Goal: Task Accomplishment & Management: Manage account settings

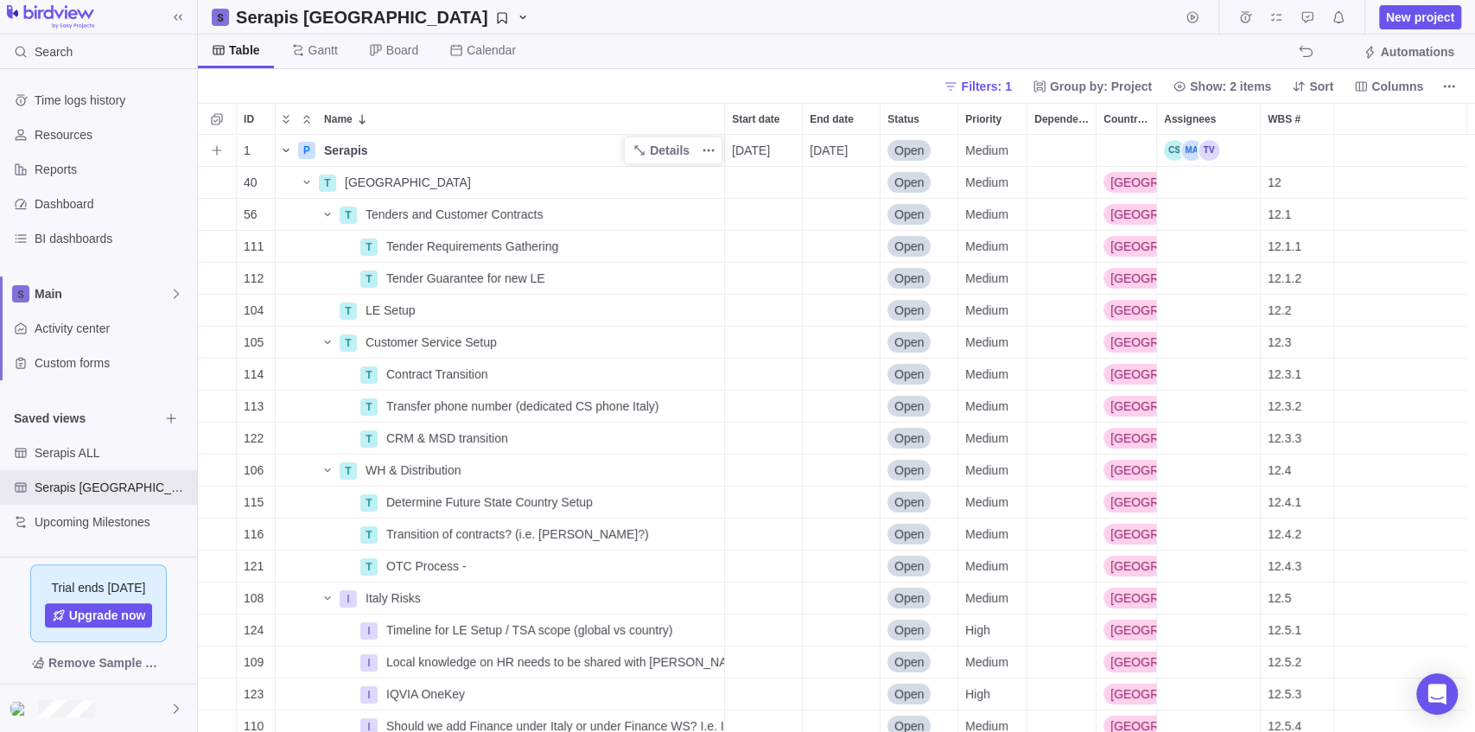
click at [288, 156] on icon "Name" at bounding box center [286, 150] width 14 height 14
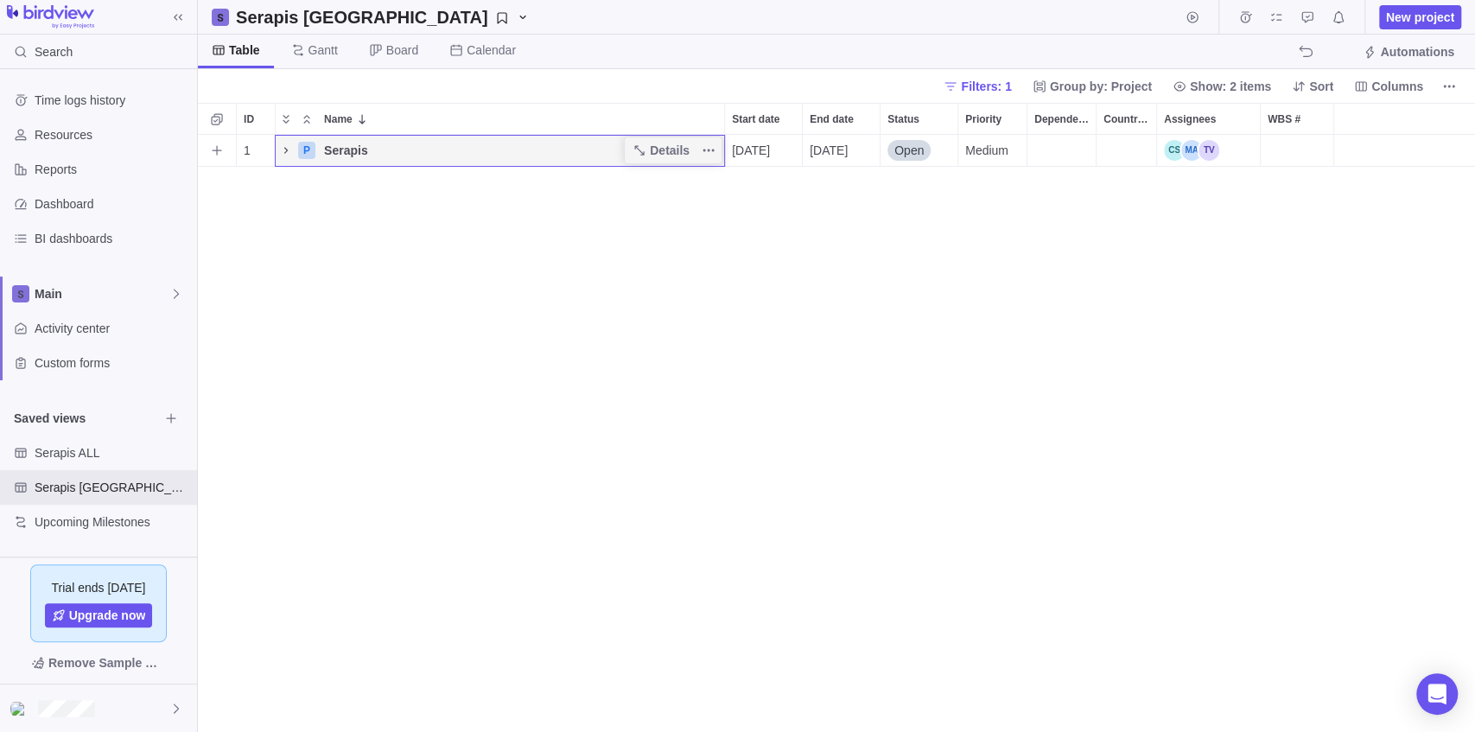
click at [288, 156] on icon "Name" at bounding box center [286, 150] width 14 height 14
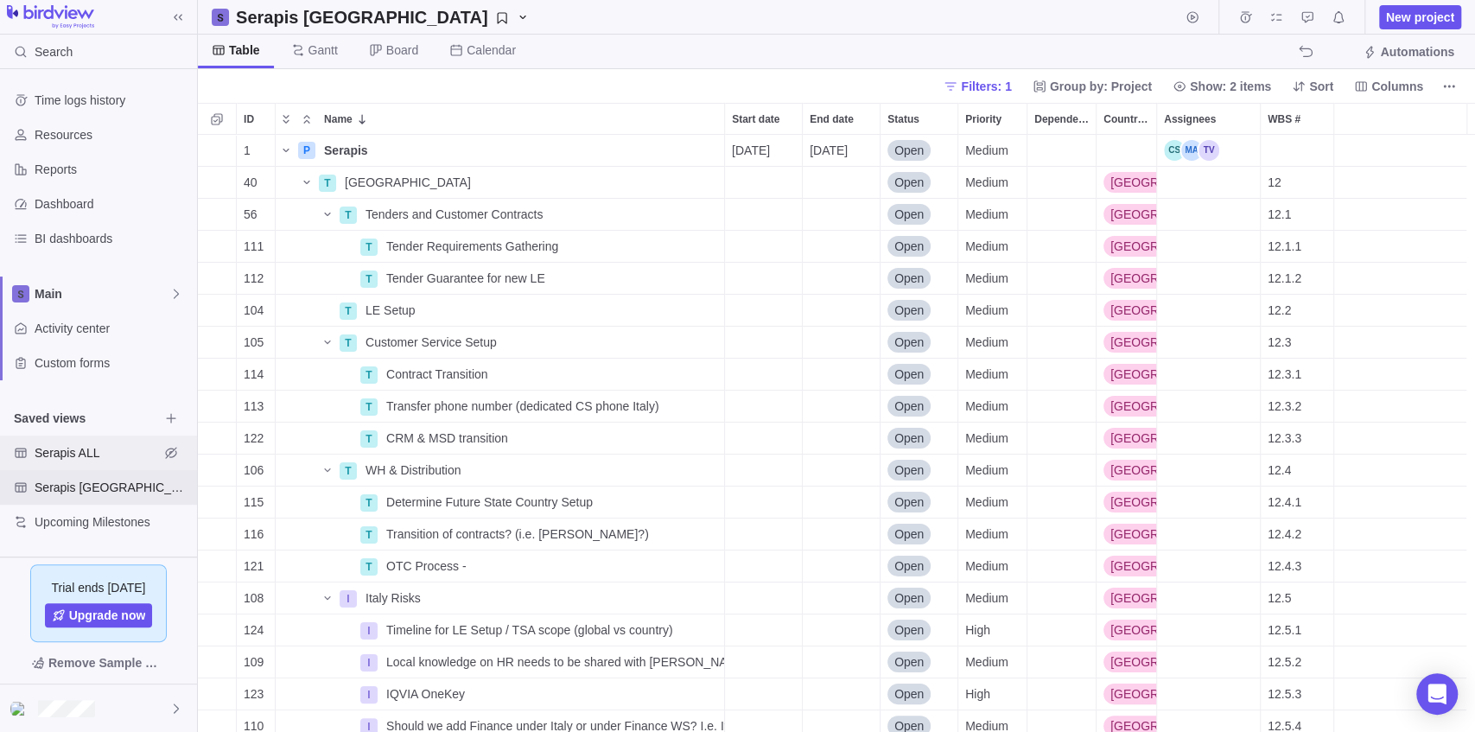
click at [137, 457] on span "Serapis ALL" at bounding box center [97, 452] width 124 height 17
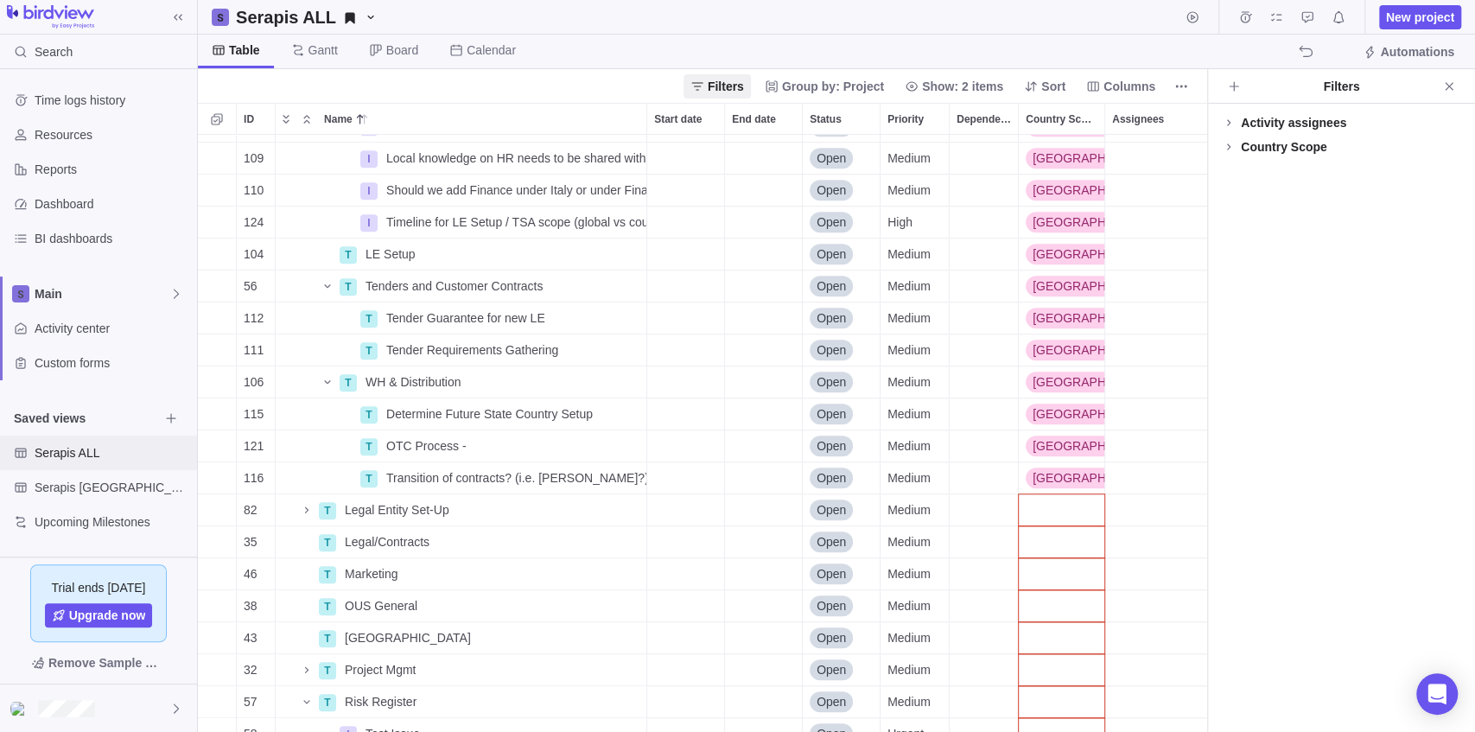
scroll to position [1233, 0]
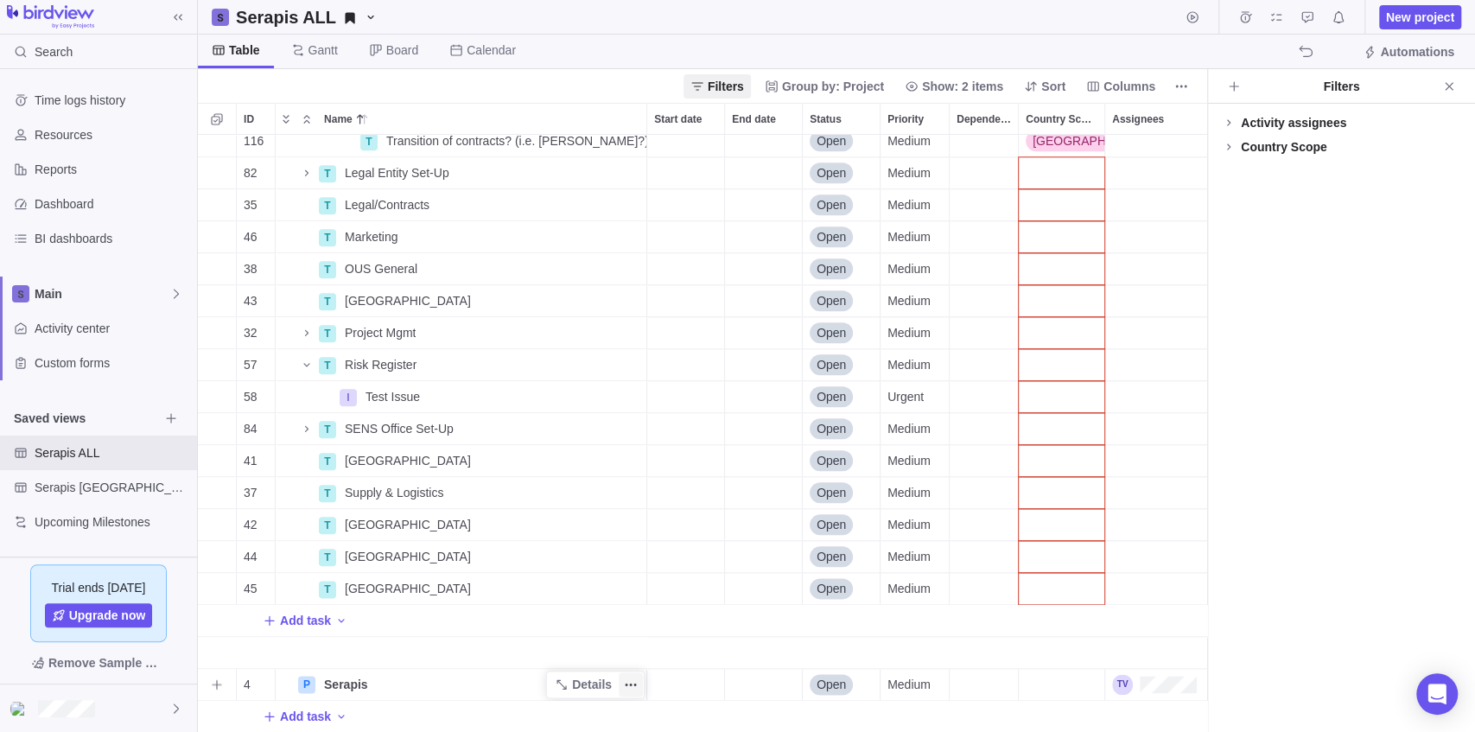
click at [626, 683] on icon "More actions" at bounding box center [627, 684] width 3 height 3
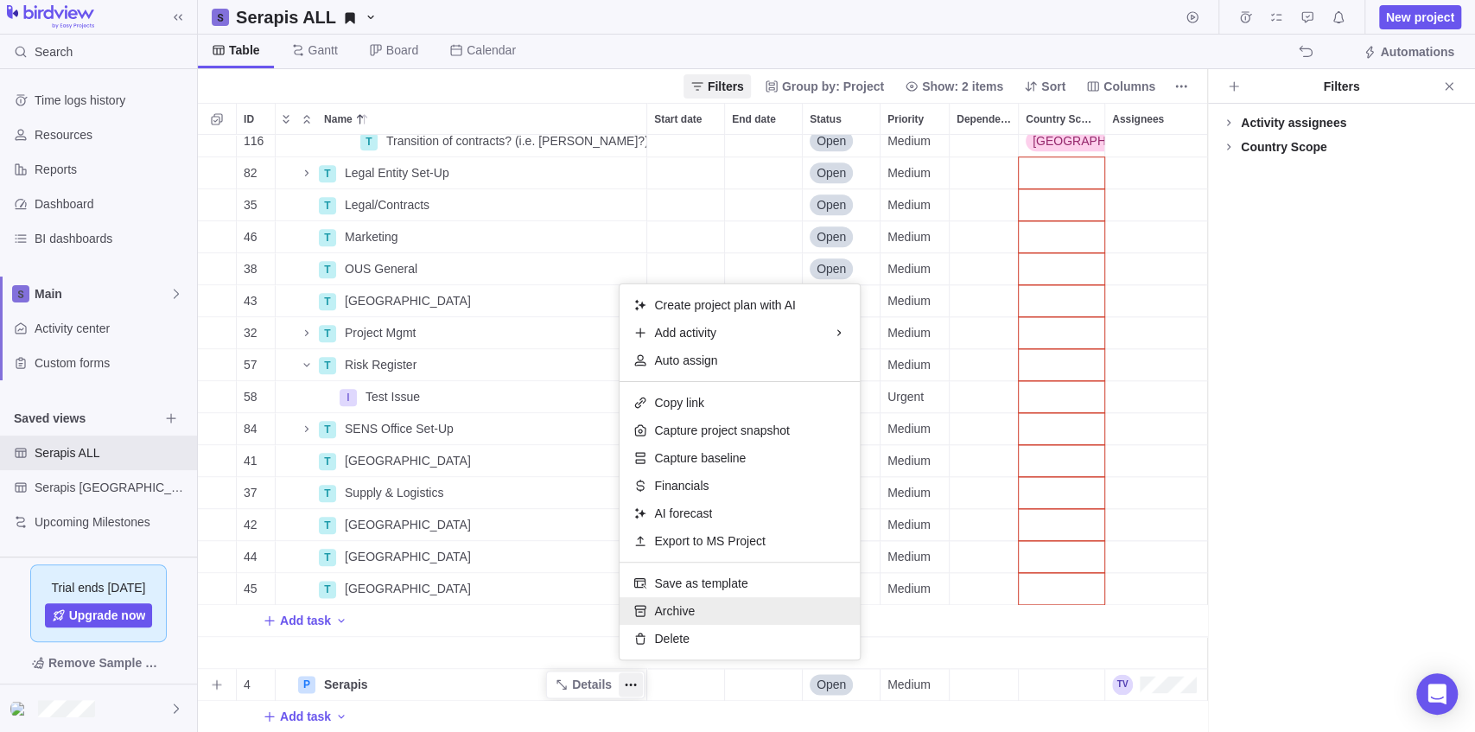
click at [672, 612] on span "Archive" at bounding box center [674, 610] width 41 height 17
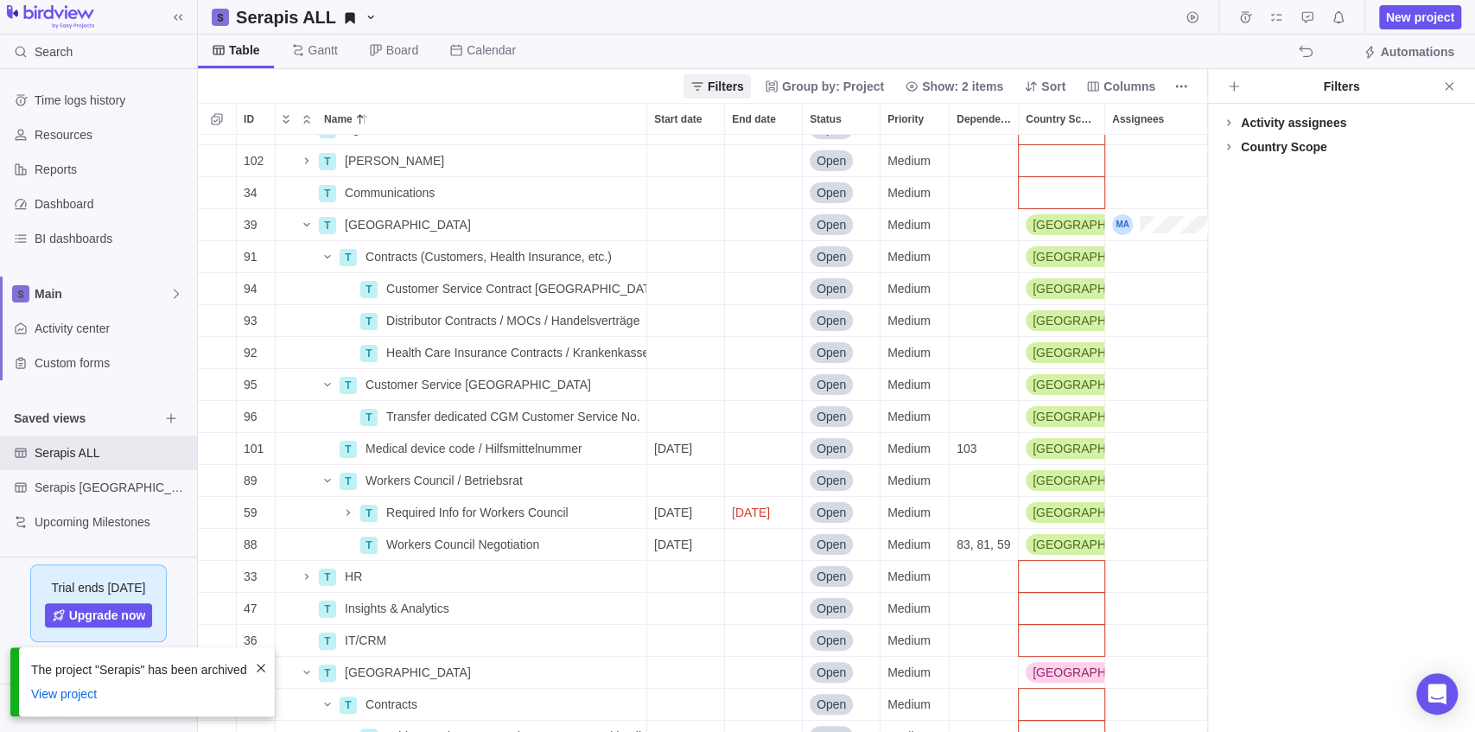
scroll to position [0, 0]
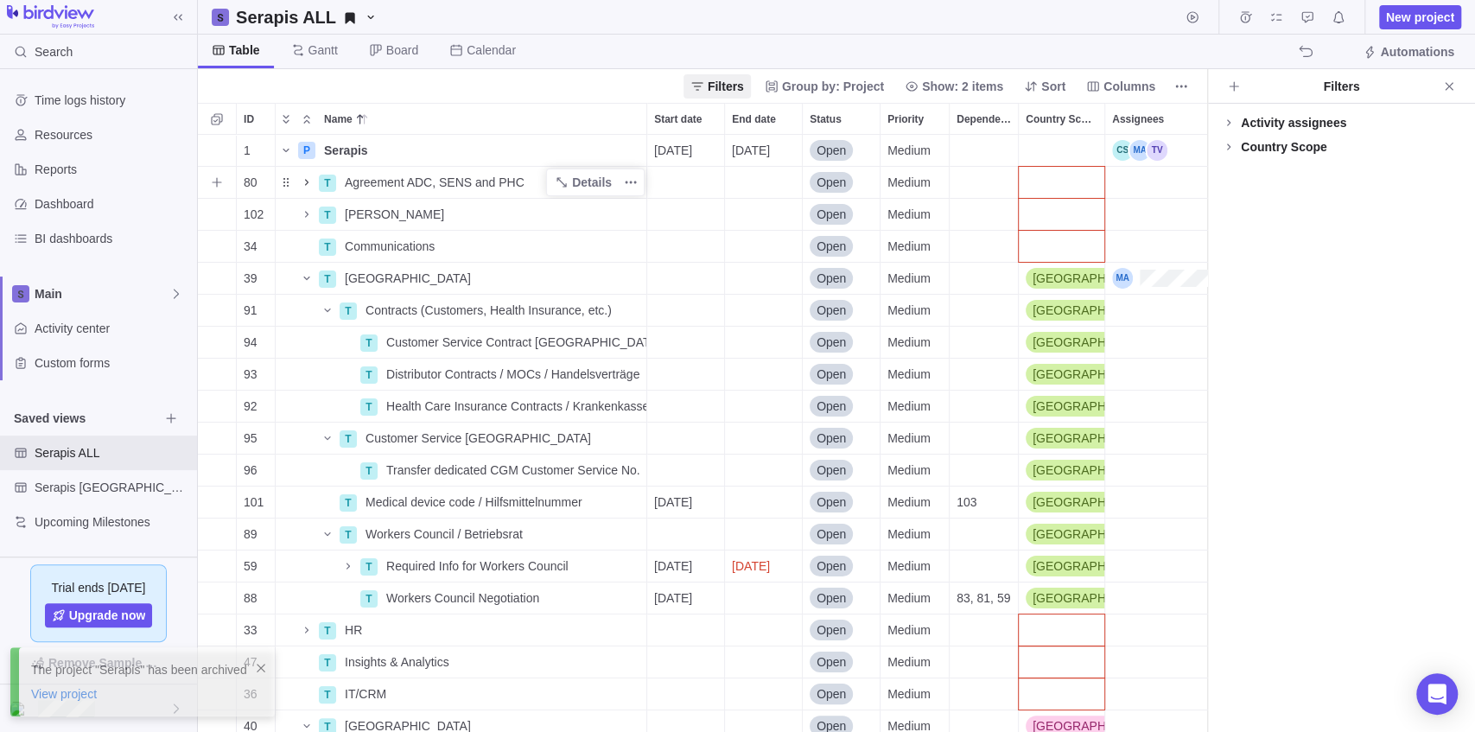
click at [307, 184] on icon "Name" at bounding box center [307, 182] width 14 height 14
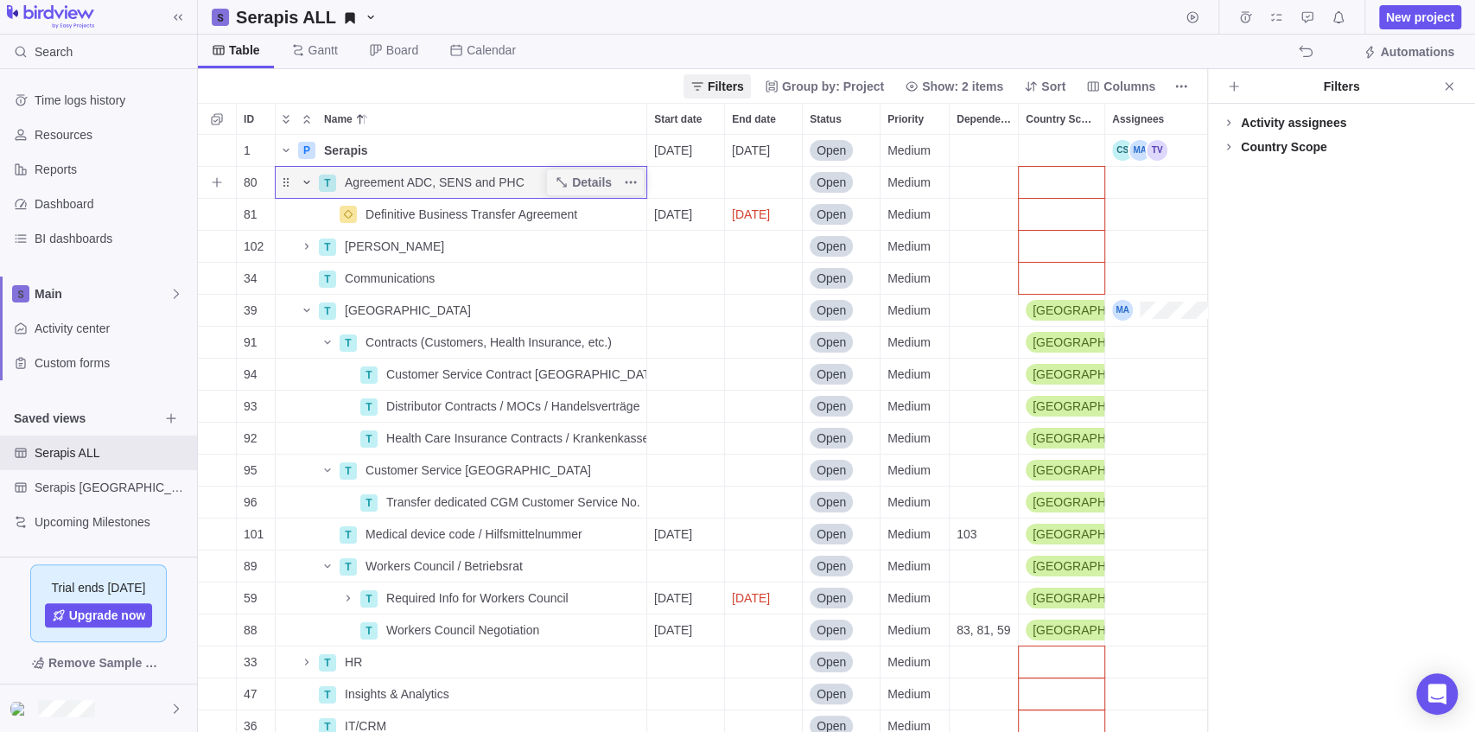
click at [308, 183] on icon "Name" at bounding box center [307, 182] width 14 height 14
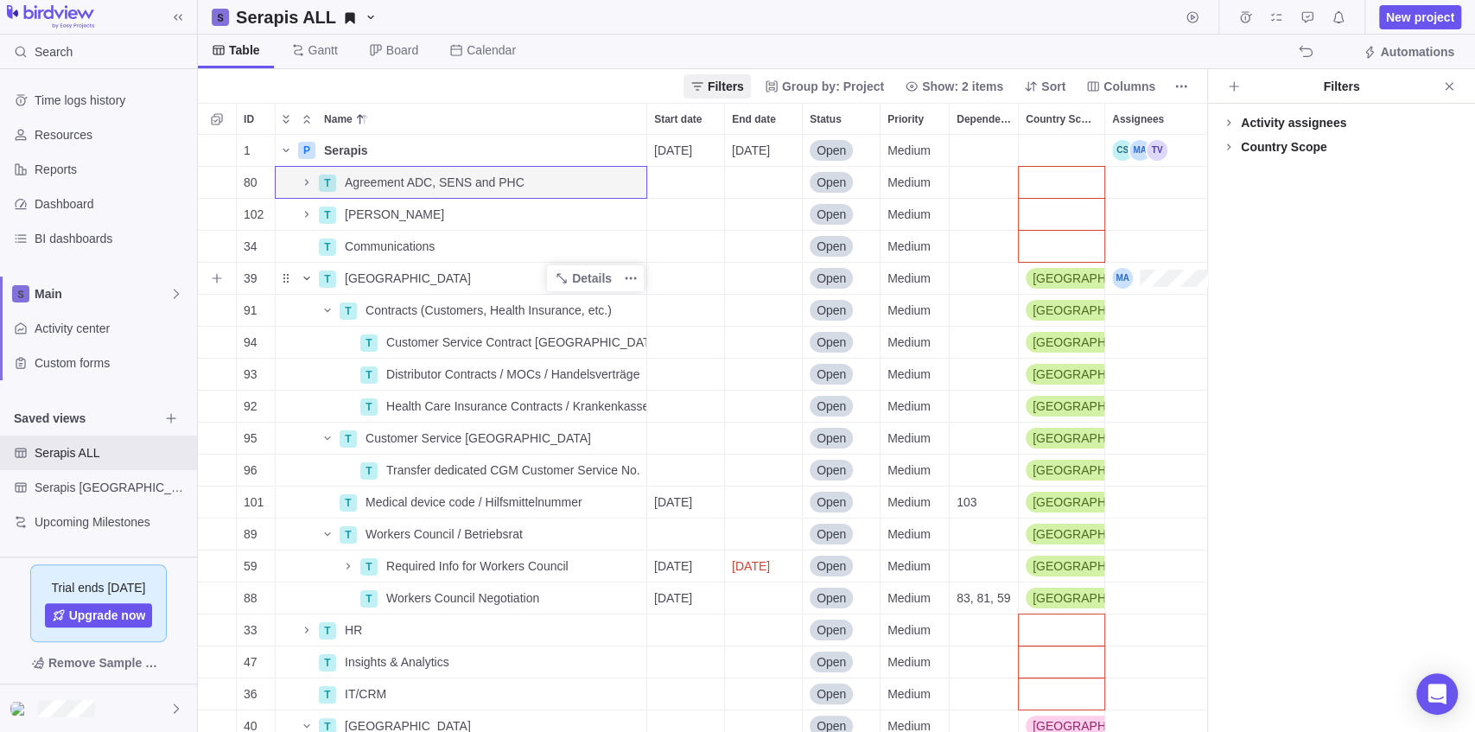
click at [306, 276] on icon "Name" at bounding box center [307, 278] width 14 height 14
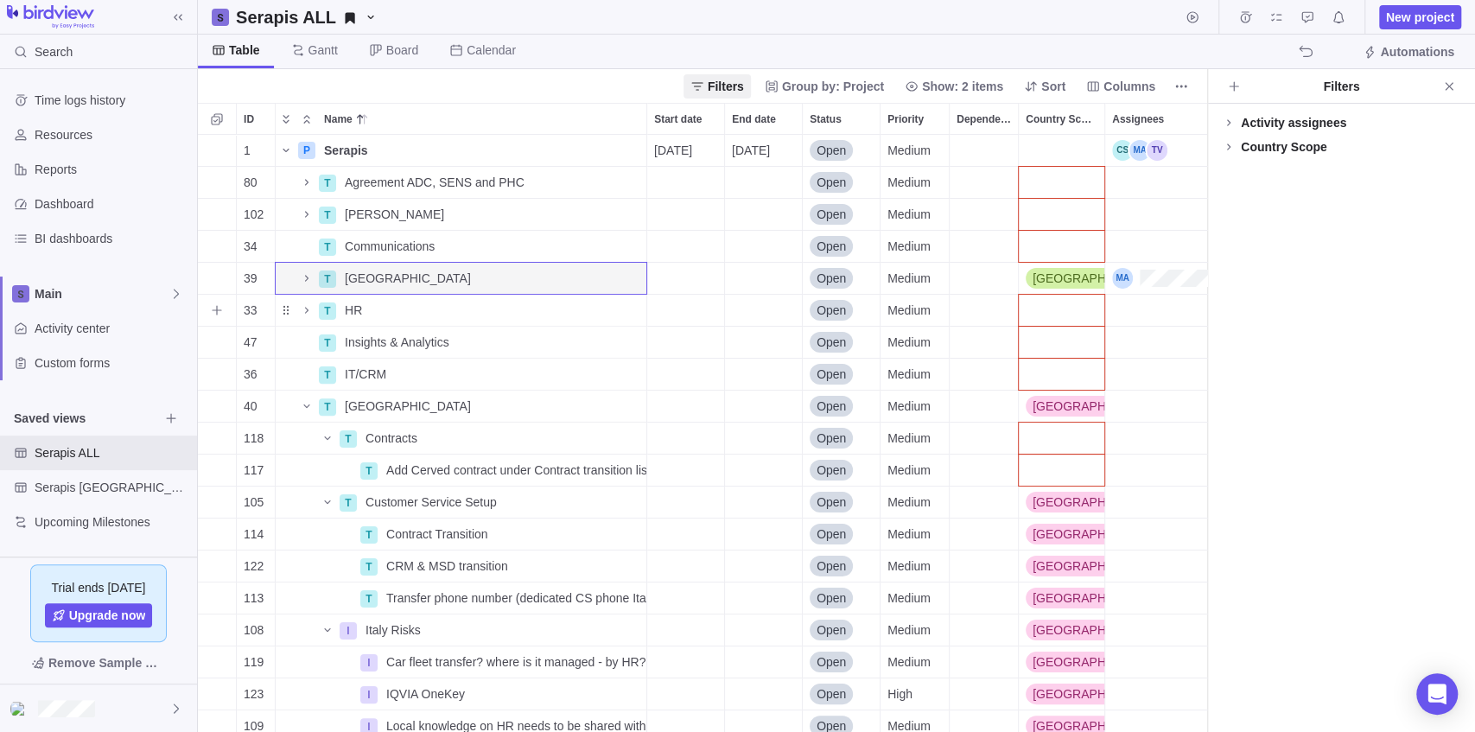
click at [1066, 297] on div "Country Scope" at bounding box center [1062, 310] width 86 height 31
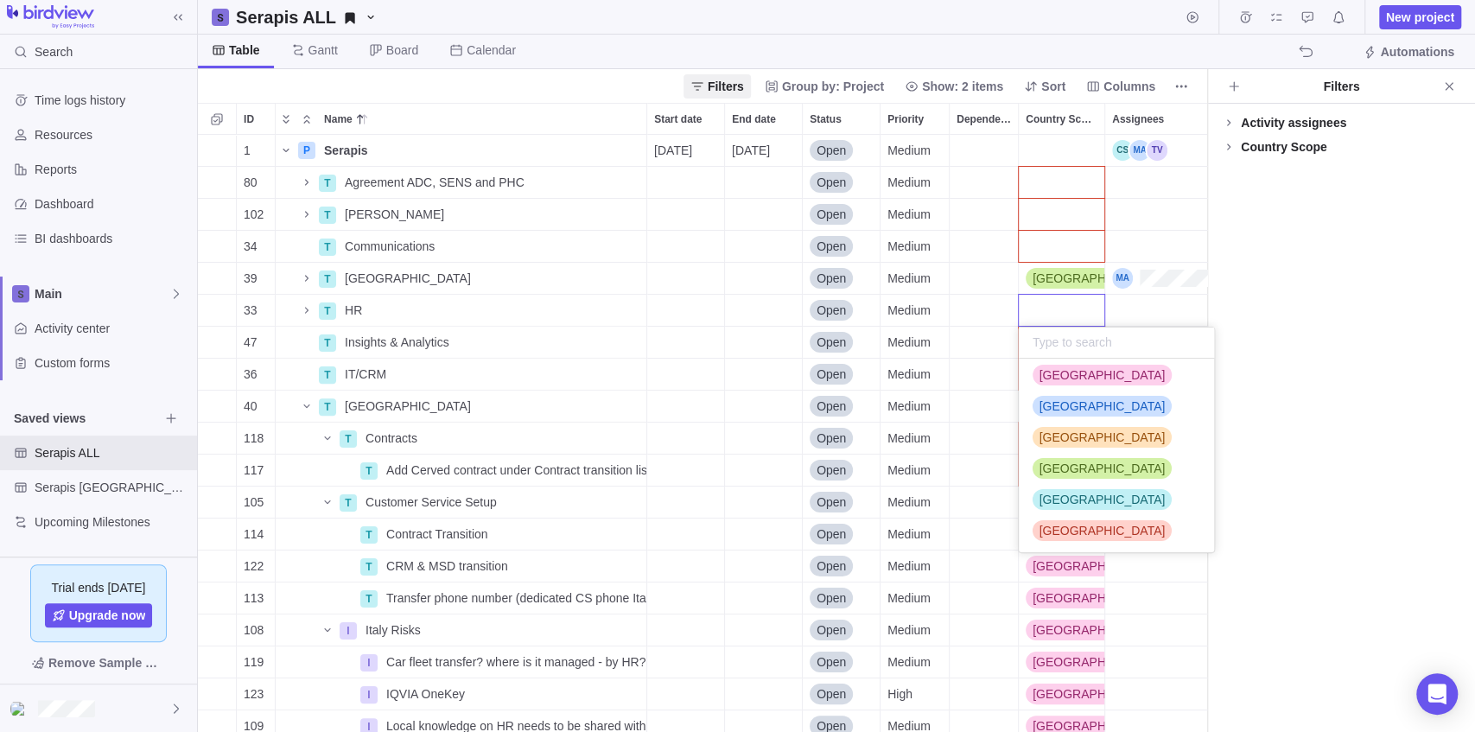
scroll to position [100, 0]
click at [1354, 322] on body "Search Time logs history Resources Reports Dashboard BI dashboards Main Activit…" at bounding box center [737, 366] width 1475 height 732
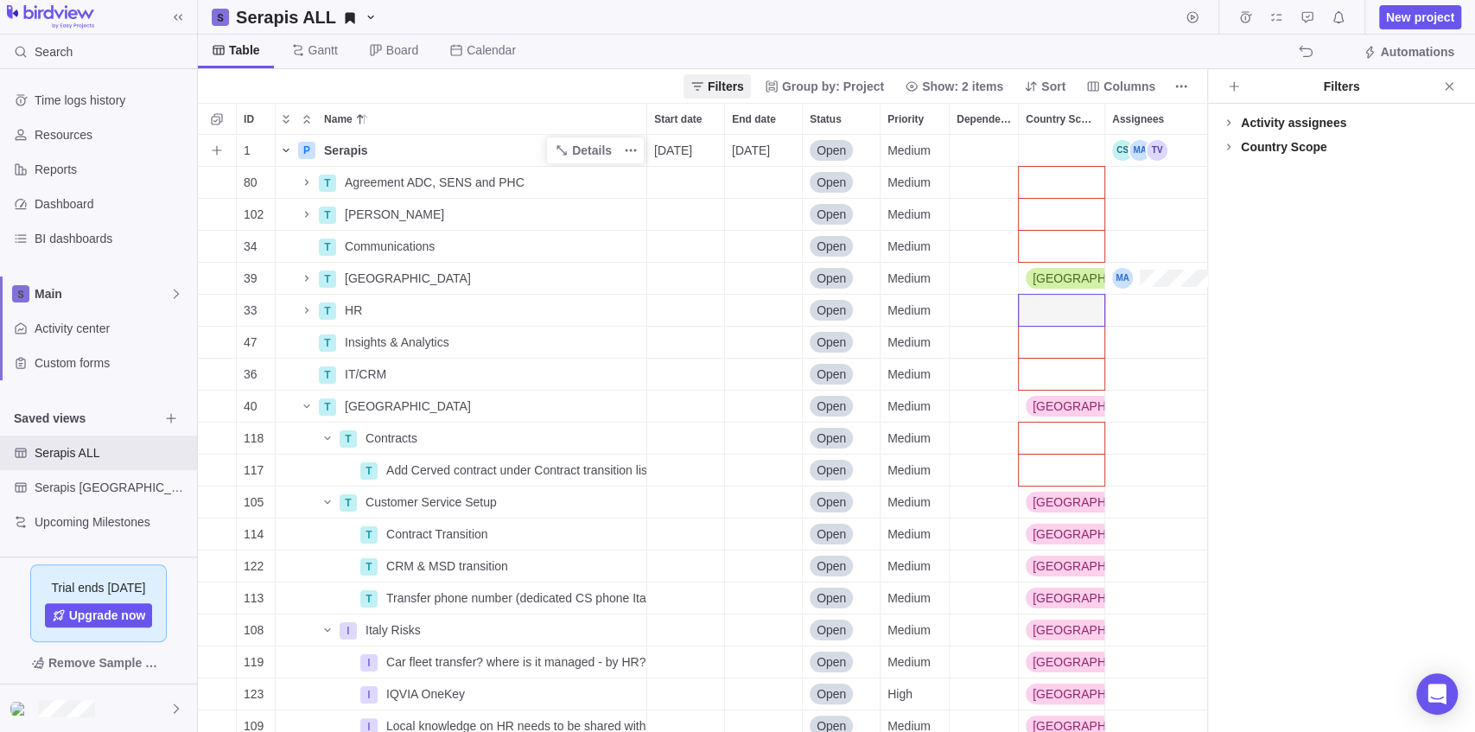
click at [285, 150] on icon "Name" at bounding box center [286, 150] width 6 height 3
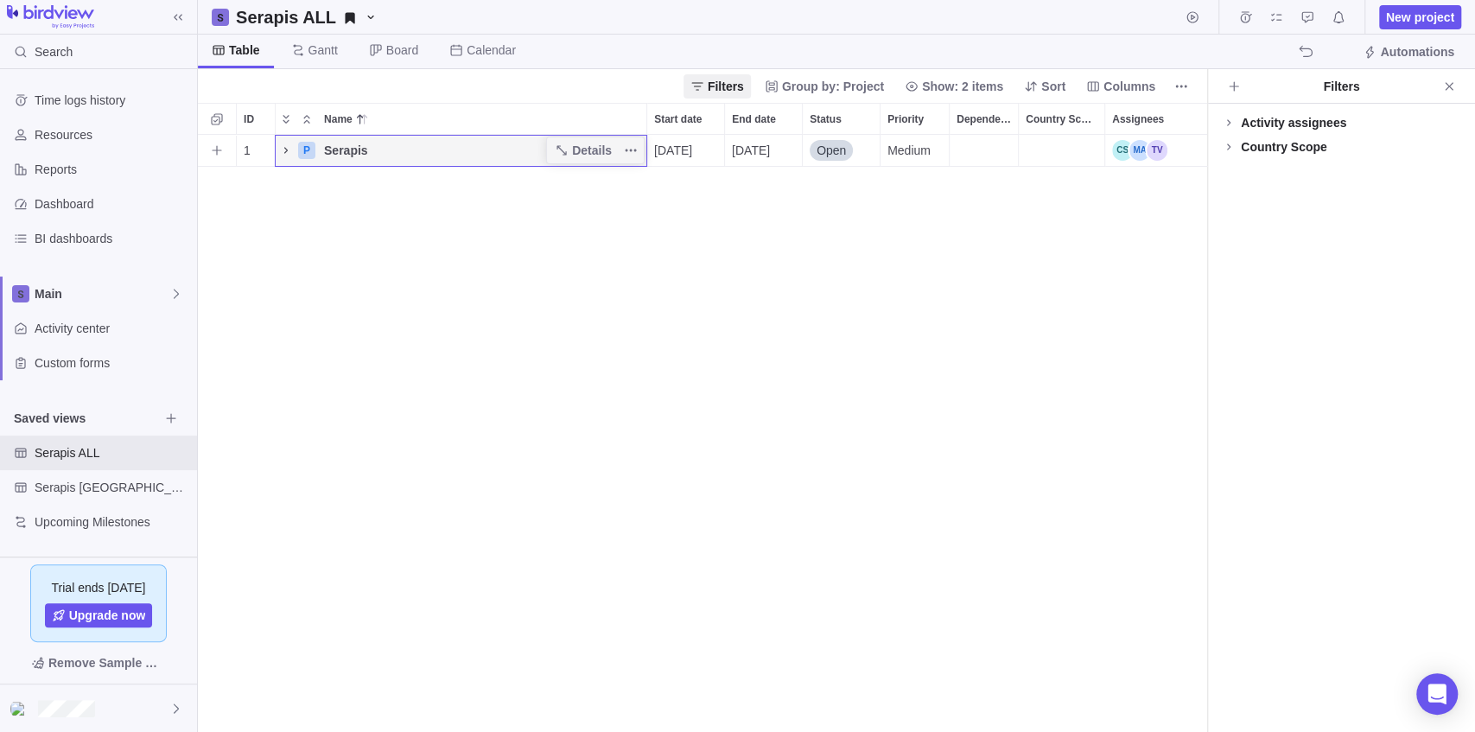
click at [283, 150] on icon "Name" at bounding box center [286, 150] width 14 height 14
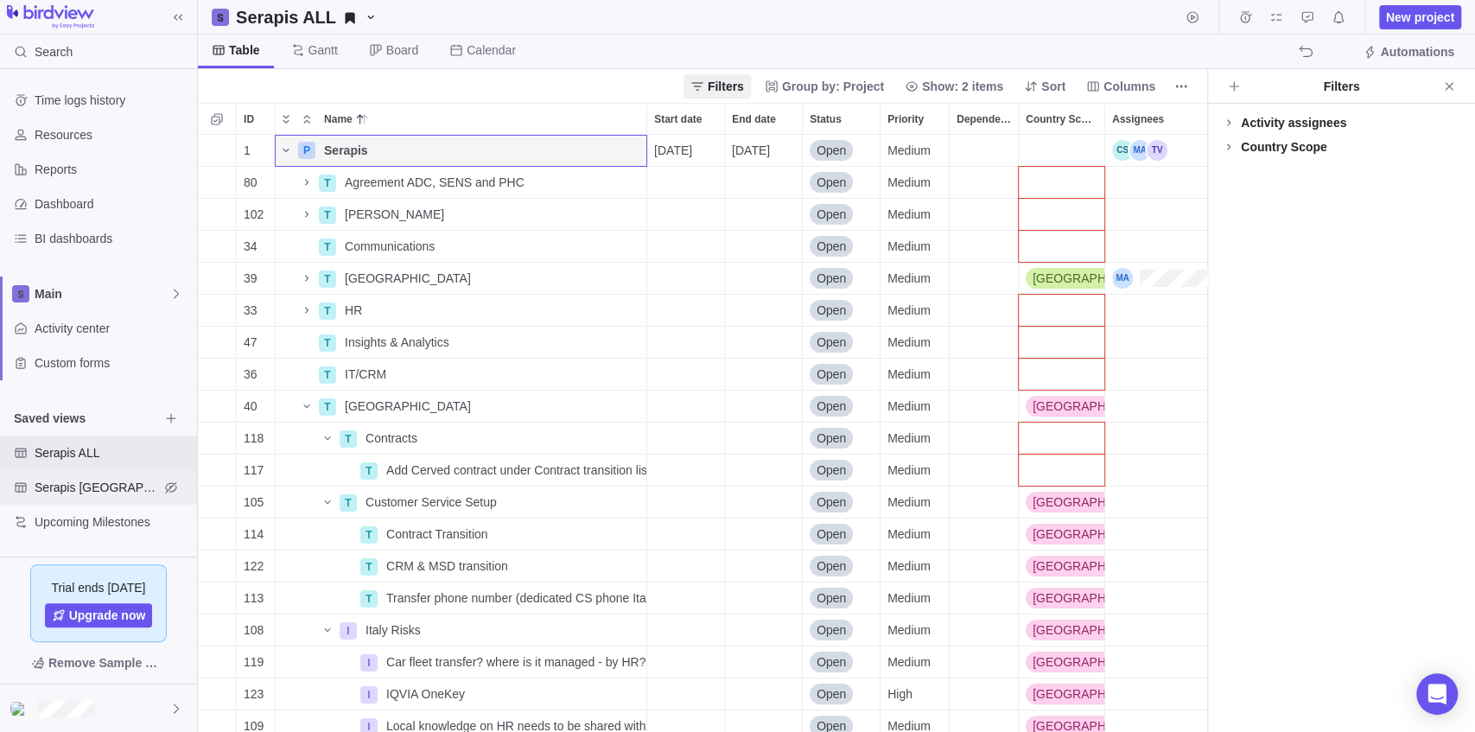
click at [92, 489] on span "Serapis [GEOGRAPHIC_DATA]" at bounding box center [97, 487] width 124 height 17
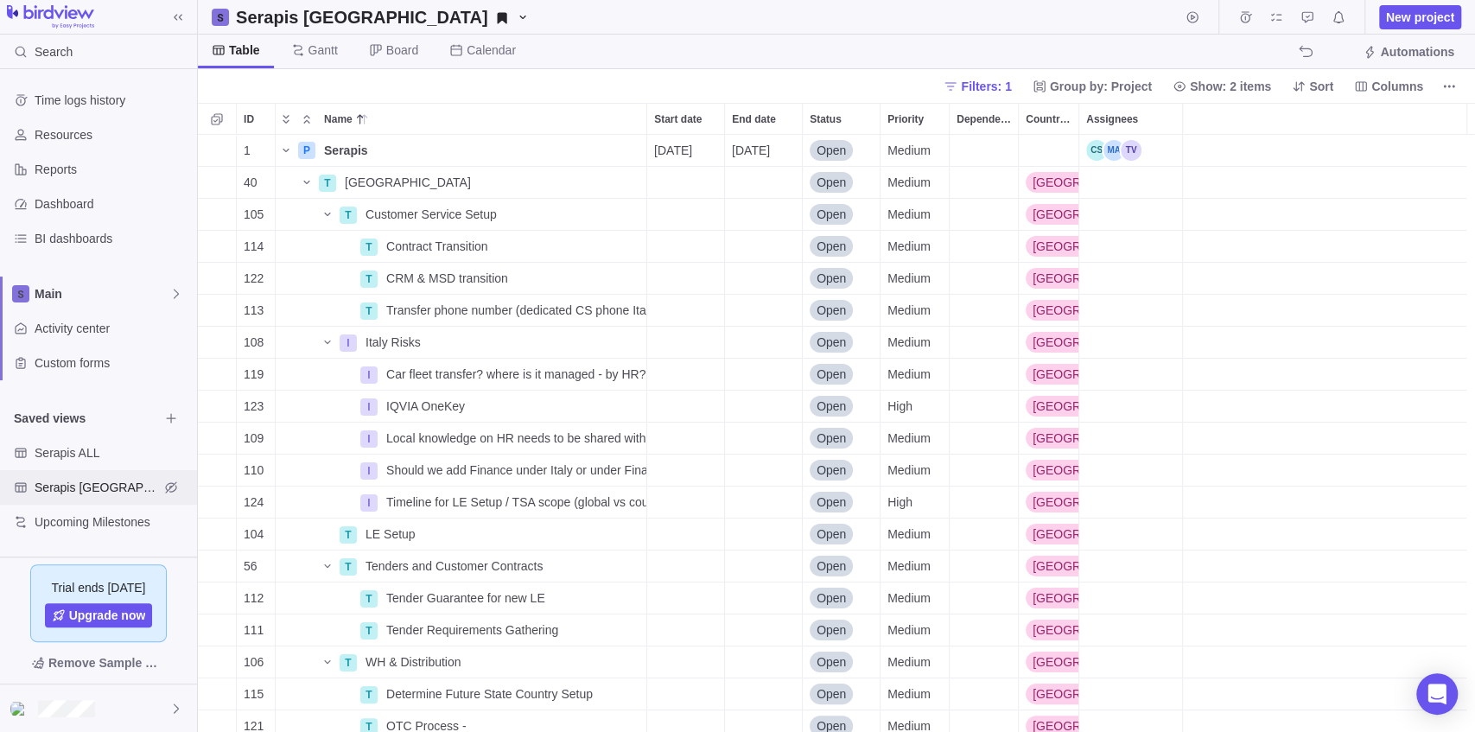
scroll to position [589, 1268]
click at [104, 451] on span "Serapis ALL" at bounding box center [97, 452] width 124 height 17
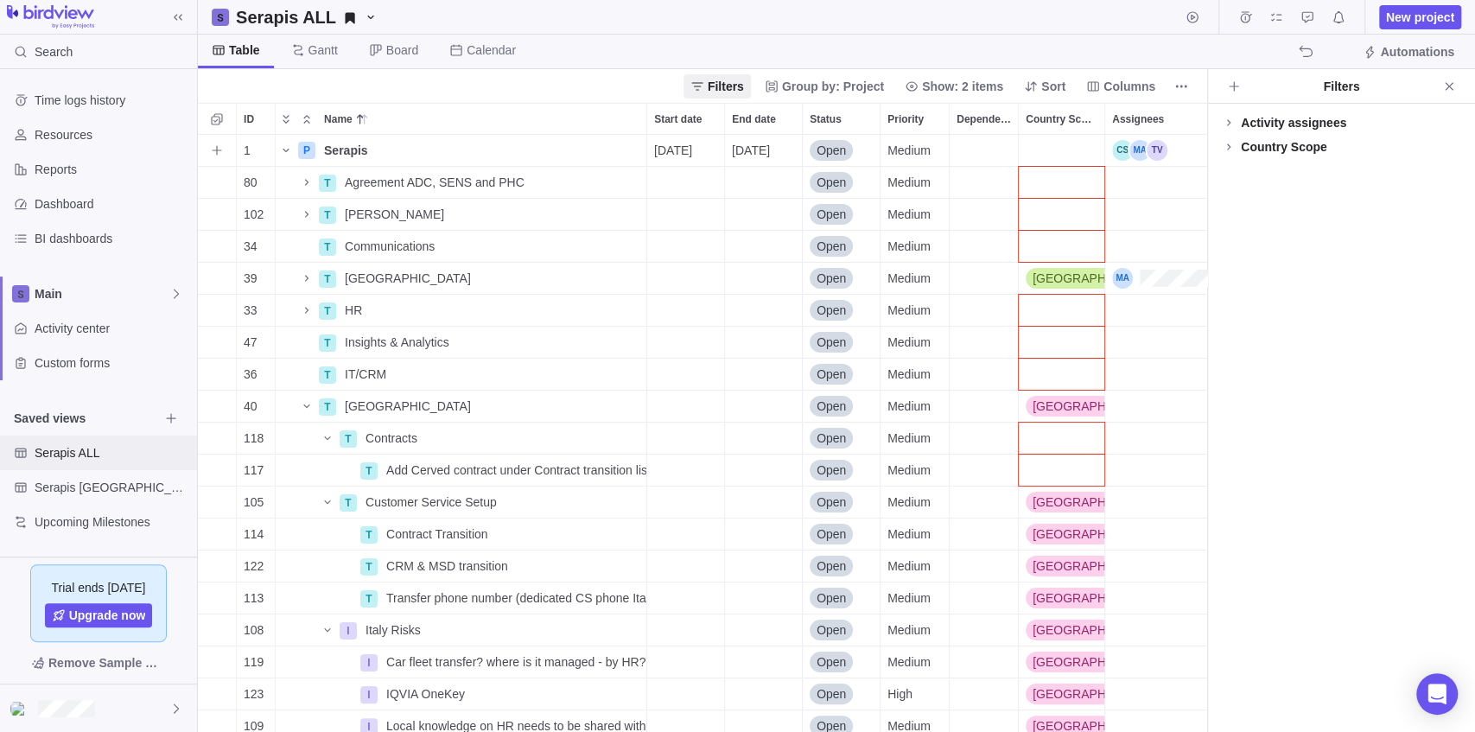
scroll to position [589, 1001]
click at [1334, 84] on div "Filters" at bounding box center [1341, 86] width 191 height 17
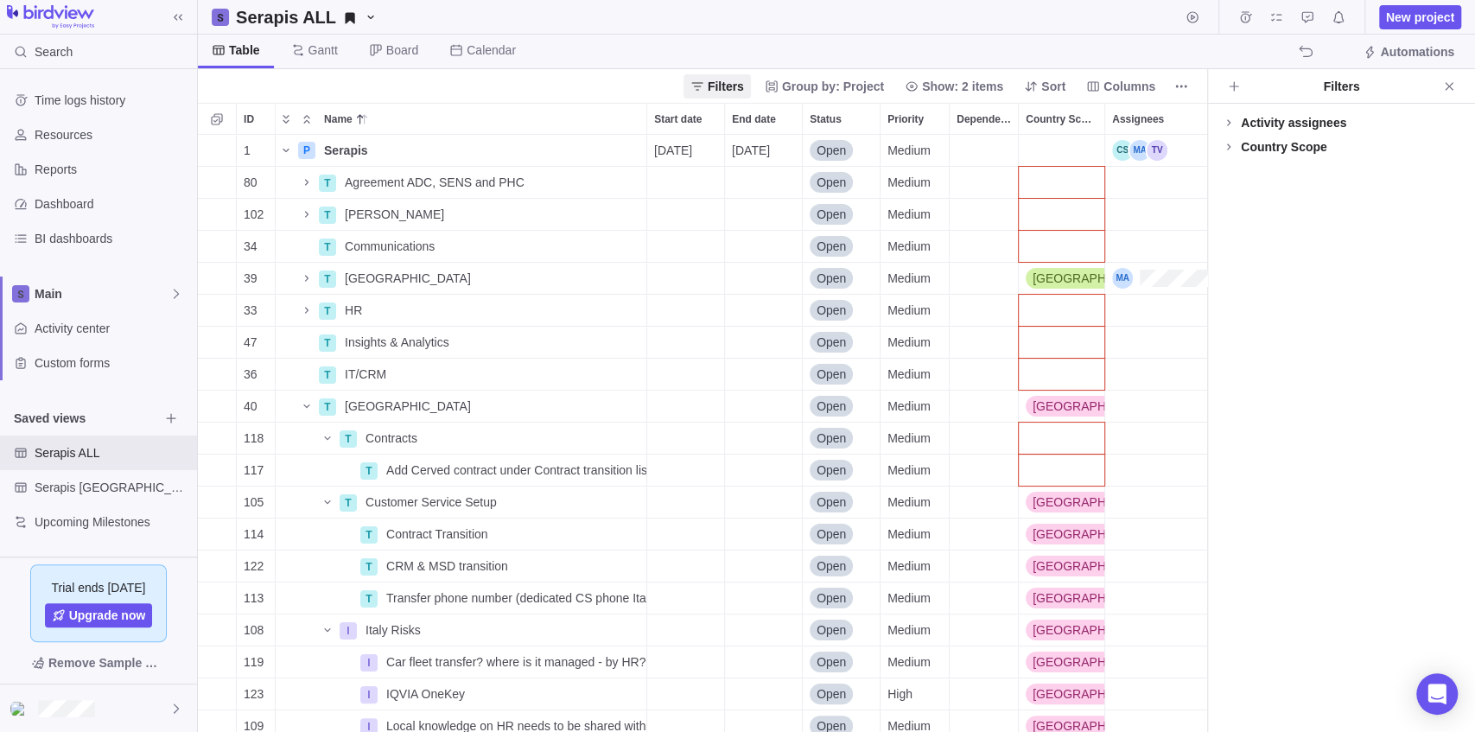
click at [1265, 121] on div "Activity assignees" at bounding box center [1293, 122] width 105 height 17
click at [1270, 121] on div "Activity assignees" at bounding box center [1293, 122] width 105 height 17
click at [1275, 153] on div "Country Scope" at bounding box center [1284, 146] width 86 height 17
click at [1250, 345] on span "More" at bounding box center [1253, 343] width 29 height 17
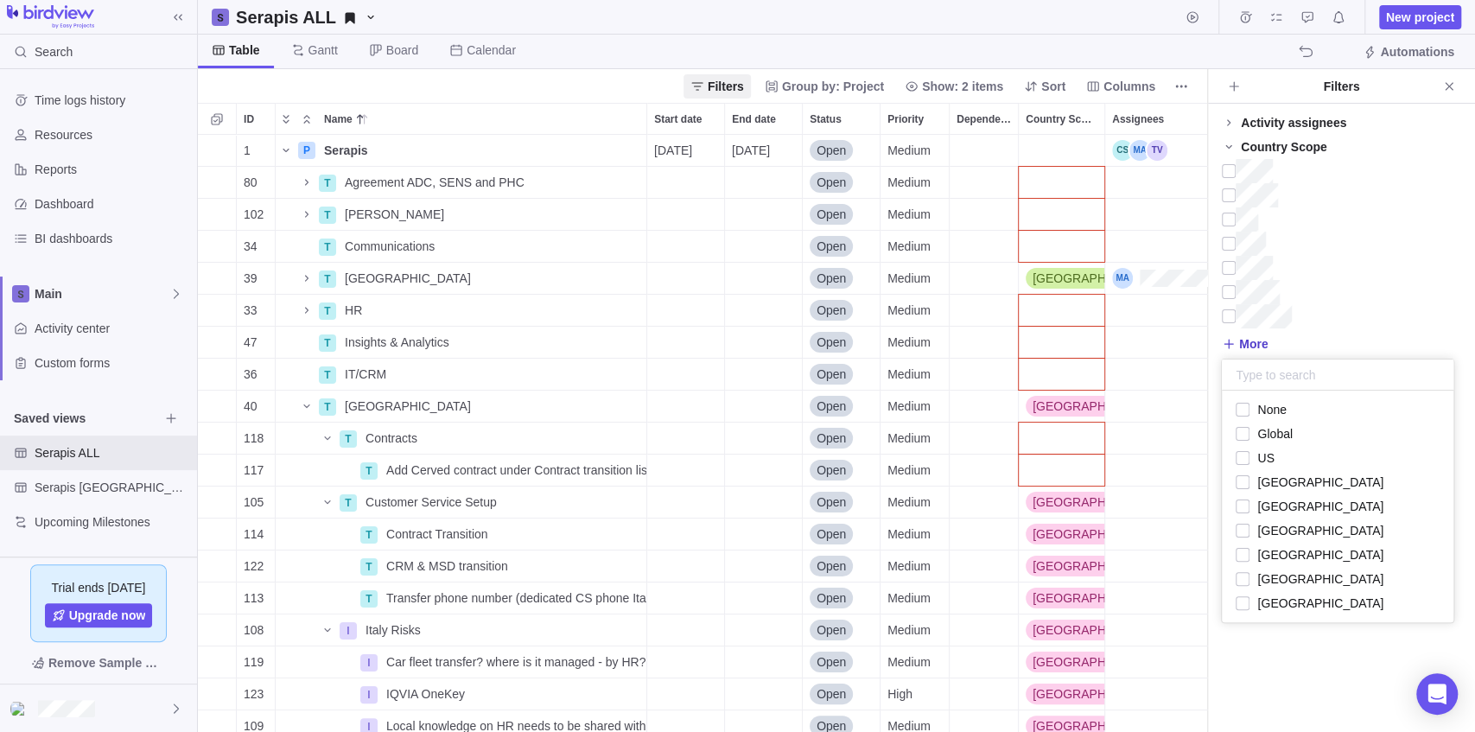
scroll to position [223, 223]
click at [515, 22] on body "Search Time logs history Resources Reports Dashboard BI dashboards Main Activit…" at bounding box center [737, 366] width 1475 height 732
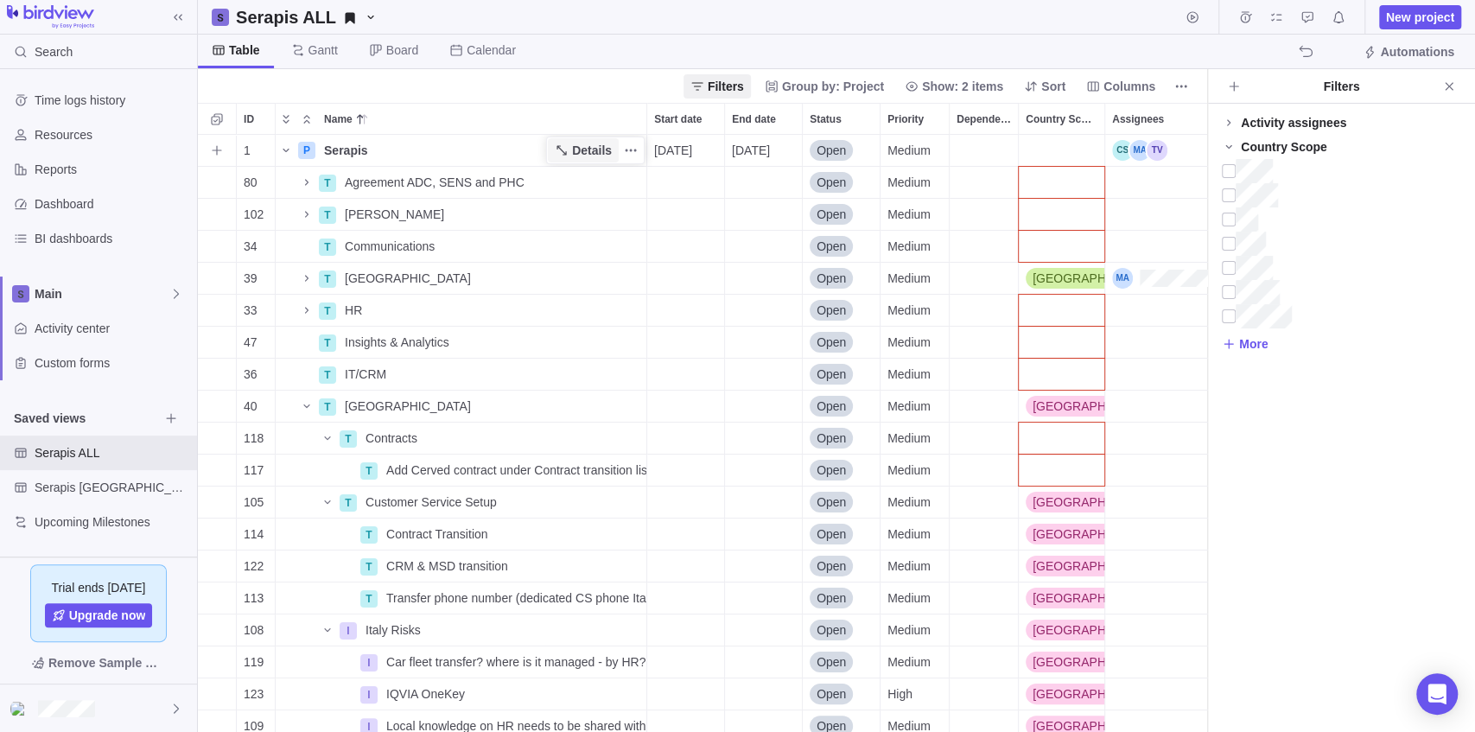
click at [596, 149] on span "Details" at bounding box center [592, 150] width 40 height 17
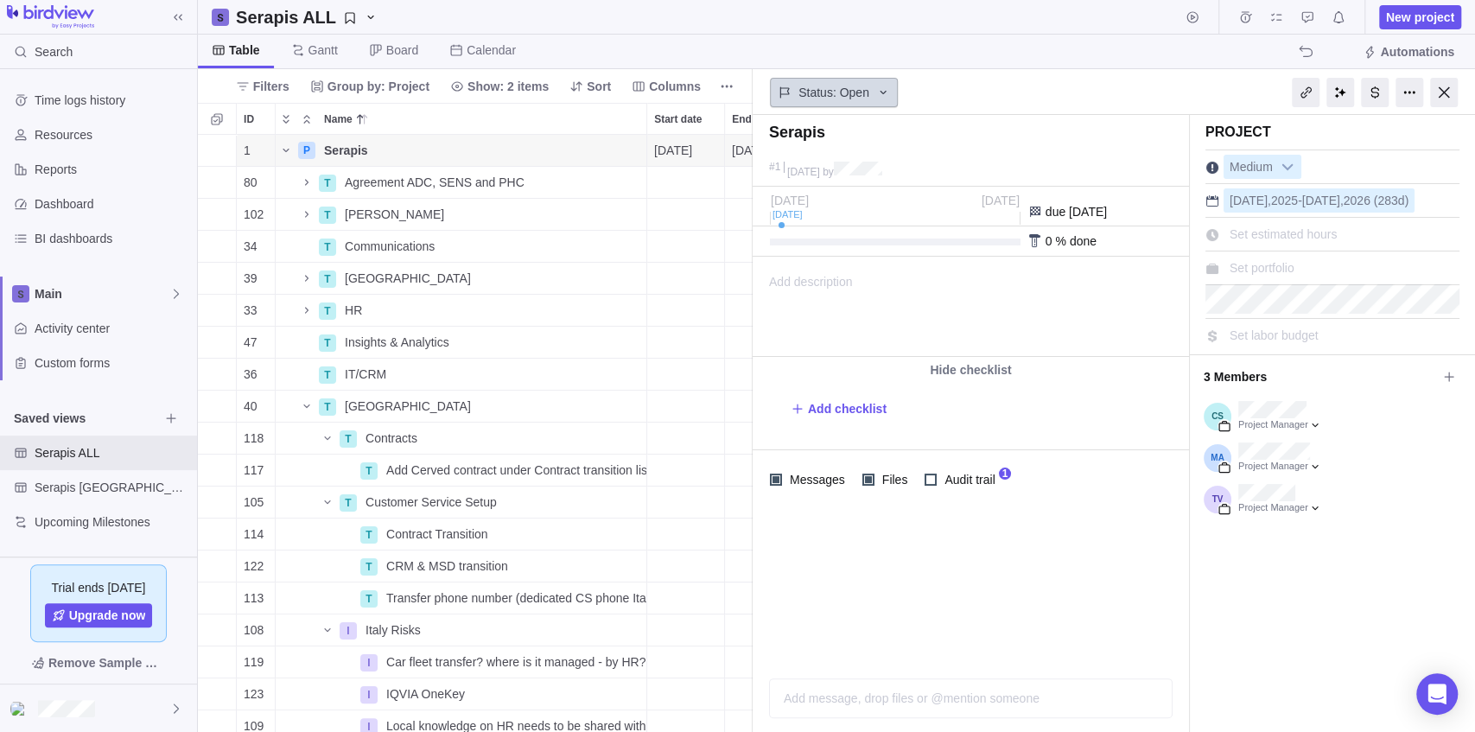
click at [876, 88] on icon at bounding box center [883, 93] width 14 height 14
click at [880, 88] on icon at bounding box center [883, 93] width 14 height 14
click at [734, 85] on span "More actions" at bounding box center [727, 86] width 24 height 24
click at [728, 86] on icon "More actions" at bounding box center [727, 86] width 14 height 14
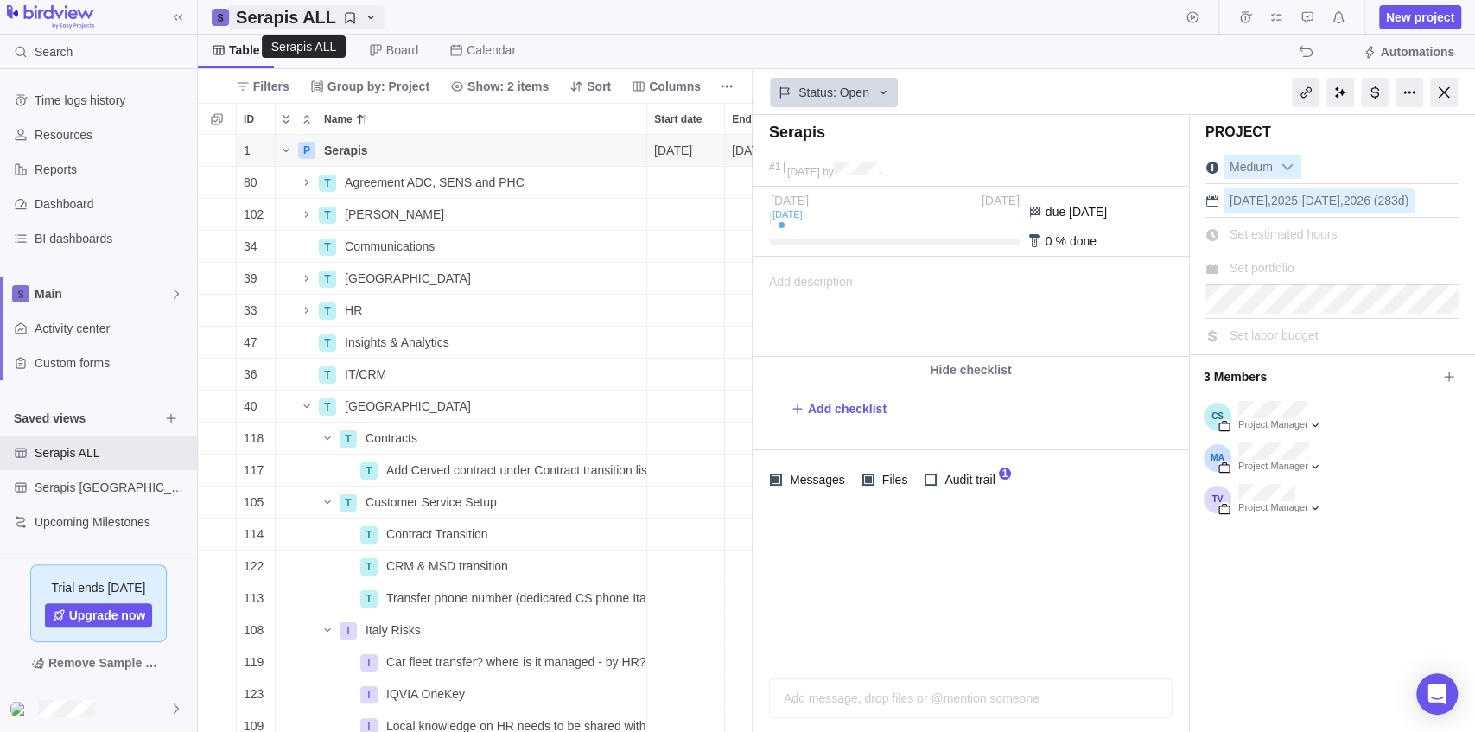
click at [367, 14] on span "Serapis ALL" at bounding box center [307, 17] width 156 height 24
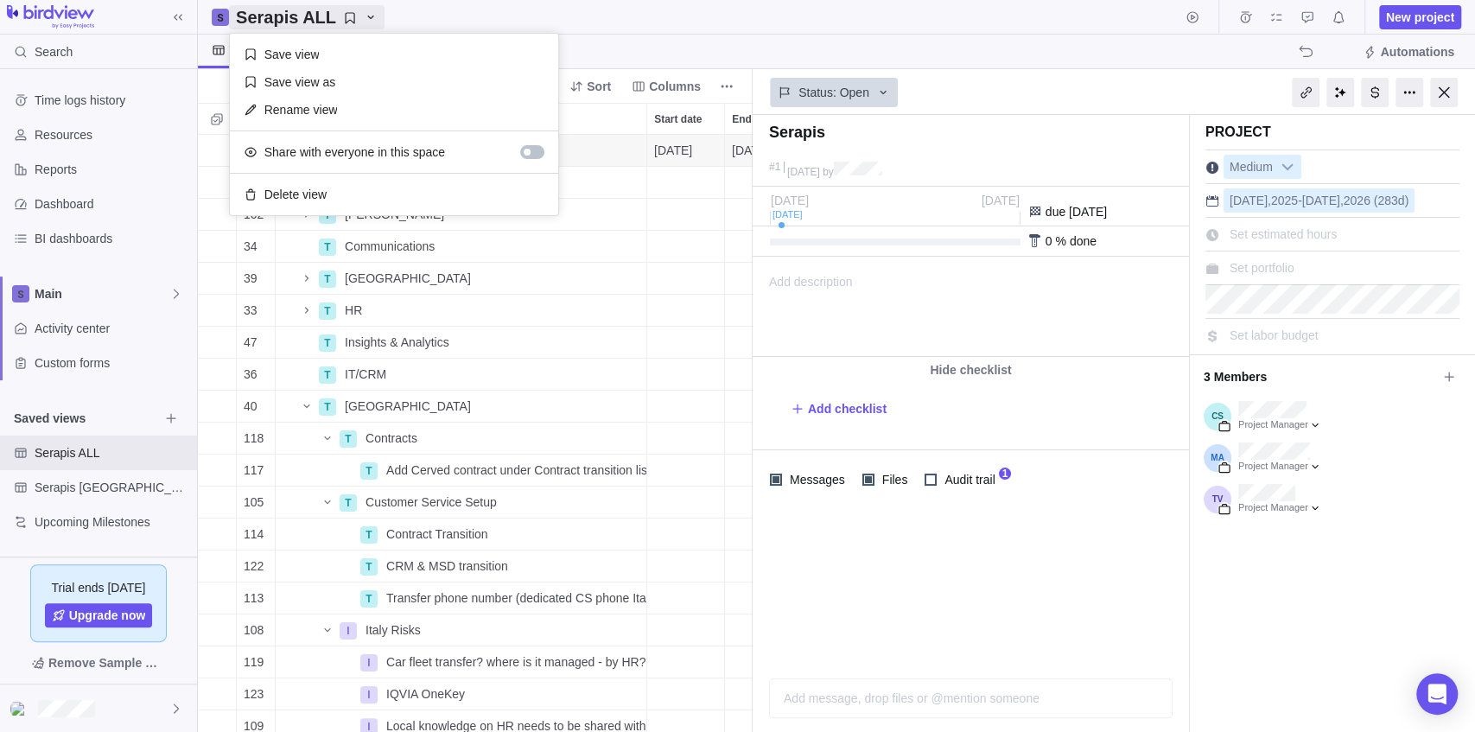
click at [677, 26] on body "Search Time logs history Resources Reports Dashboard BI dashboards Main Activit…" at bounding box center [737, 366] width 1475 height 732
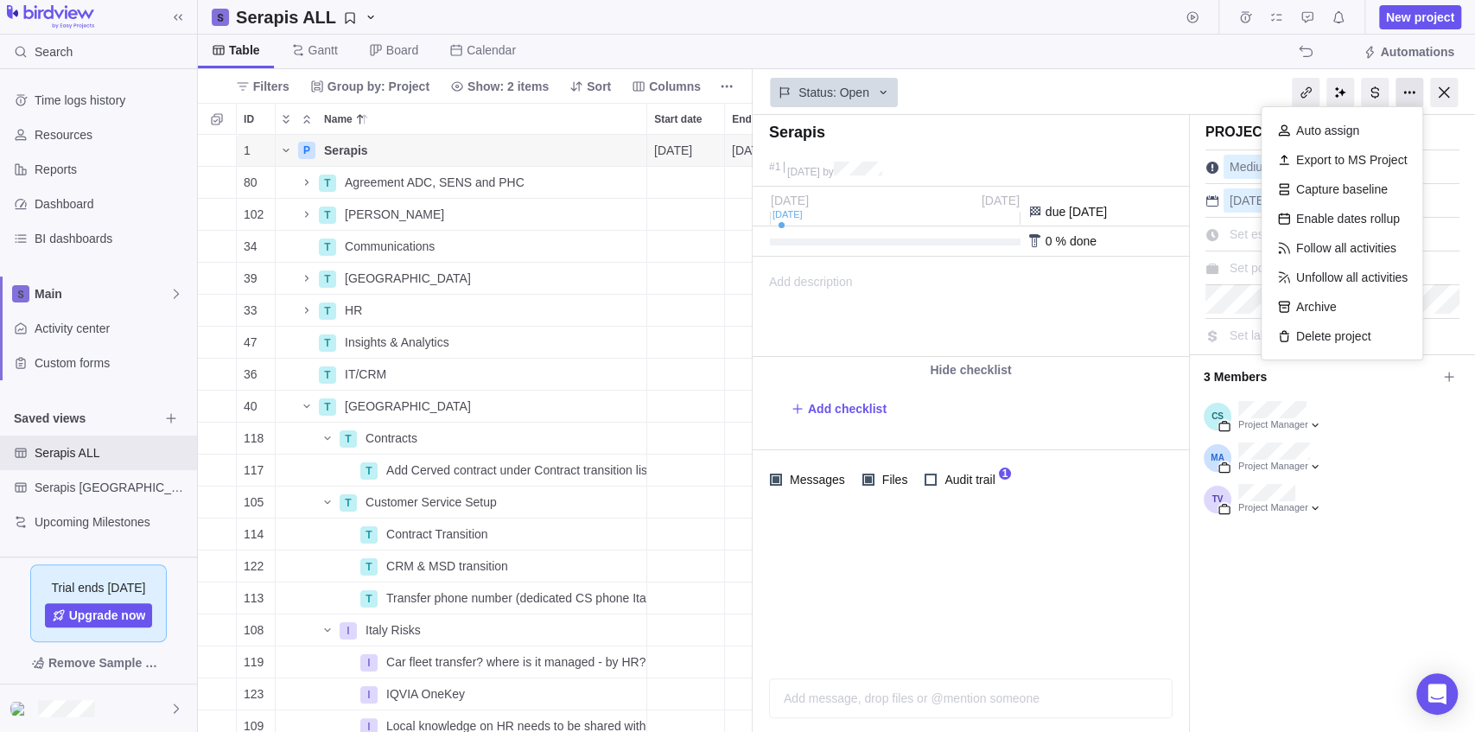
click at [1407, 94] on div at bounding box center [1409, 92] width 28 height 29
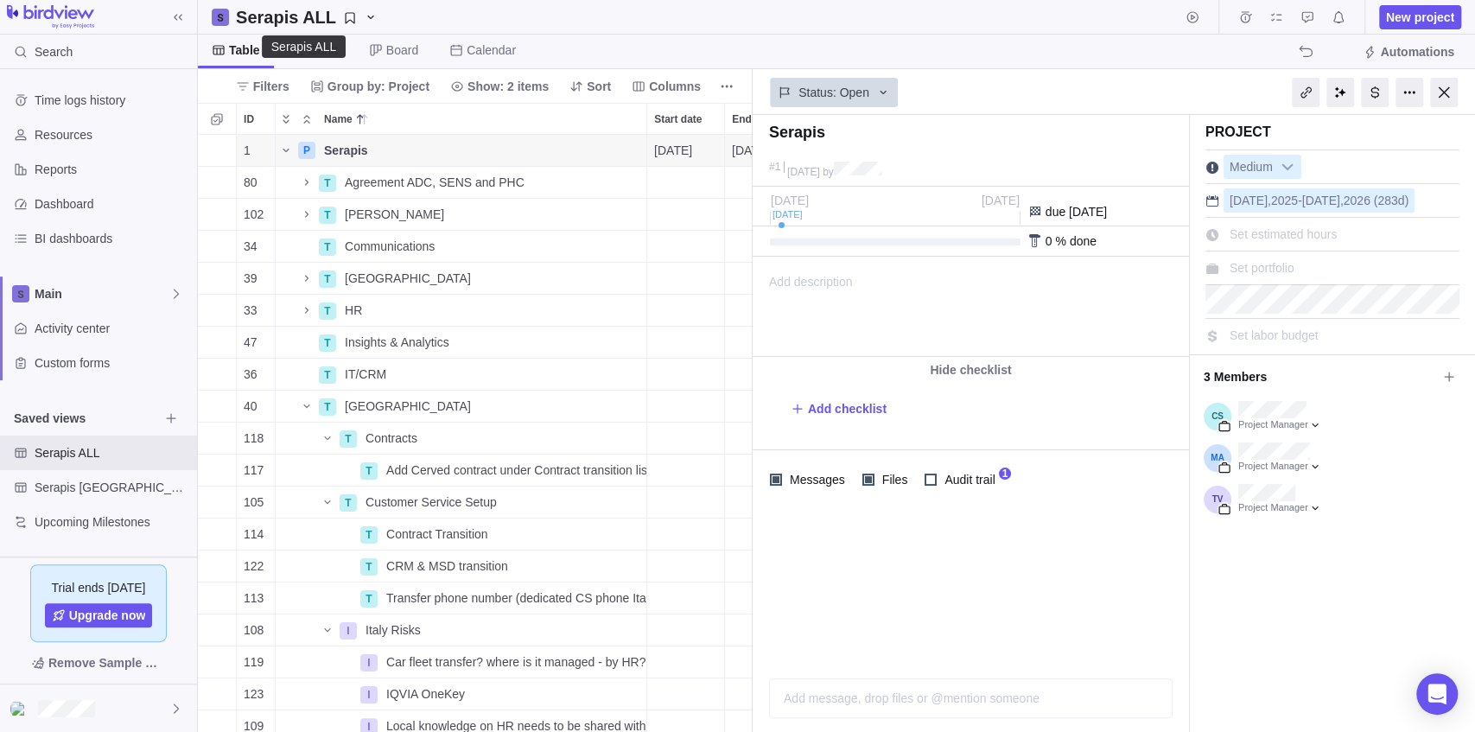
drag, startPoint x: 276, startPoint y: 12, endPoint x: 641, endPoint y: 17, distance: 364.6
click at [641, 17] on div "Serapis ALL New project" at bounding box center [836, 17] width 1277 height 35
click at [1280, 21] on icon "My assignments" at bounding box center [1276, 17] width 14 height 14
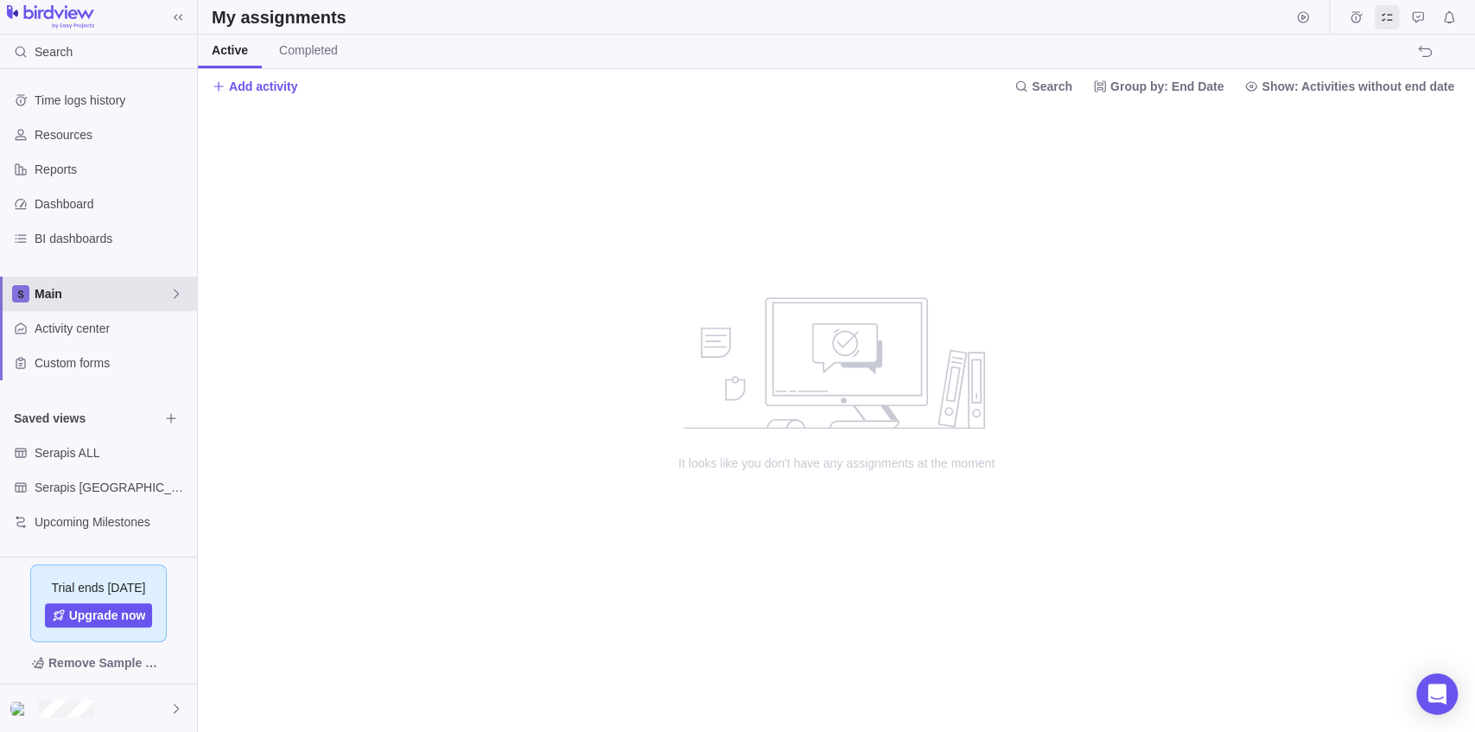
click at [109, 302] on div "Main" at bounding box center [98, 293] width 197 height 35
click at [163, 340] on span "Edit space settings" at bounding box center [164, 333] width 24 height 24
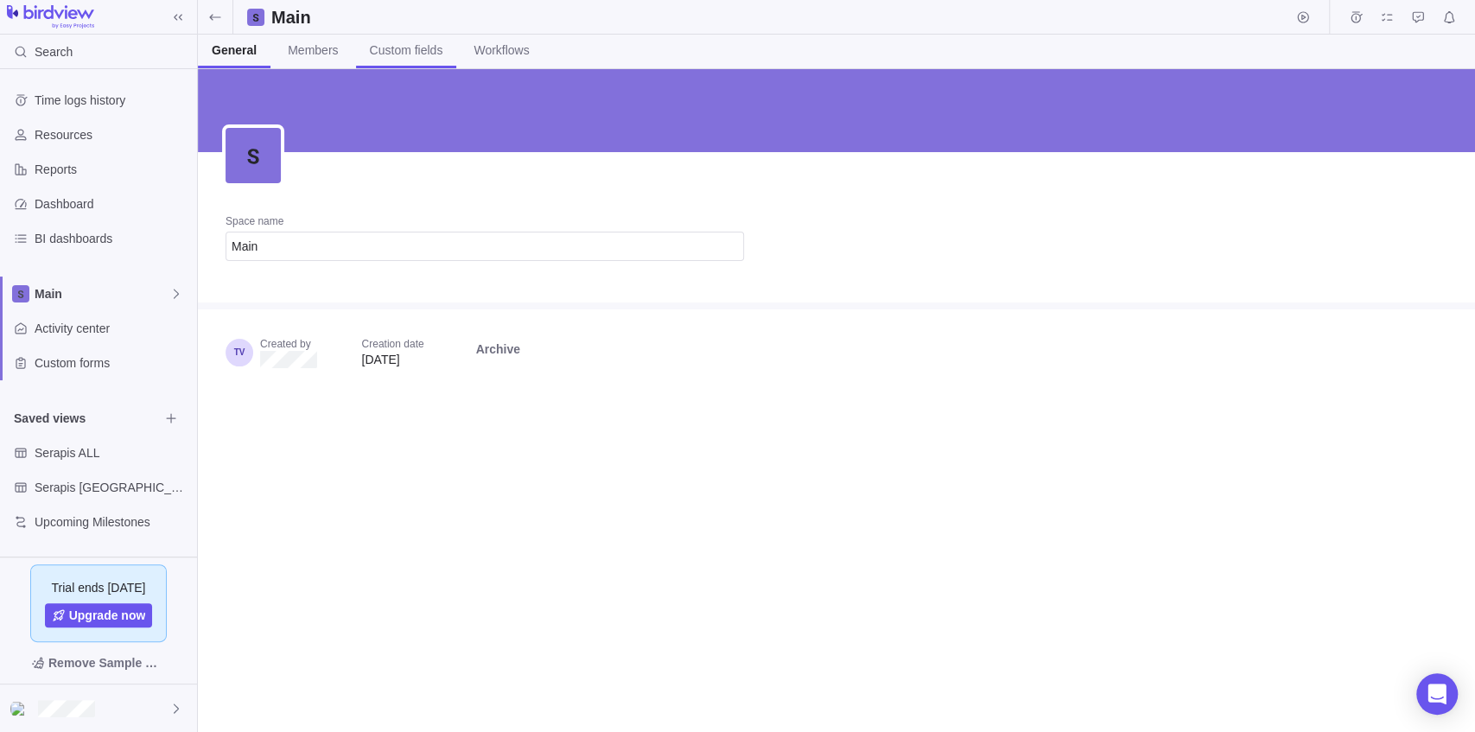
click at [389, 50] on span "Custom fields" at bounding box center [406, 49] width 73 height 17
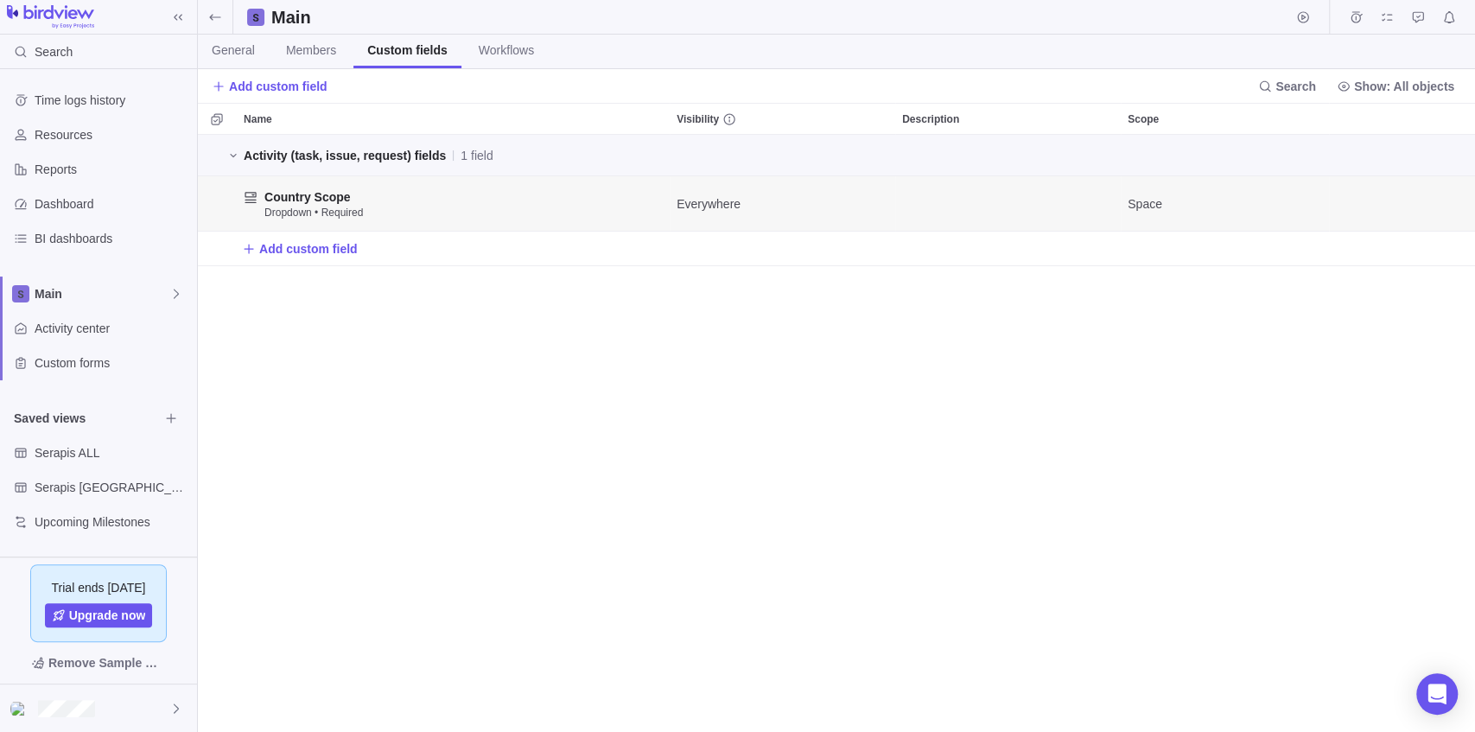
scroll to position [589, 1268]
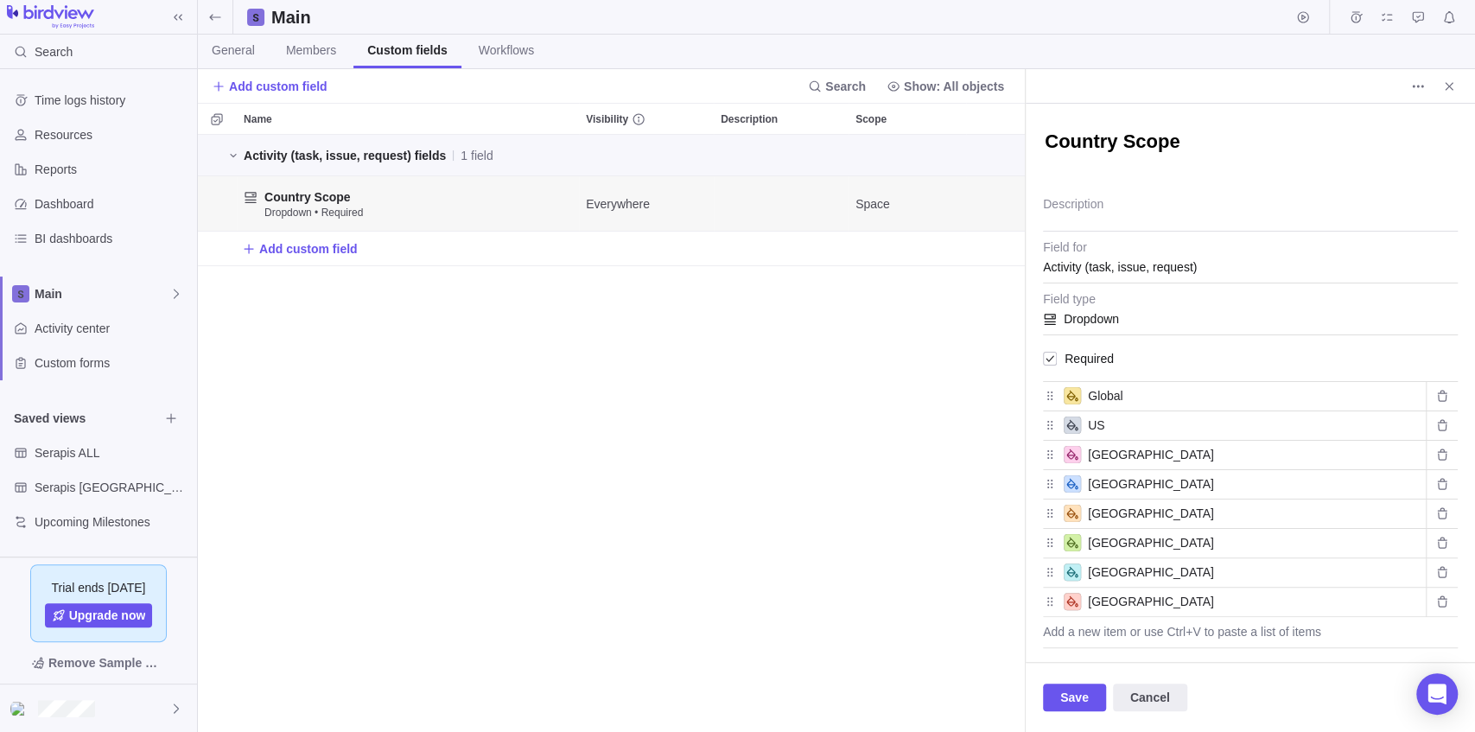
click at [1153, 149] on textarea "Country Scope" at bounding box center [1250, 143] width 415 height 29
click at [1064, 139] on textarea "Country Scope" at bounding box center [1250, 143] width 415 height 29
type textarea "x"
type textarea "WScope"
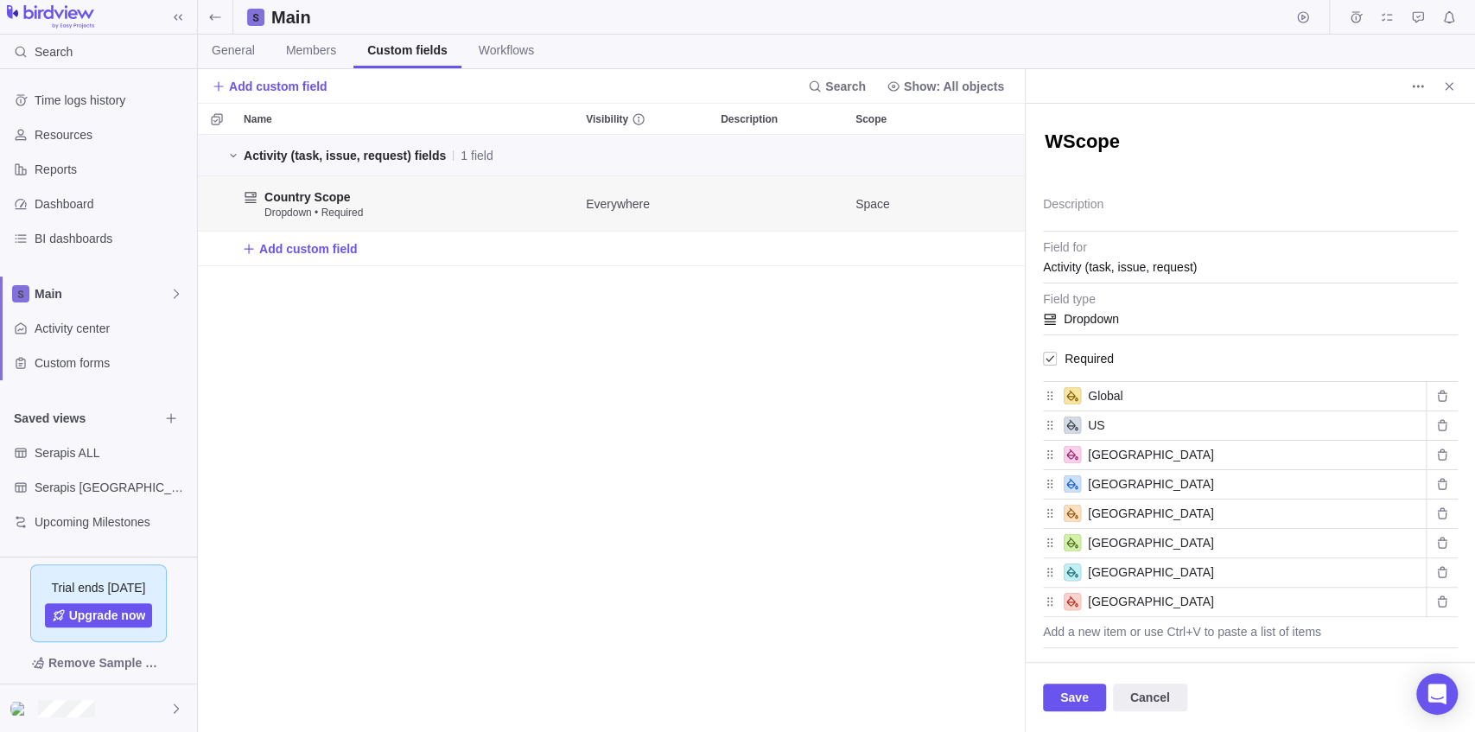
type textarea "x"
type textarea "WoScope"
type textarea "x"
type textarea "WorScope"
type textarea "x"
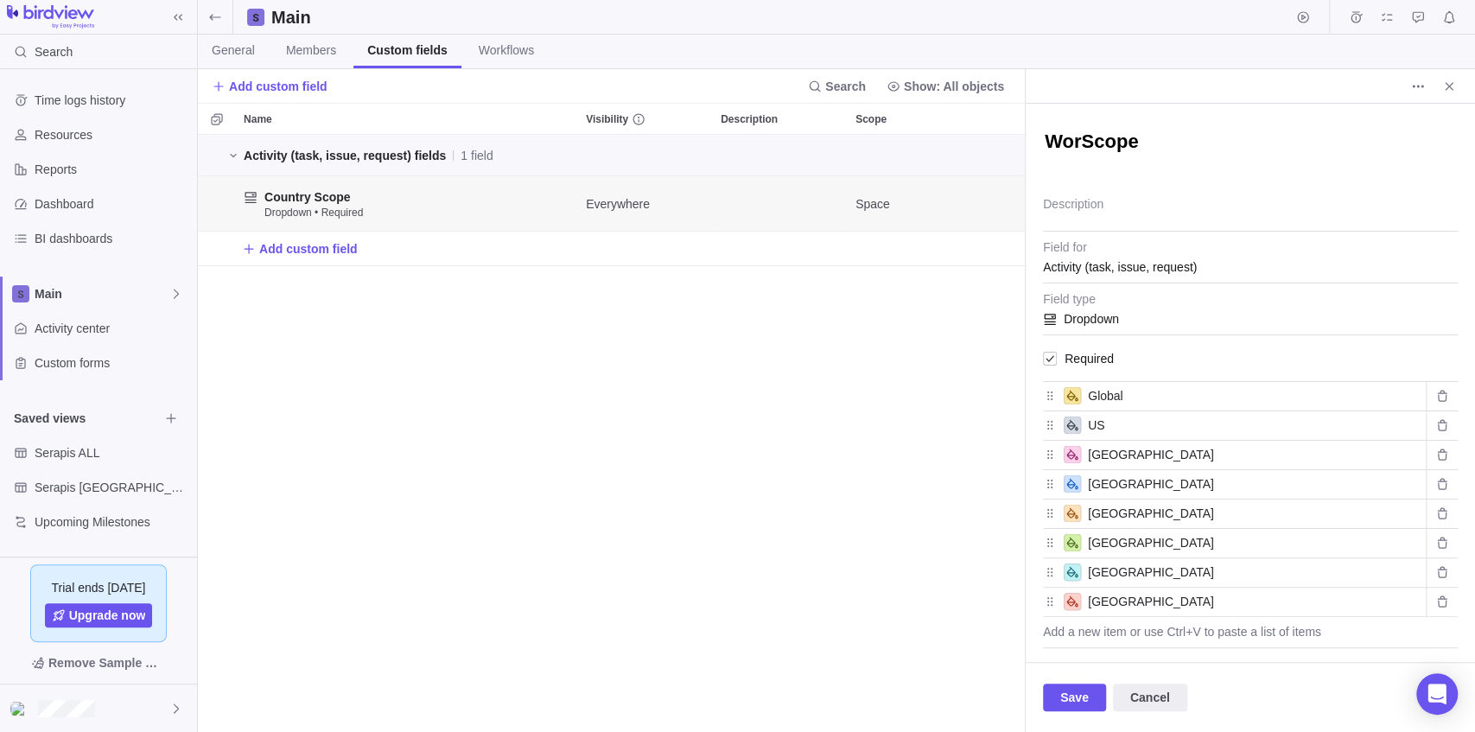
type textarea "WorkScope"
type textarea "x"
type textarea "WorksScope"
type textarea "x"
type textarea "WorkstScope"
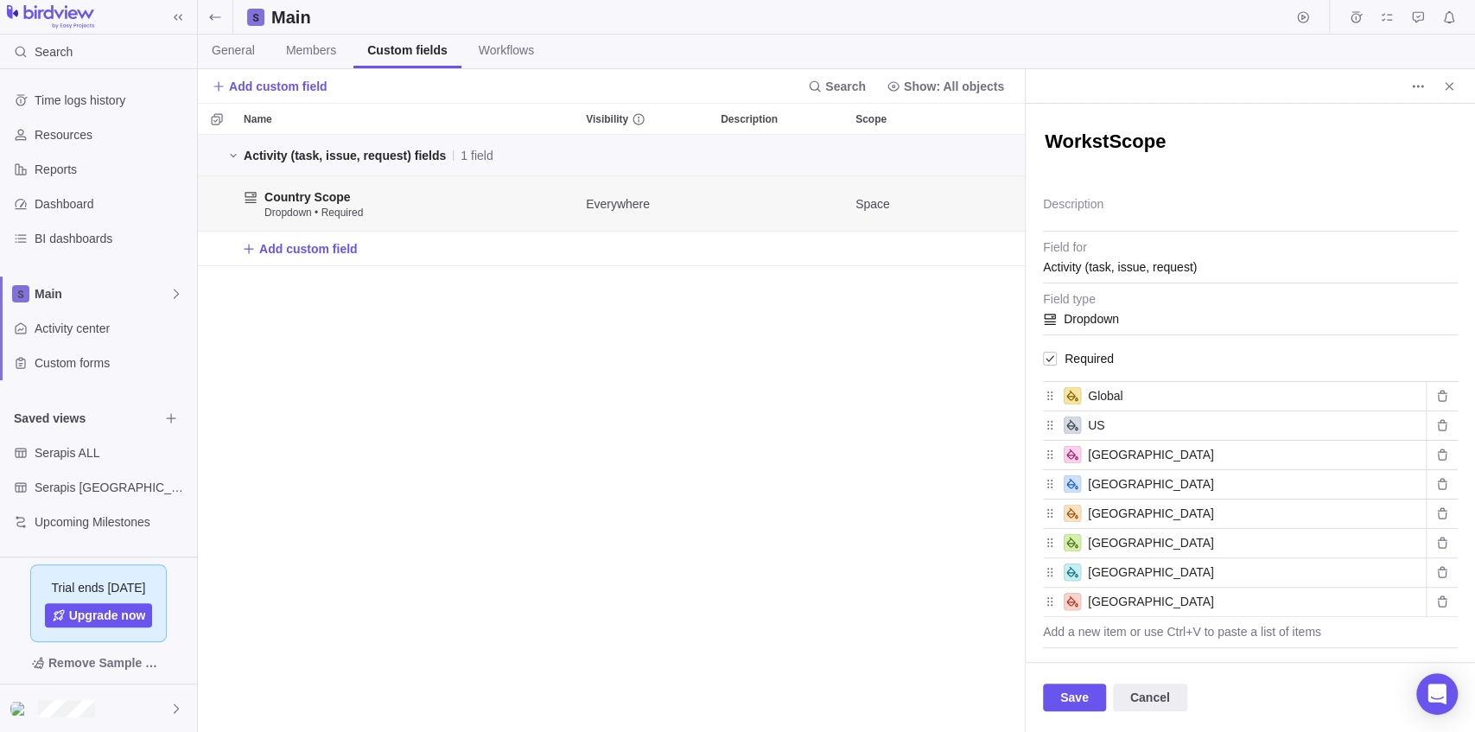
type textarea "x"
type textarea "WorkstrScope"
type textarea "x"
type textarea "WorkstreScope"
type textarea "x"
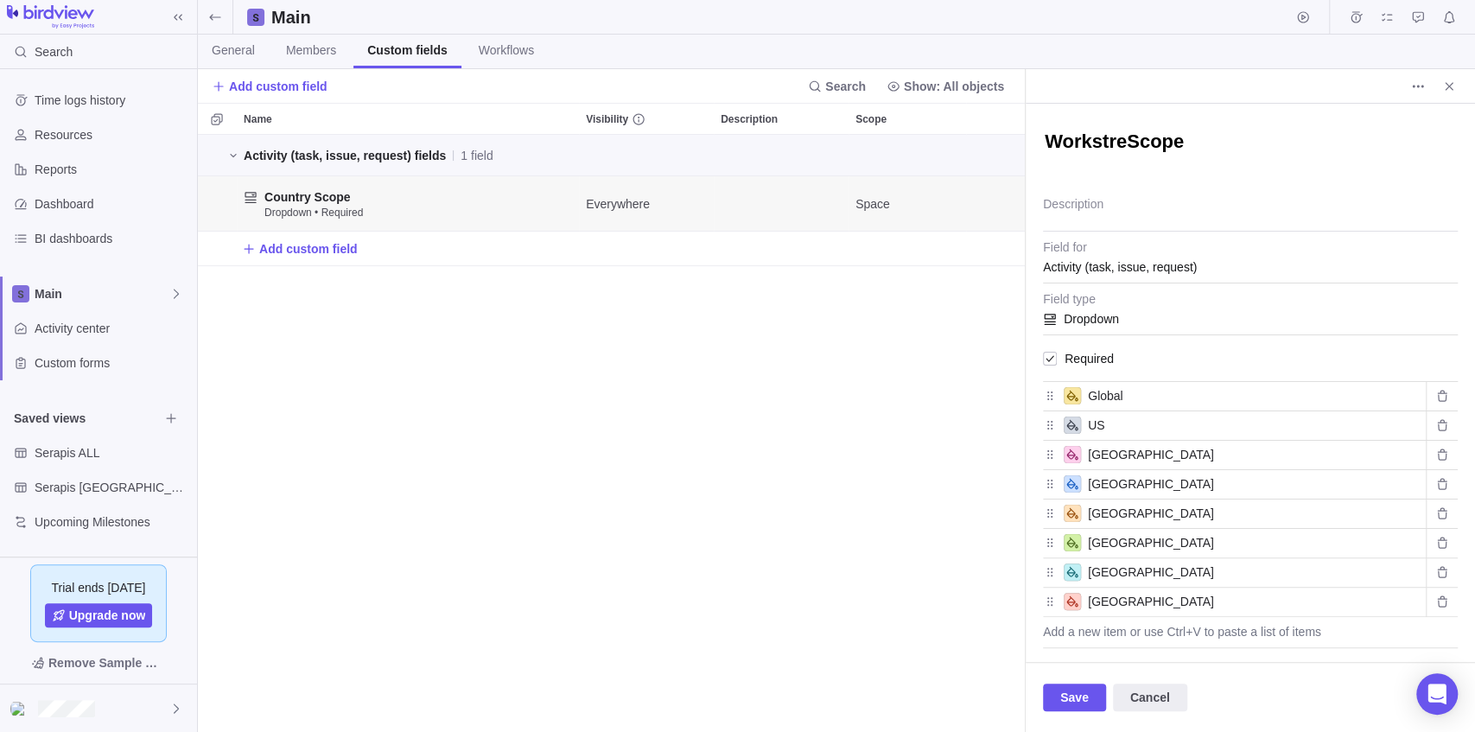
type textarea "WorkstreaScope"
type textarea "x"
type textarea "WorkstreamScope"
type textarea "x"
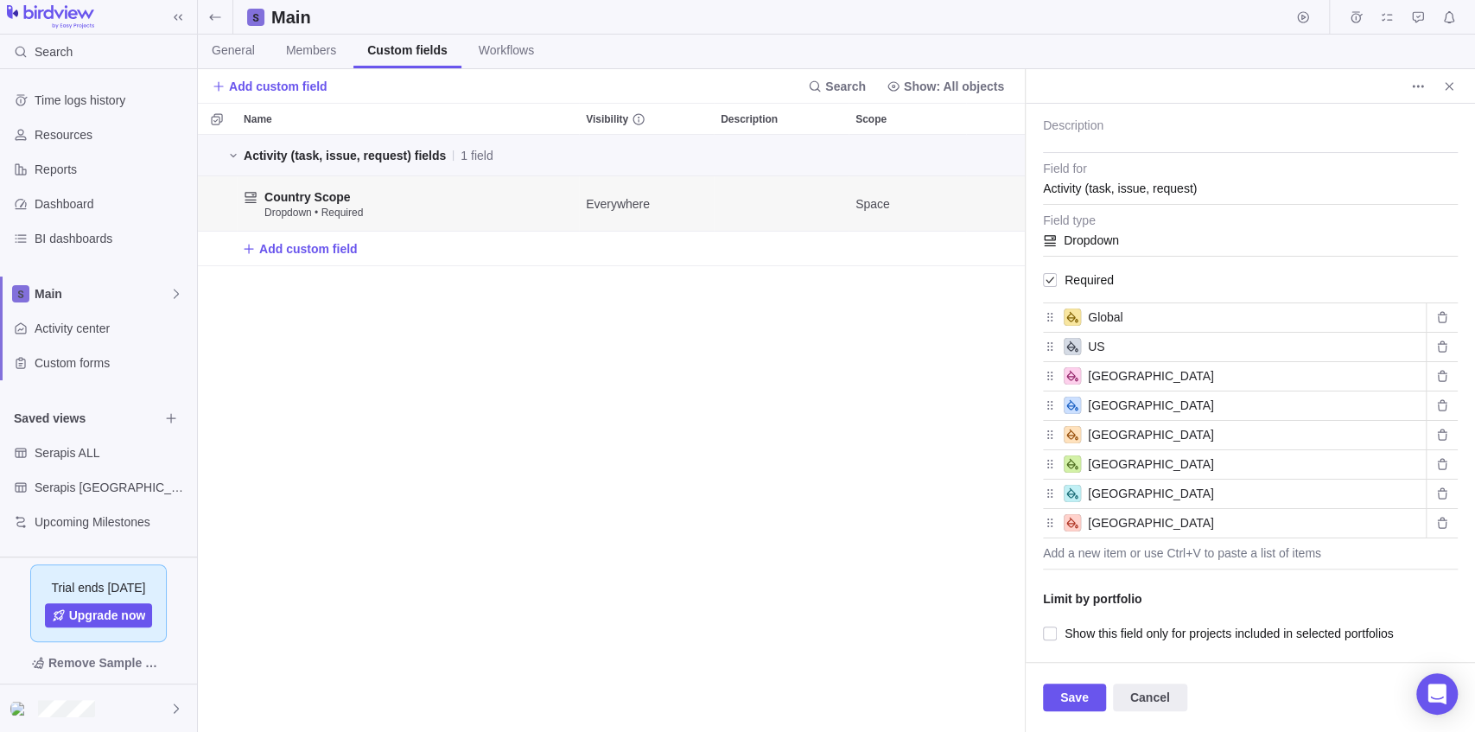
type textarea "Workstream Scope"
type textarea "x"
click at [1092, 553] on div "Add a new item or use Ctrl+V to paste a list of items" at bounding box center [1250, 553] width 415 height 31
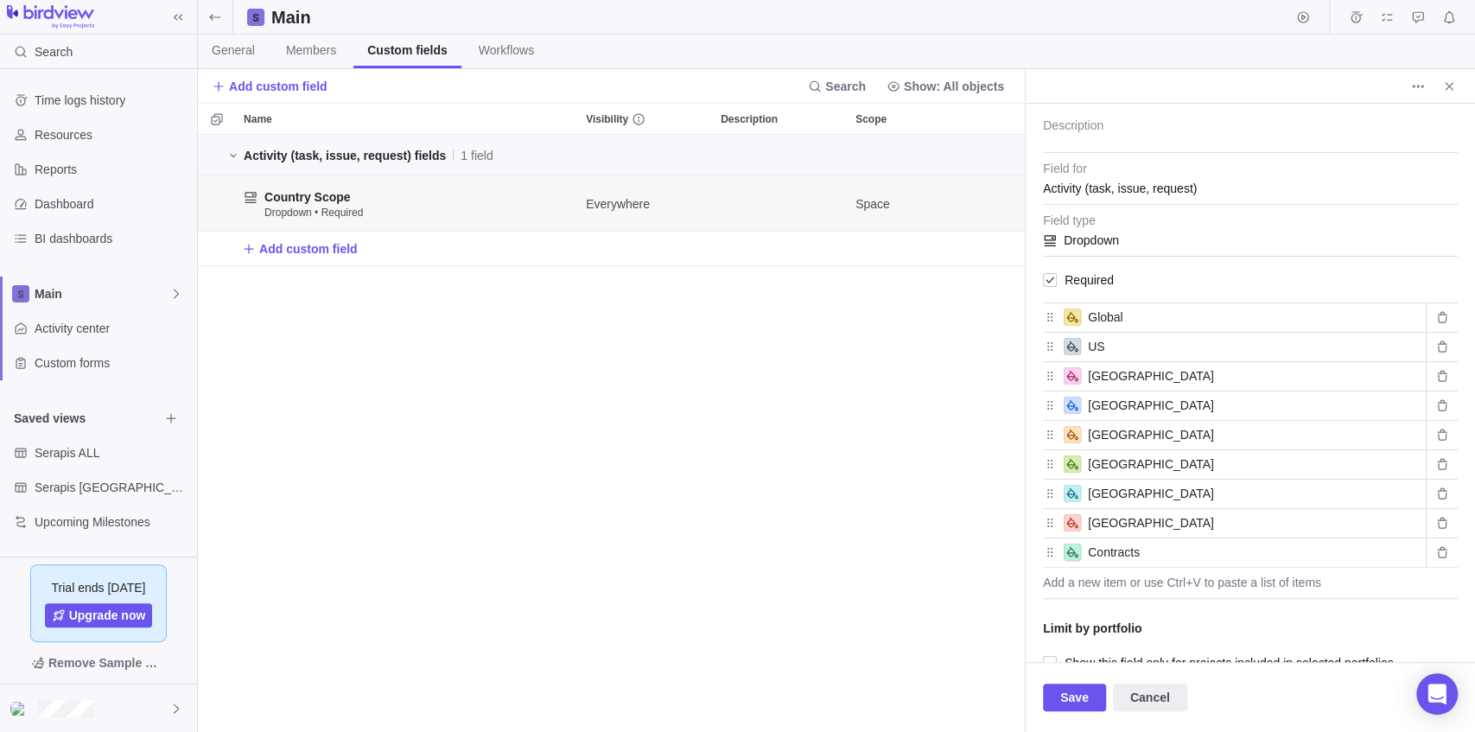
type input "Contracts"
click at [1115, 578] on div "Add a new item or use Ctrl+V to paste a list of items" at bounding box center [1250, 583] width 415 height 31
type input "C"
type input "O"
type input "COS/O2C"
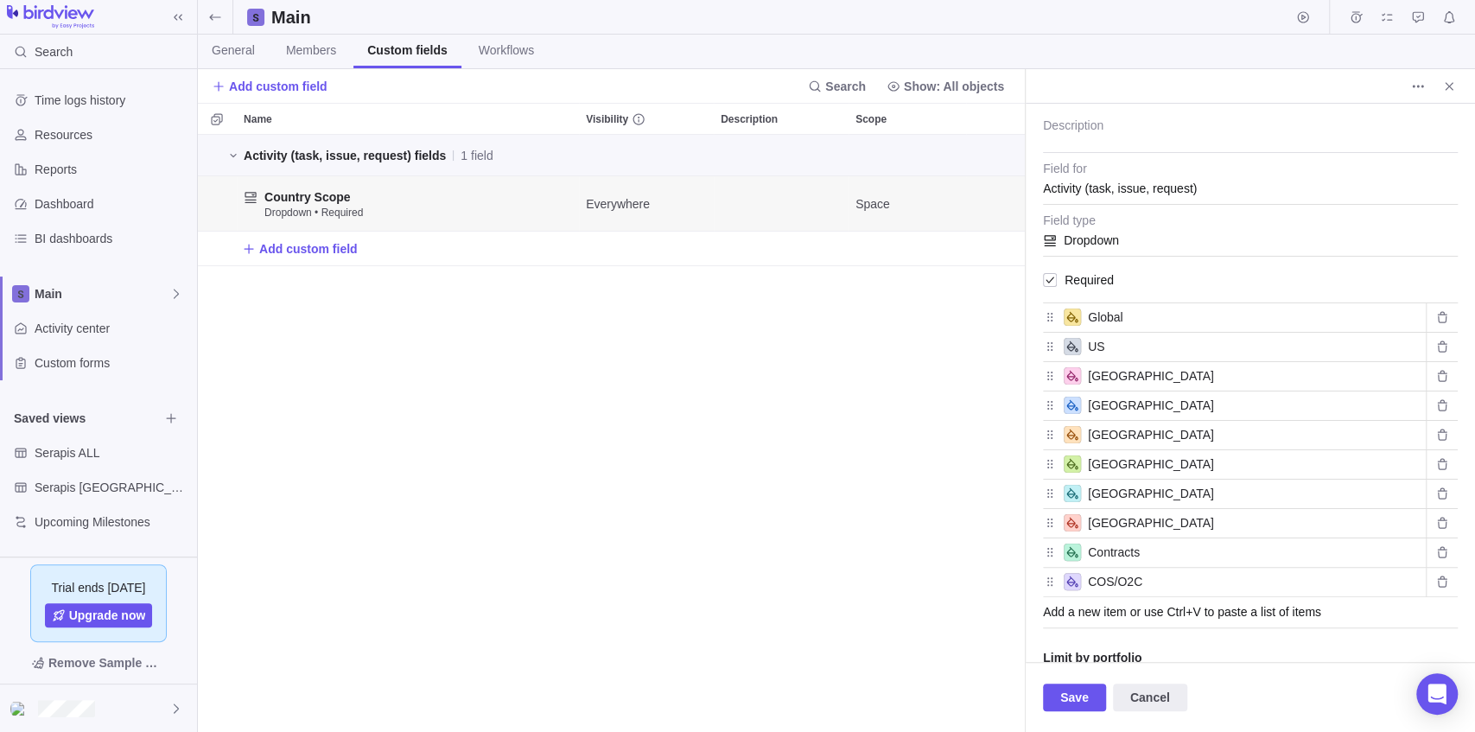
click at [1085, 612] on div "Add a new item or use Ctrl+V to paste a list of items" at bounding box center [1250, 612] width 415 height 31
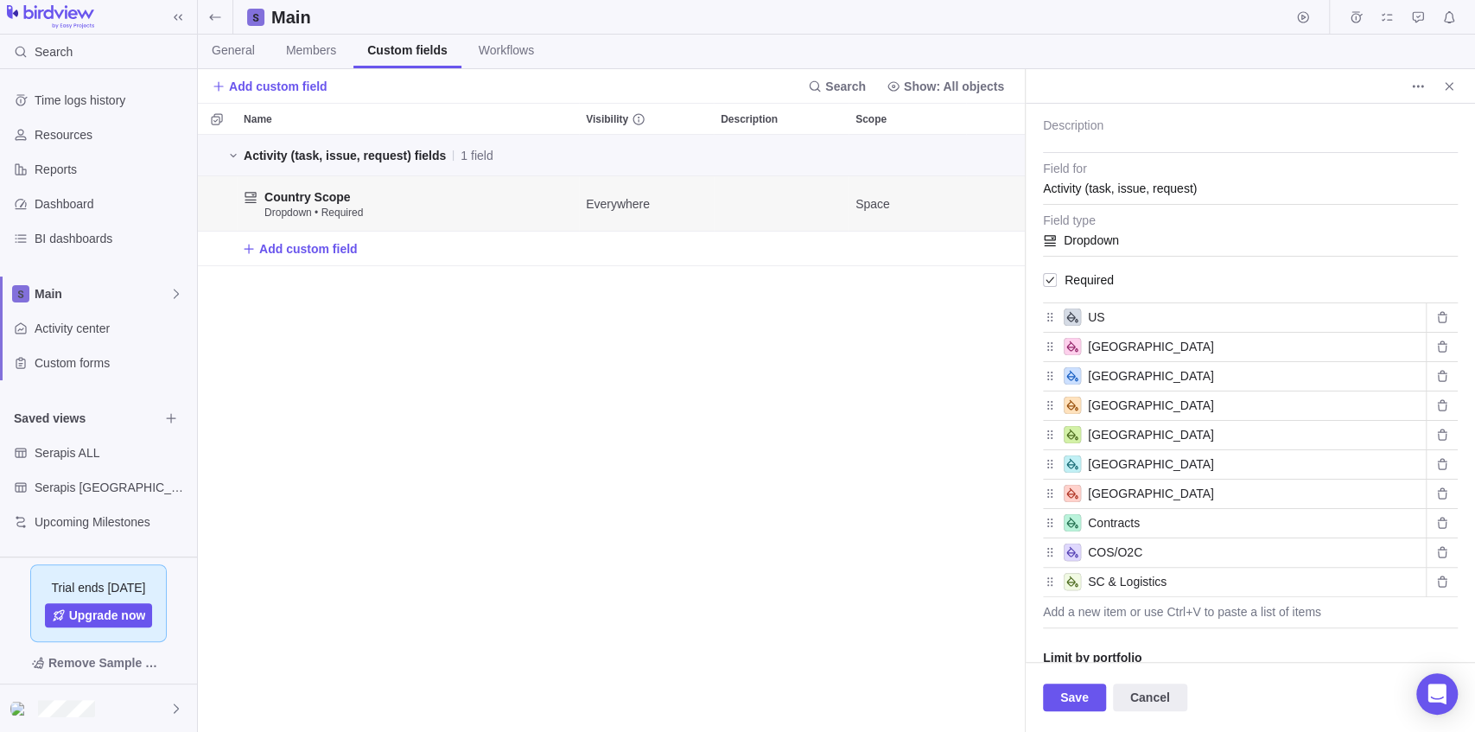
type input "SC & Logistics"
click at [1113, 607] on div "Add a new item or use Ctrl+V to paste a list of items" at bounding box center [1250, 612] width 415 height 31
type input "R"
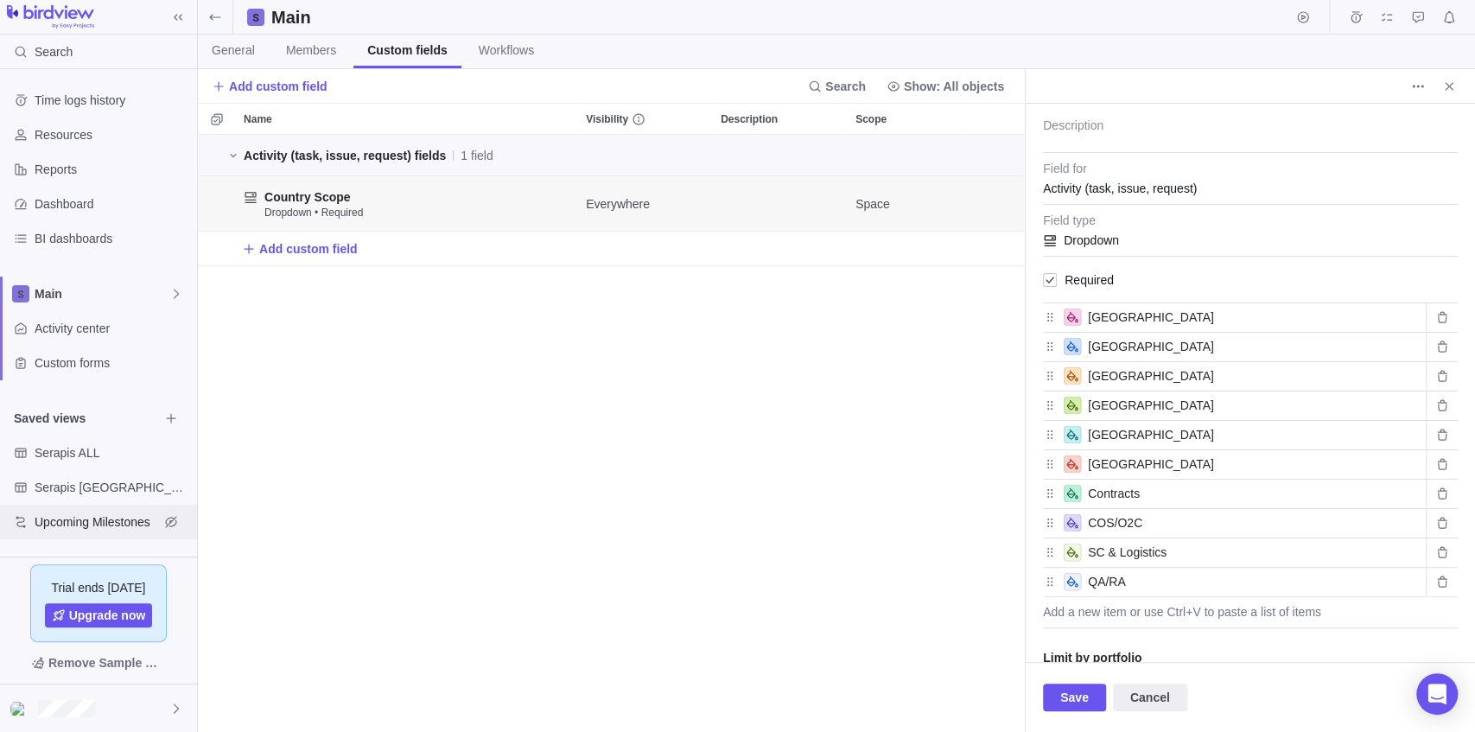
type input "QA/RA"
type input "LMR"
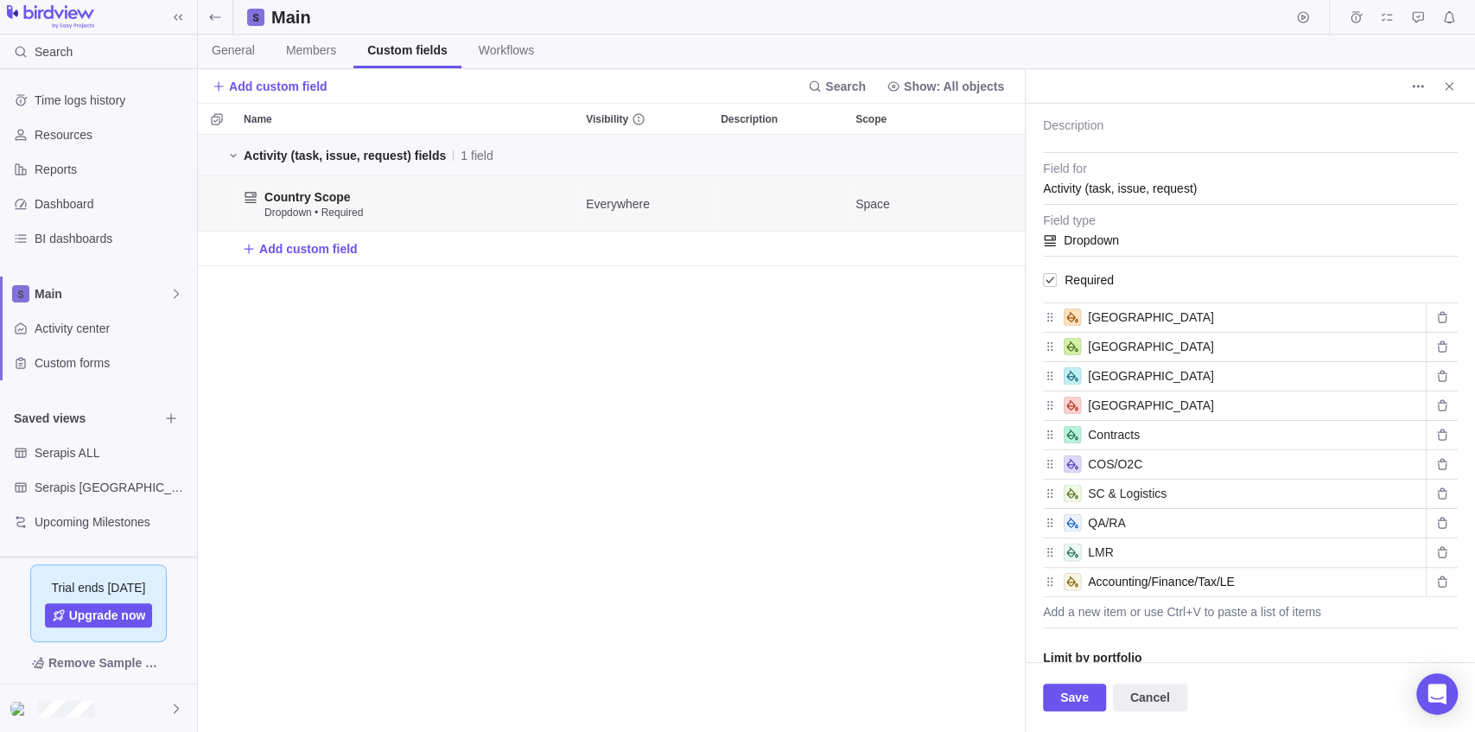
drag, startPoint x: 1242, startPoint y: 580, endPoint x: 1218, endPoint y: 584, distance: 24.6
click at [1218, 584] on input "Accounting/Finance/Tax/LE" at bounding box center [1253, 581] width 331 height 21
click at [1090, 575] on input "Accounting/Finance/Tax" at bounding box center [1253, 581] width 331 height 21
drag, startPoint x: 1120, startPoint y: 579, endPoint x: 1163, endPoint y: 579, distance: 43.2
click at [1163, 579] on input "LE/Accounting/Finance/Tax" at bounding box center [1253, 581] width 331 height 21
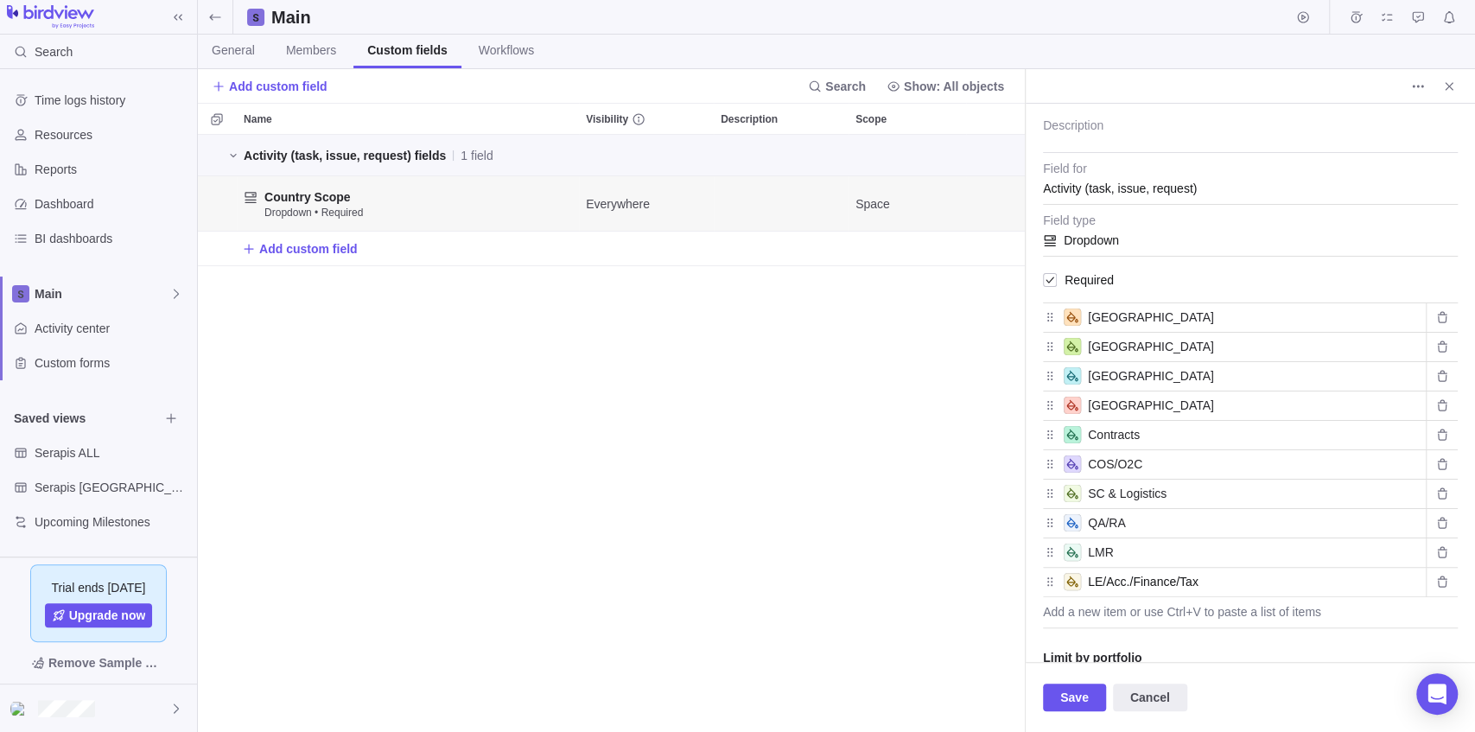
drag, startPoint x: 1147, startPoint y: 579, endPoint x: 1170, endPoint y: 581, distance: 23.4
click at [1170, 581] on input "LE/Acc./Finance/Tax" at bounding box center [1253, 581] width 331 height 21
type input "LE/Acc./Fin./Tax"
click at [1151, 604] on div "Add a new item or use Ctrl+V to paste a list of items" at bounding box center [1250, 612] width 415 height 31
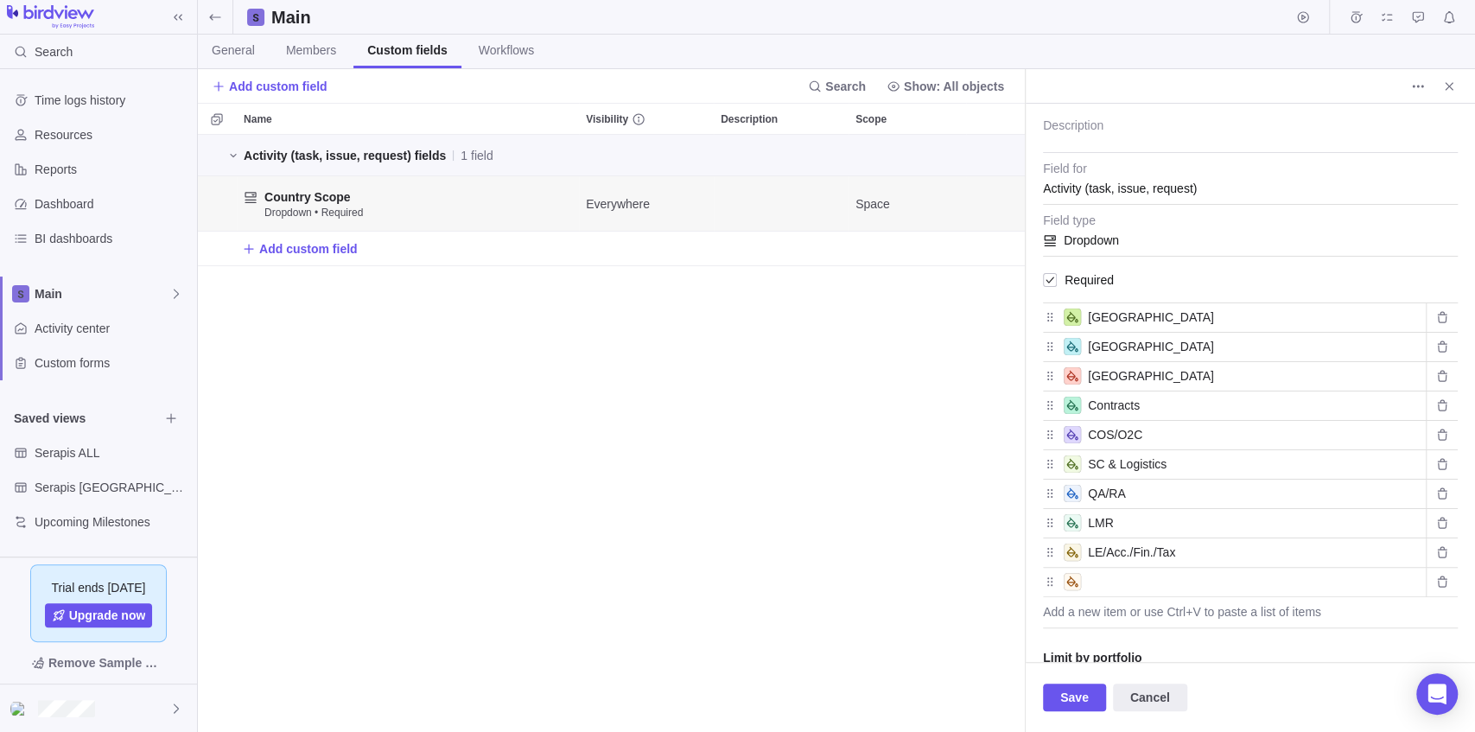
click at [1130, 578] on input "text" at bounding box center [1253, 581] width 331 height 21
type input "IT/CRM/MDM"
click at [1124, 607] on div "Add a new item or use Ctrl+V to paste a list of items" at bounding box center [1250, 612] width 415 height 31
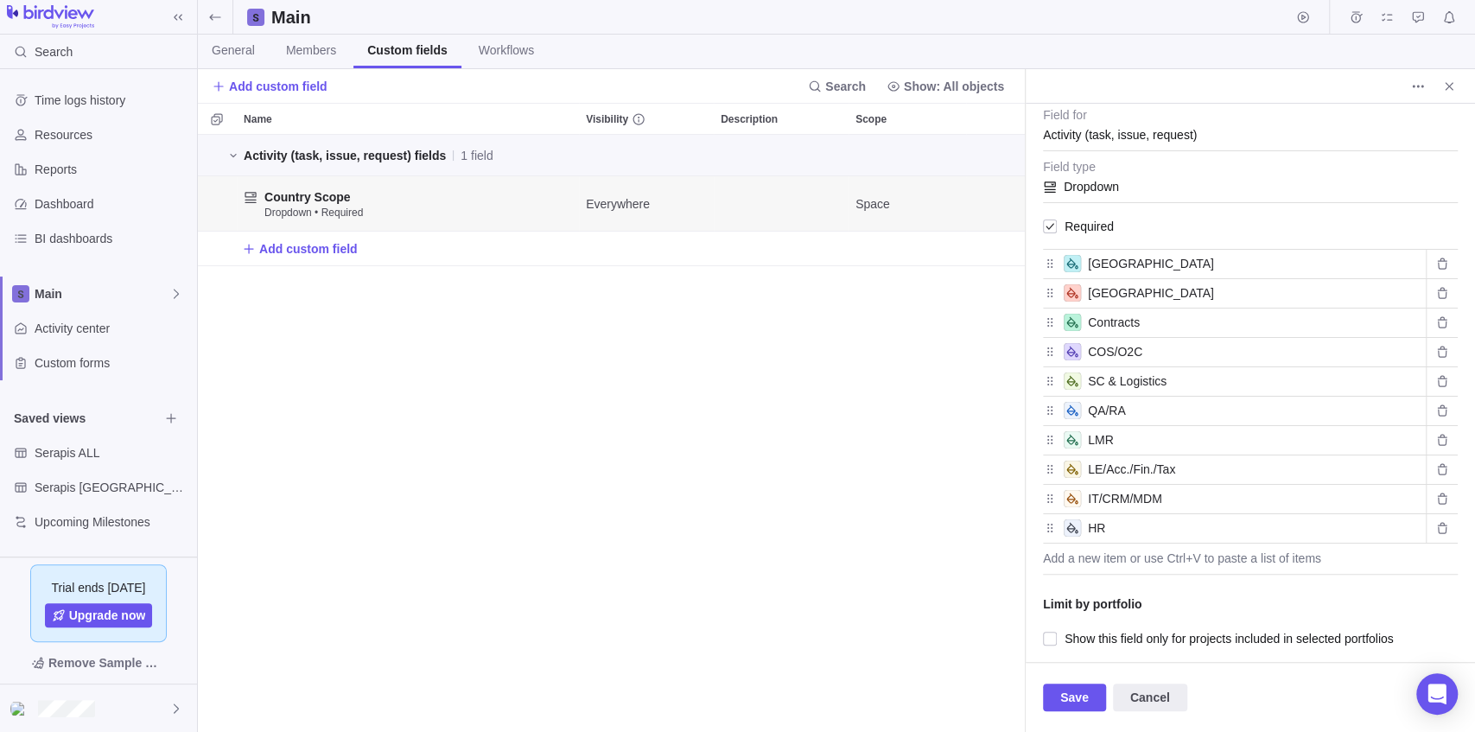
scroll to position [137, 0]
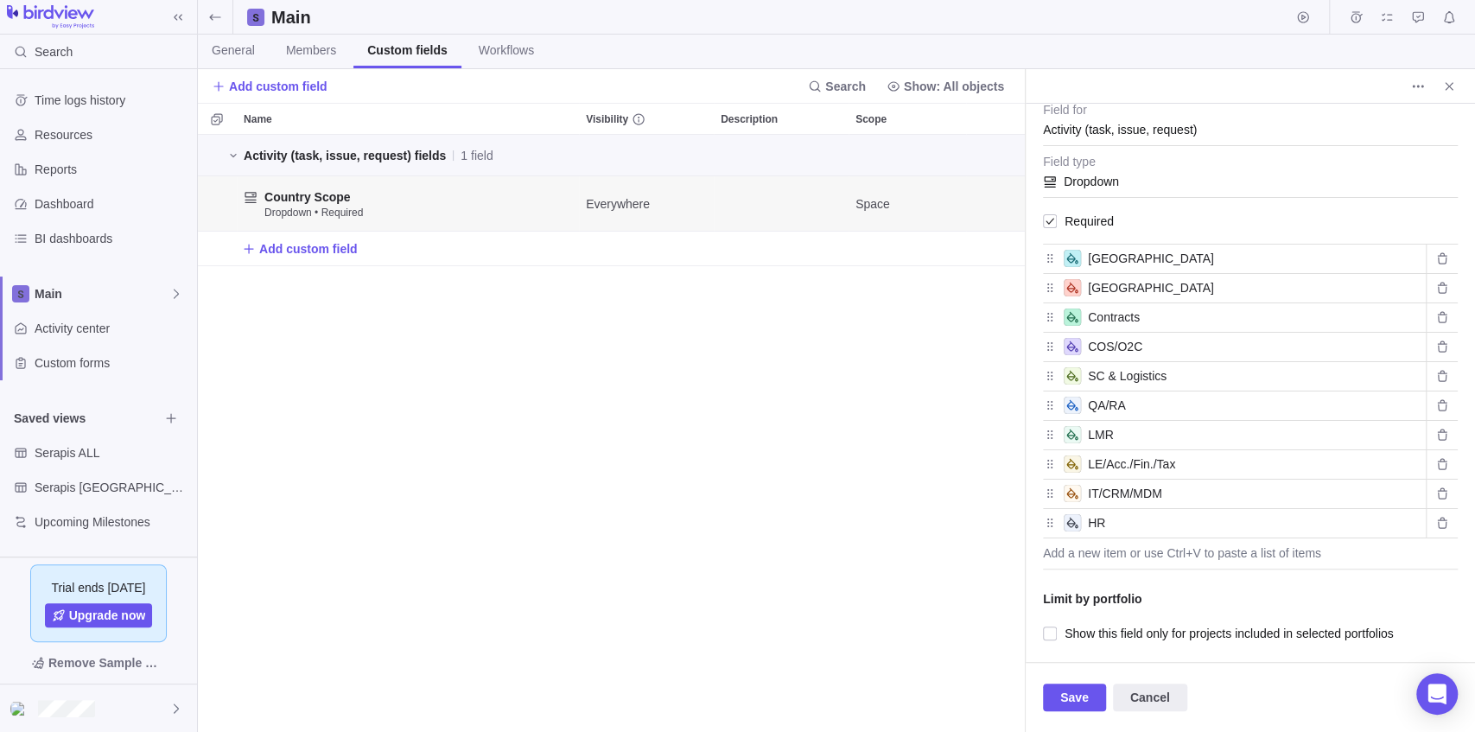
type input "HR"
click at [1132, 540] on div "Add a new item or use Ctrl+V to paste a list of items" at bounding box center [1250, 553] width 415 height 31
type input "Comms"
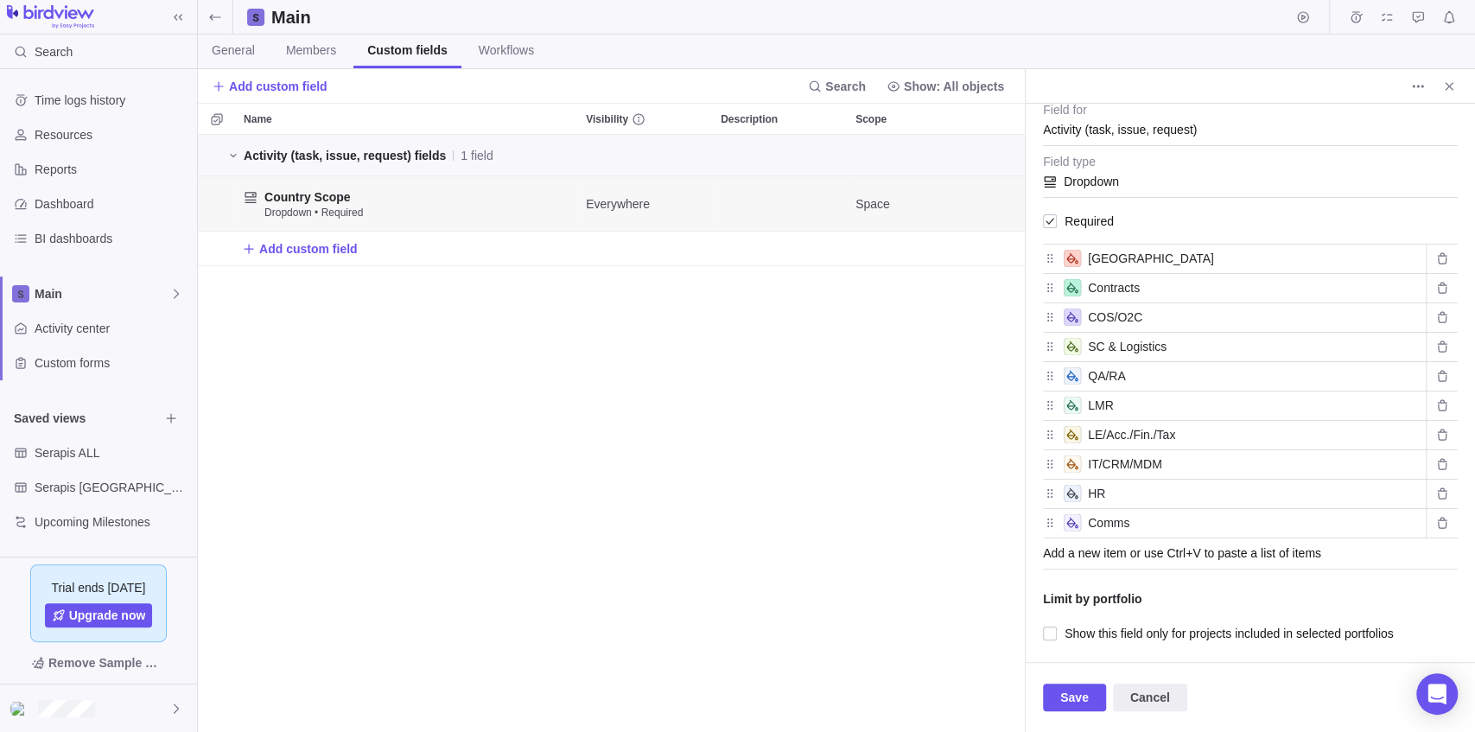
click at [1178, 550] on div "Add a new item or use Ctrl+V to paste a list of items" at bounding box center [1250, 553] width 415 height 31
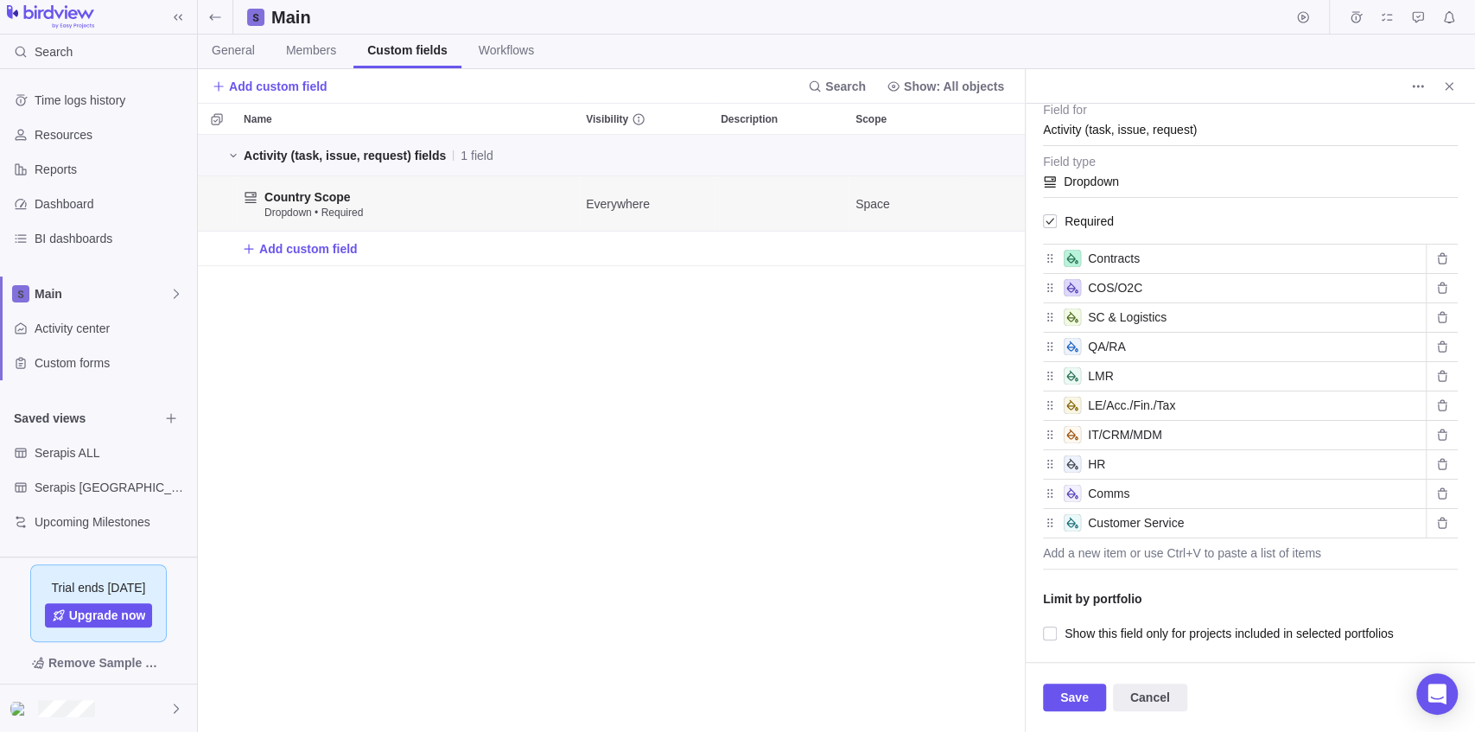
type input "Customer Service"
type input "Marketing"
type input "US Sales (Field, Inside, Ops)"
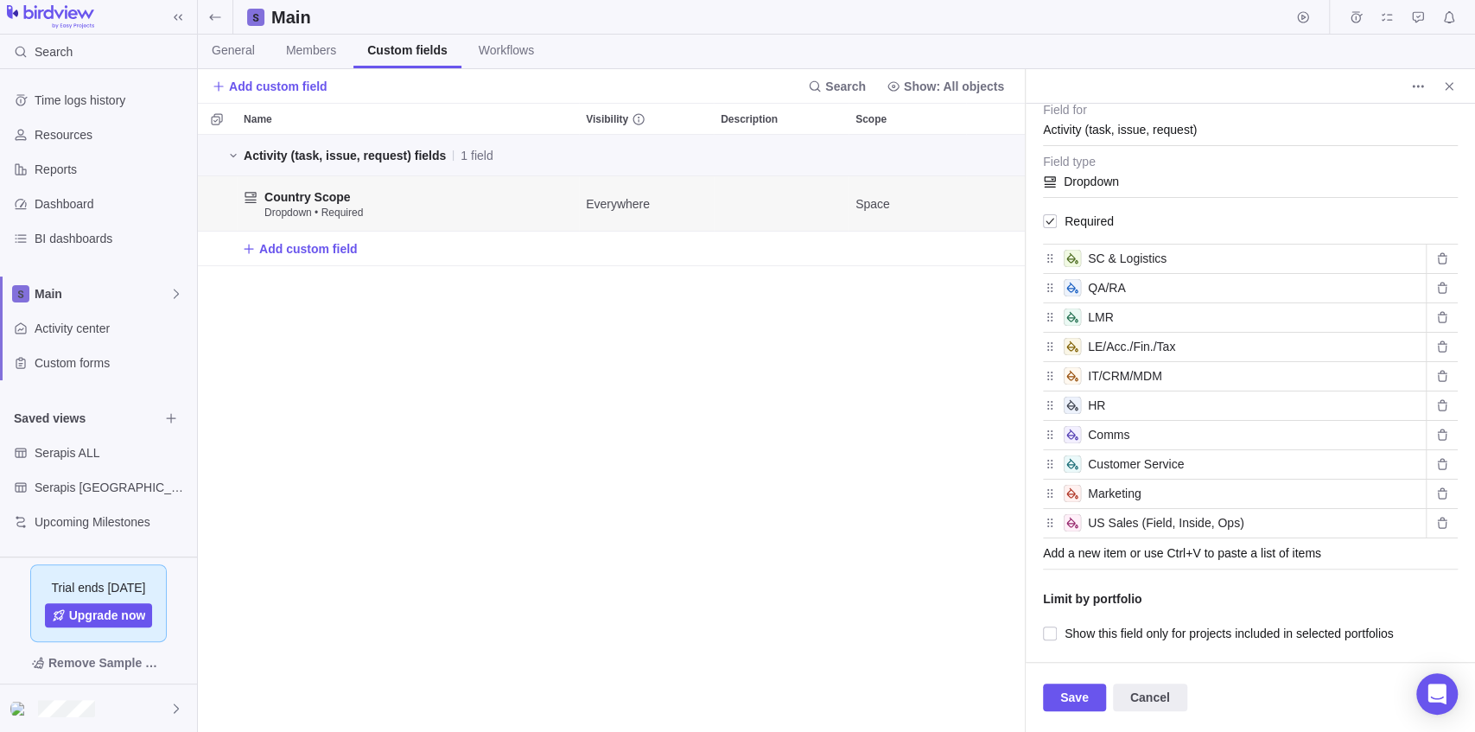
click at [1121, 554] on div "Add a new item or use Ctrl+V to paste a list of items" at bounding box center [1250, 553] width 415 height 31
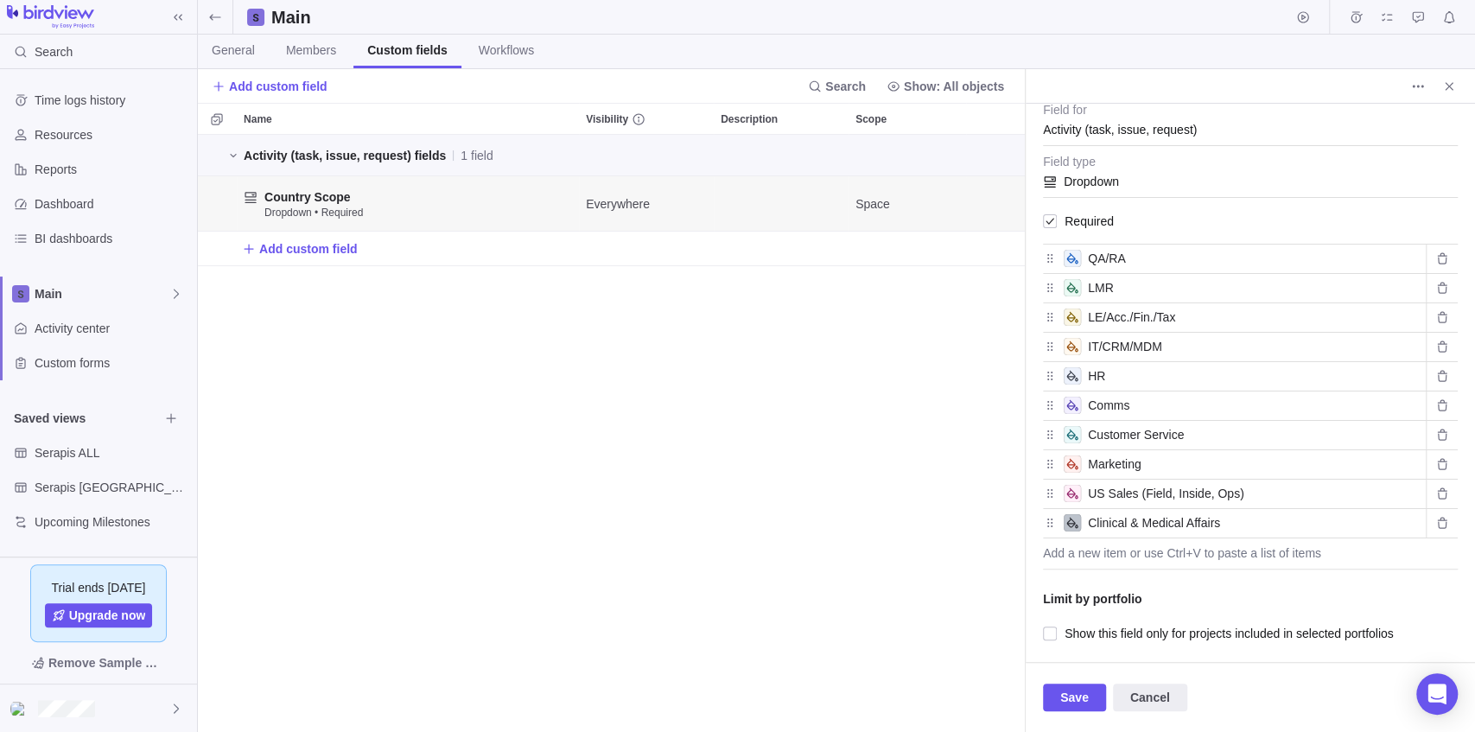
type input "Clinical & Medical Affairs"
click at [1125, 541] on div "Add a new item or use Ctrl+V to paste a list of items" at bounding box center [1250, 553] width 415 height 31
type input "G"
type input "Insights & Analytics"
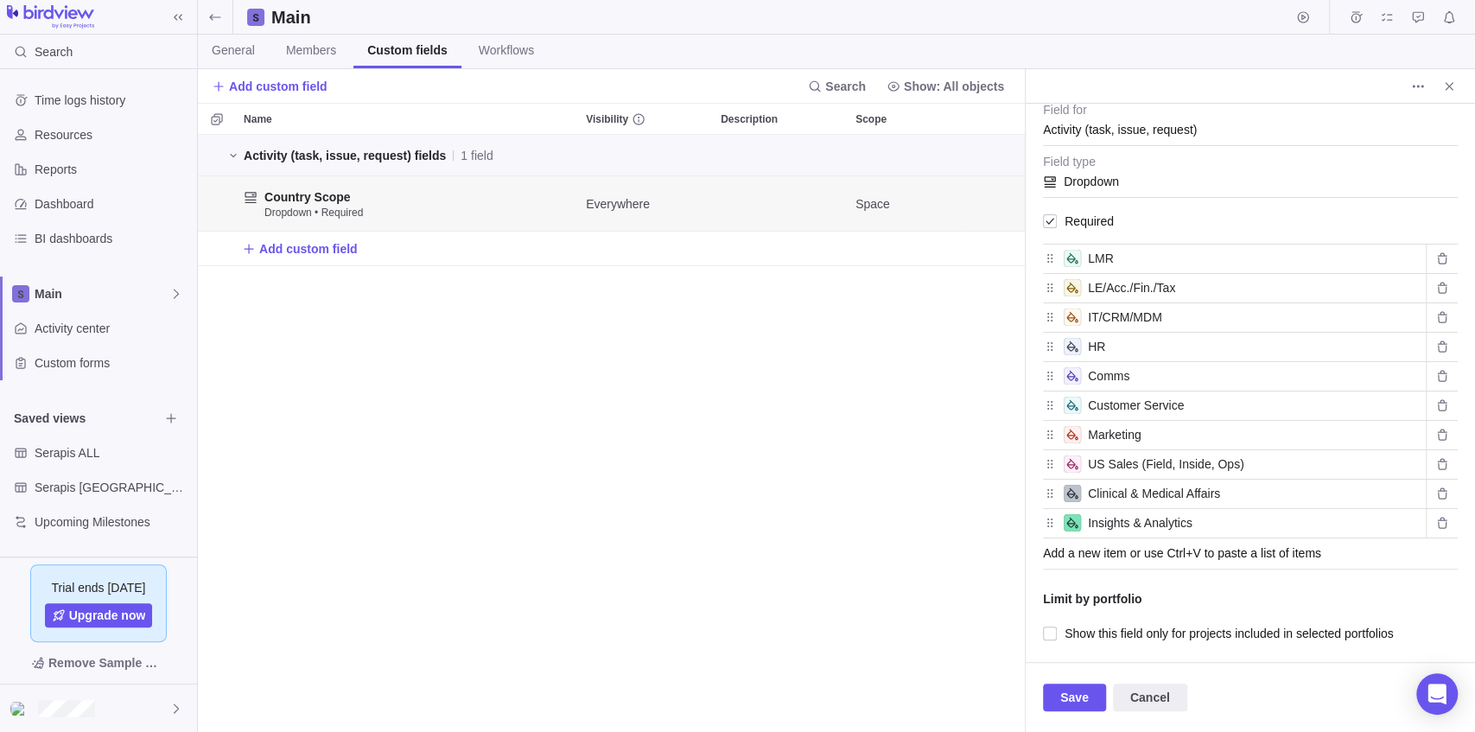
click at [1159, 557] on div "Add a new item or use Ctrl+V to paste a list of items" at bounding box center [1250, 553] width 415 height 31
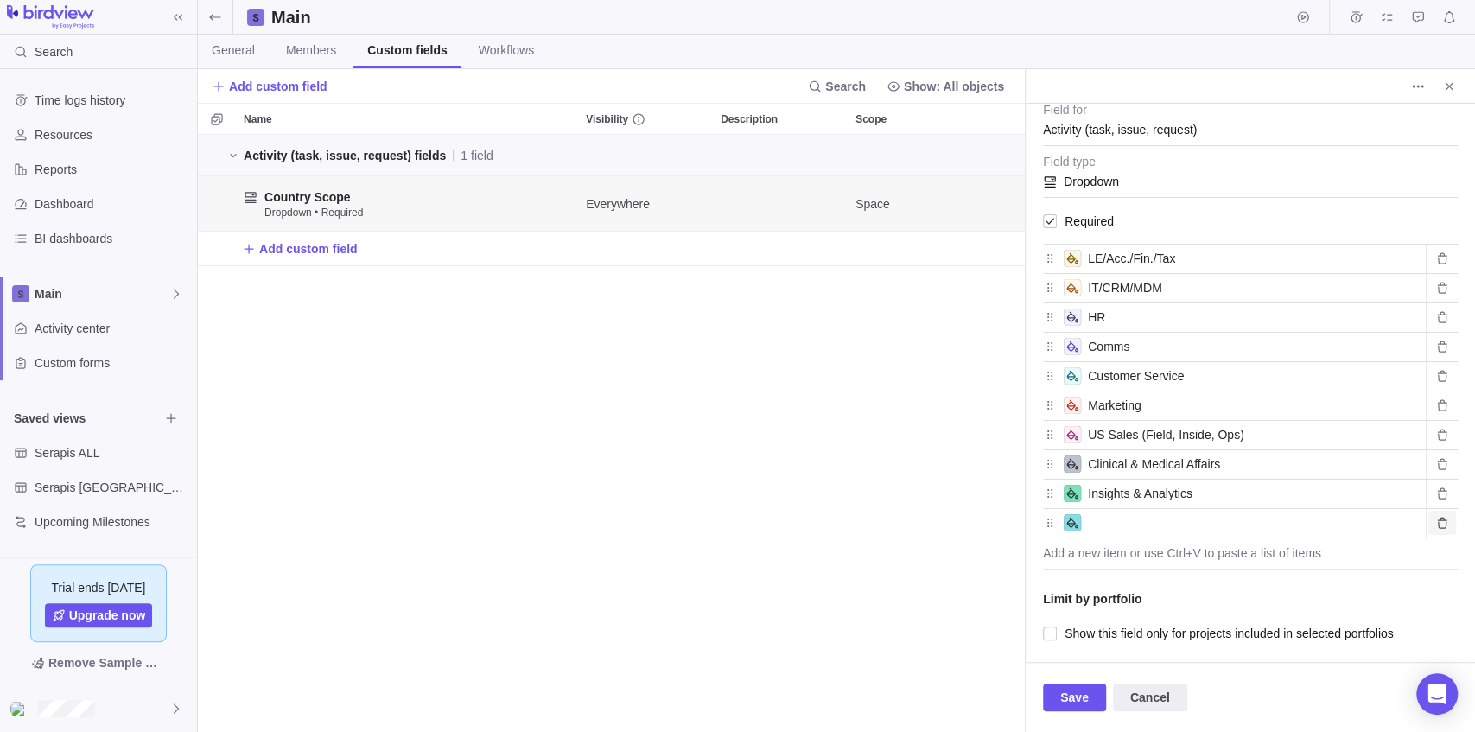
click at [1435, 516] on icon "Delete value" at bounding box center [1442, 523] width 14 height 14
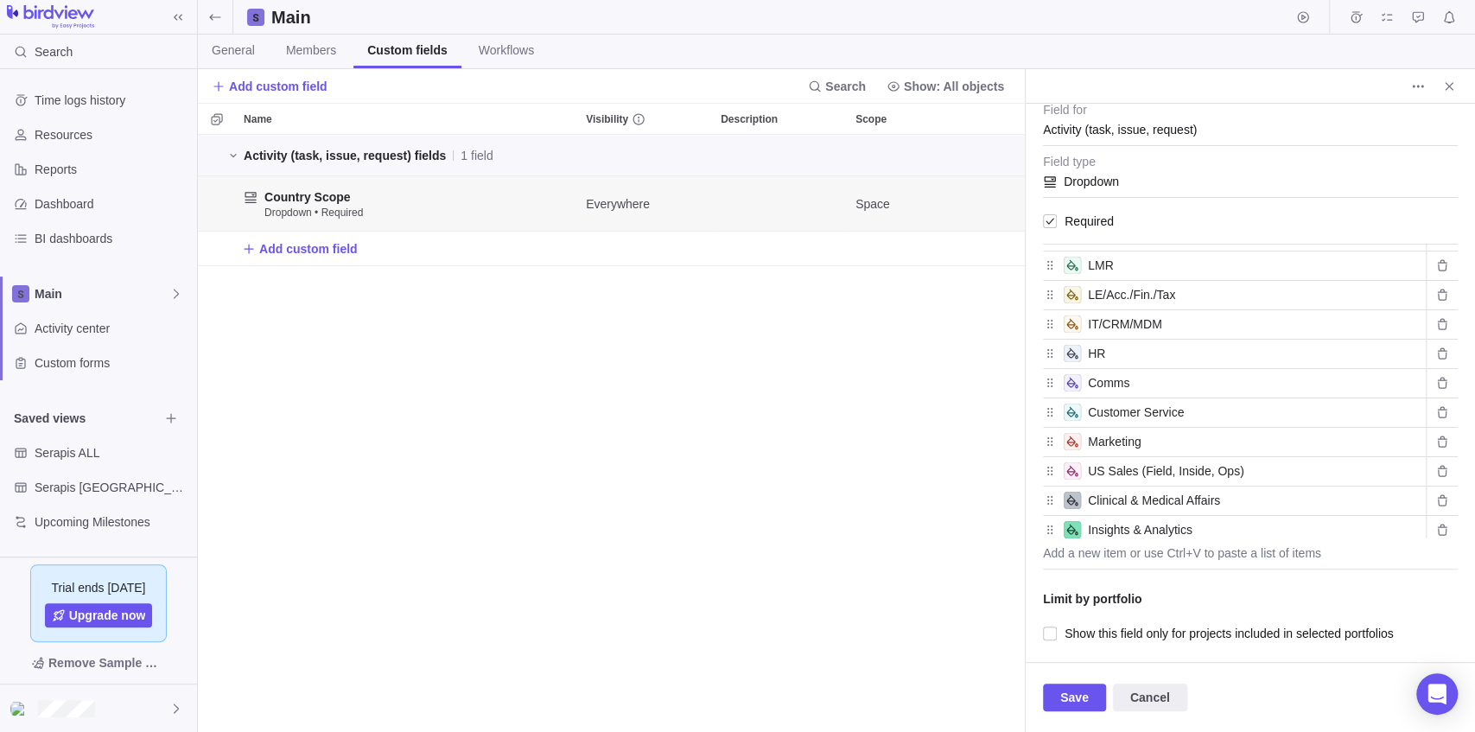
scroll to position [353, 0]
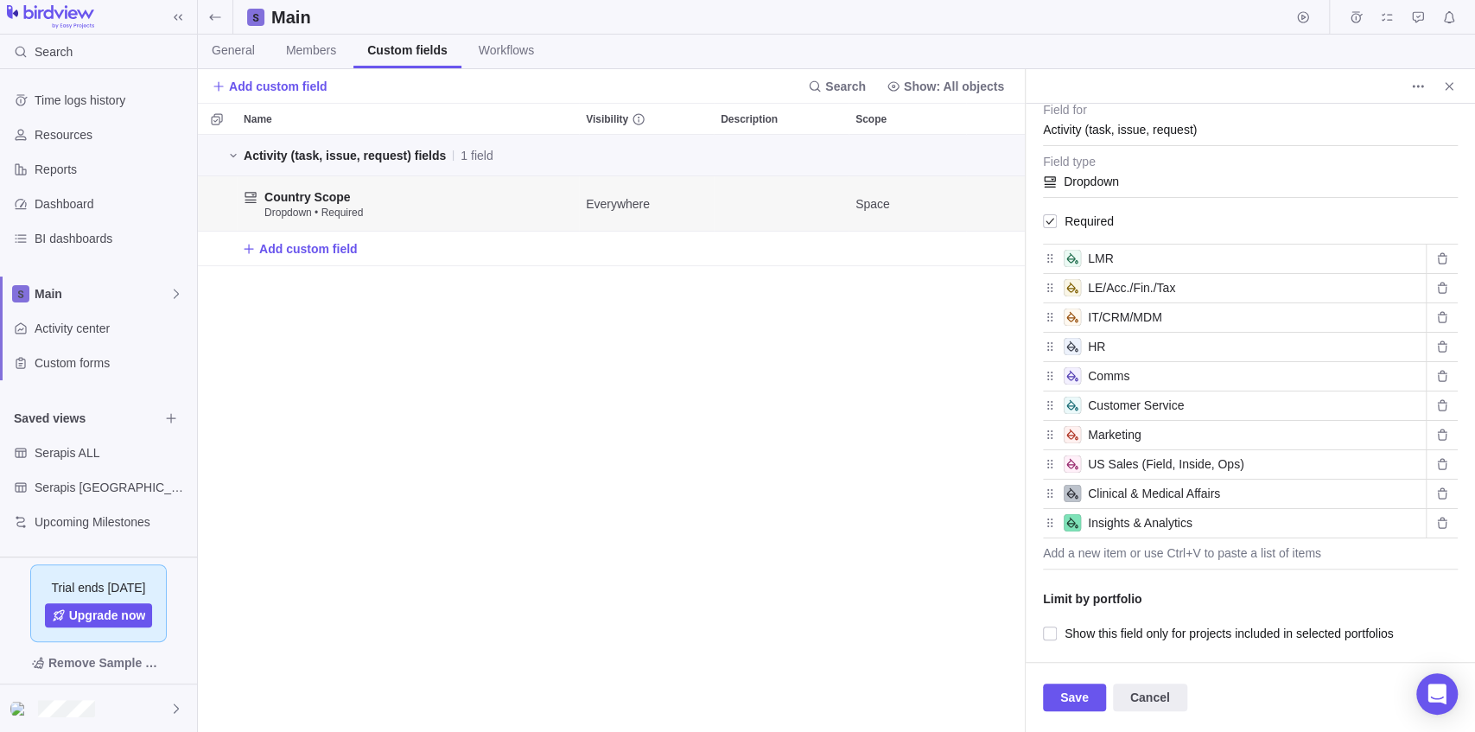
click at [1097, 178] on span "Dropdown" at bounding box center [1250, 176] width 415 height 43
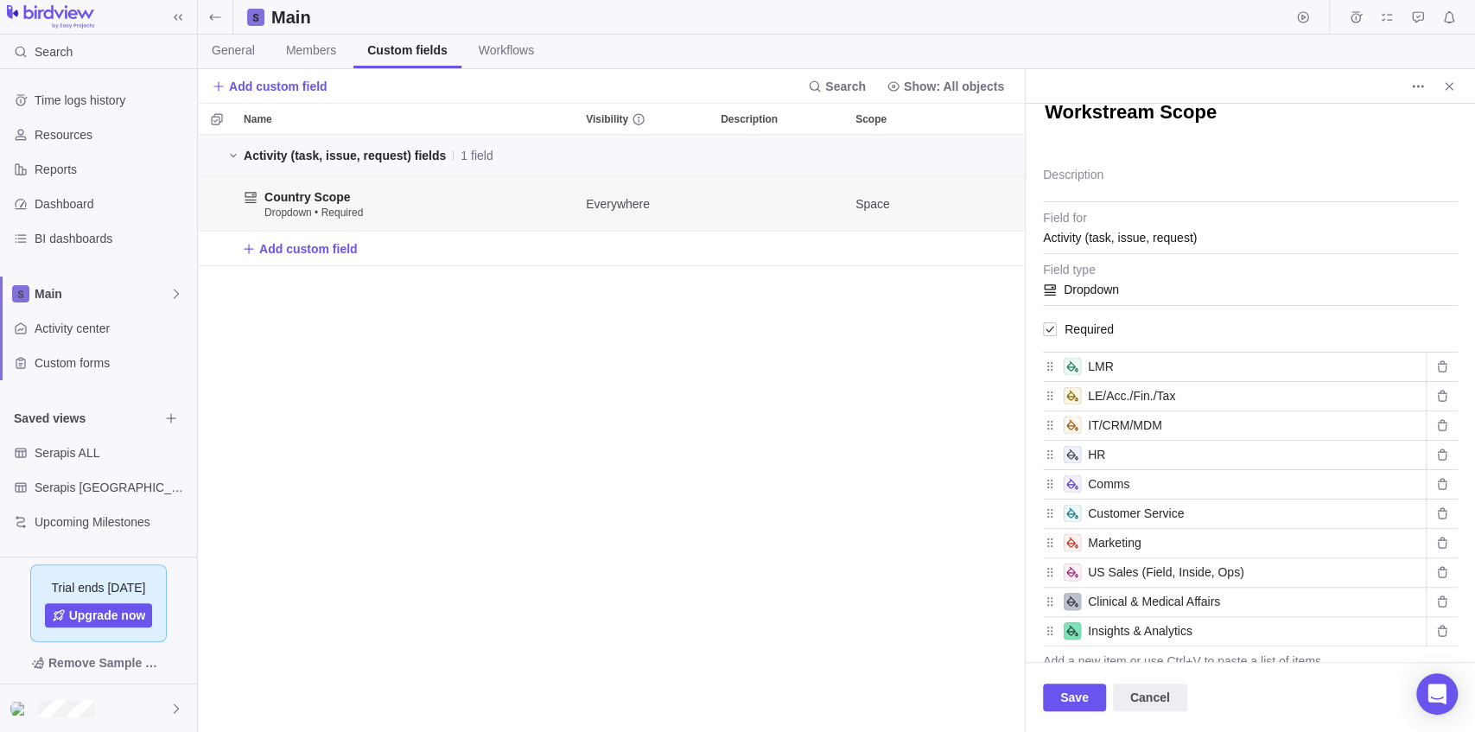
scroll to position [22, 0]
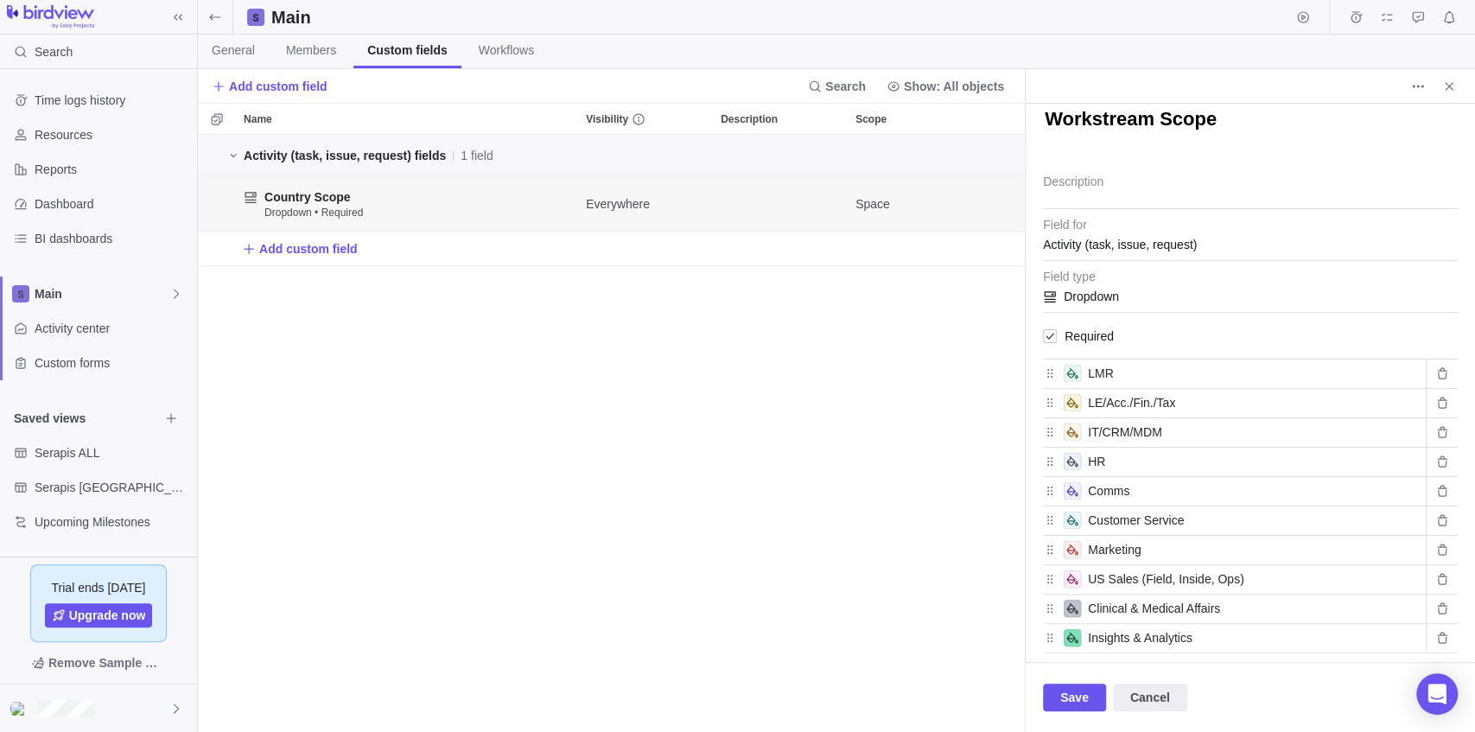
click at [1154, 252] on span "Activity (task, issue, request)" at bounding box center [1120, 244] width 154 height 31
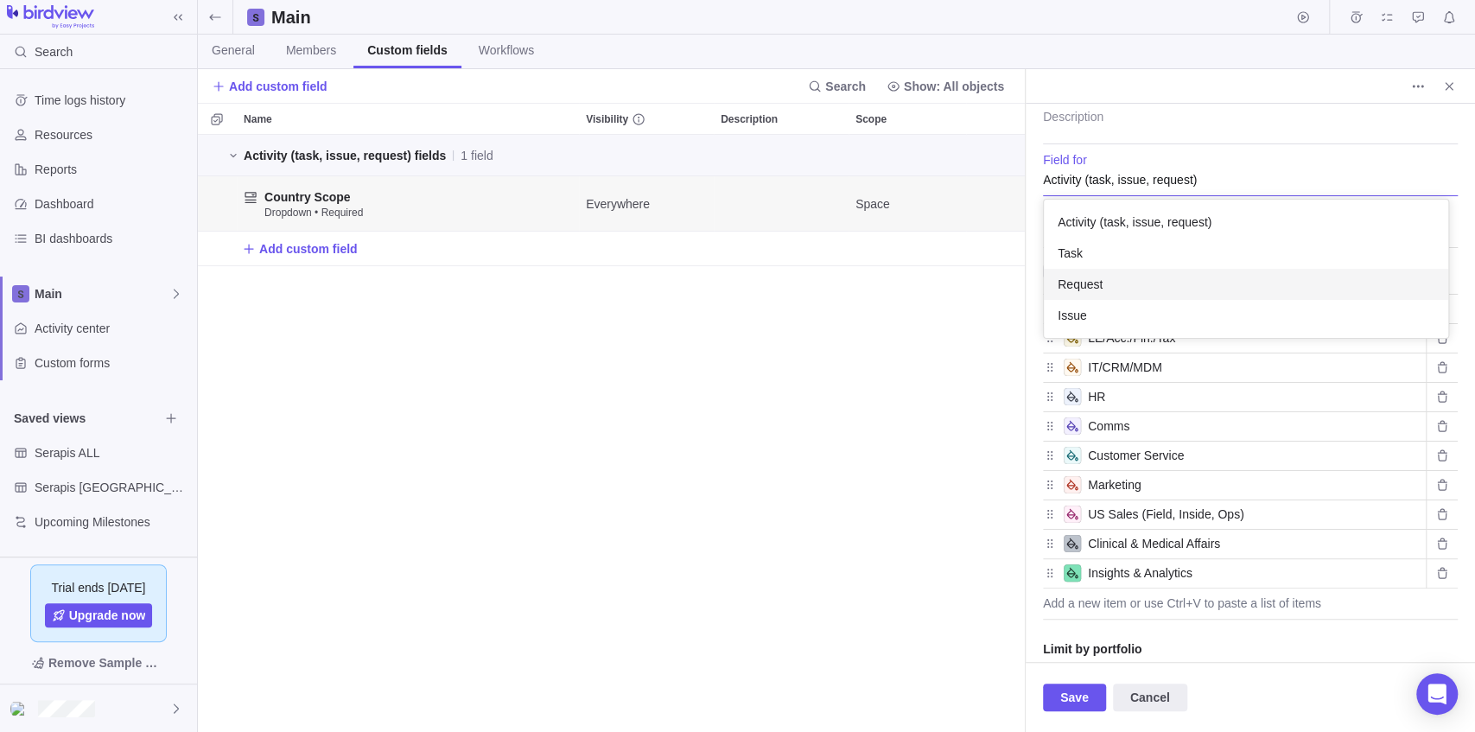
scroll to position [0, 0]
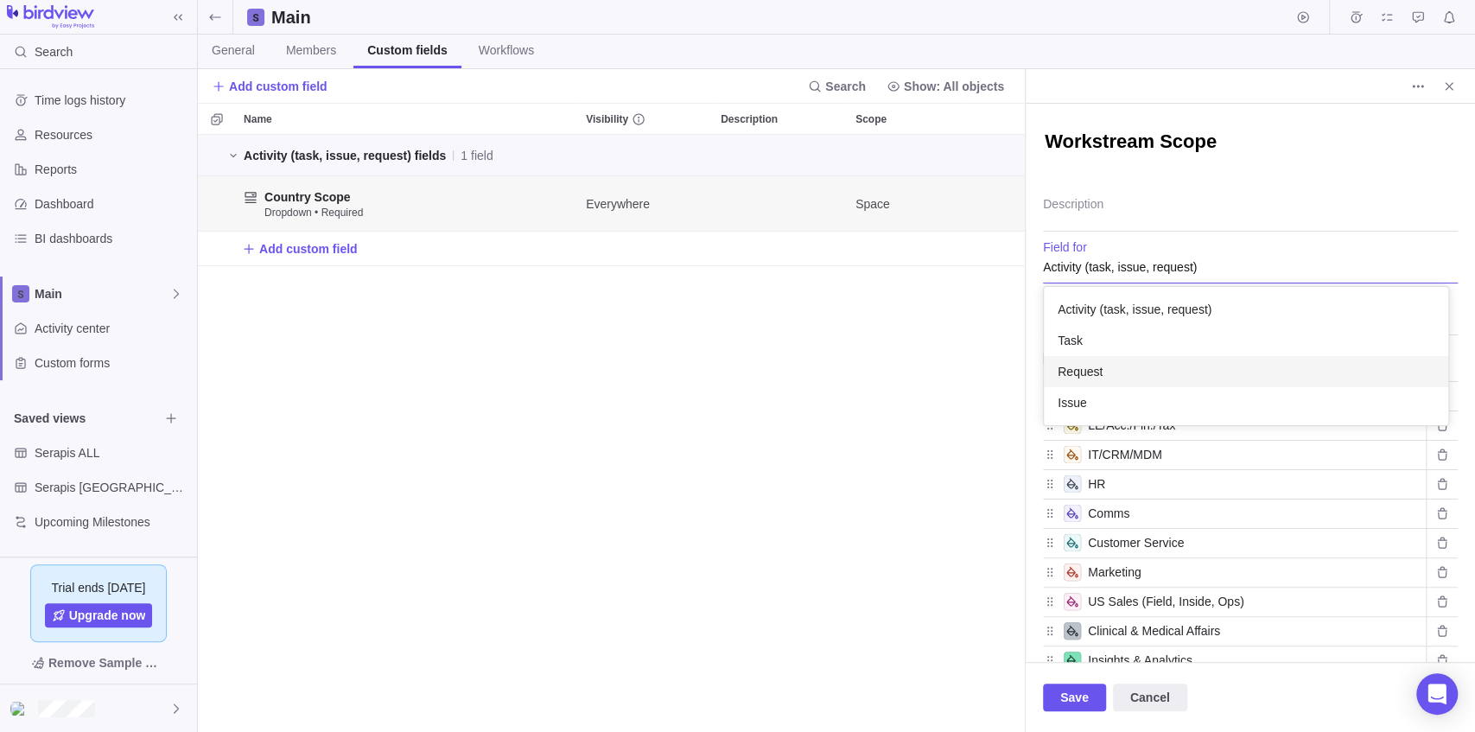
click at [1109, 211] on div "Workstream Scope Description Activity (task, issue, request) Activity (task, is…" at bounding box center [1250, 383] width 449 height 558
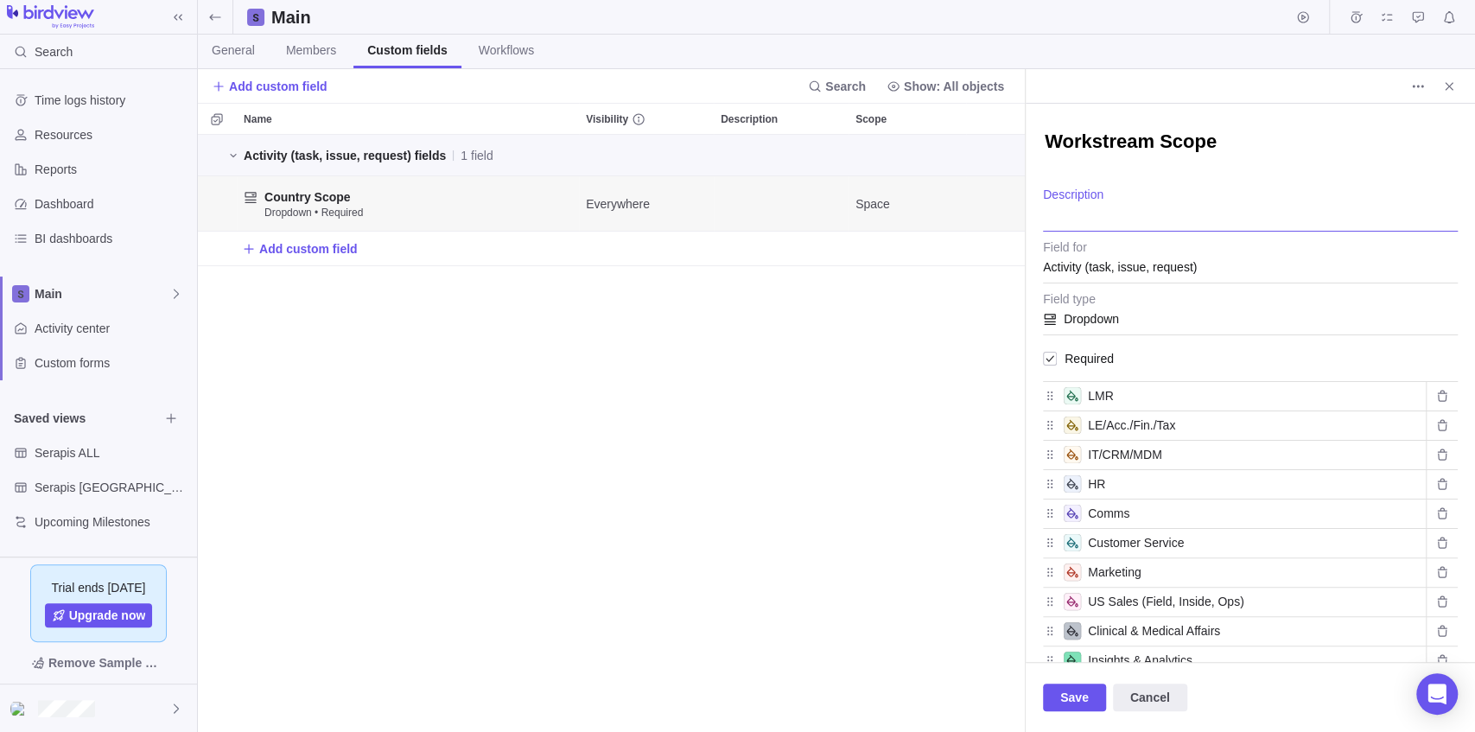
click at [1090, 206] on textarea "Description" at bounding box center [1250, 209] width 415 height 44
click at [1133, 143] on textarea "Workstream Scope" at bounding box center [1250, 143] width 415 height 29
click at [1160, 147] on textarea "Workstream Scope" at bounding box center [1250, 143] width 415 height 29
drag, startPoint x: 1148, startPoint y: 147, endPoint x: 997, endPoint y: 152, distance: 151.3
click at [997, 152] on div "Main General Members Custom fields Workflows Add custom field Search Show: All …" at bounding box center [836, 366] width 1277 height 732
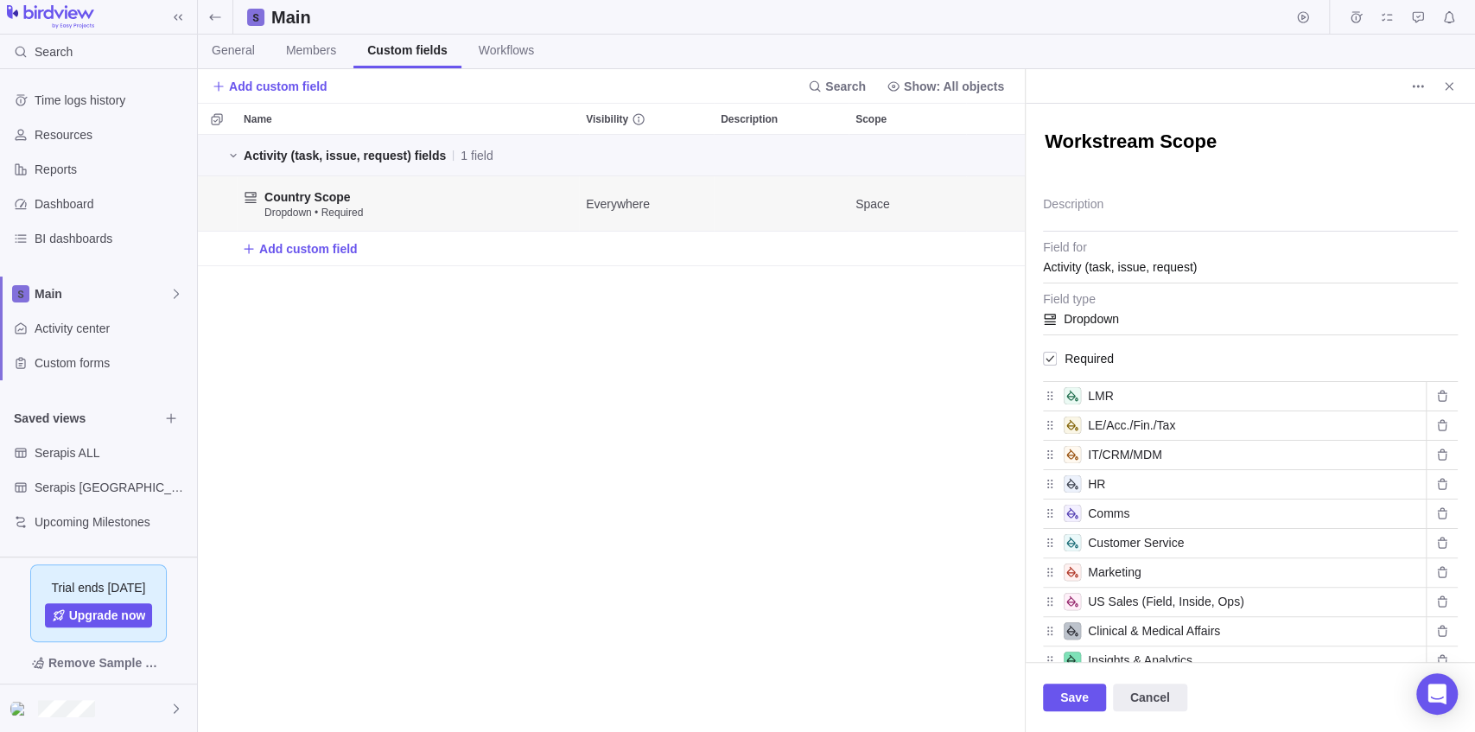
type textarea "x"
type textarea "C Scope"
type textarea "x"
type textarea "CO Scope"
type textarea "x"
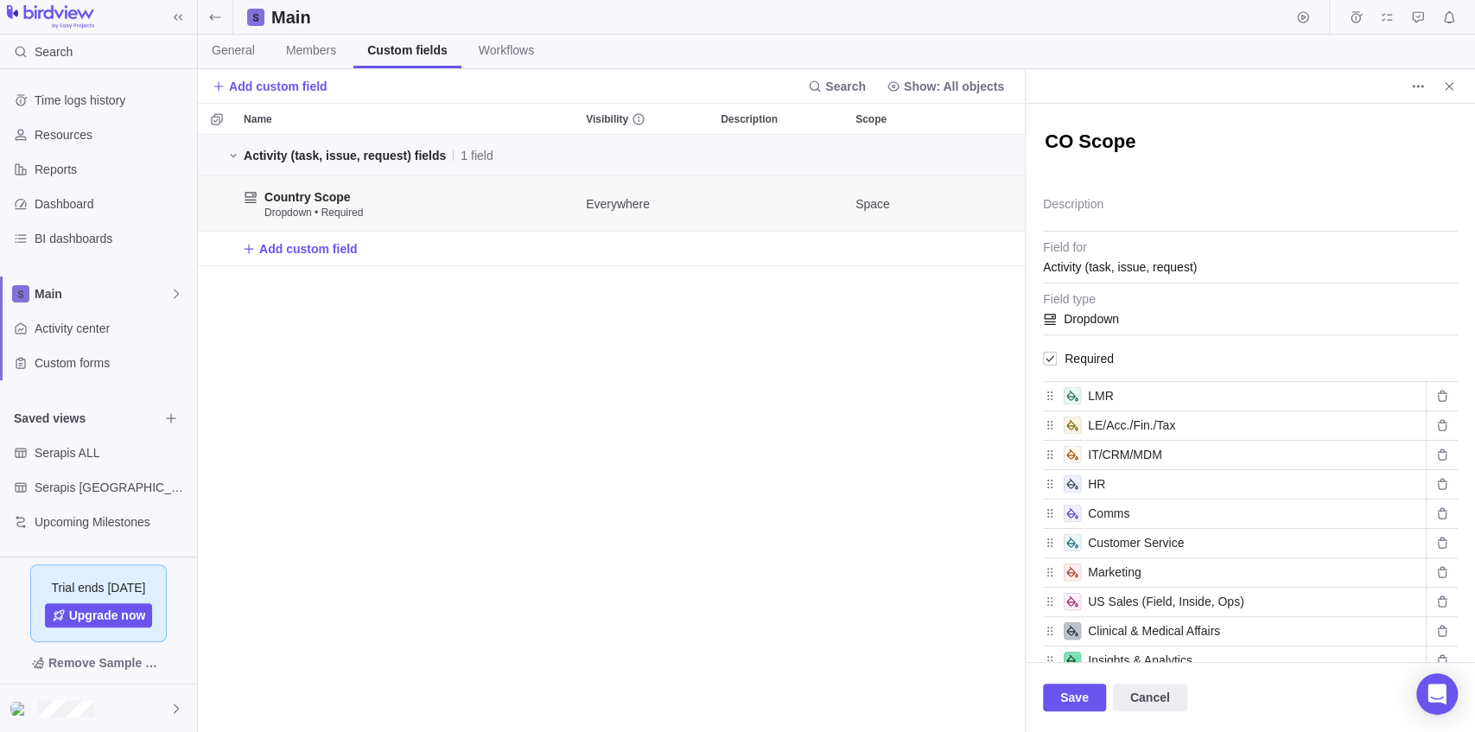
type textarea "COu Scope"
type textarea "x"
type textarea "COun Scope"
type textarea "x"
type textarea "COunt Scope"
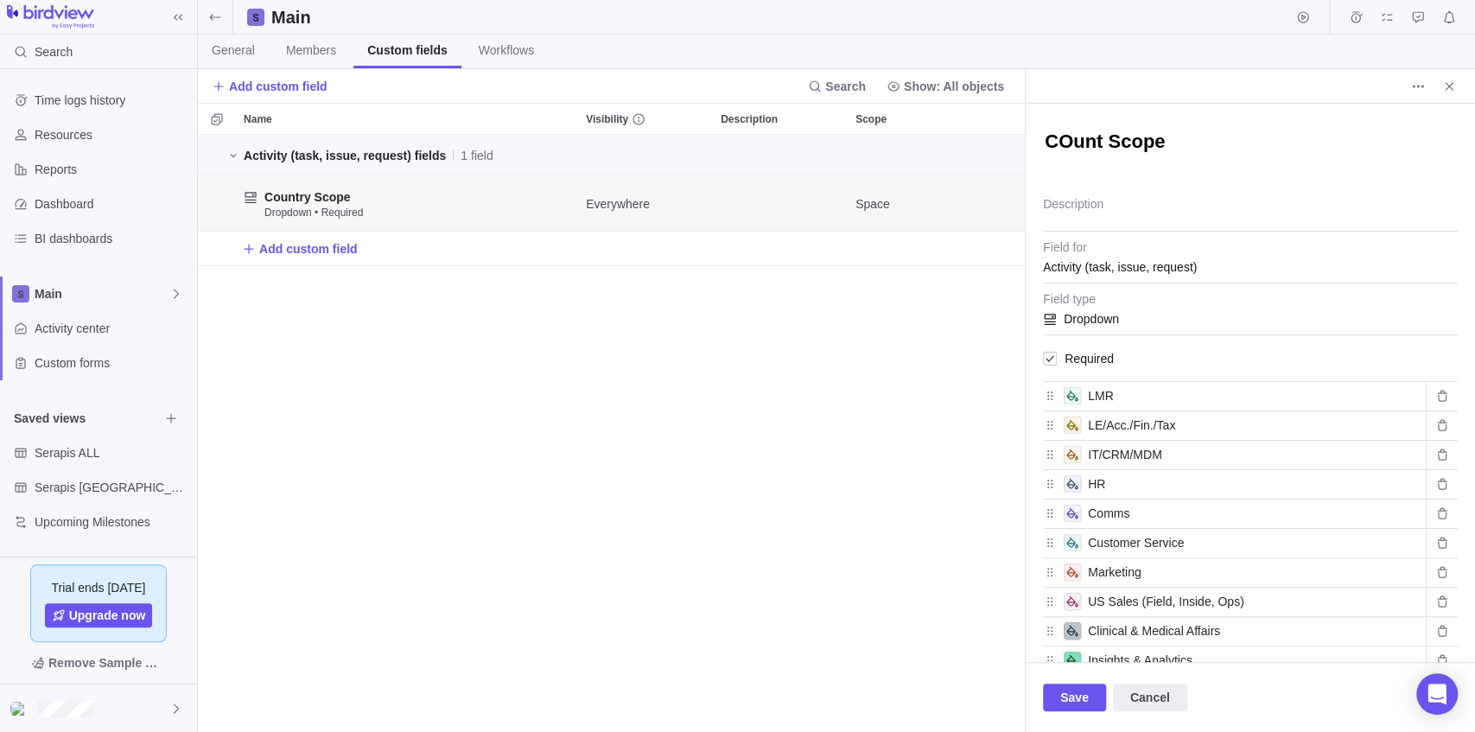
type textarea "x"
type textarea "COun Scope"
type textarea "x"
type textarea "COu Scope"
type textarea "x"
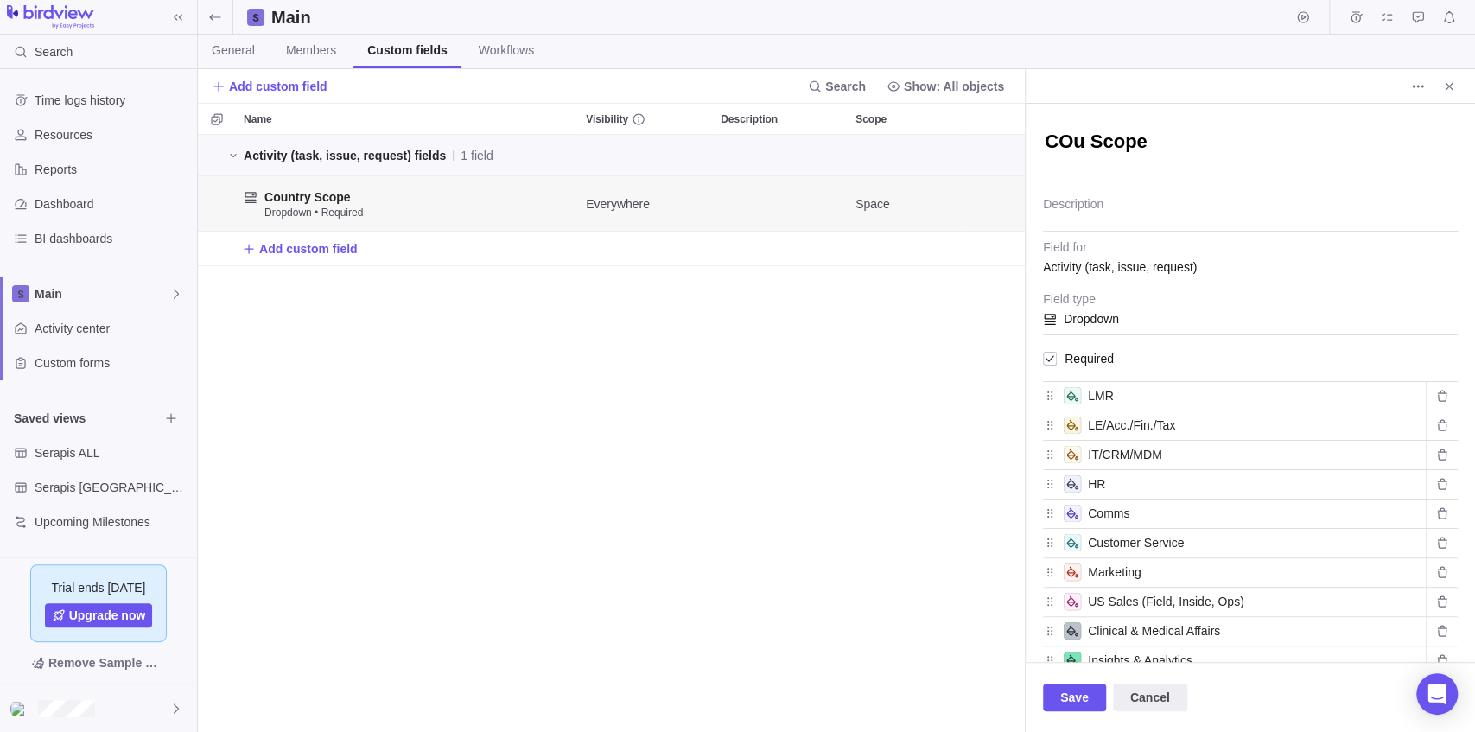
type textarea "CO Scope"
type textarea "x"
type textarea "C Scope"
type textarea "x"
type textarea "Co Scope"
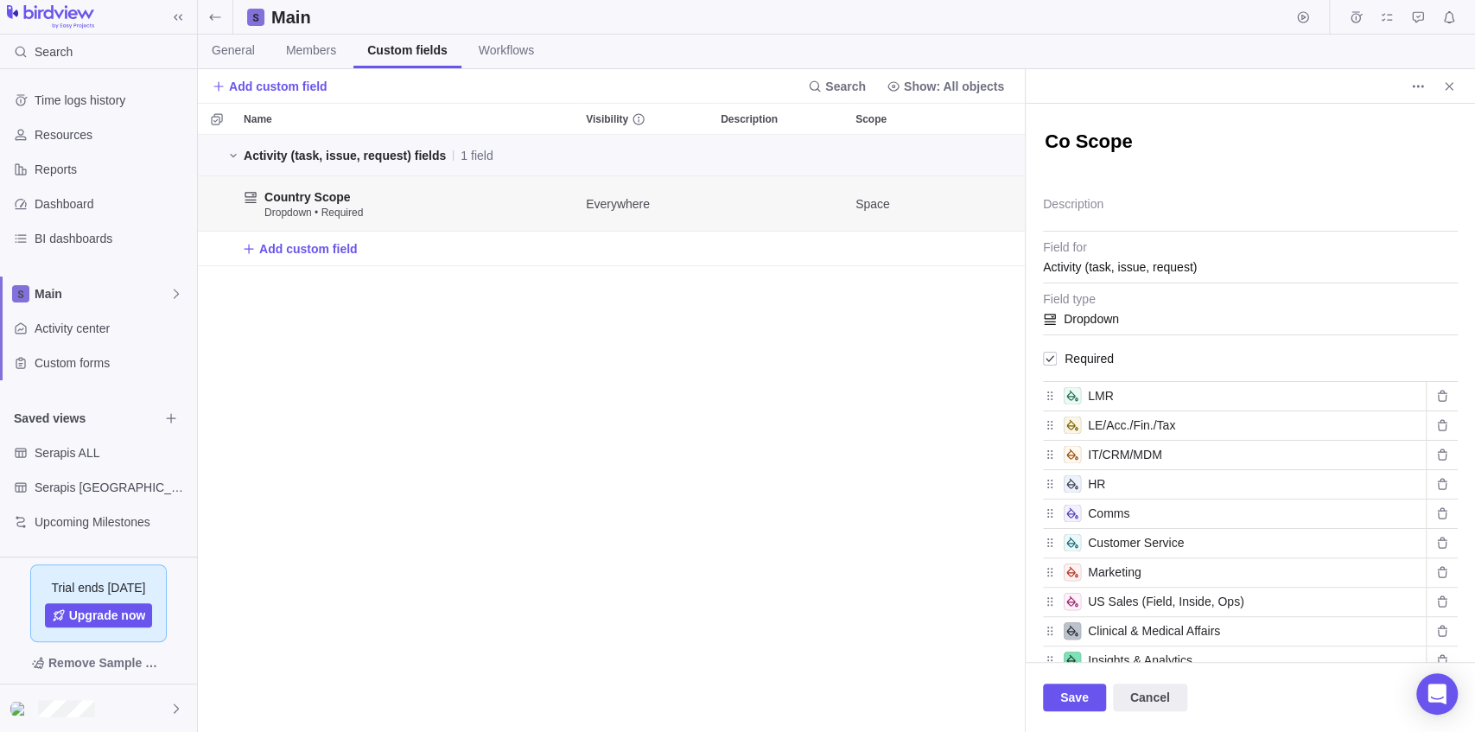
type textarea "x"
type textarea "Cou Scope"
type textarea "x"
type textarea "Count Scope"
type textarea "x"
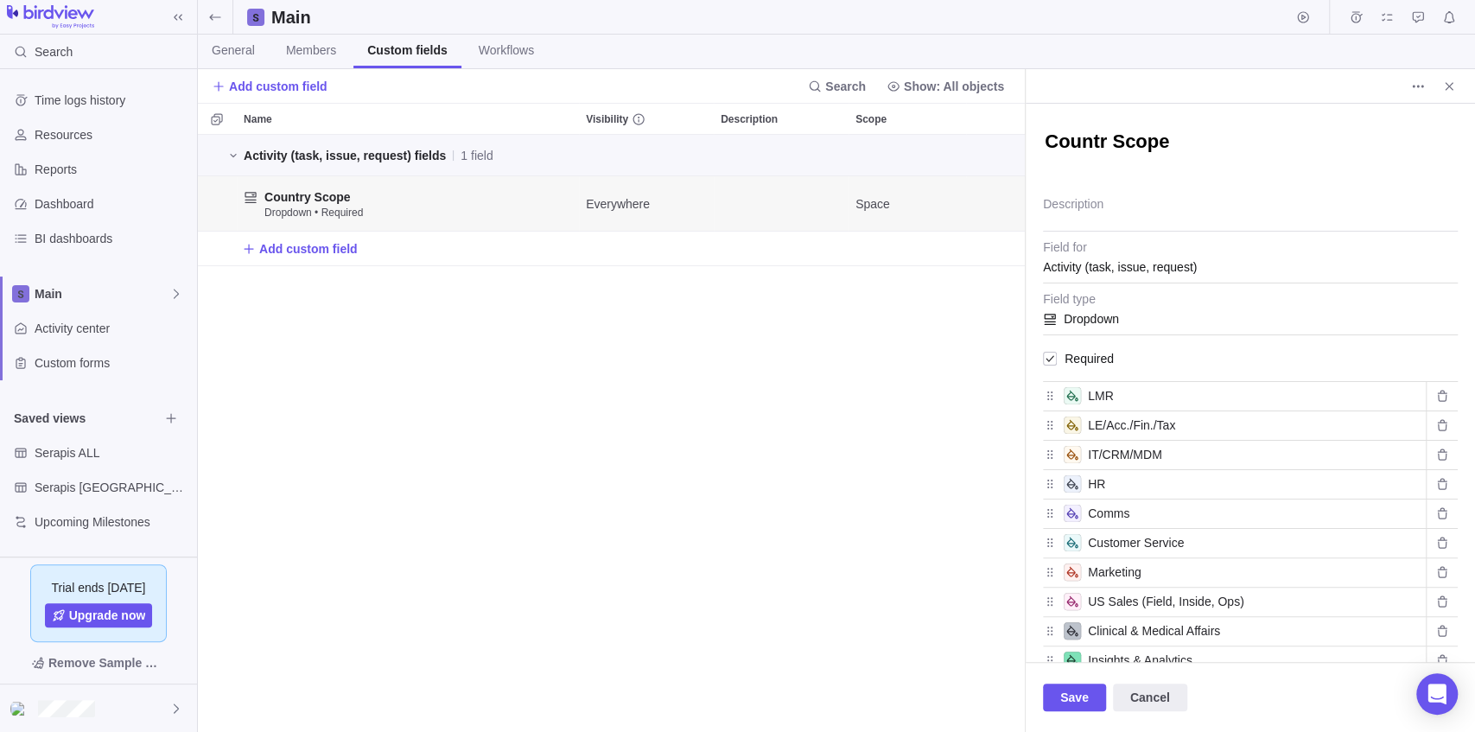
type textarea "Country Scope"
type textarea "x"
type textarea "Country Scope"
type textarea "x"
click at [900, 423] on div "Activity (task, issue, request) fields 1 field Country Scope Dropdown • Require…" at bounding box center [611, 434] width 827 height 598
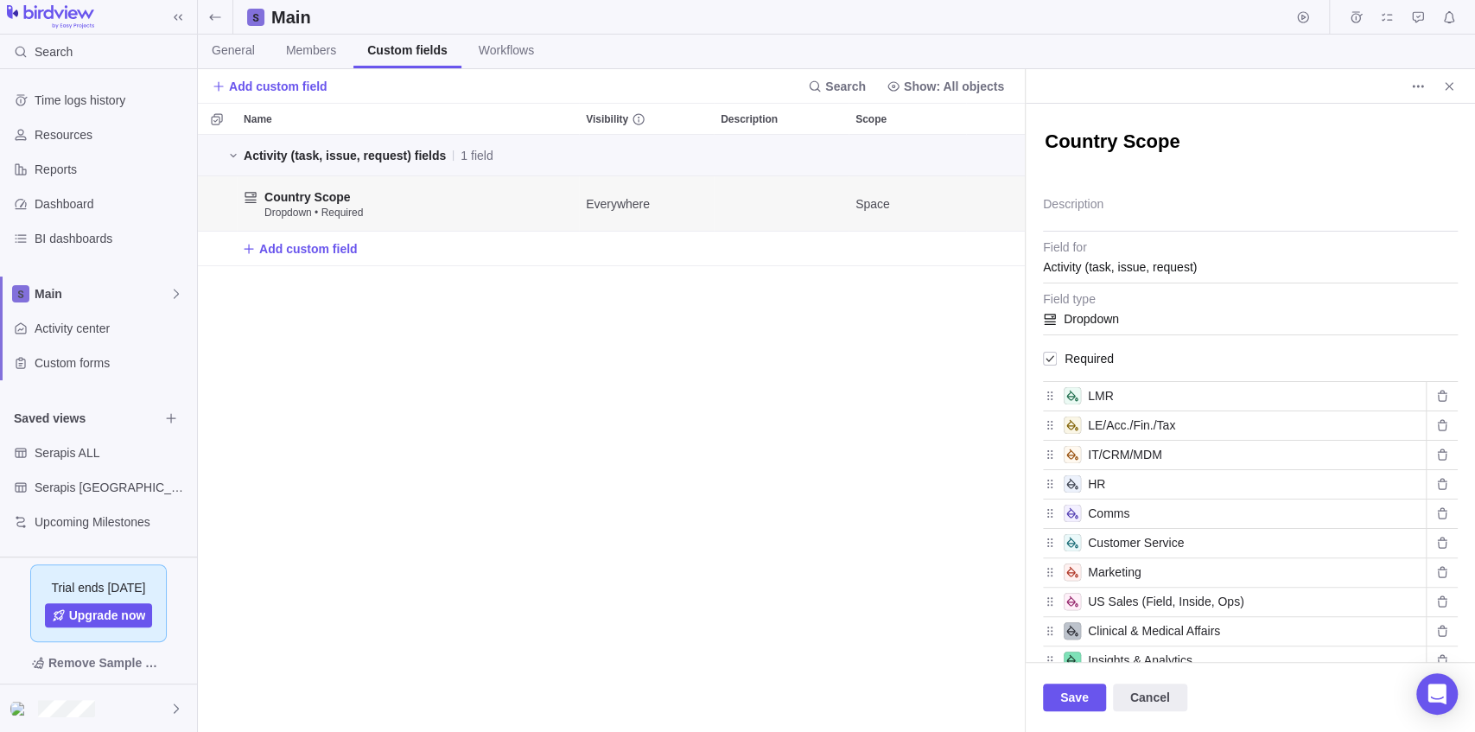
drag, startPoint x: 1070, startPoint y: 695, endPoint x: 1040, endPoint y: 673, distance: 36.5
click at [1070, 694] on span "Save" at bounding box center [1074, 697] width 29 height 21
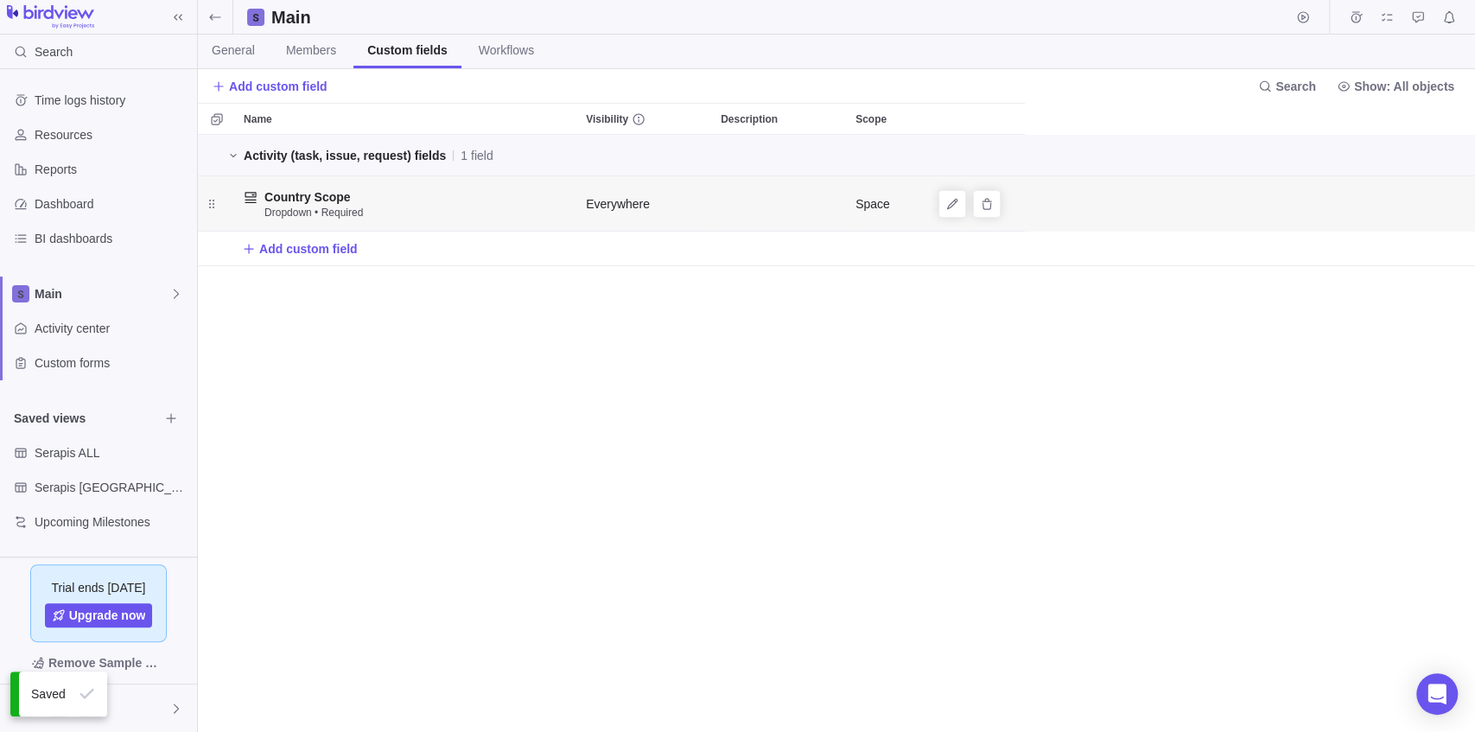
scroll to position [589, 1268]
click at [318, 240] on span "Add custom field" at bounding box center [308, 248] width 98 height 17
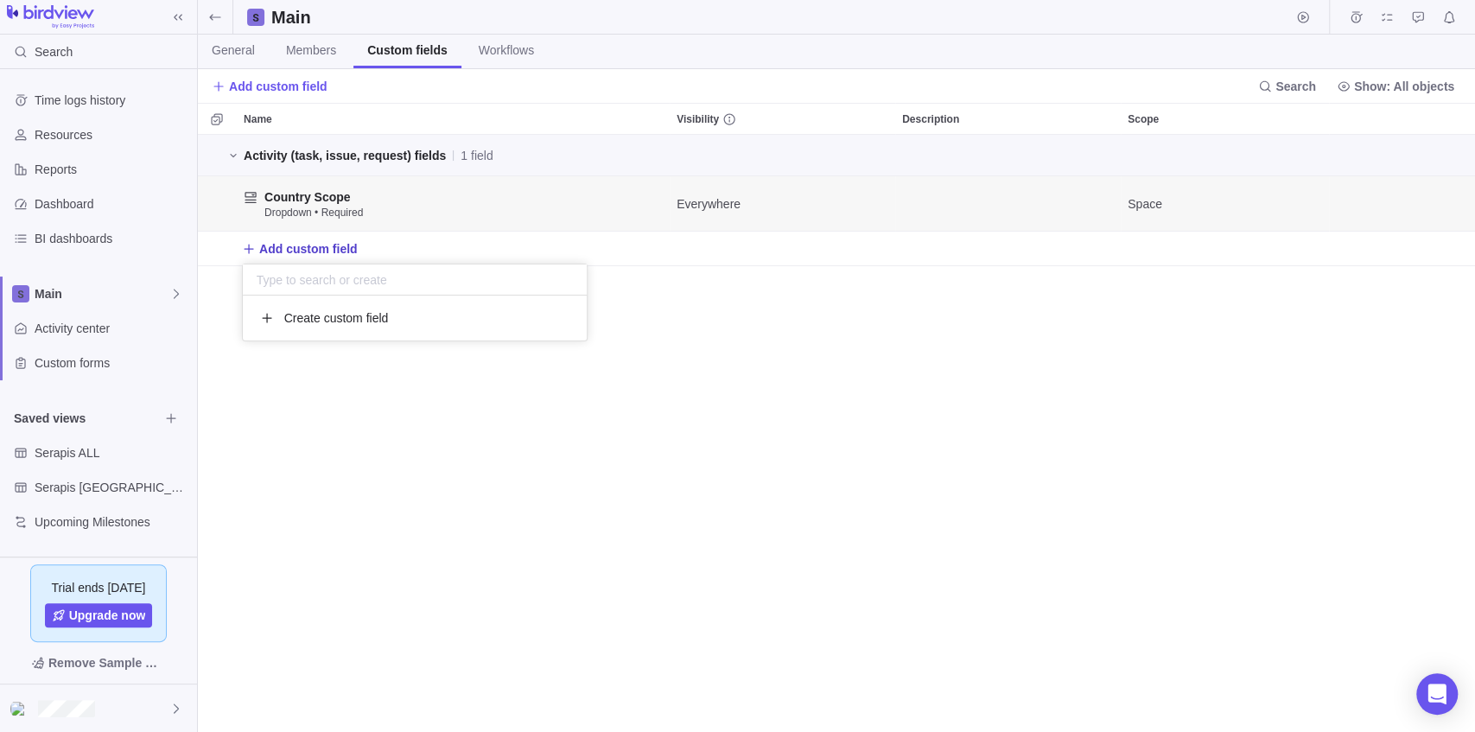
scroll to position [36, 335]
click at [336, 280] on input "text" at bounding box center [415, 279] width 344 height 31
type input "country scope"
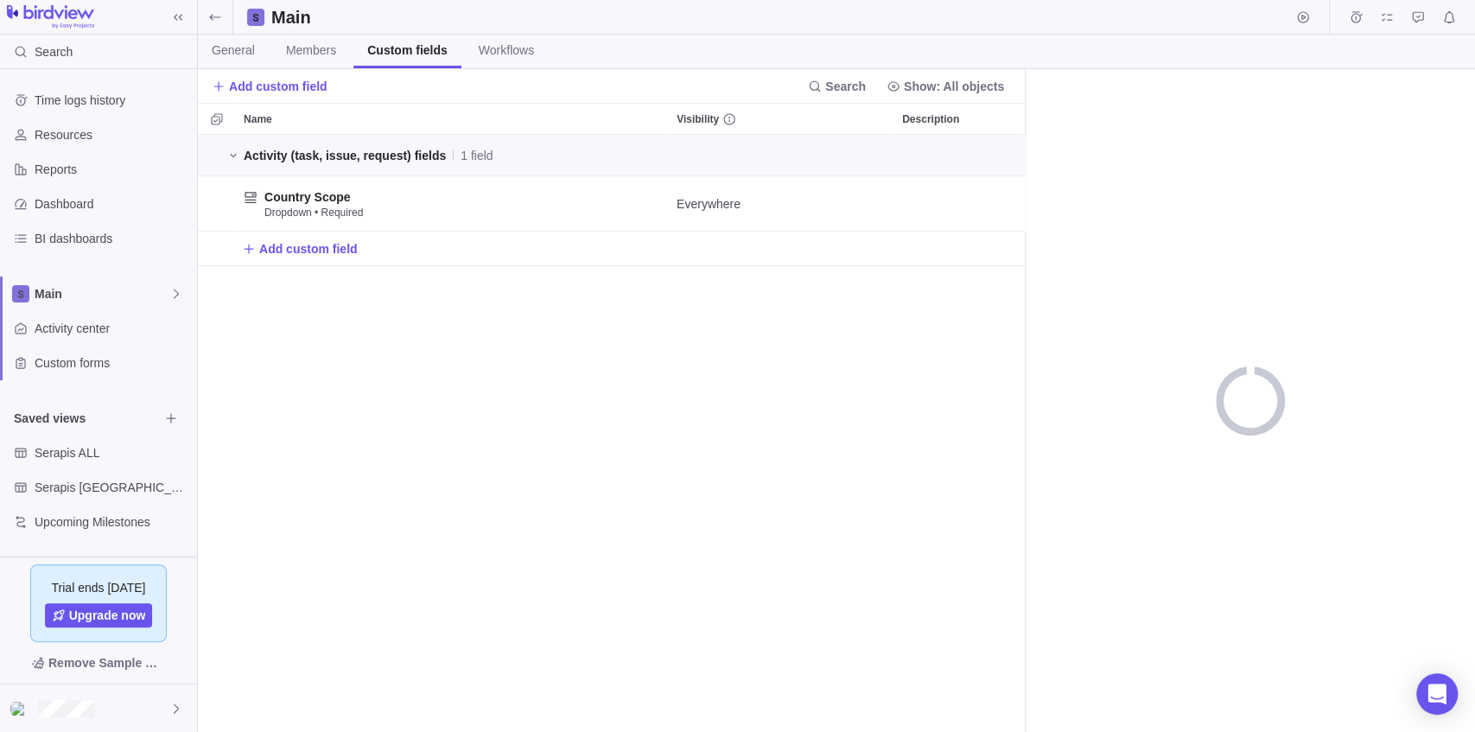
scroll to position [10, 9]
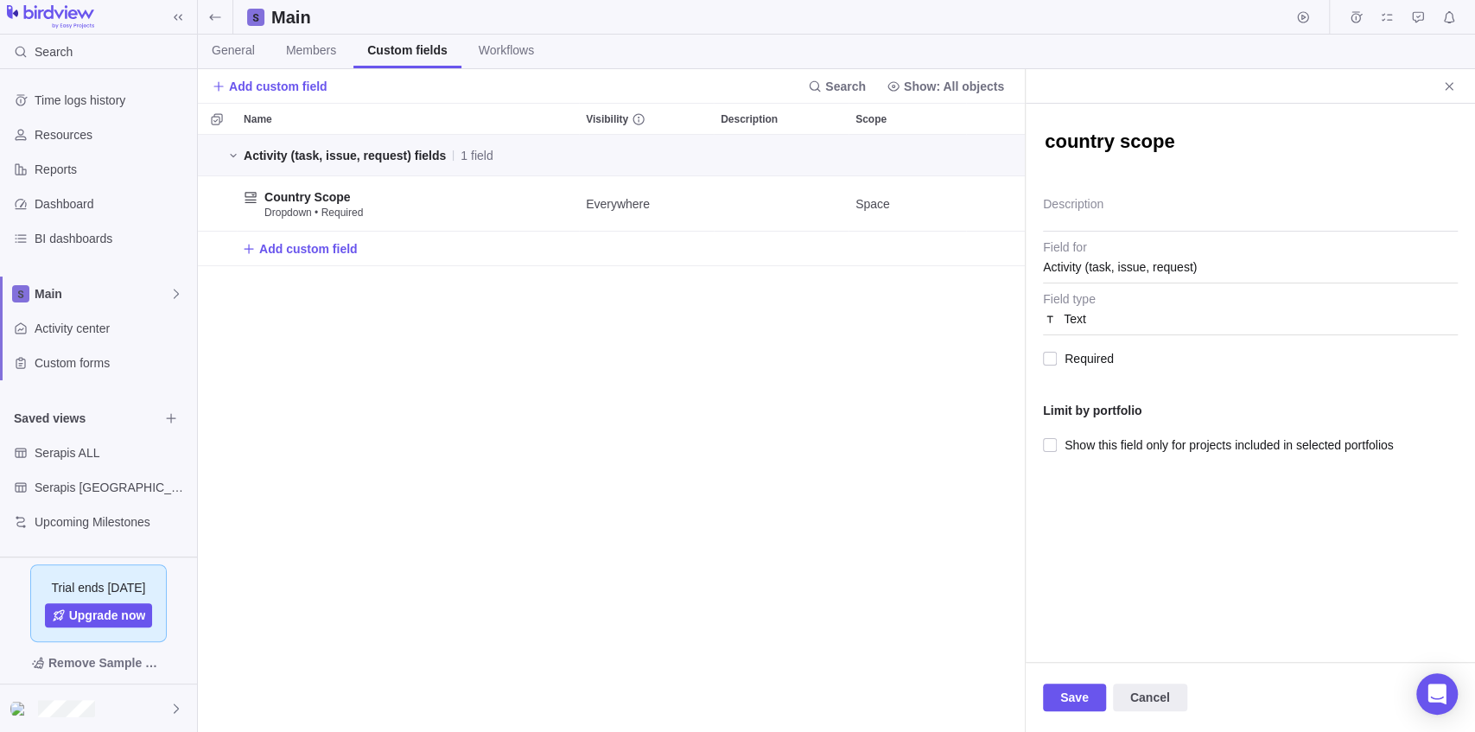
type textarea "x"
click at [746, 308] on div "Activity (task, issue, request) fields 1 field Country Scope Dropdown • Require…" at bounding box center [611, 434] width 827 height 598
click at [1452, 86] on icon "Close" at bounding box center [1449, 86] width 14 height 14
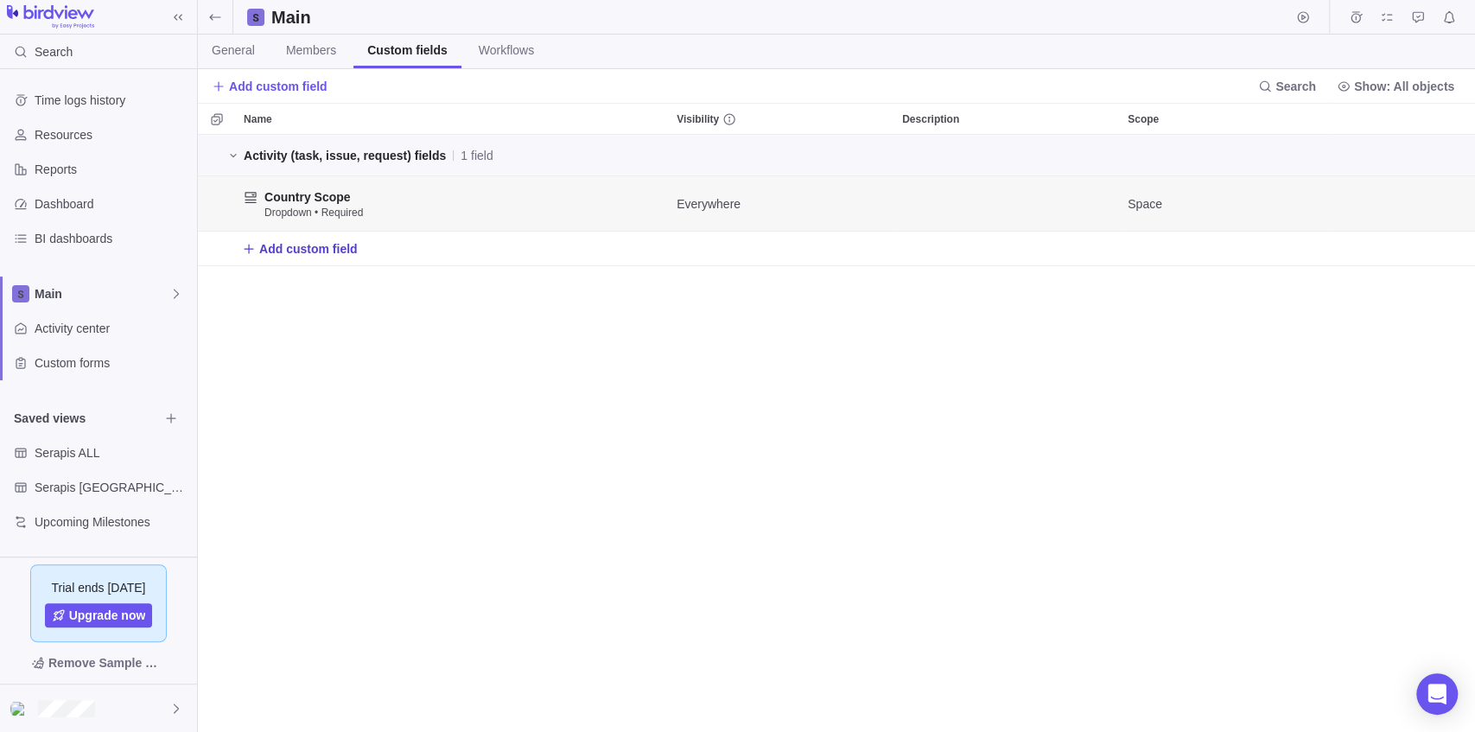
click at [306, 244] on span "Add custom field" at bounding box center [308, 248] width 98 height 17
click at [292, 282] on input "text" at bounding box center [415, 279] width 344 height 31
type input "C"
type input "s"
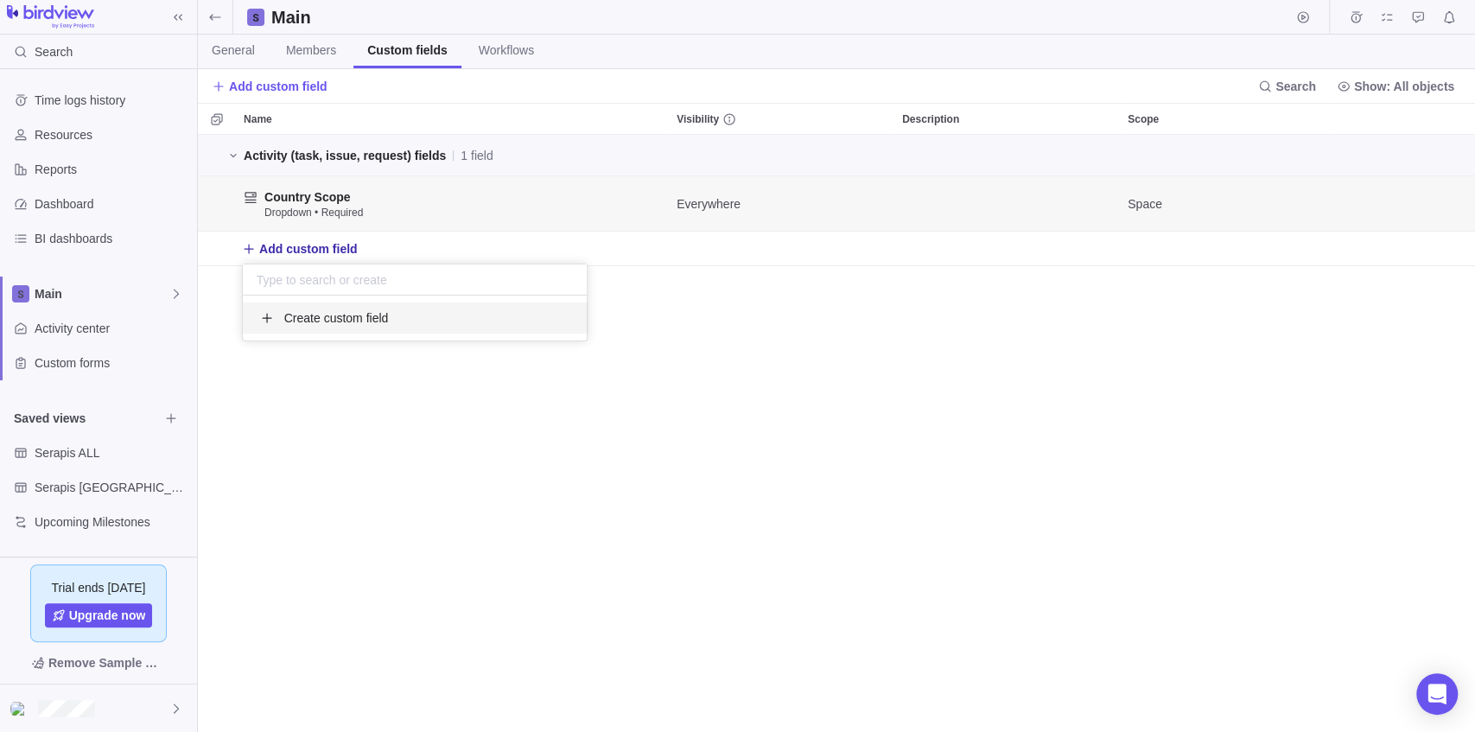
click at [325, 204] on div "Name Visibility Description Scope Activity (task, issue, request) fields 1 fiel…" at bounding box center [836, 417] width 1277 height 629
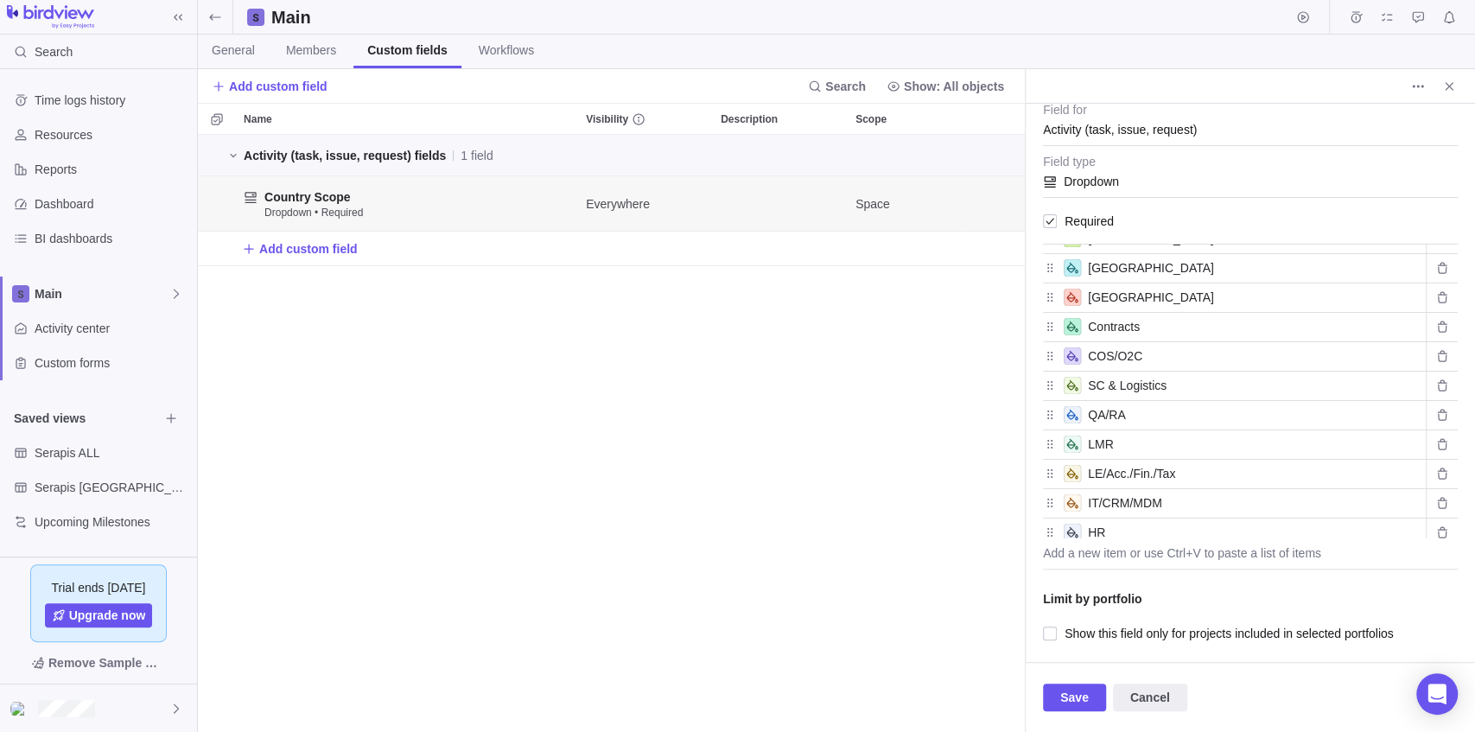
scroll to position [353, 0]
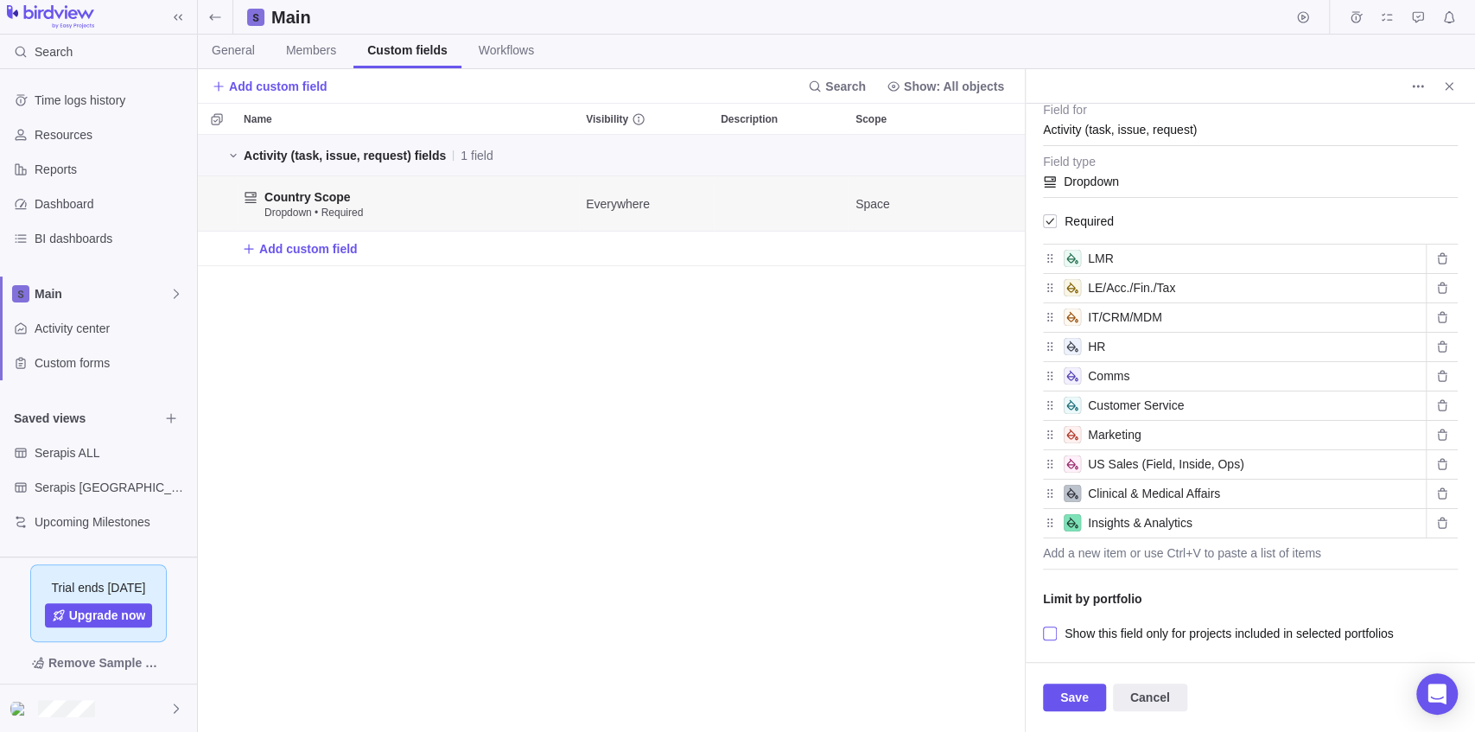
click at [1141, 629] on span "Show this field only for projects included in selected portfolios" at bounding box center [1225, 633] width 337 height 24
click at [1140, 629] on span "Show this field only for projects included in selected portfolios" at bounding box center [1225, 633] width 337 height 24
click at [1143, 632] on span "Show this field only for projects included in selected portfolios" at bounding box center [1225, 633] width 337 height 24
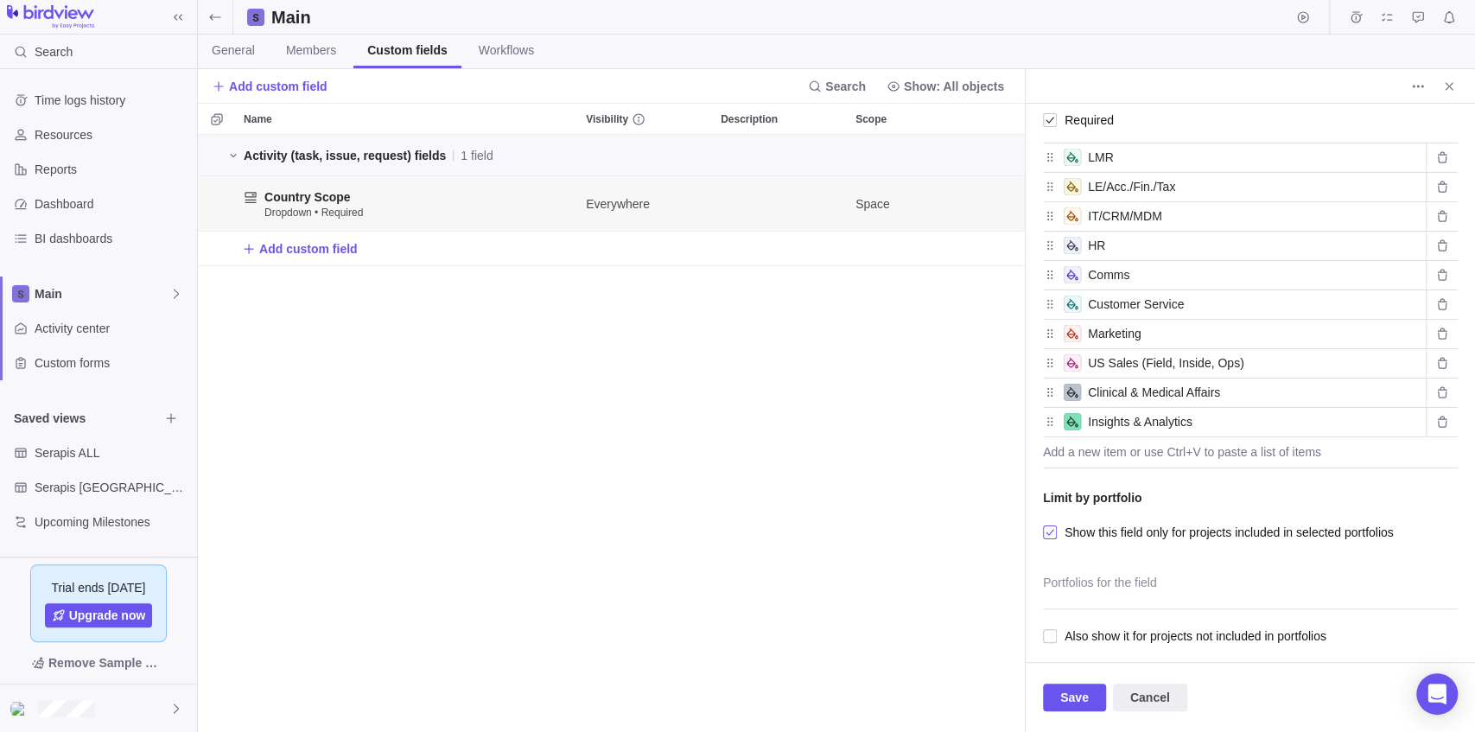
scroll to position [241, 0]
click at [1111, 581] on div at bounding box center [1250, 584] width 415 height 43
click at [1131, 536] on div "Country Scope Description Activity (task, issue, request) Field for Dropdown Fi…" at bounding box center [1250, 383] width 449 height 558
click at [1131, 529] on span "Show this field only for projects included in selected portfolios" at bounding box center [1225, 530] width 337 height 24
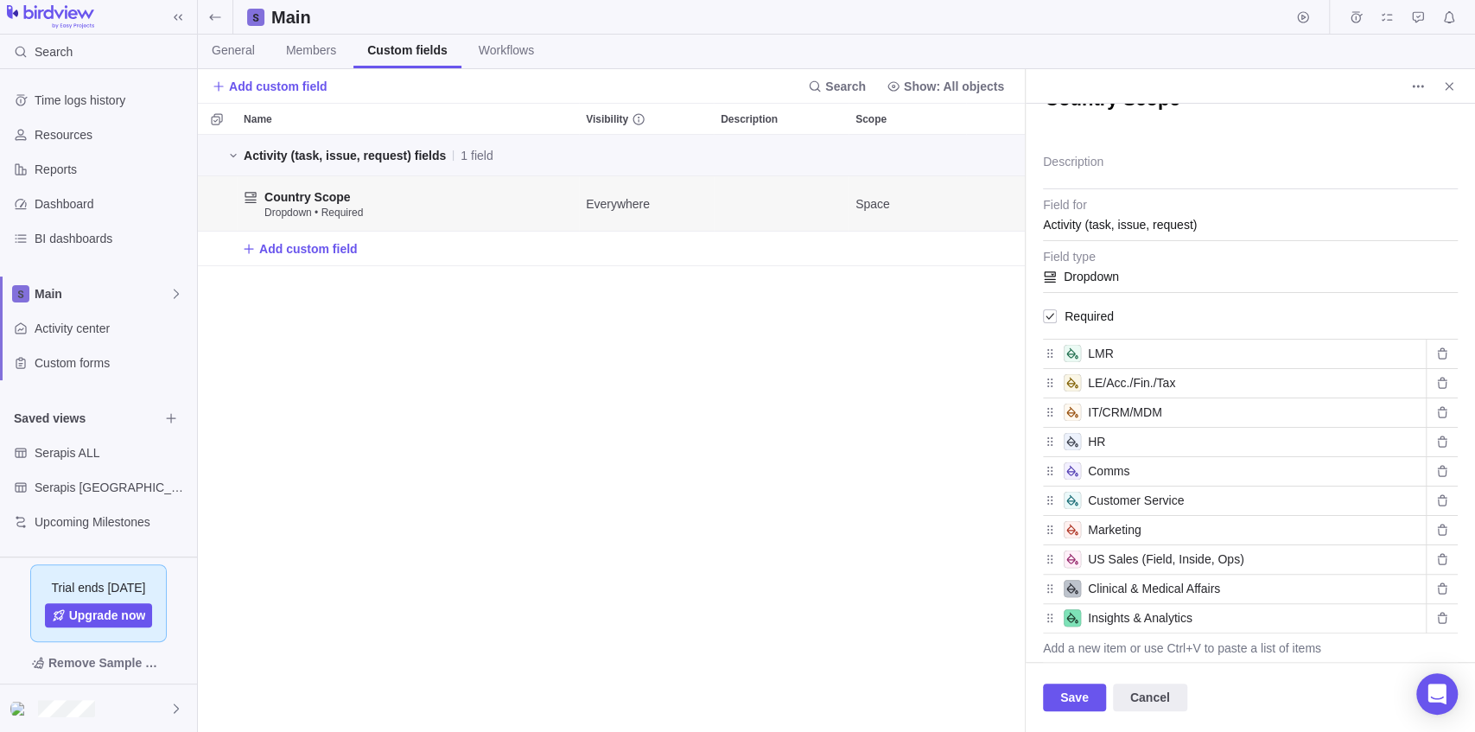
scroll to position [0, 0]
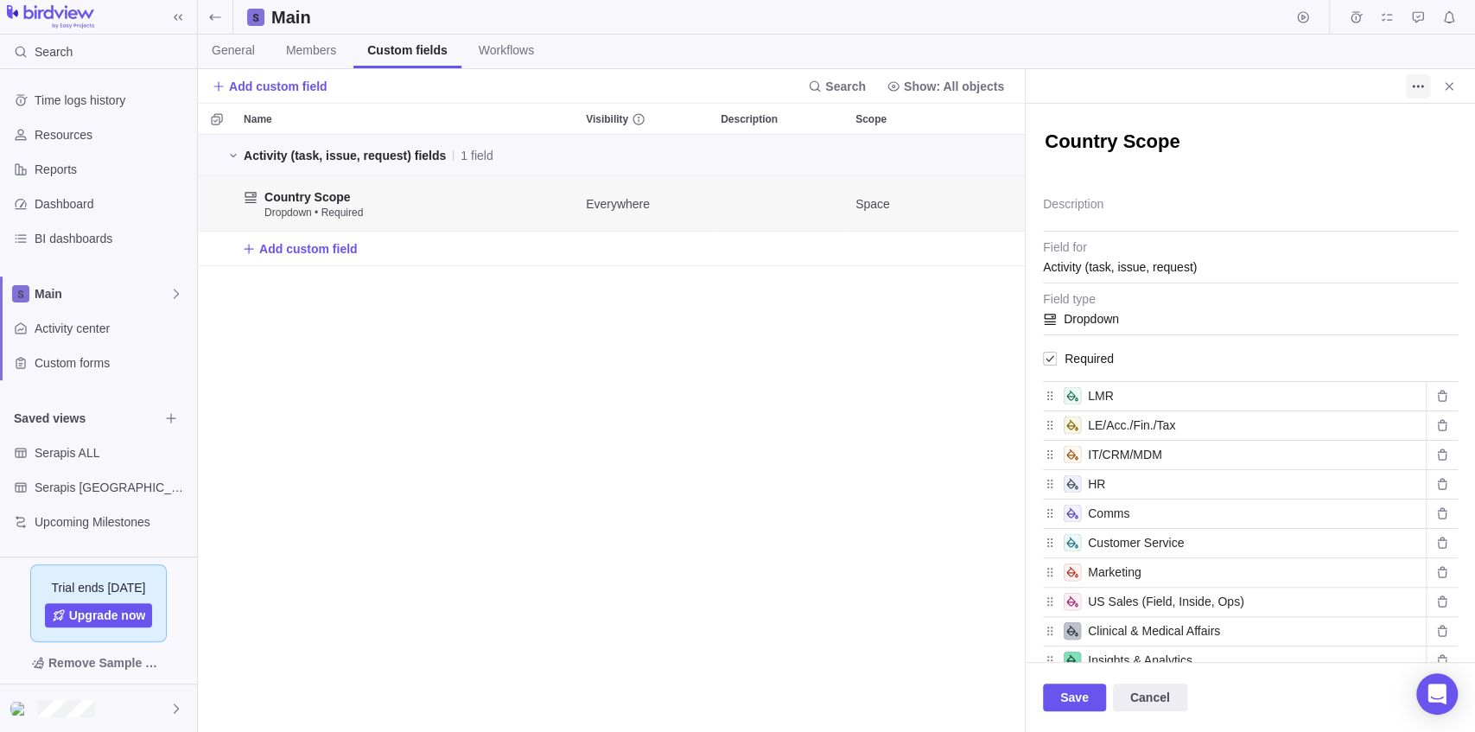
click at [1420, 86] on icon "More actions" at bounding box center [1418, 86] width 14 height 14
click at [1414, 83] on icon "More actions" at bounding box center [1418, 86] width 14 height 14
click at [835, 454] on div "Activity (task, issue, request) fields 1 field Country Scope Dropdown • Require…" at bounding box center [611, 434] width 827 height 598
click at [1075, 694] on span "Save" at bounding box center [1074, 697] width 29 height 21
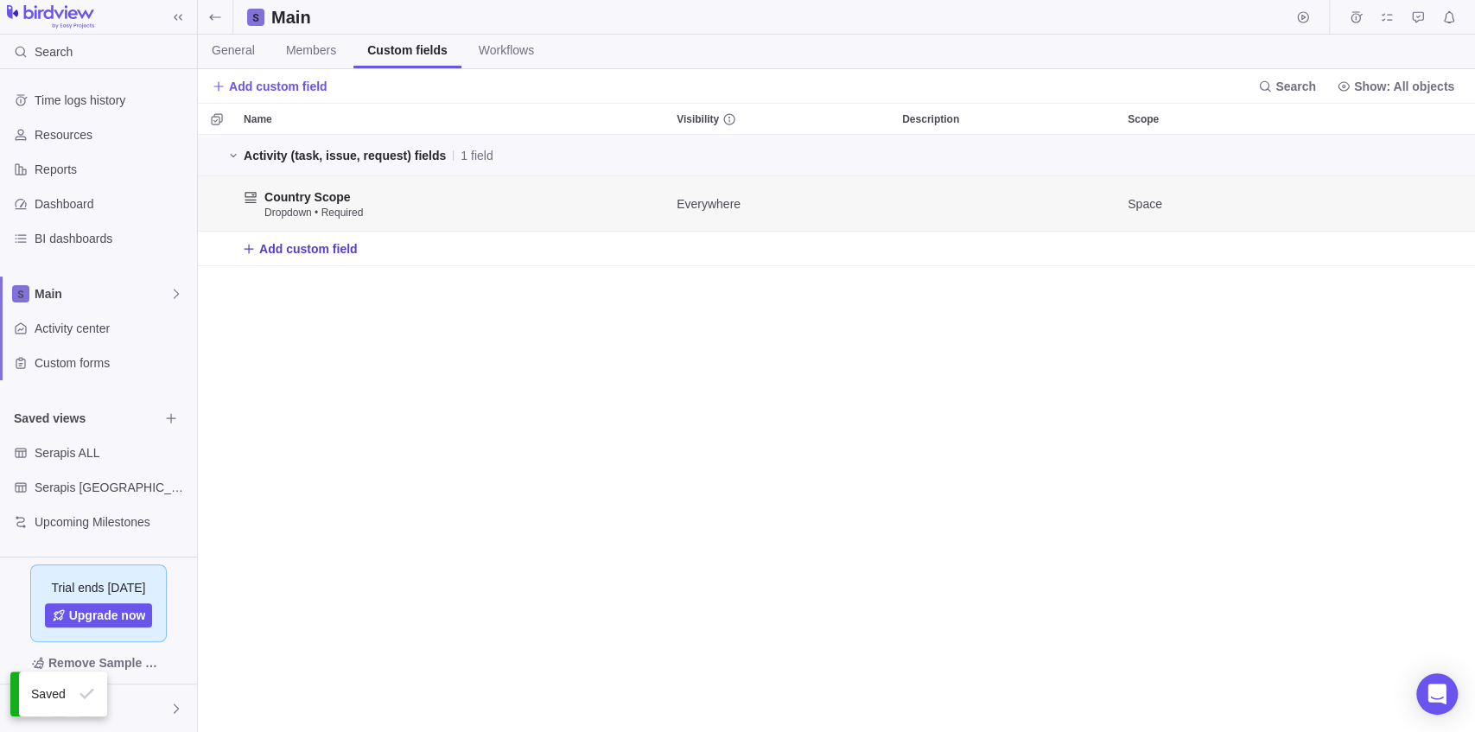
click at [264, 247] on span "Add custom field" at bounding box center [308, 248] width 98 height 17
click at [314, 318] on span "Create custom field" at bounding box center [336, 317] width 105 height 17
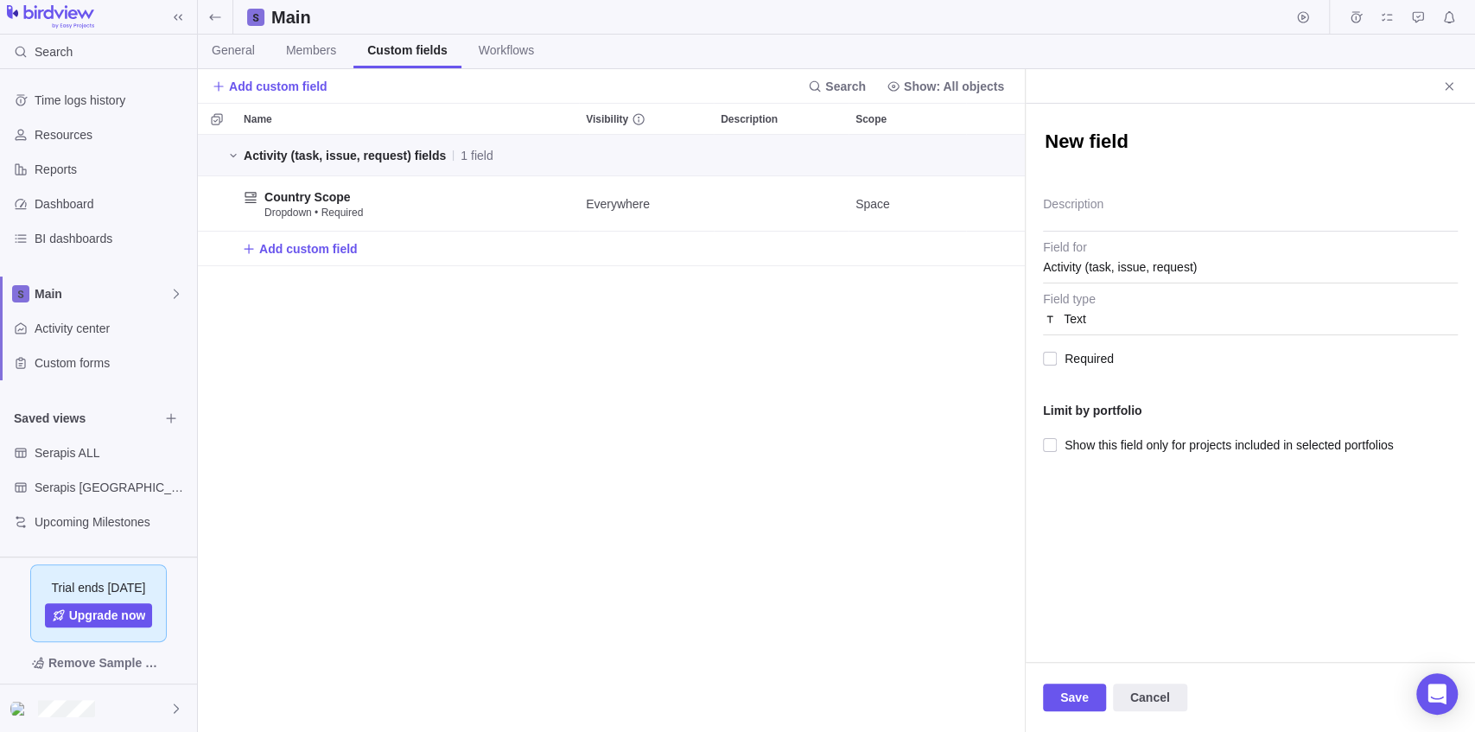
type textarea "x"
type textarea "WO"
type textarea "x"
type textarea "W"
type textarea "x"
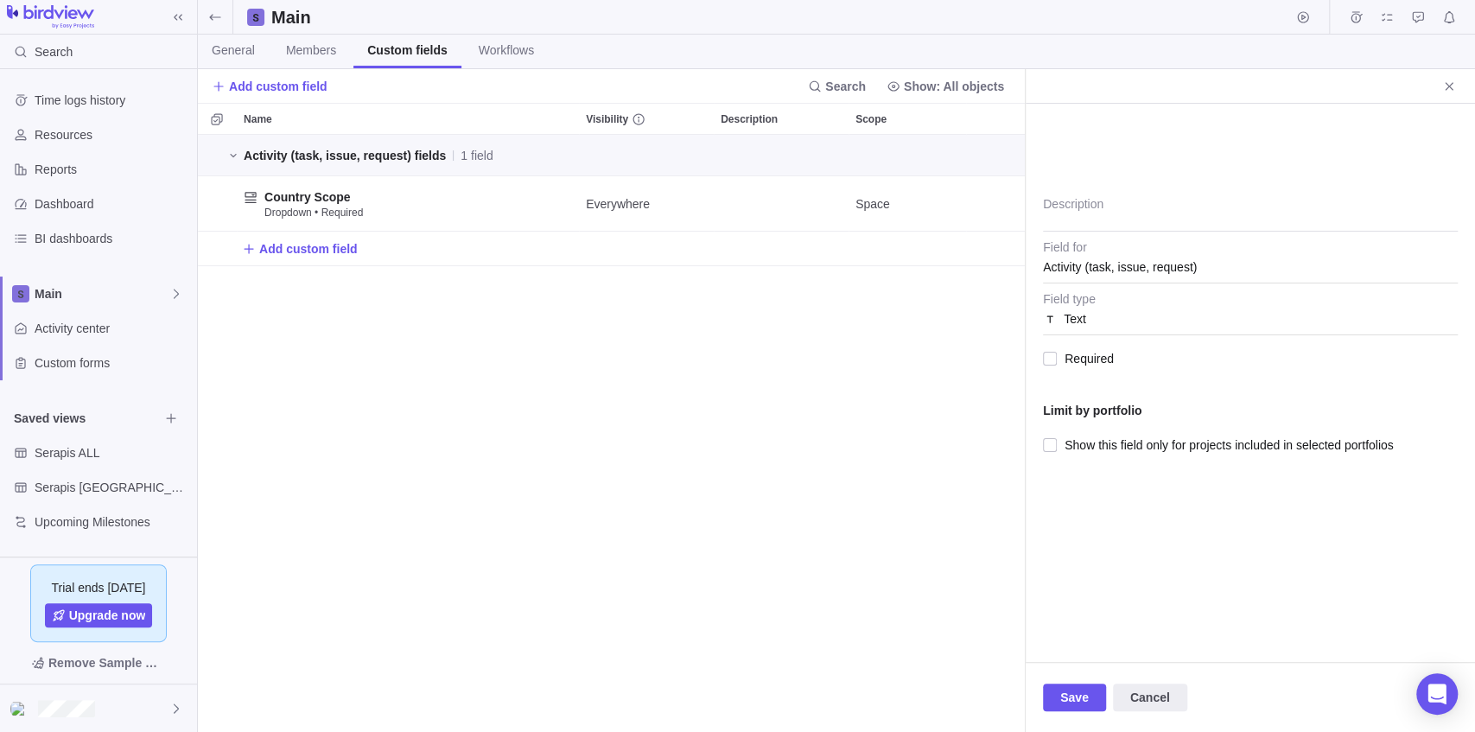
type textarea "F"
type textarea "x"
type textarea "Fu"
type textarea "x"
type textarea "Fun"
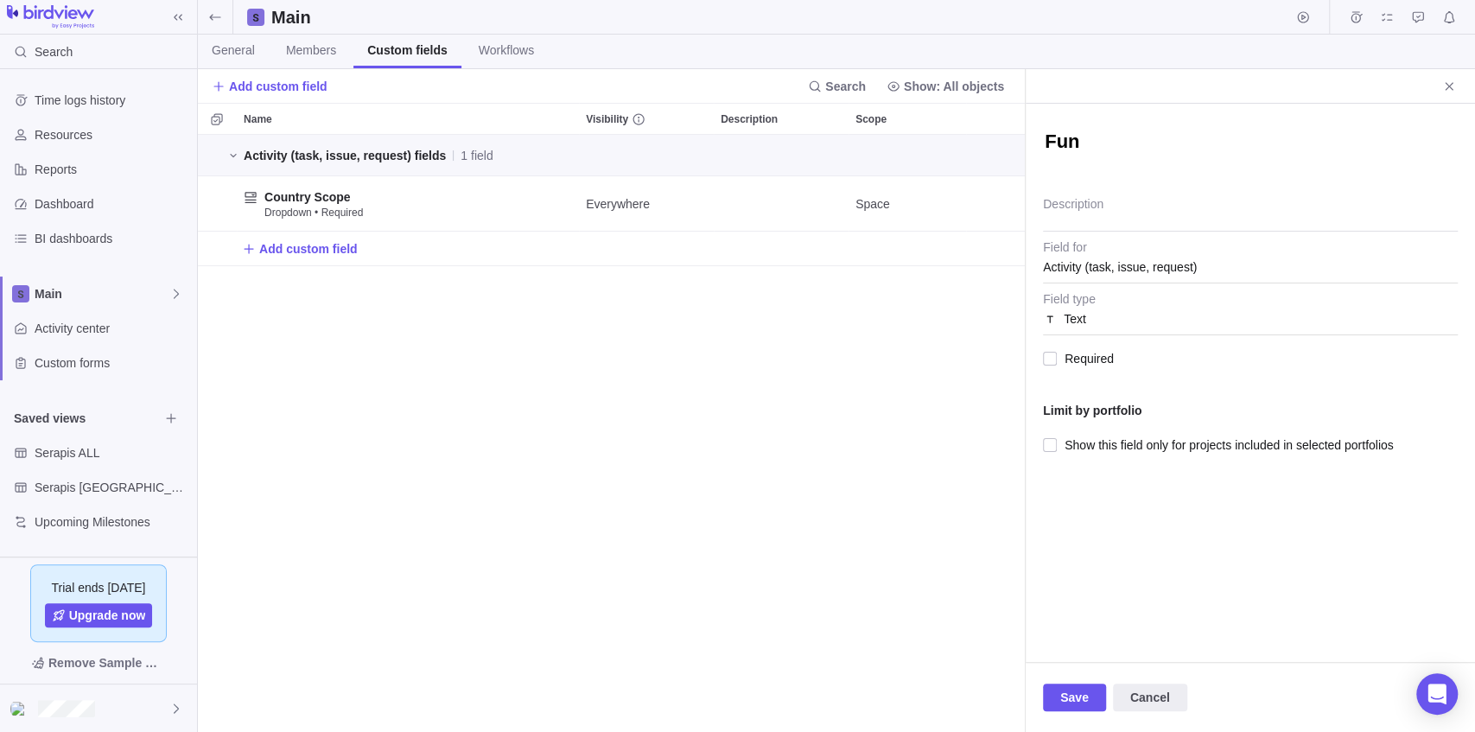
type textarea "x"
type textarea "Func"
type textarea "x"
type textarea "Funct"
type textarea "x"
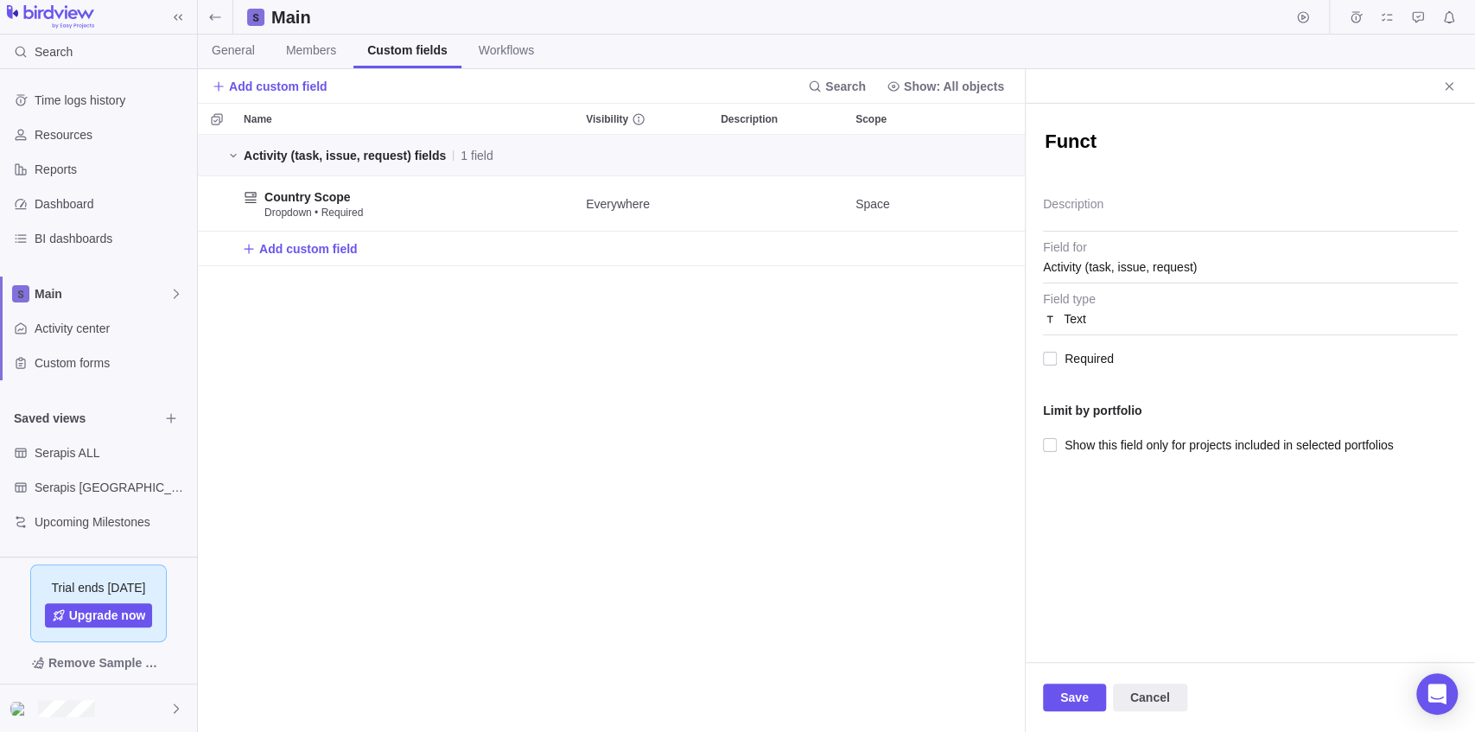
type textarea "Functi"
type textarea "x"
type textarea "Function"
type textarea "x"
type textarea "Functiona"
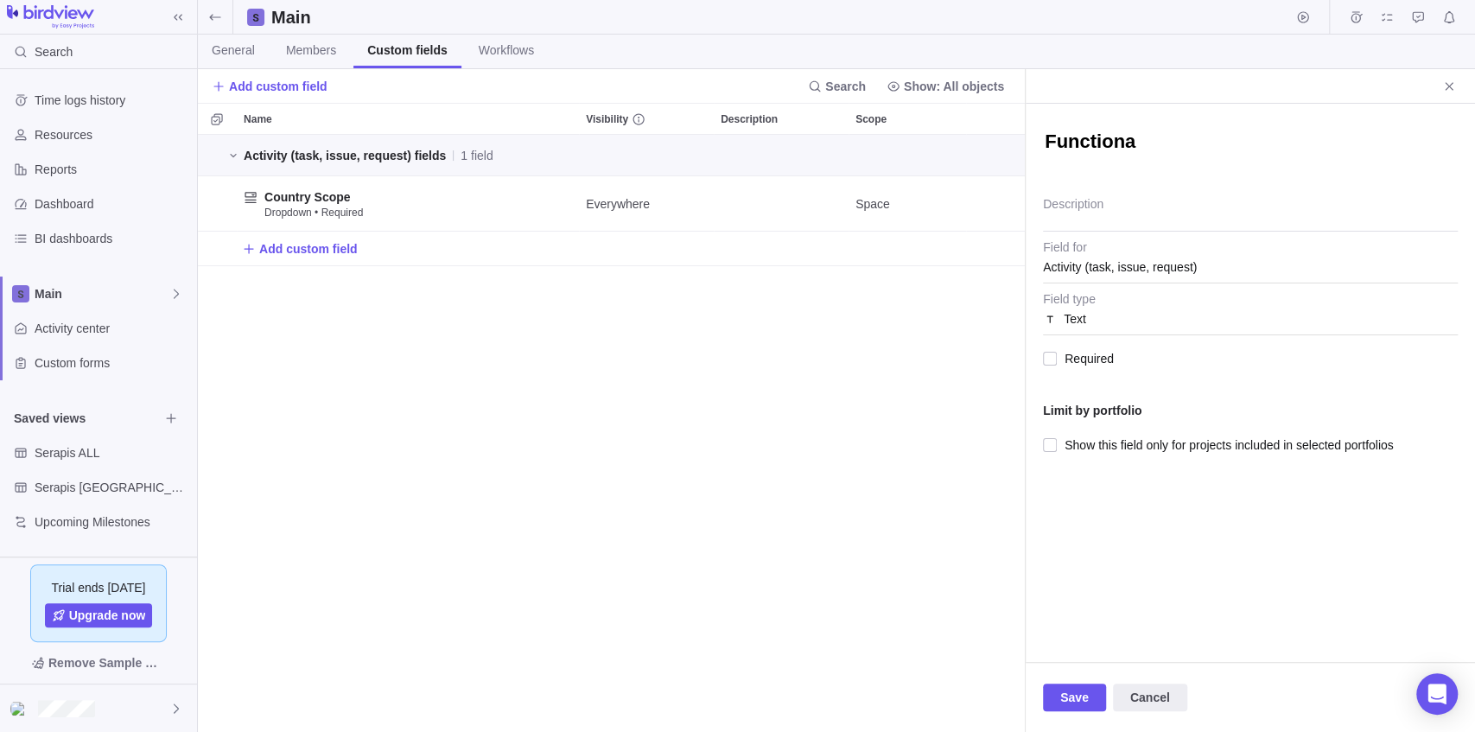
type textarea "x"
type textarea "Function"
type textarea "x"
type textarea "Function"
type textarea "x"
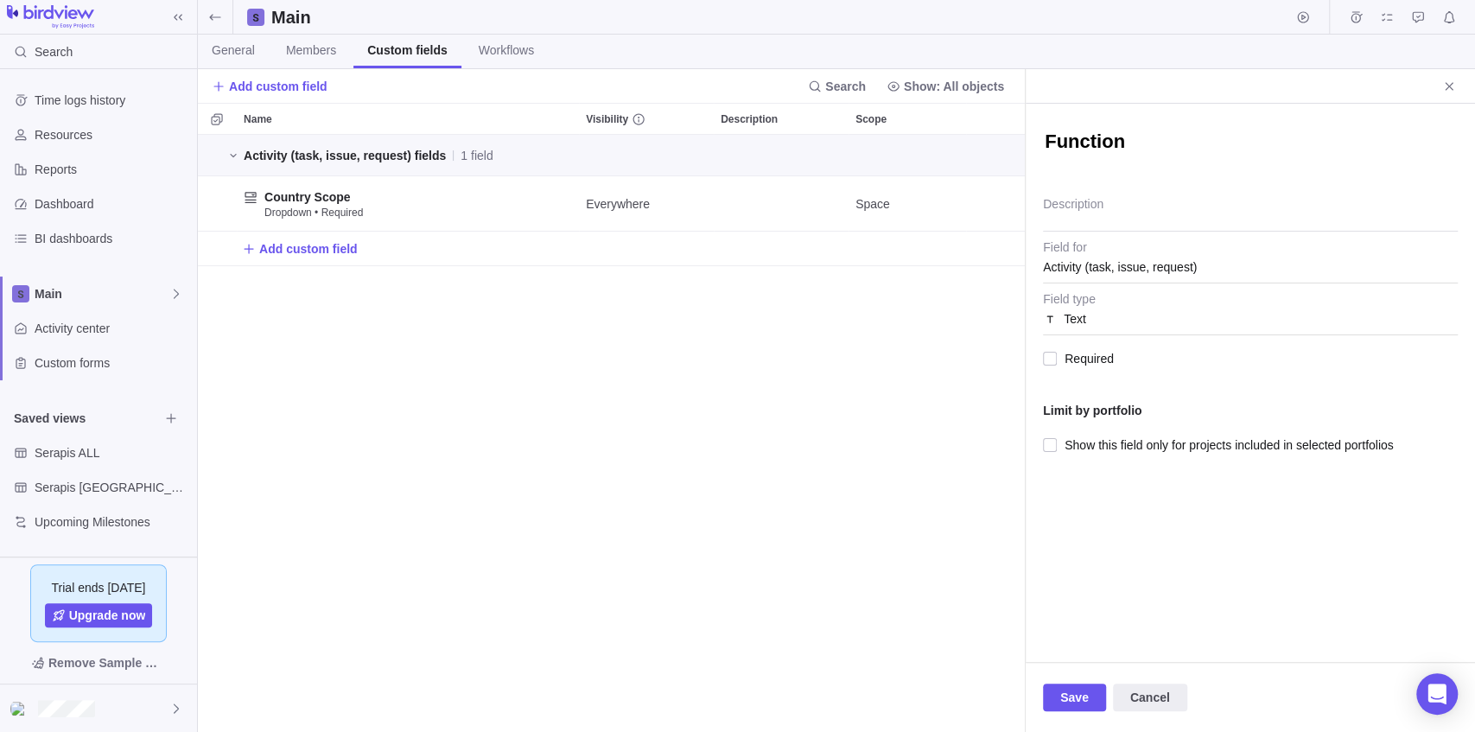
type textarea "Function S"
type textarea "x"
type textarea "Function Sco"
type textarea "x"
type textarea "Function Scop"
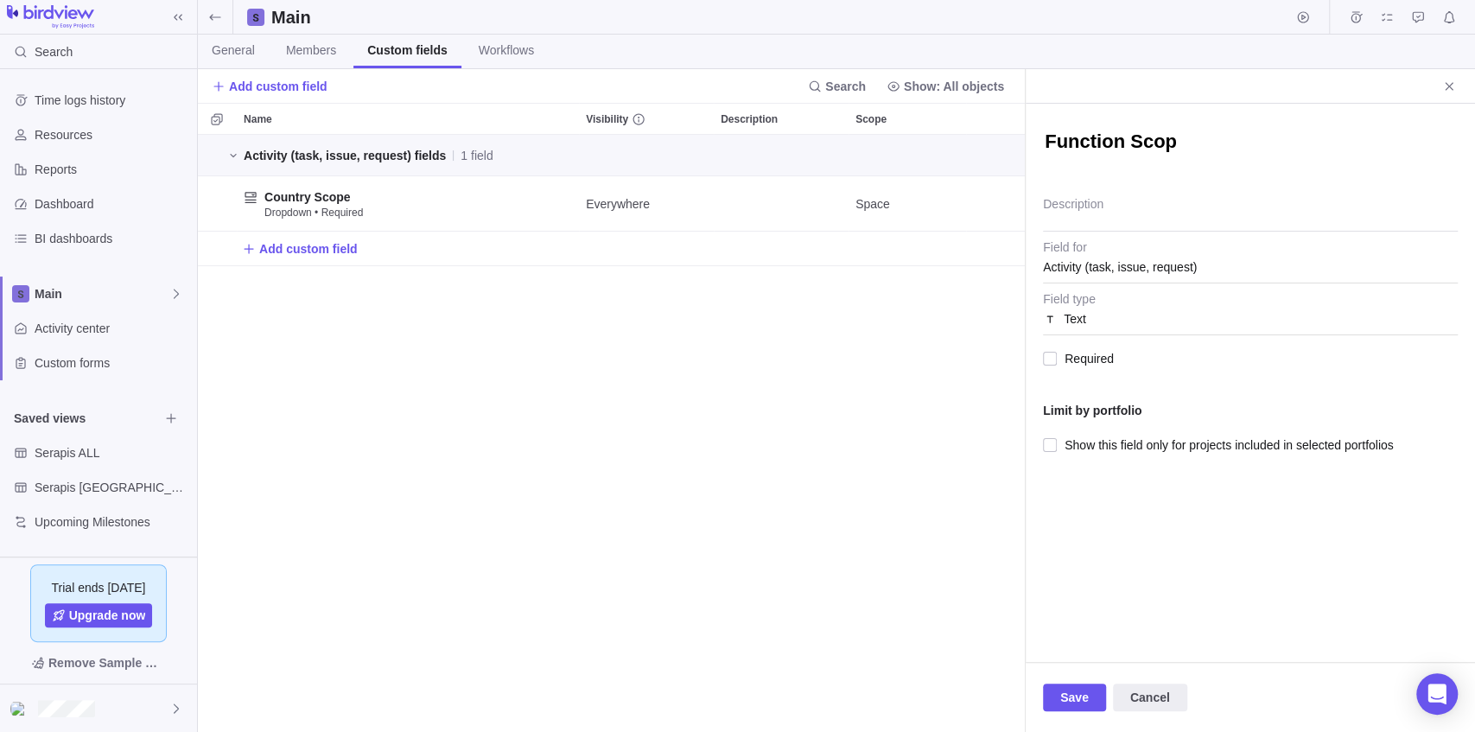
type textarea "x"
type textarea "Function Scope"
click at [1075, 218] on textarea "Description" at bounding box center [1250, 209] width 415 height 44
click at [1075, 267] on span "Activity (task, issue, request)" at bounding box center [1120, 266] width 154 height 31
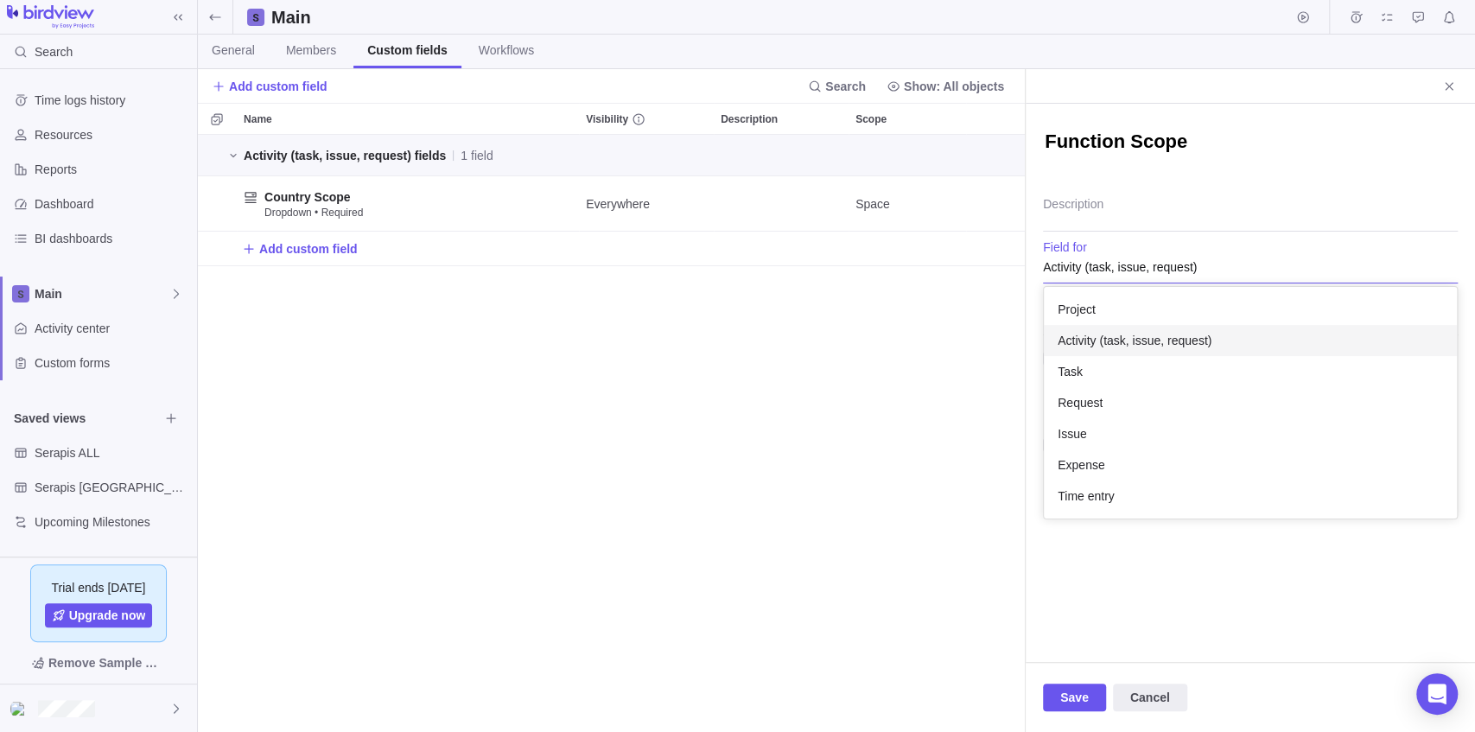
click at [1061, 208] on div "Function Scope Description Activity (task, issue, request) Project Activity (ta…" at bounding box center [1250, 383] width 449 height 558
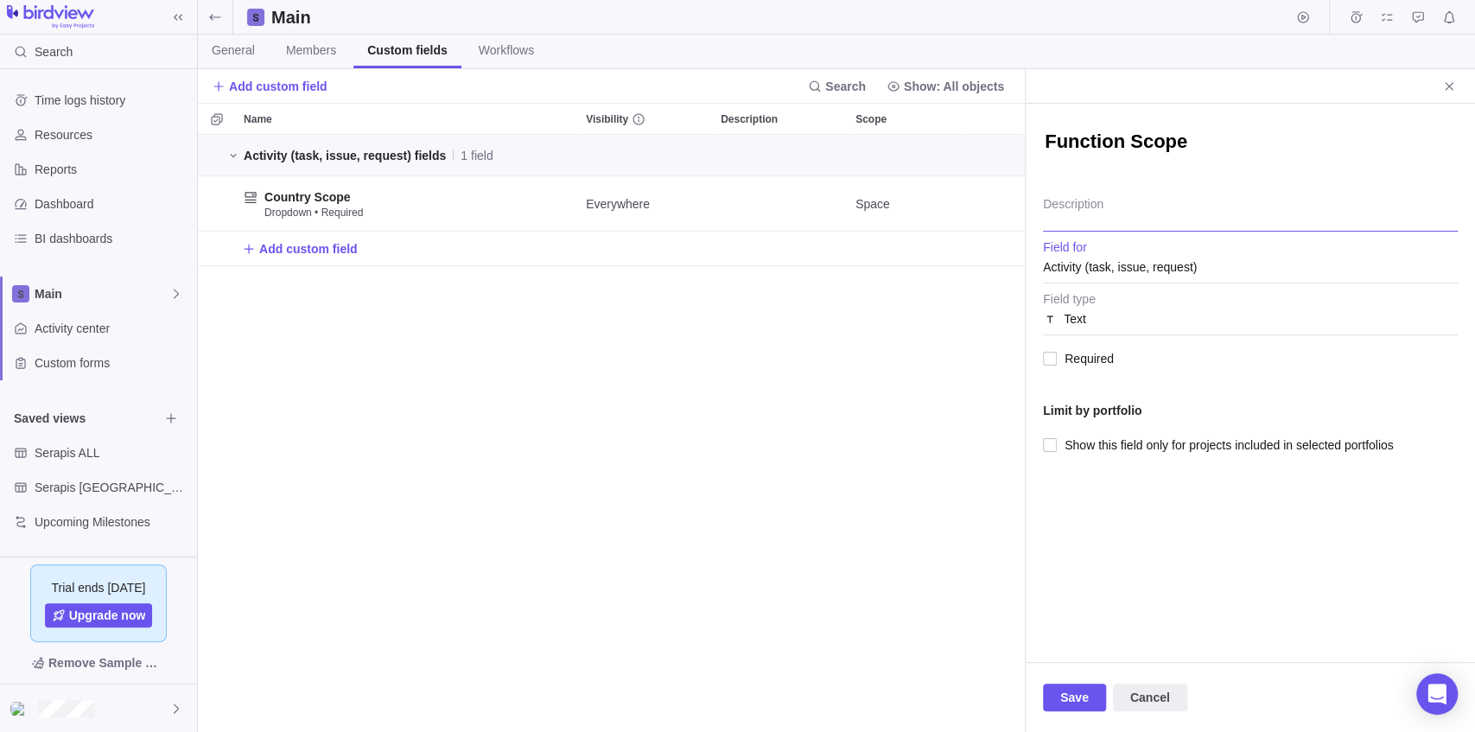
click at [1064, 213] on textarea "Description" at bounding box center [1250, 209] width 415 height 44
type textarea "x"
type textarea "P"
type textarea "x"
type textarea "PM"
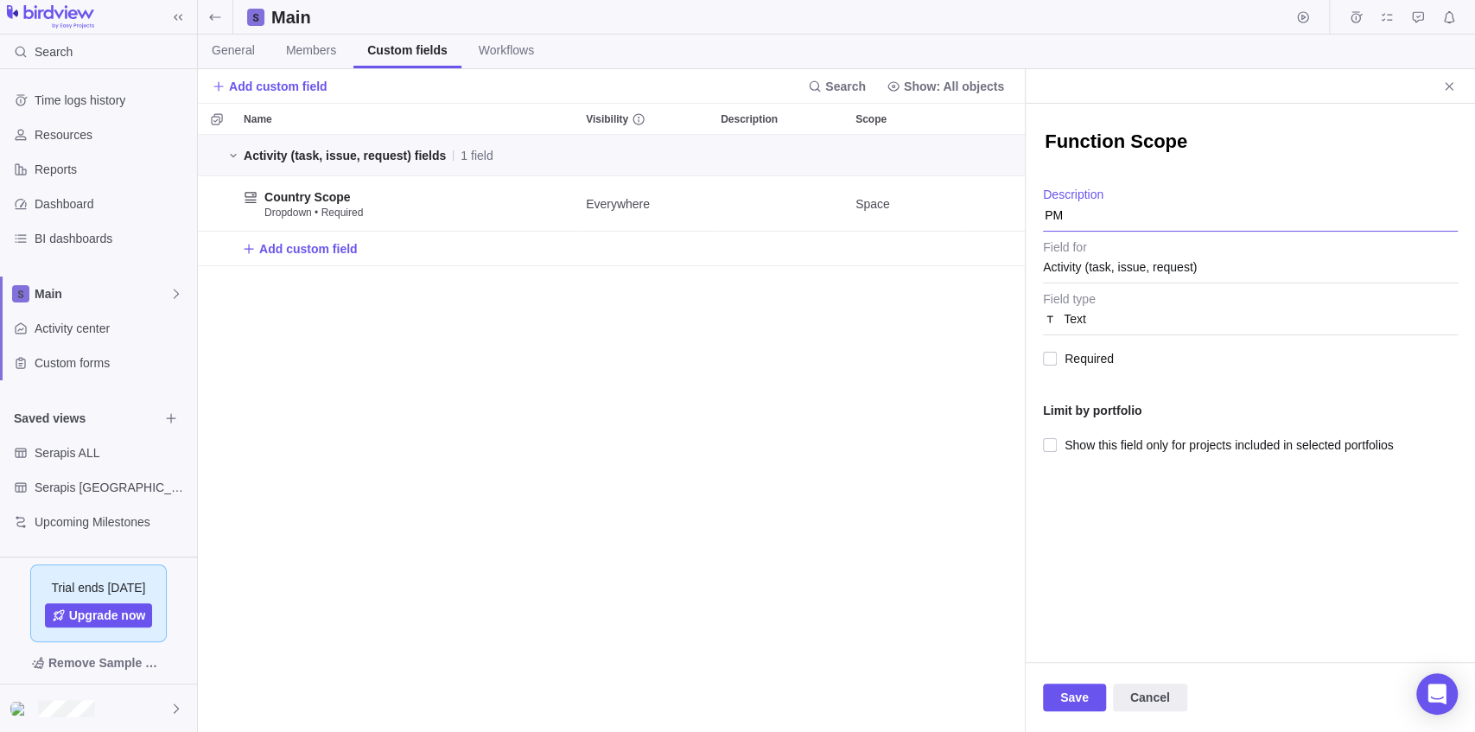
type textarea "x"
type textarea "PMO"
type textarea "x"
type textarea "PM"
type textarea "x"
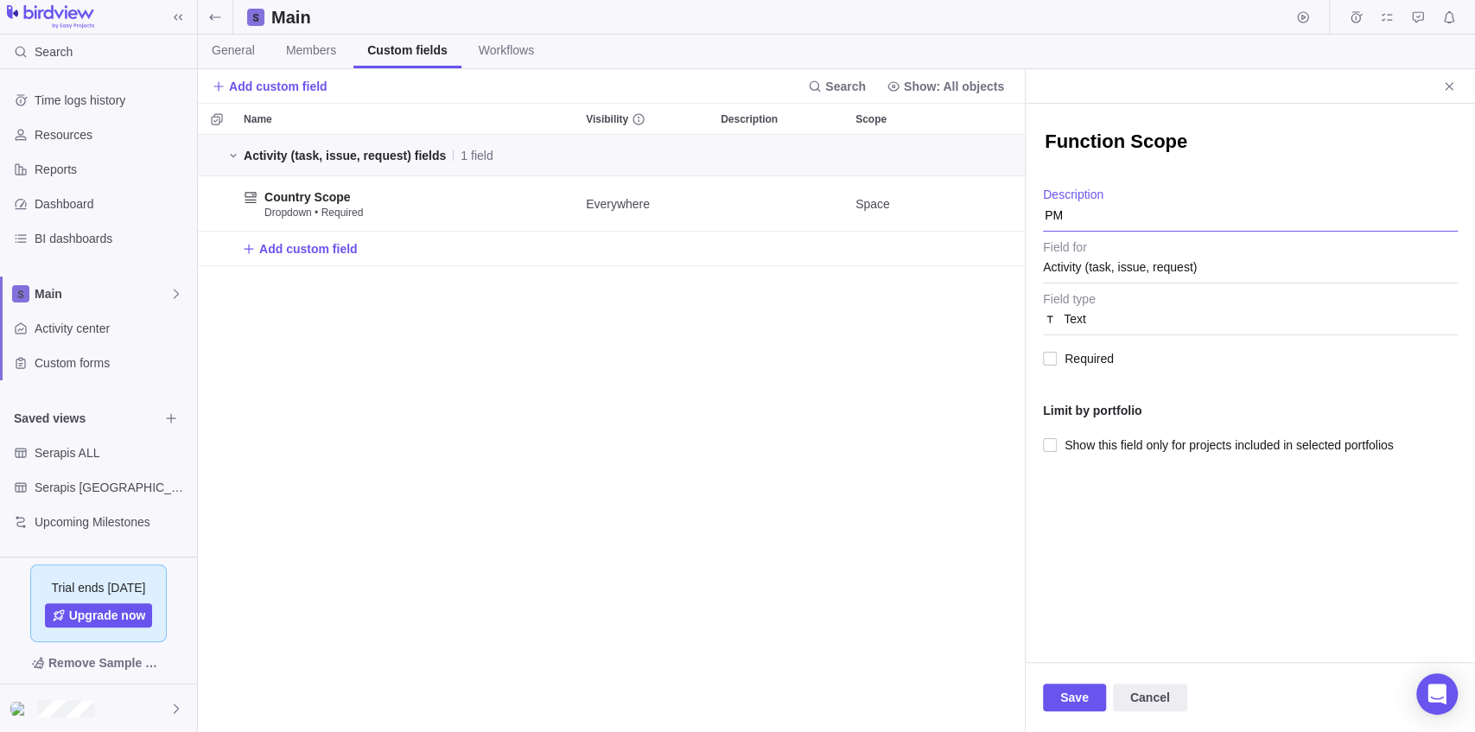
type textarea "P"
click at [1099, 353] on span "Required" at bounding box center [1085, 358] width 57 height 24
click at [1107, 323] on div "Text" at bounding box center [1250, 318] width 415 height 31
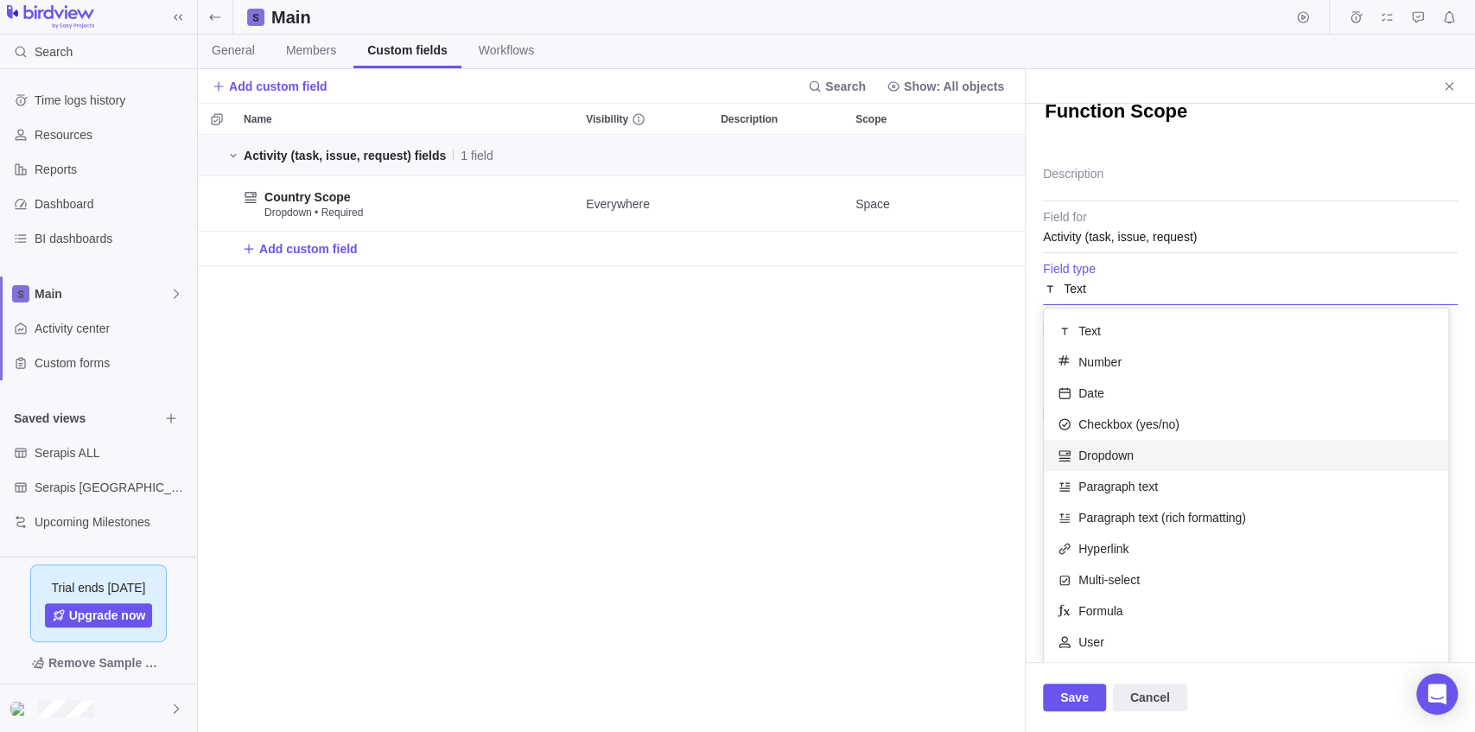
click at [1113, 456] on span "Dropdown" at bounding box center [1105, 455] width 55 height 17
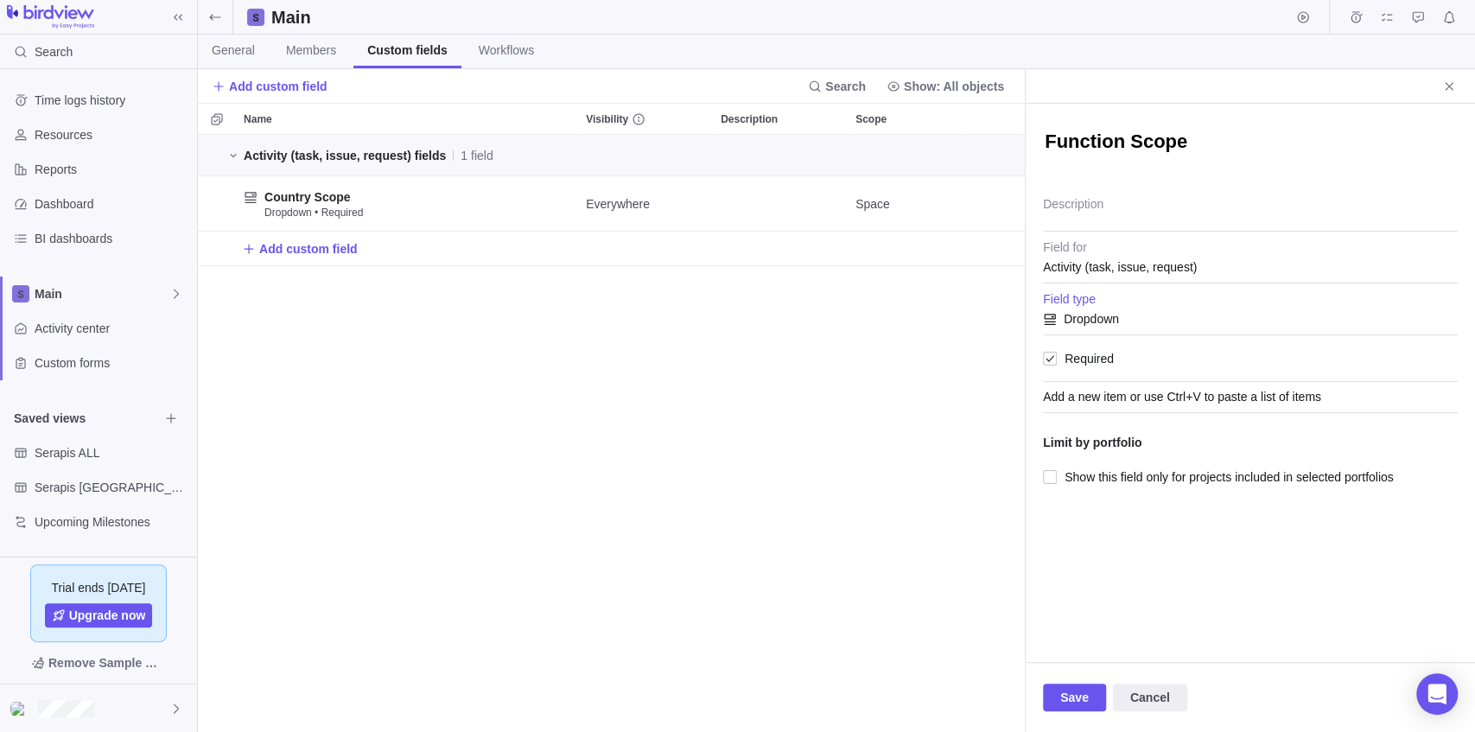
click at [1126, 400] on div "Add a new item or use Ctrl+V to paste a list of items" at bounding box center [1250, 397] width 415 height 31
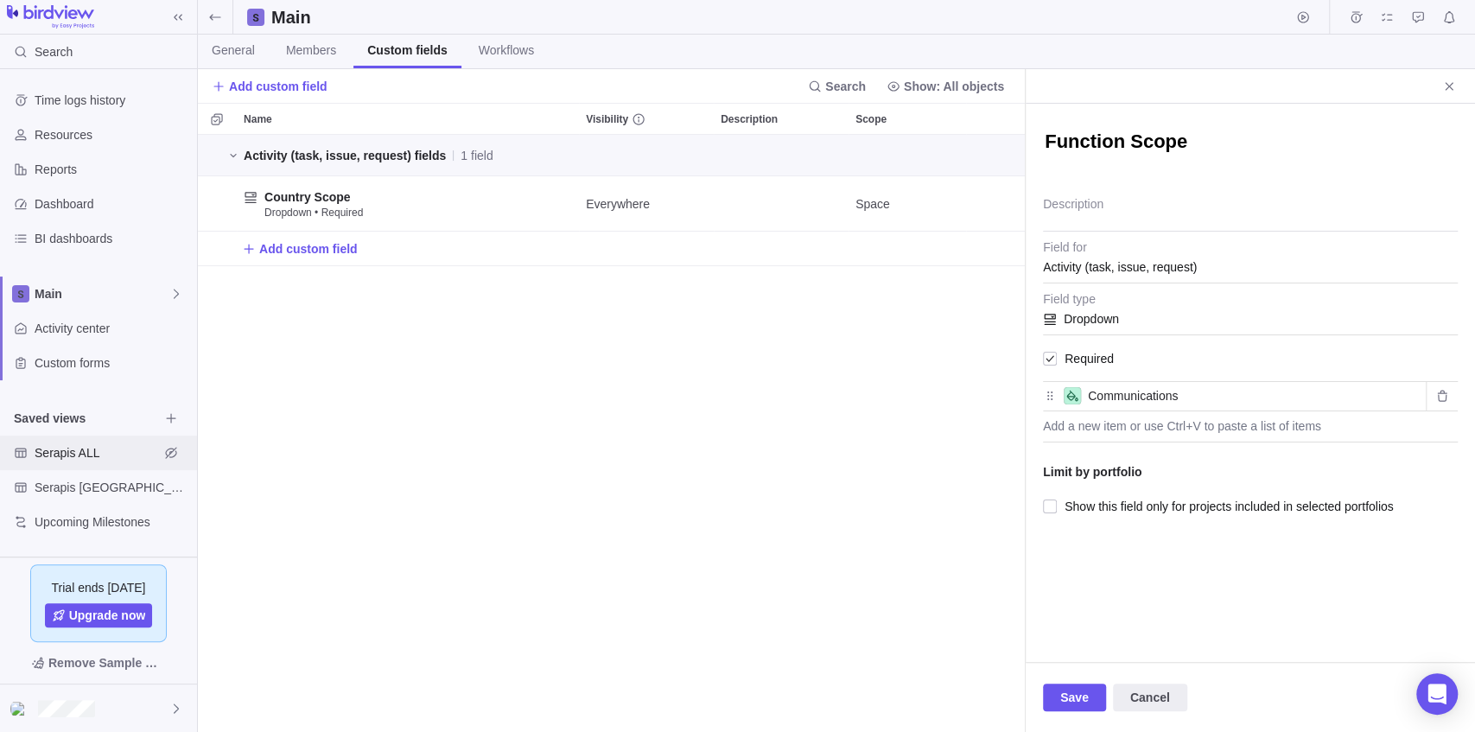
type input "Communications"
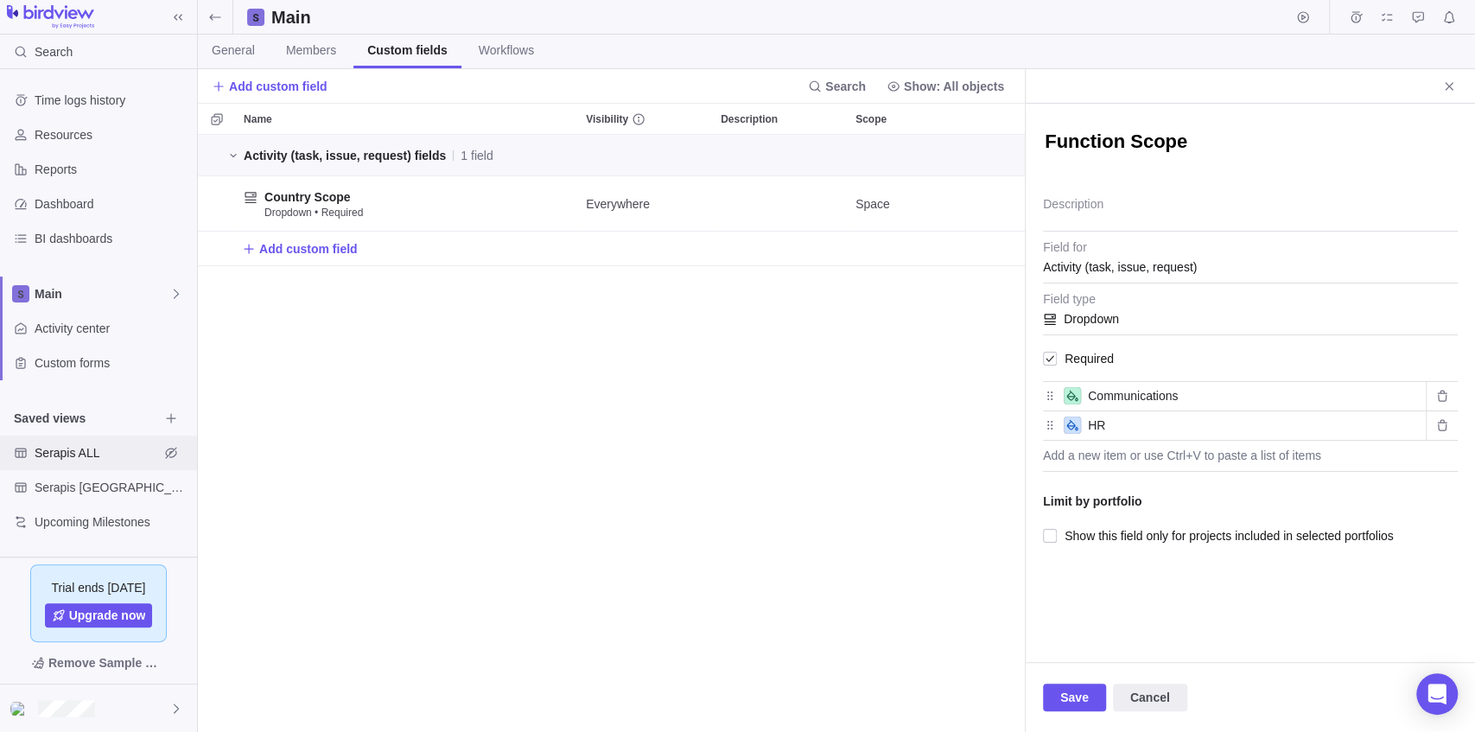
type input "HR"
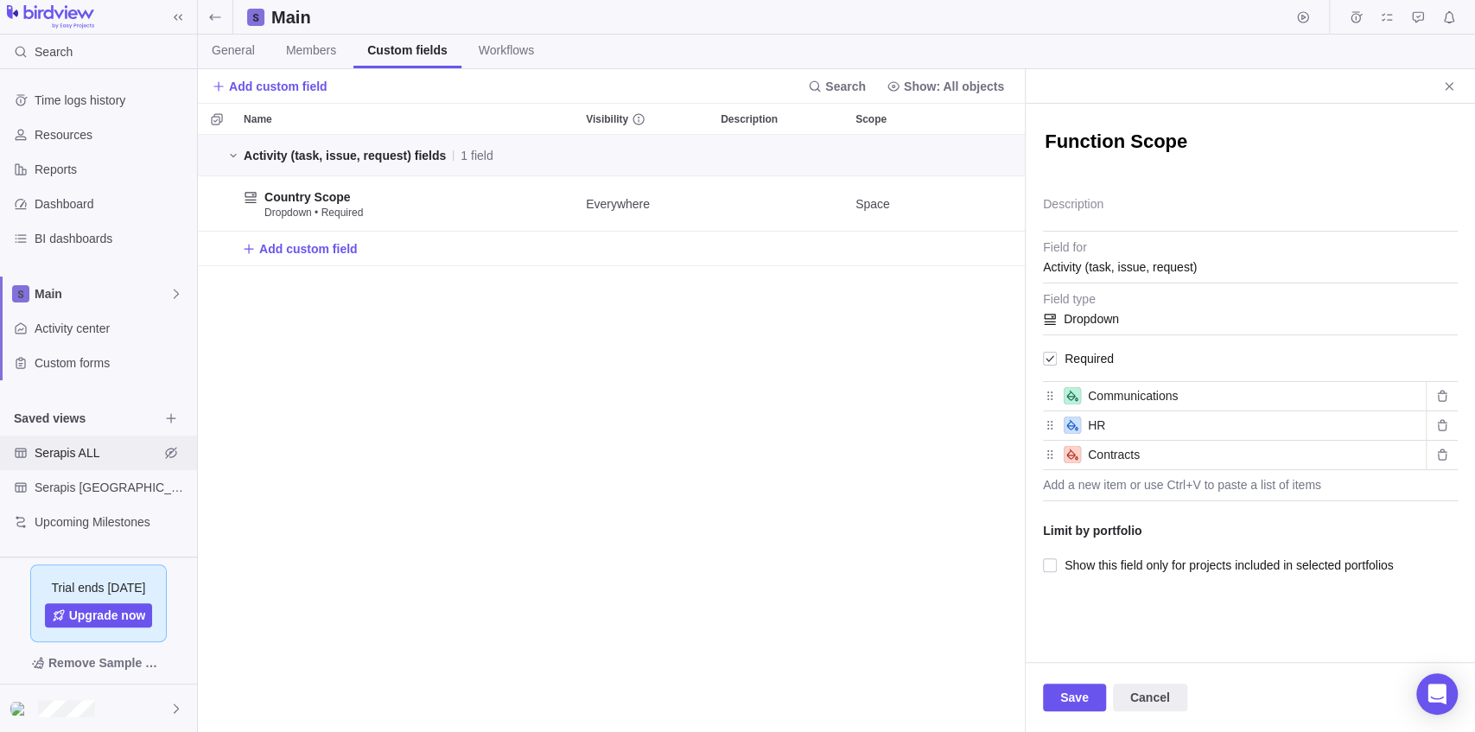
type input "Contracts"
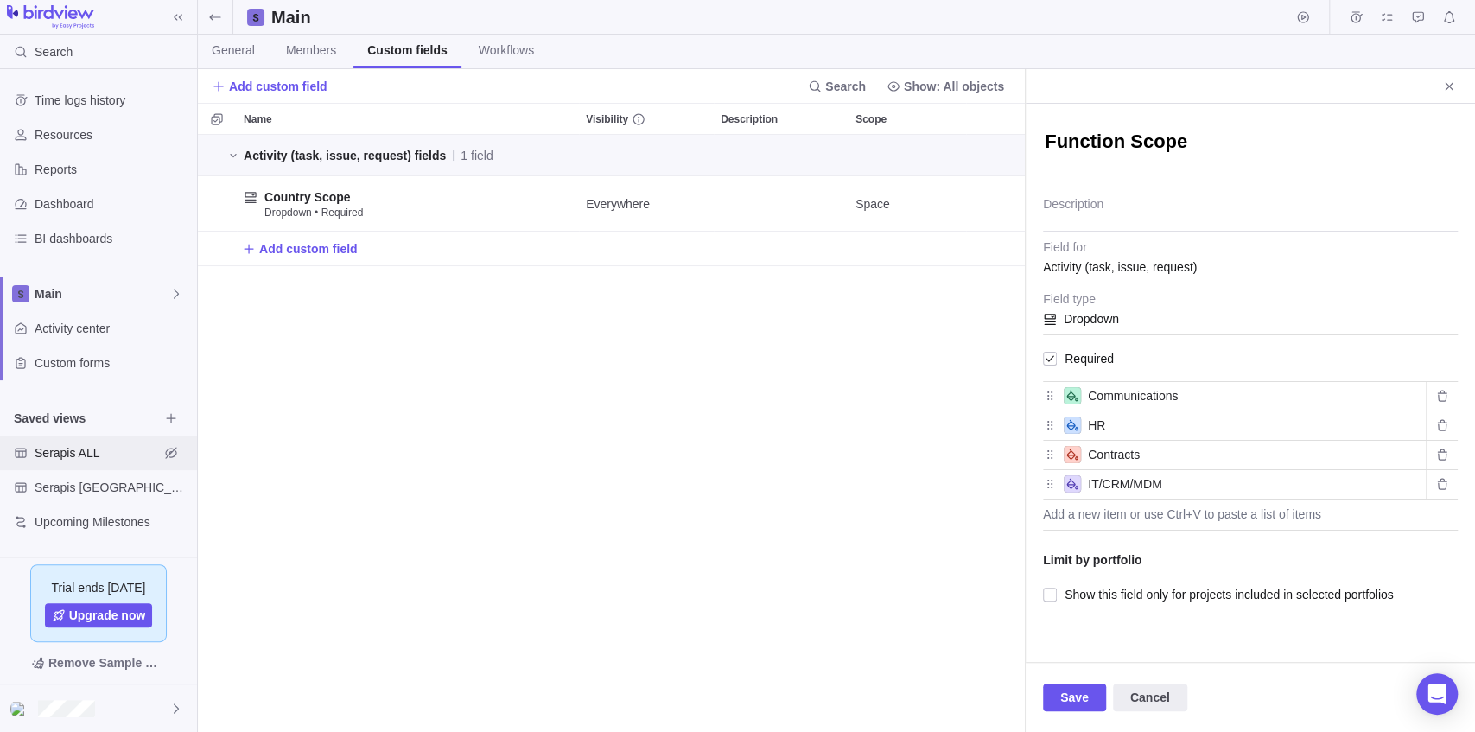
type input "IT/CRM/MDM"
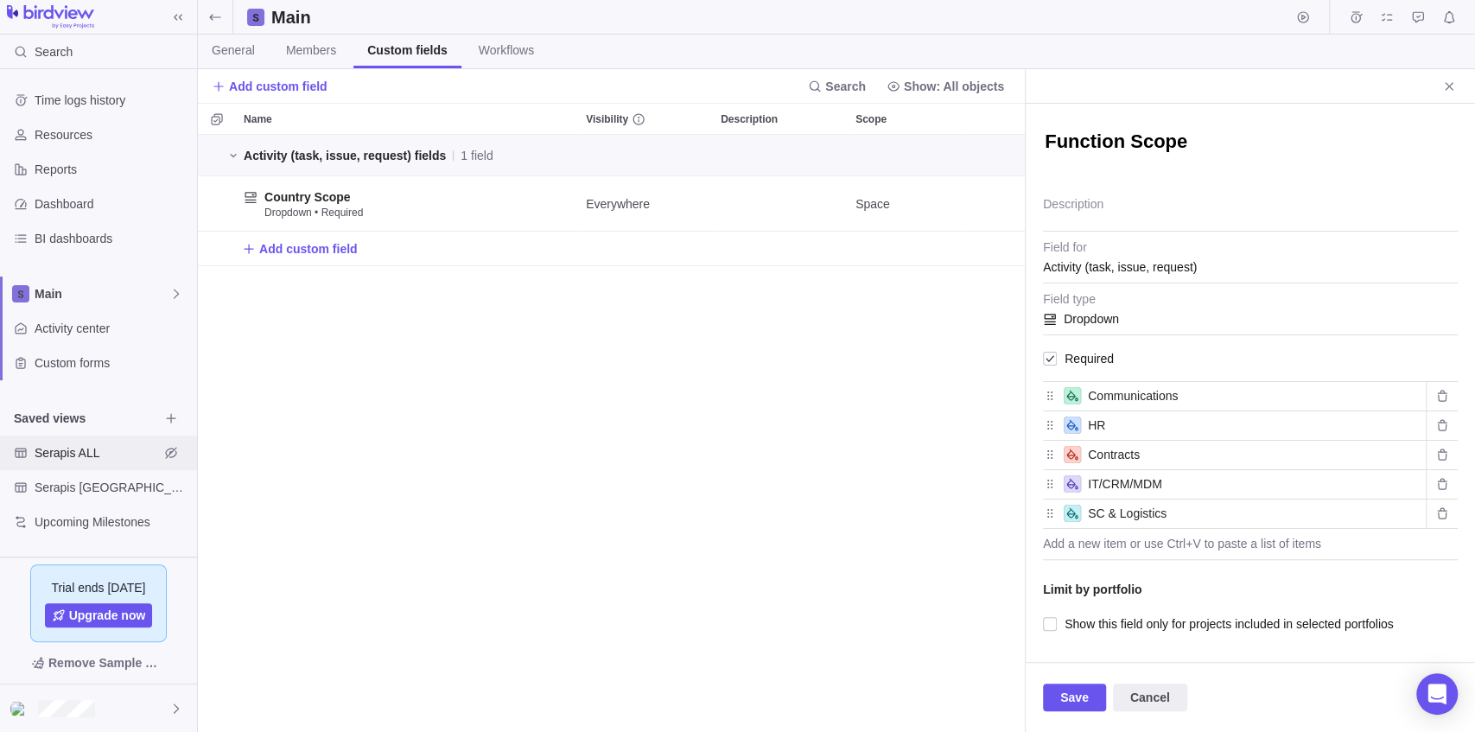
type input "SC & Logistics"
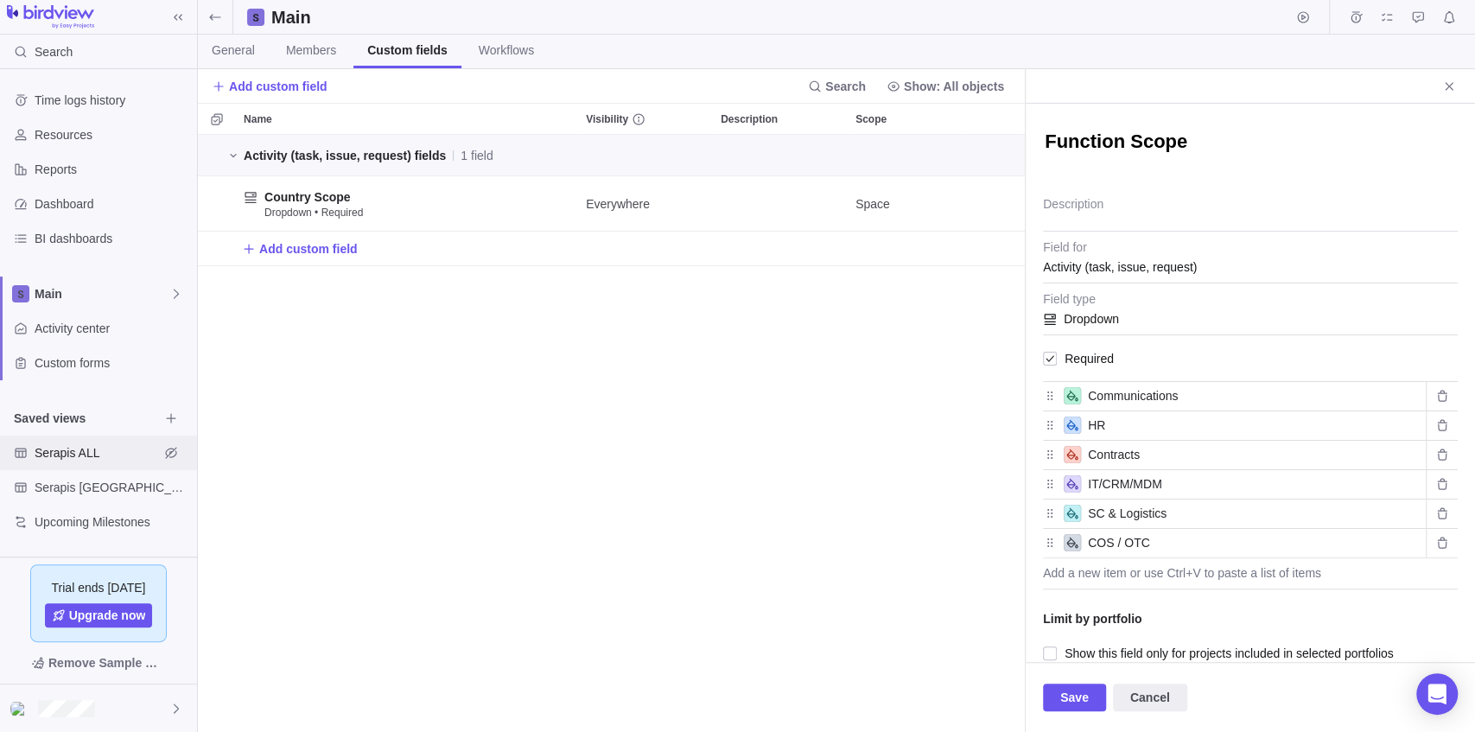
type input "COS / OTC"
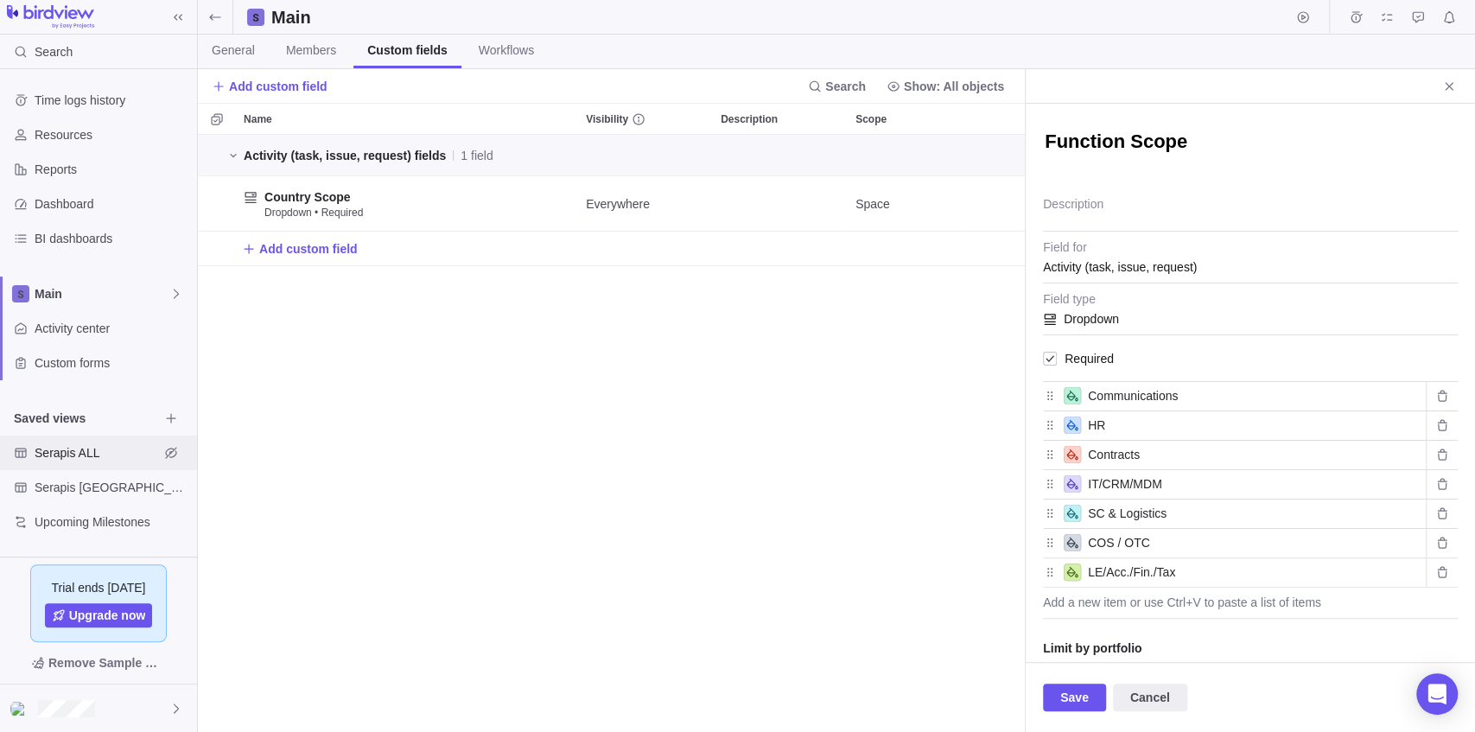
type input "LE/Acc./Fin./Tax"
type input "R"
type input "QARA"
type input "Product Mgmt."
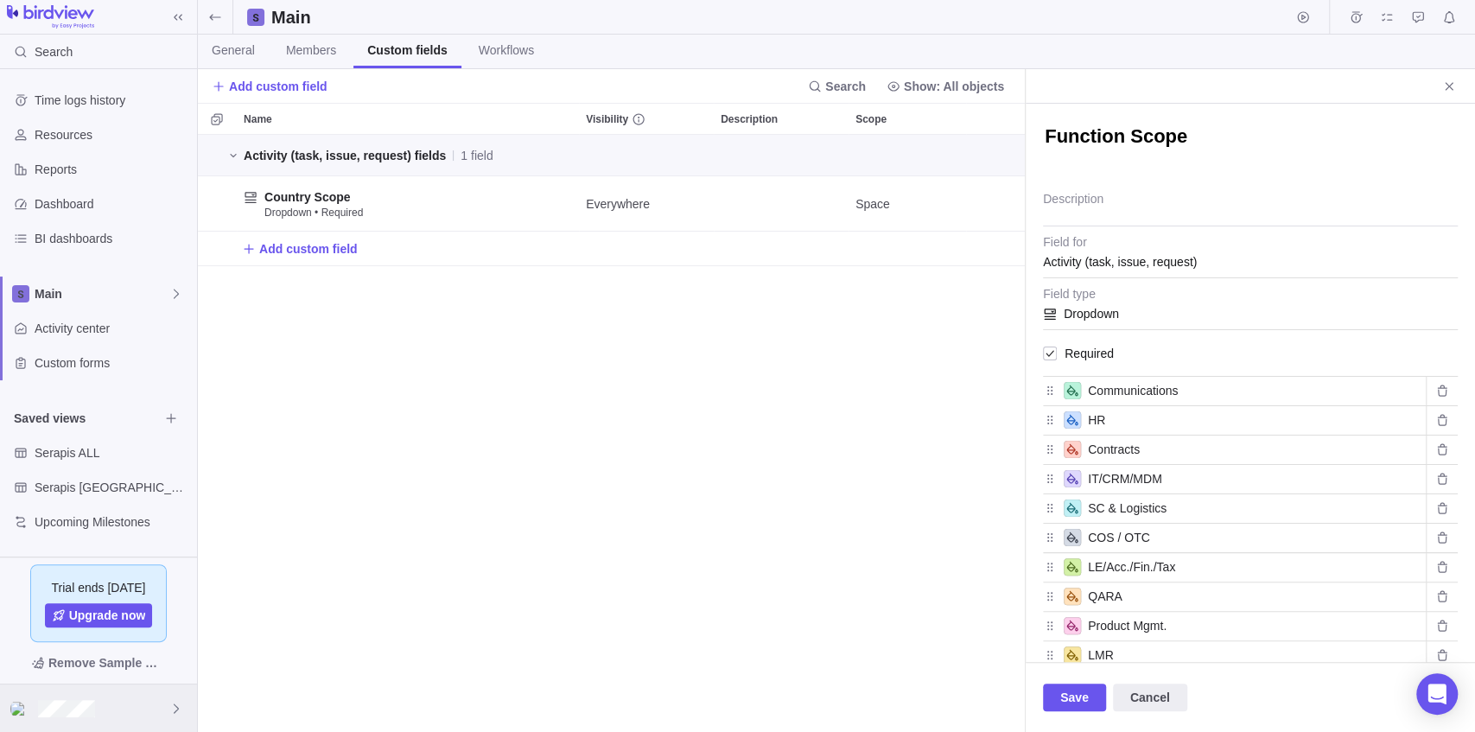
type input "LMR"
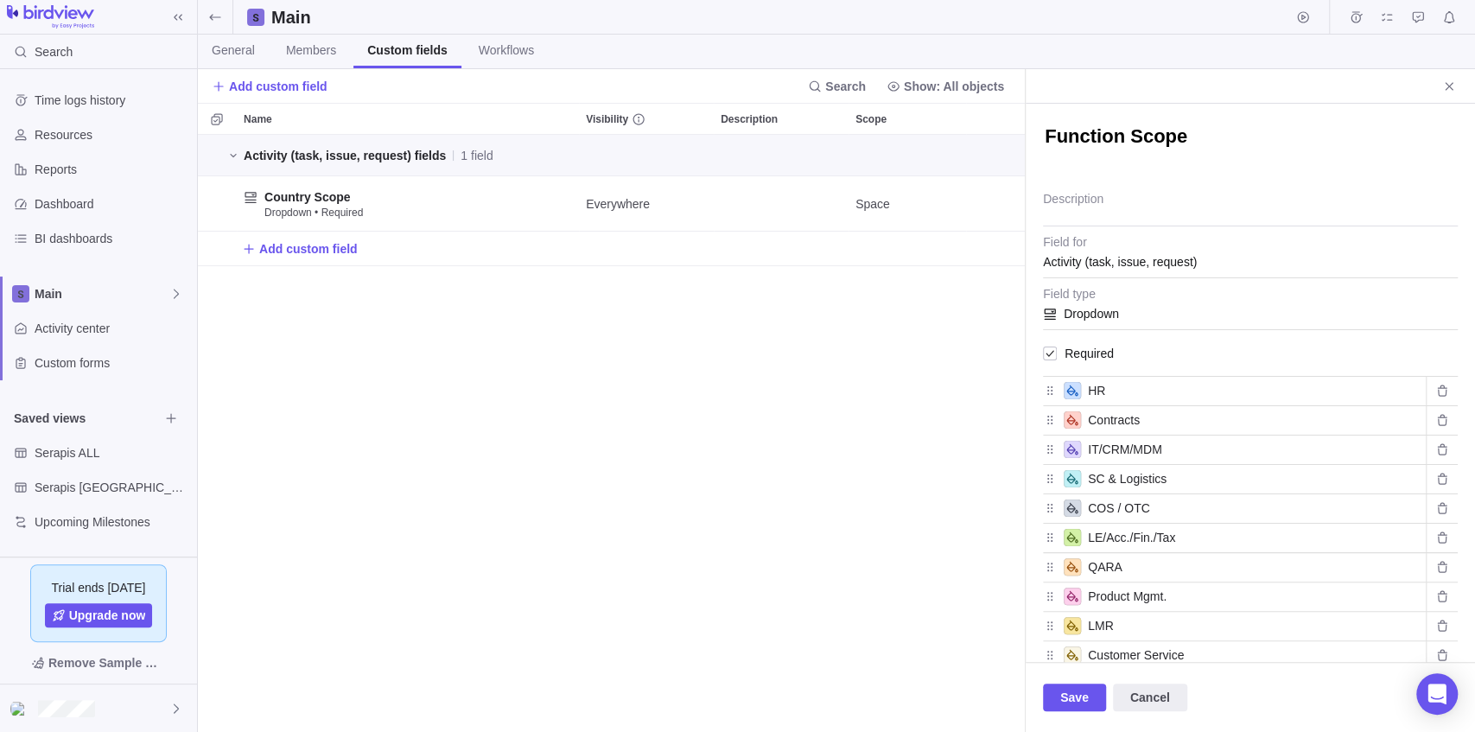
type input "Customer Service"
type input "Marketing"
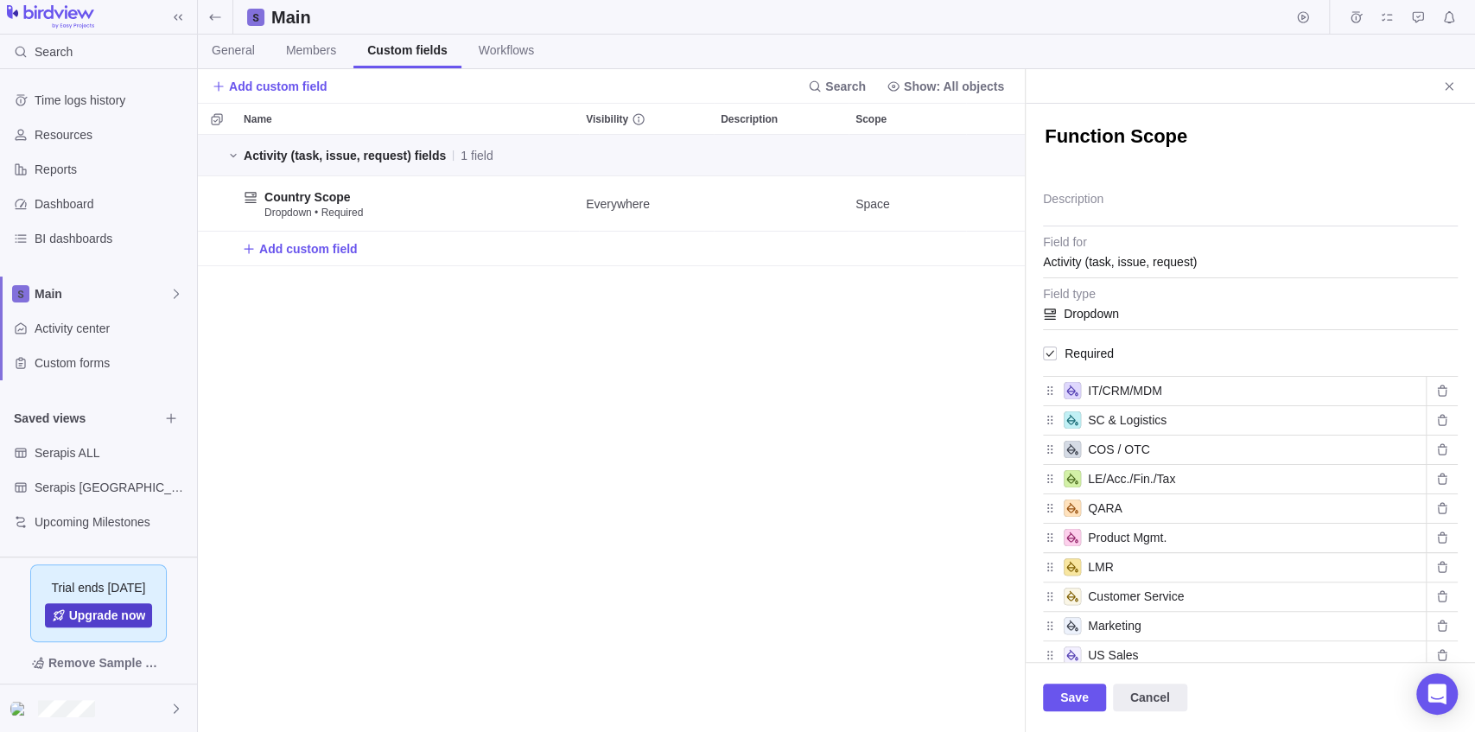
type input "US Sales"
type input "Clinical & Medical Affairs"
type input "G"
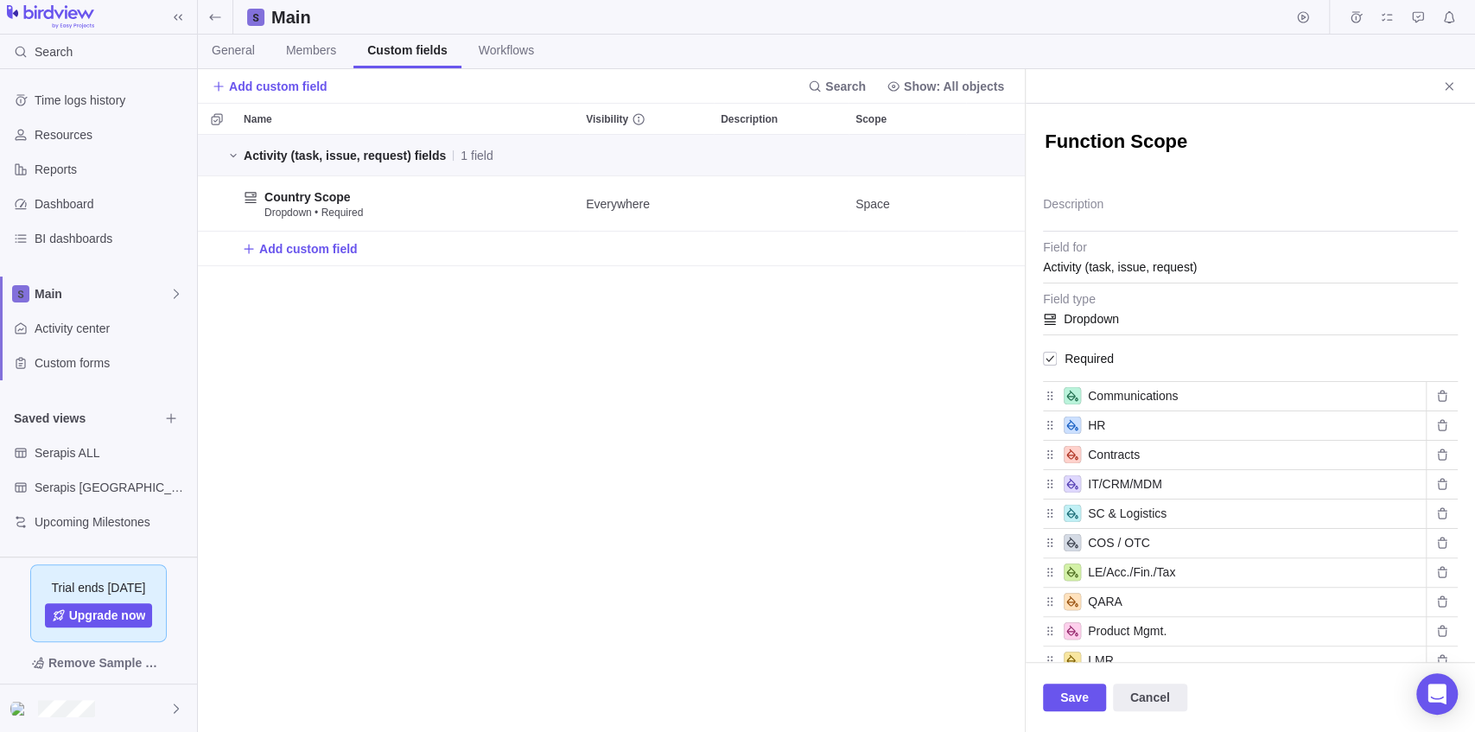
scroll to position [0, 0]
type input "Insights & Analytics"
click at [1073, 697] on span "Save" at bounding box center [1074, 697] width 29 height 21
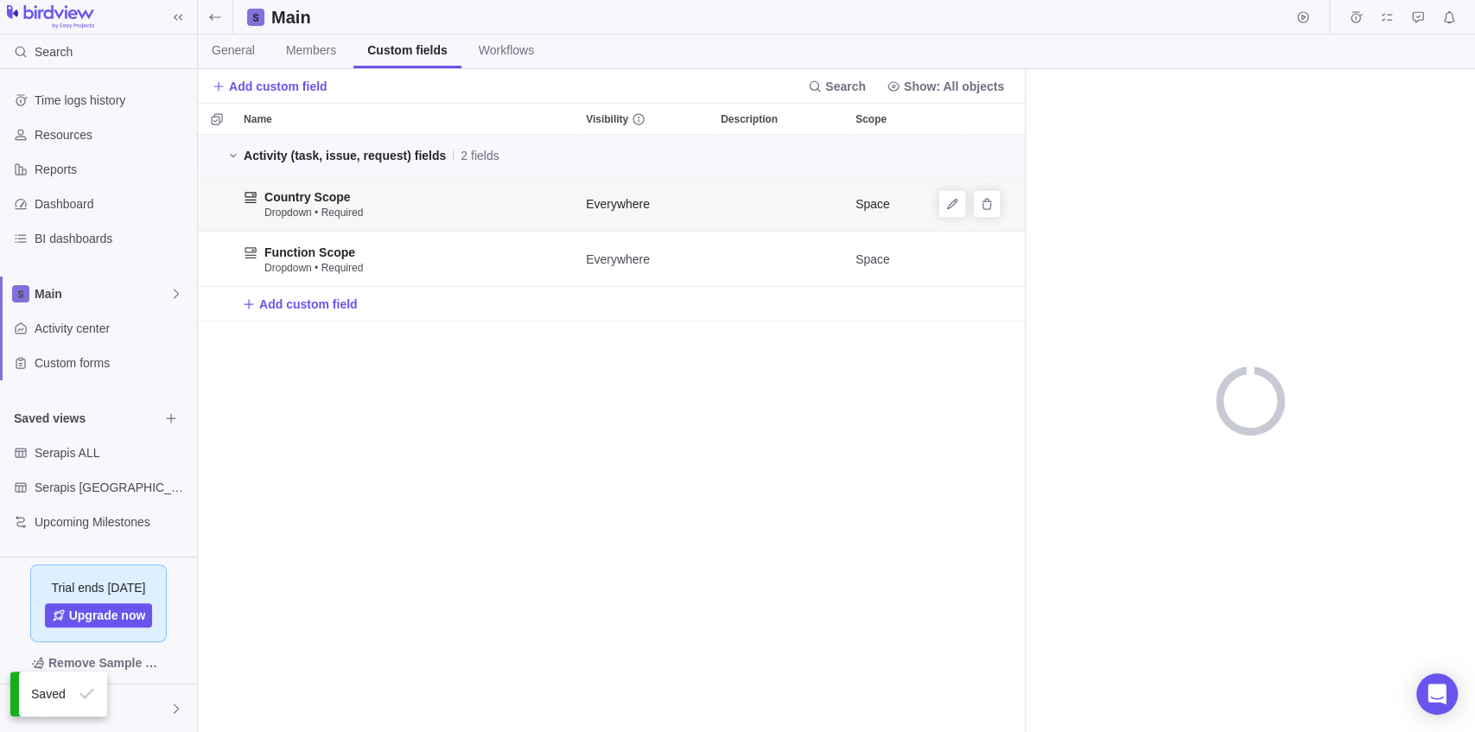
scroll to position [10, 9]
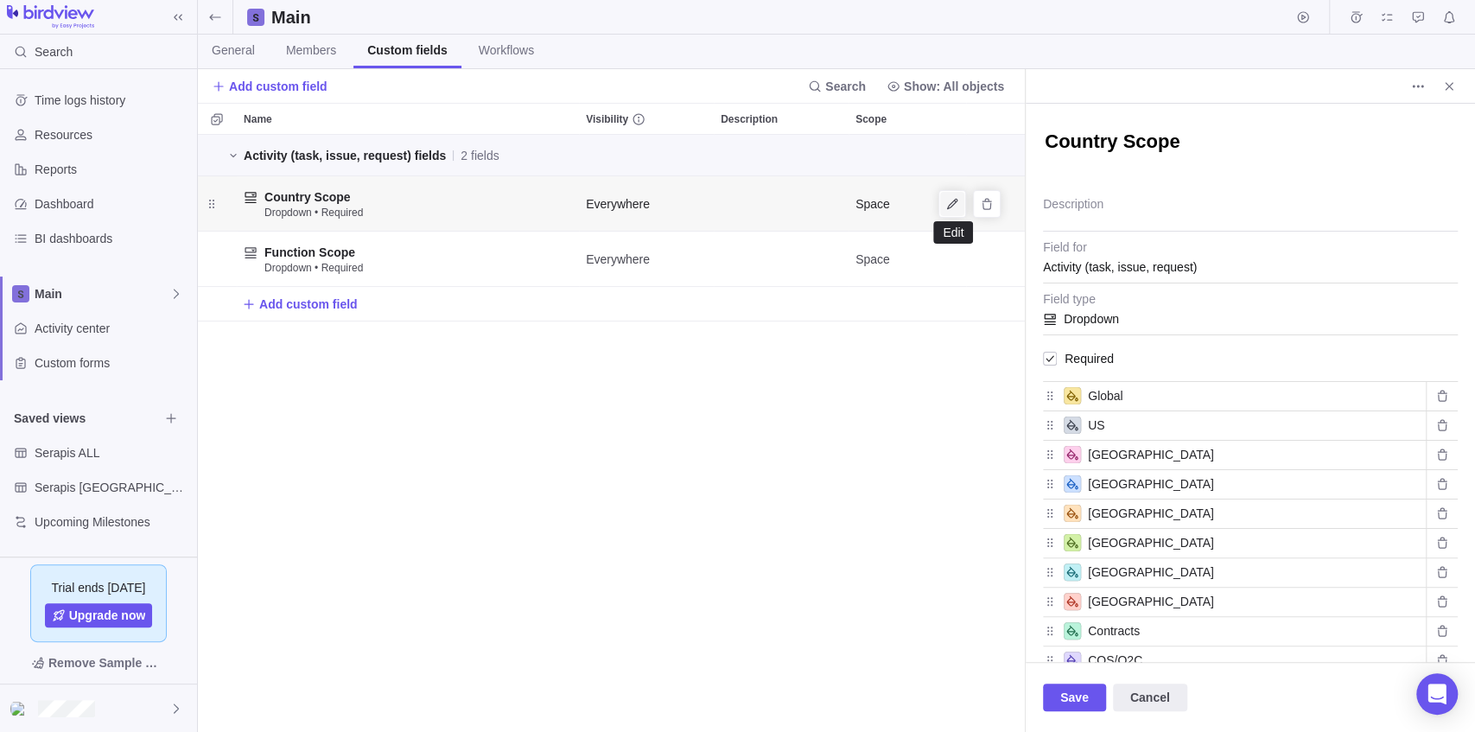
type textarea "x"
click at [947, 201] on icon "Edit" at bounding box center [952, 204] width 14 height 14
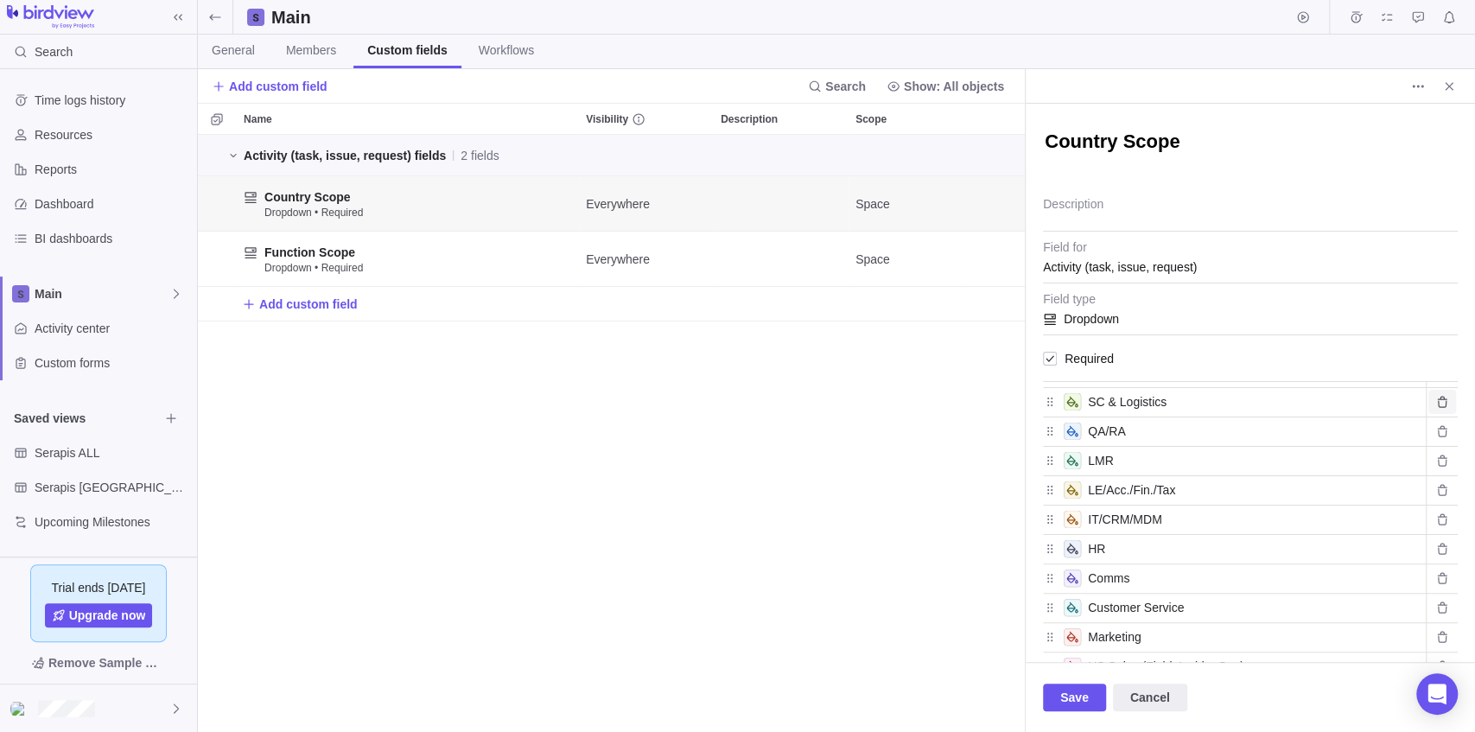
scroll to position [230, 0]
click at [1435, 434] on icon "Delete value" at bounding box center [1442, 430] width 14 height 14
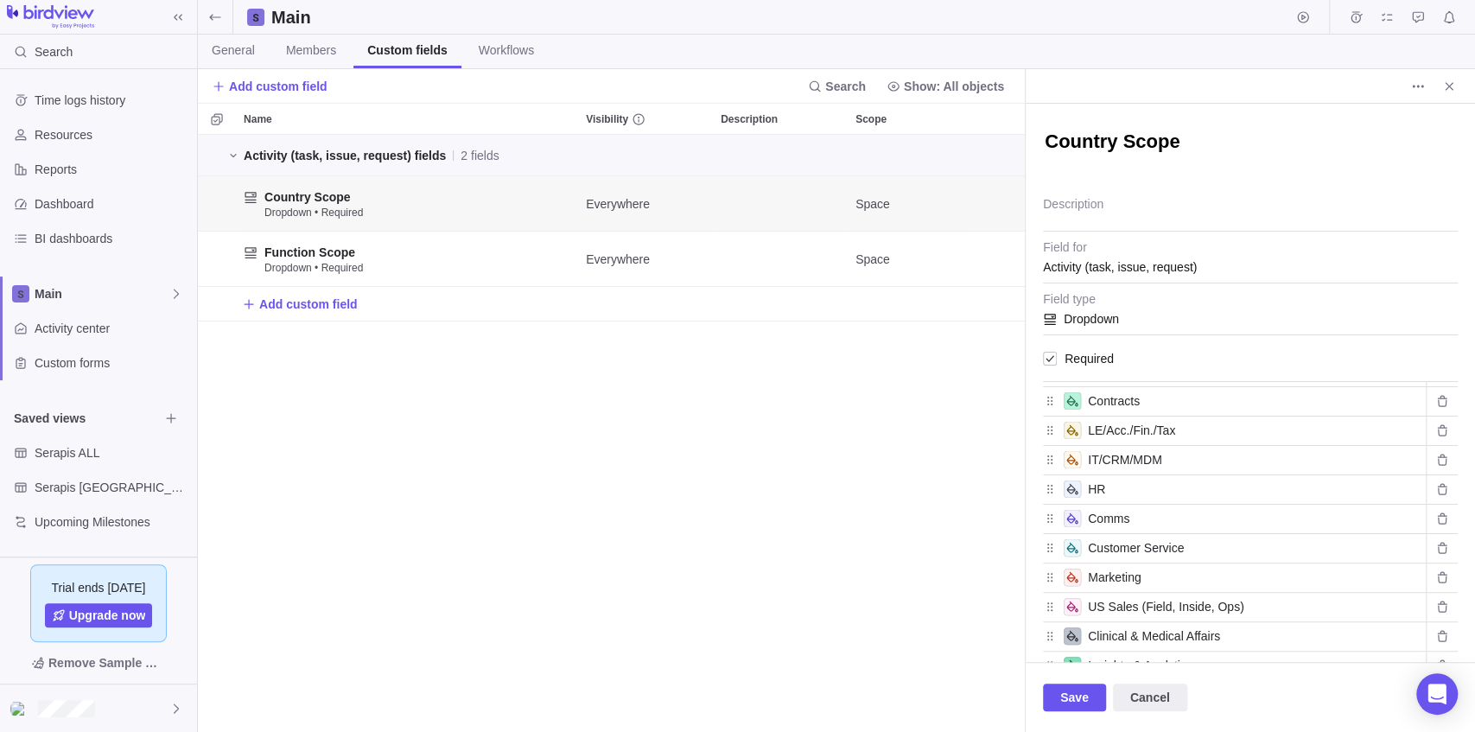
click at [1435, 434] on icon "Delete value" at bounding box center [1442, 430] width 14 height 14
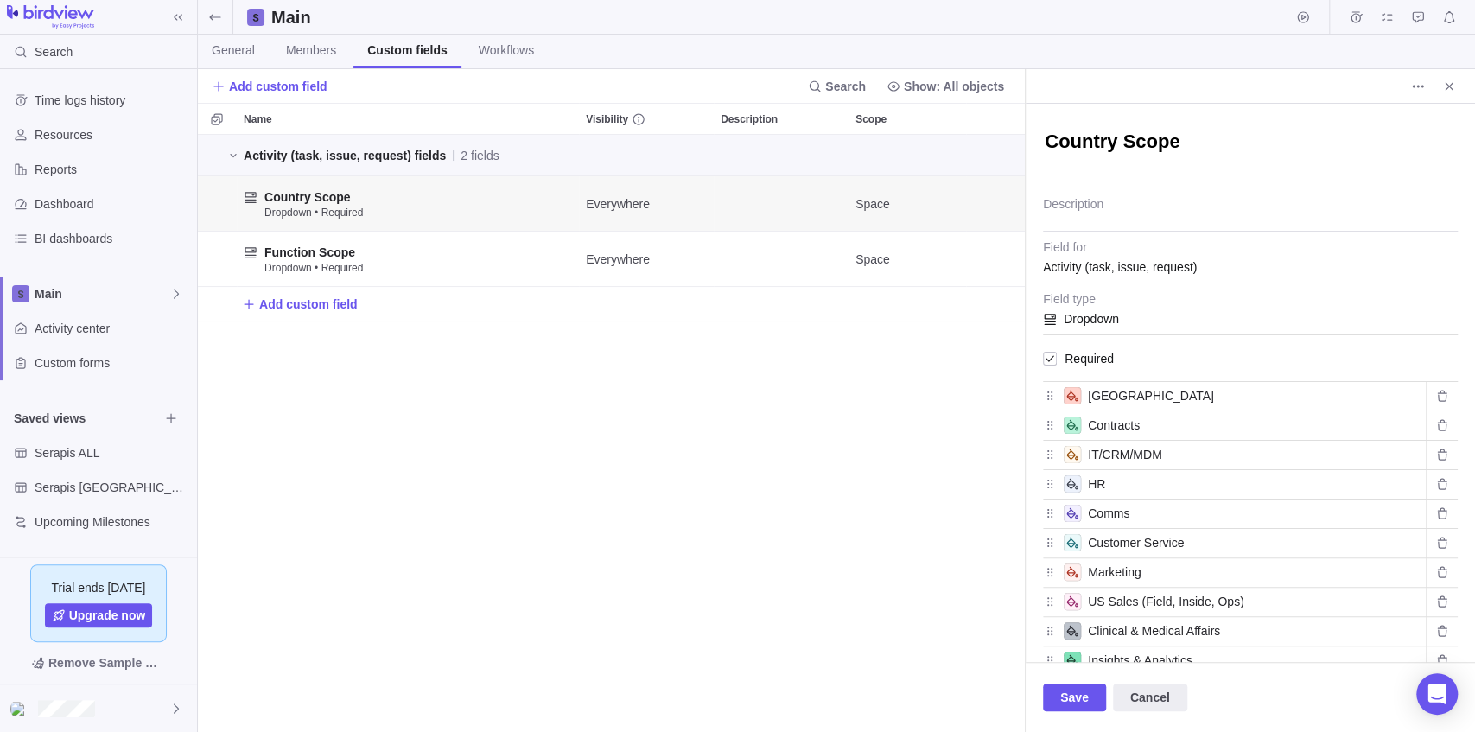
click at [1428, 434] on span "Delete value" at bounding box center [1442, 425] width 28 height 24
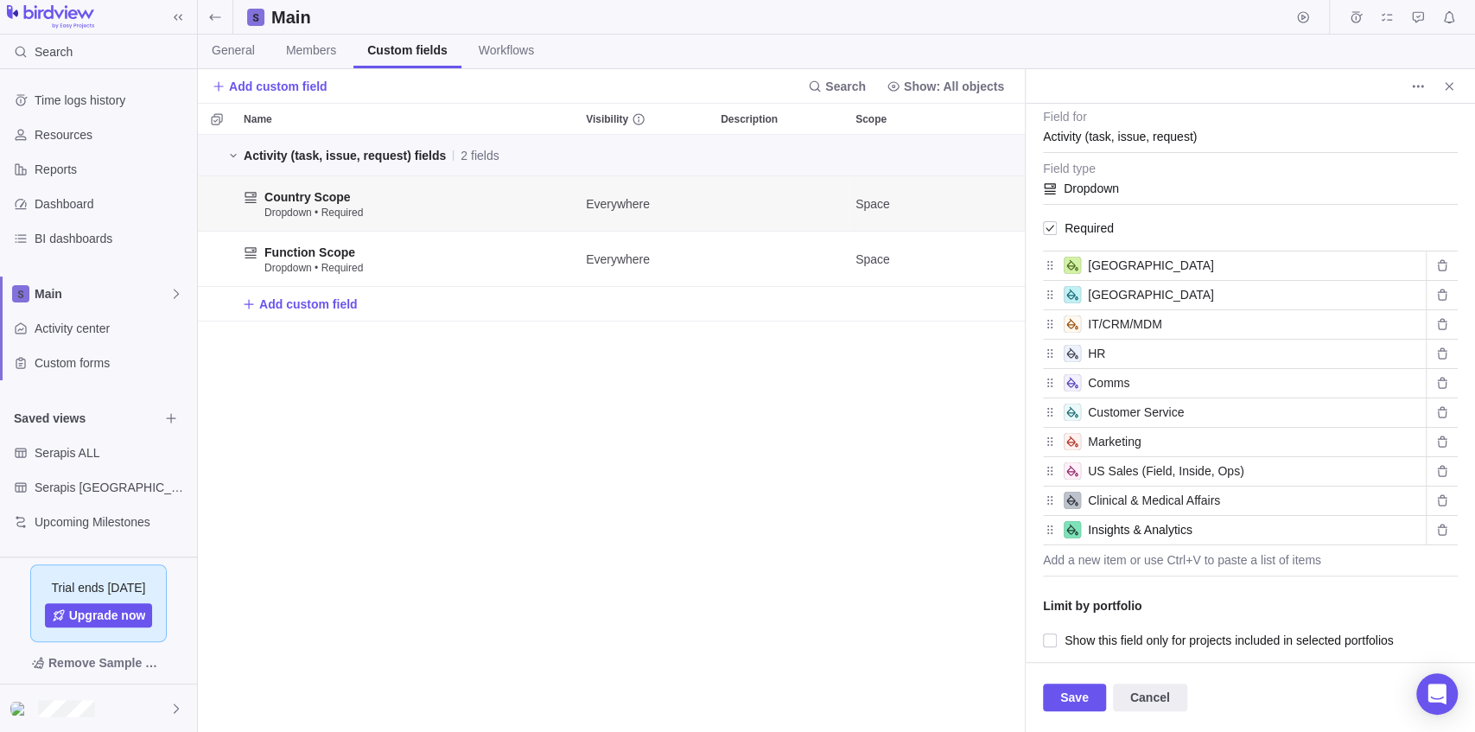
scroll to position [137, 0]
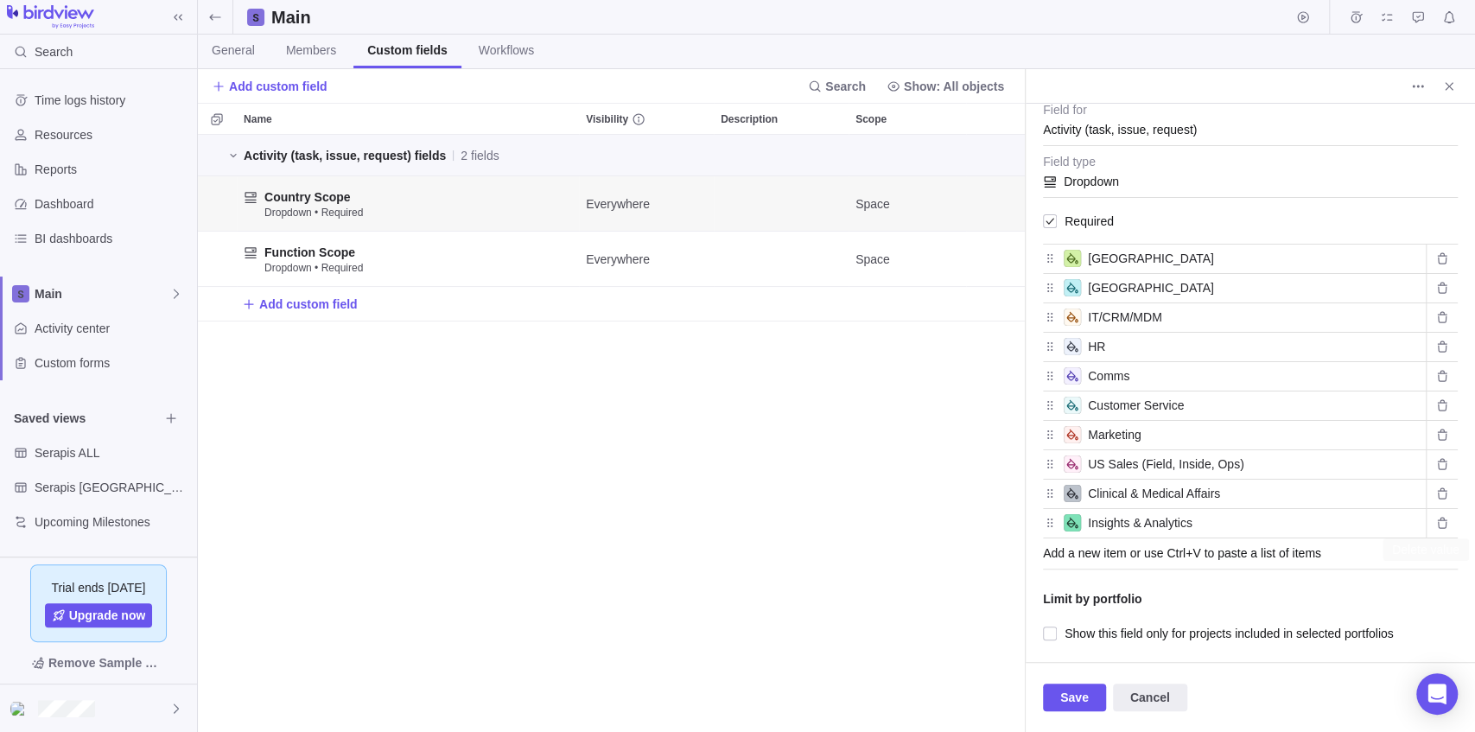
click at [1236, 538] on div "Add a new item or use Ctrl+V to paste a list of items" at bounding box center [1250, 553] width 415 height 31
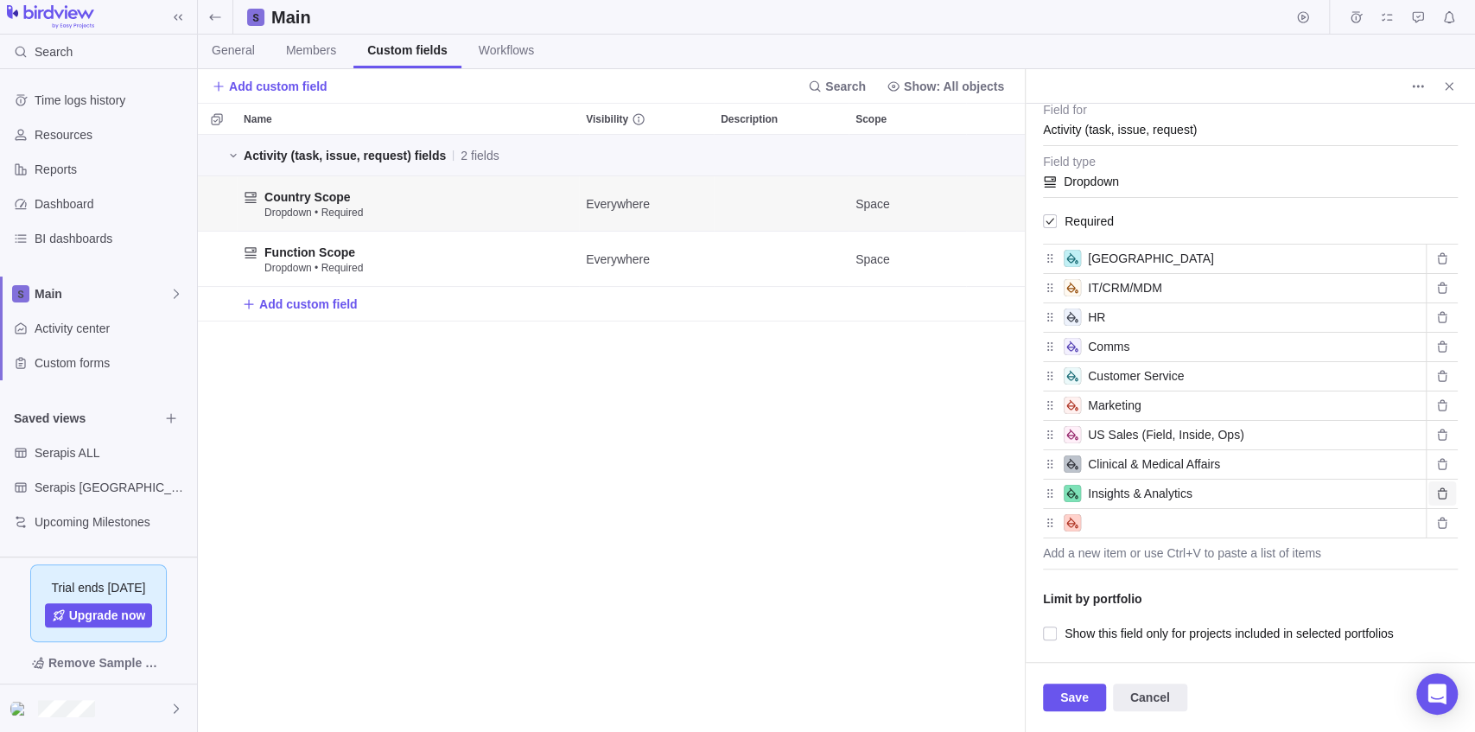
click at [1435, 489] on icon "Delete value" at bounding box center [1442, 493] width 14 height 14
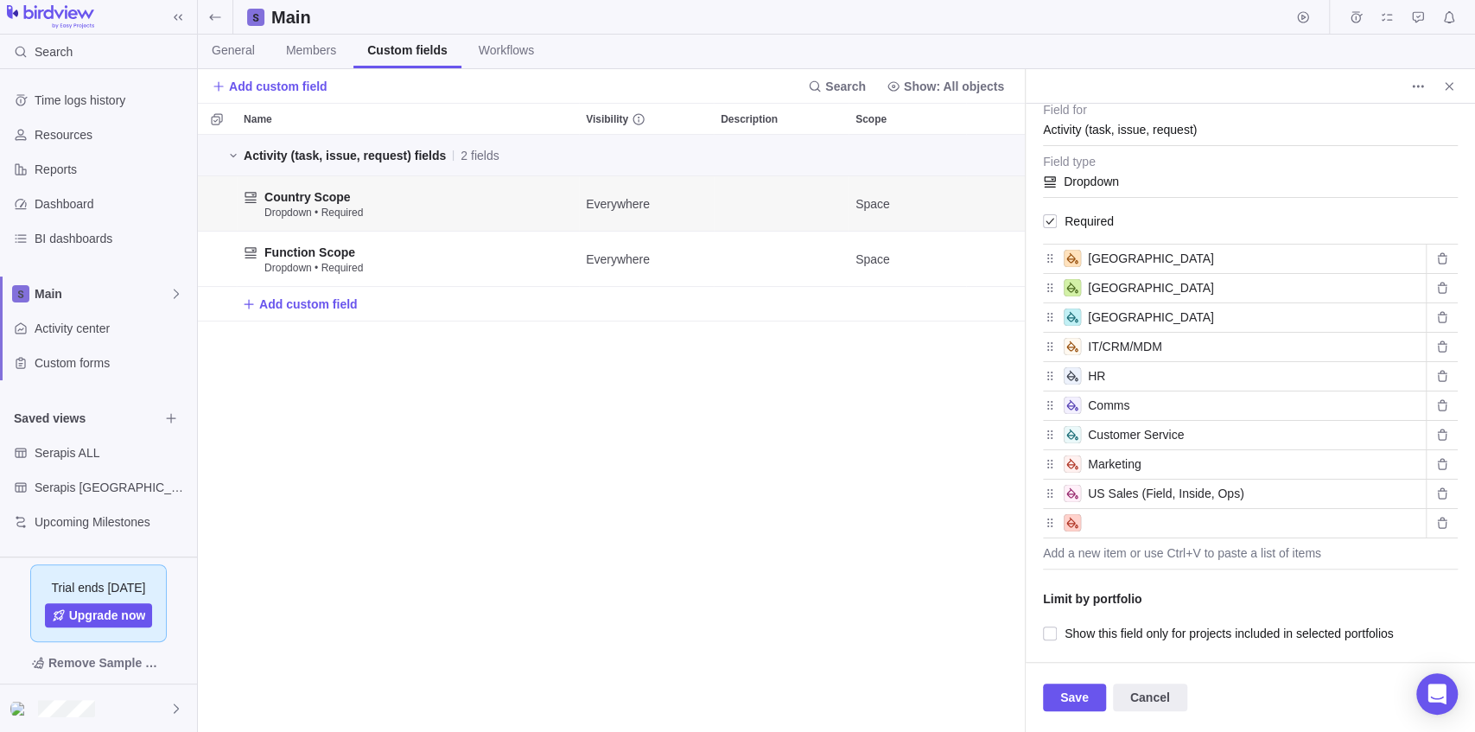
click at [1435, 489] on icon "Delete value" at bounding box center [1442, 493] width 14 height 14
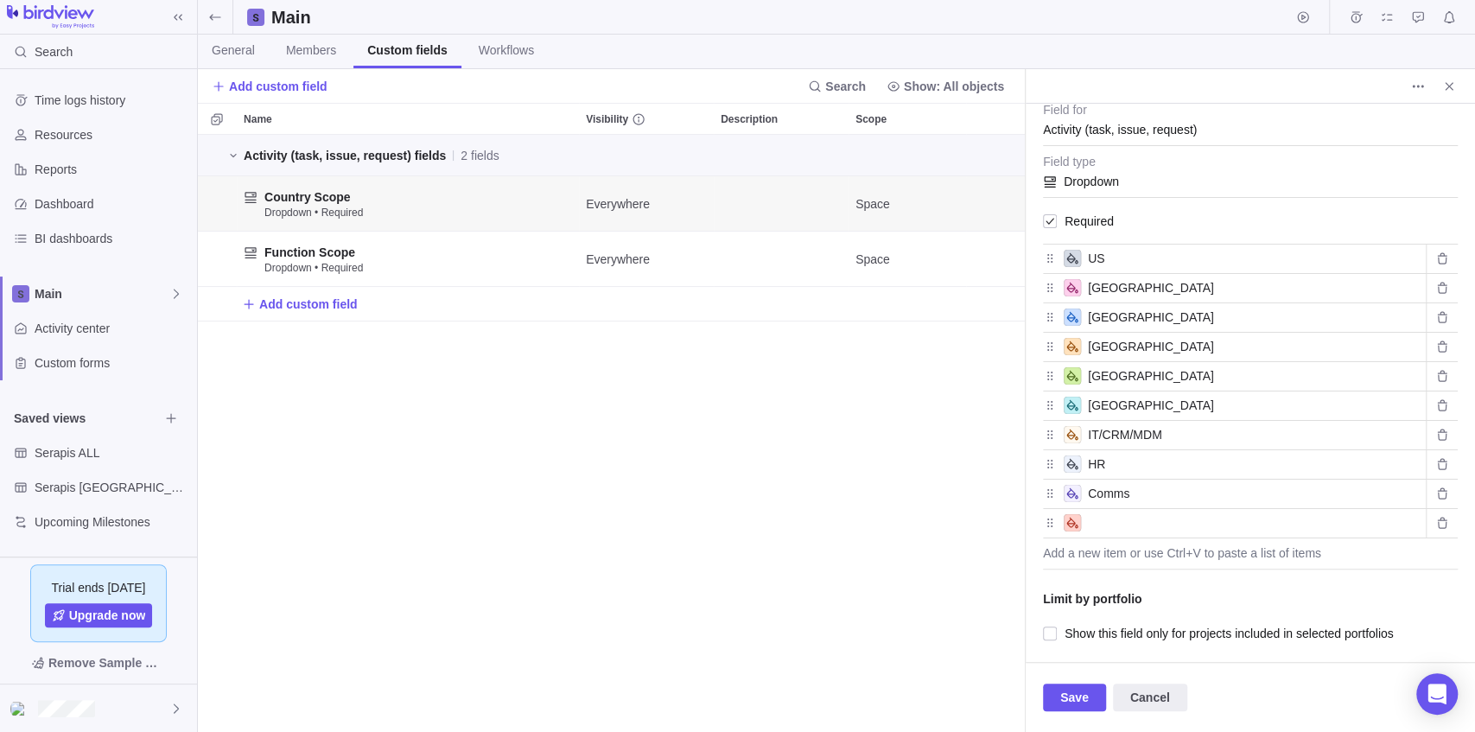
click at [1435, 489] on icon "Delete value" at bounding box center [1442, 493] width 14 height 14
click at [1428, 489] on span "Delete value" at bounding box center [1442, 493] width 28 height 24
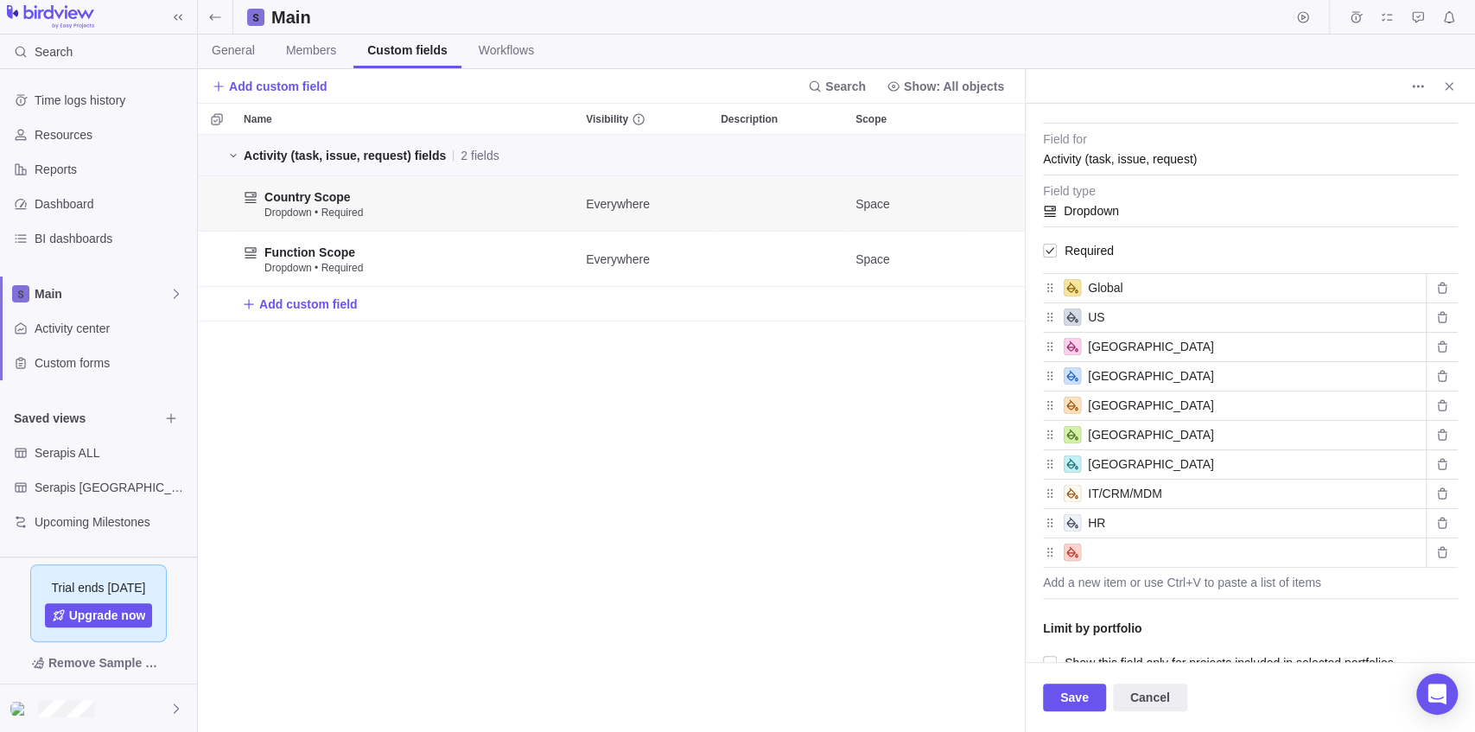
click at [1428, 489] on span "Delete value" at bounding box center [1442, 493] width 28 height 24
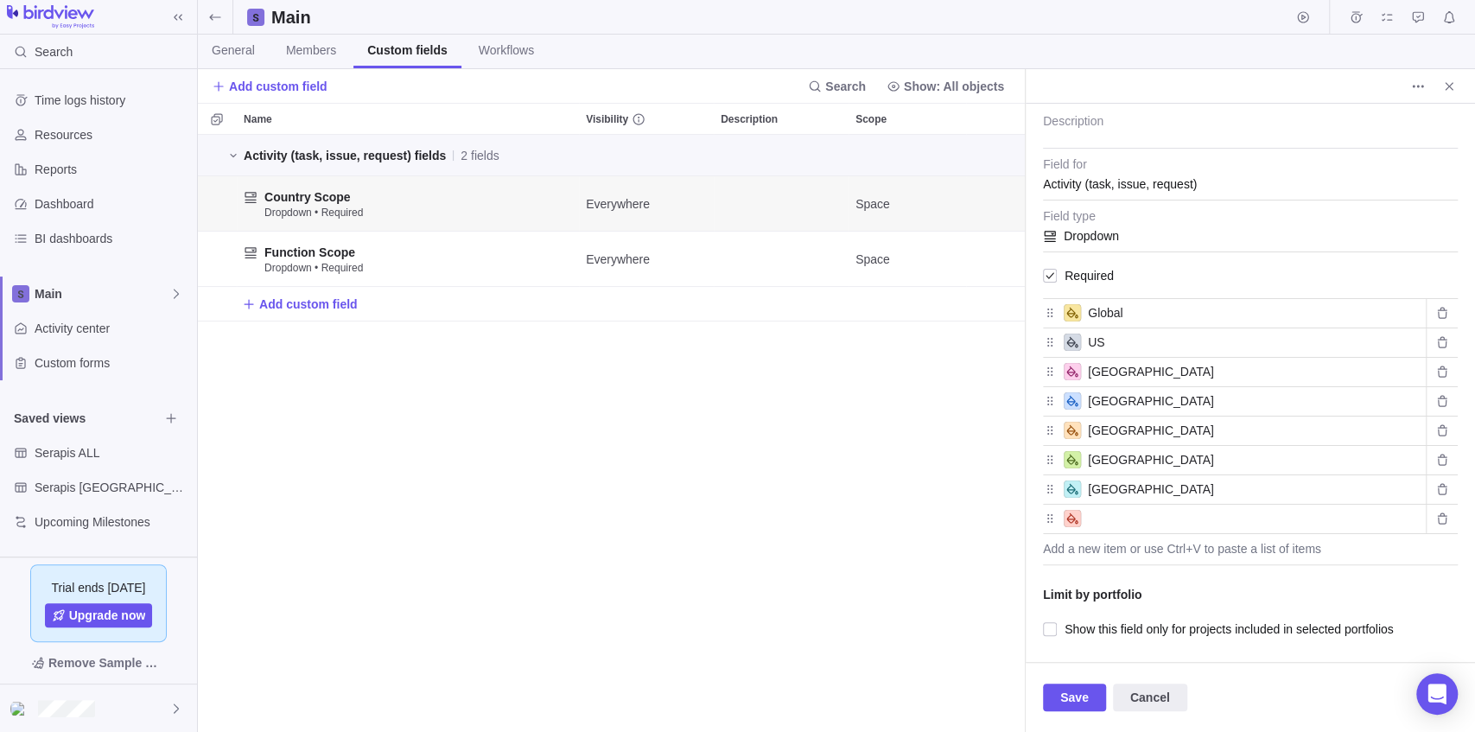
scroll to position [79, 0]
click at [1207, 514] on input "text" at bounding box center [1253, 522] width 331 height 21
type input "[GEOGRAPHIC_DATA]"
click at [1075, 696] on span "Save" at bounding box center [1074, 697] width 29 height 21
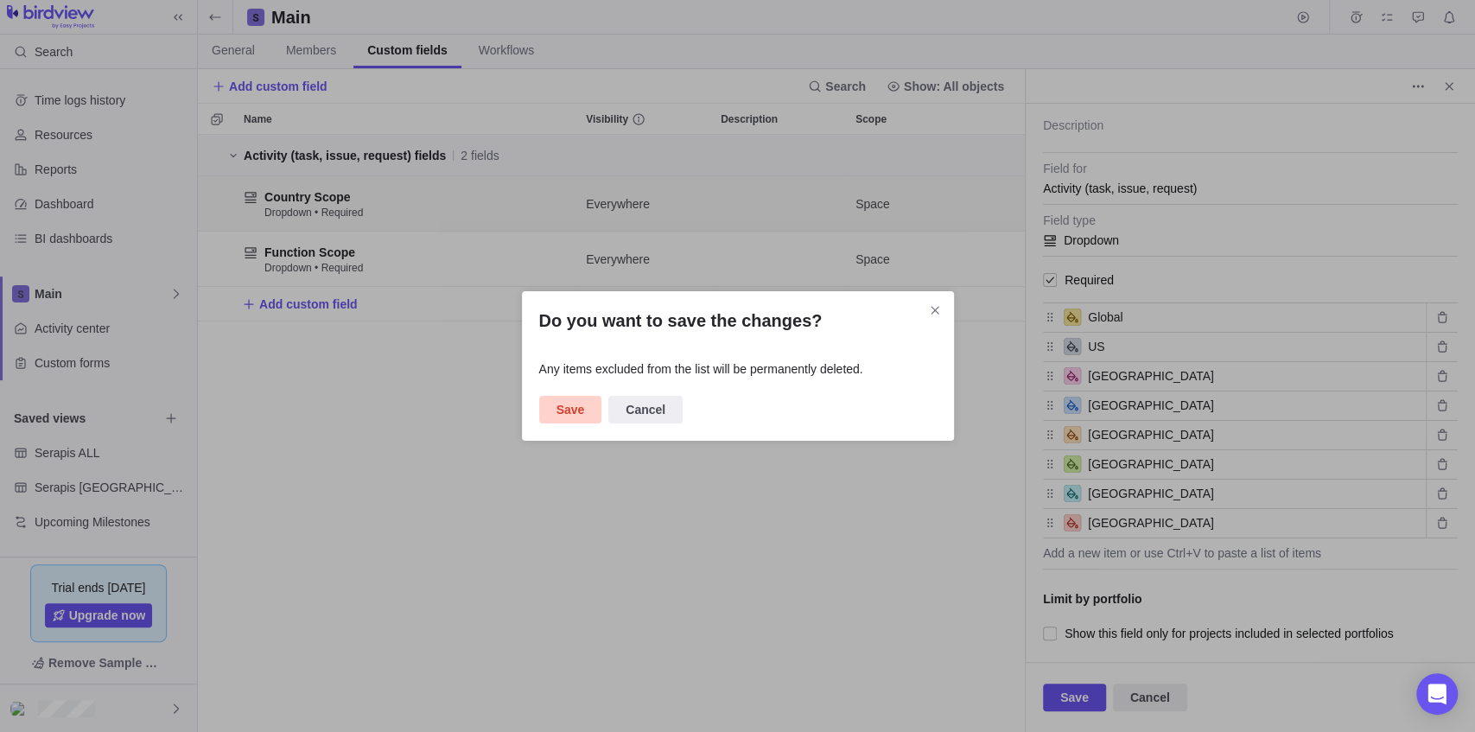
click at [572, 408] on span "Save" at bounding box center [570, 409] width 29 height 21
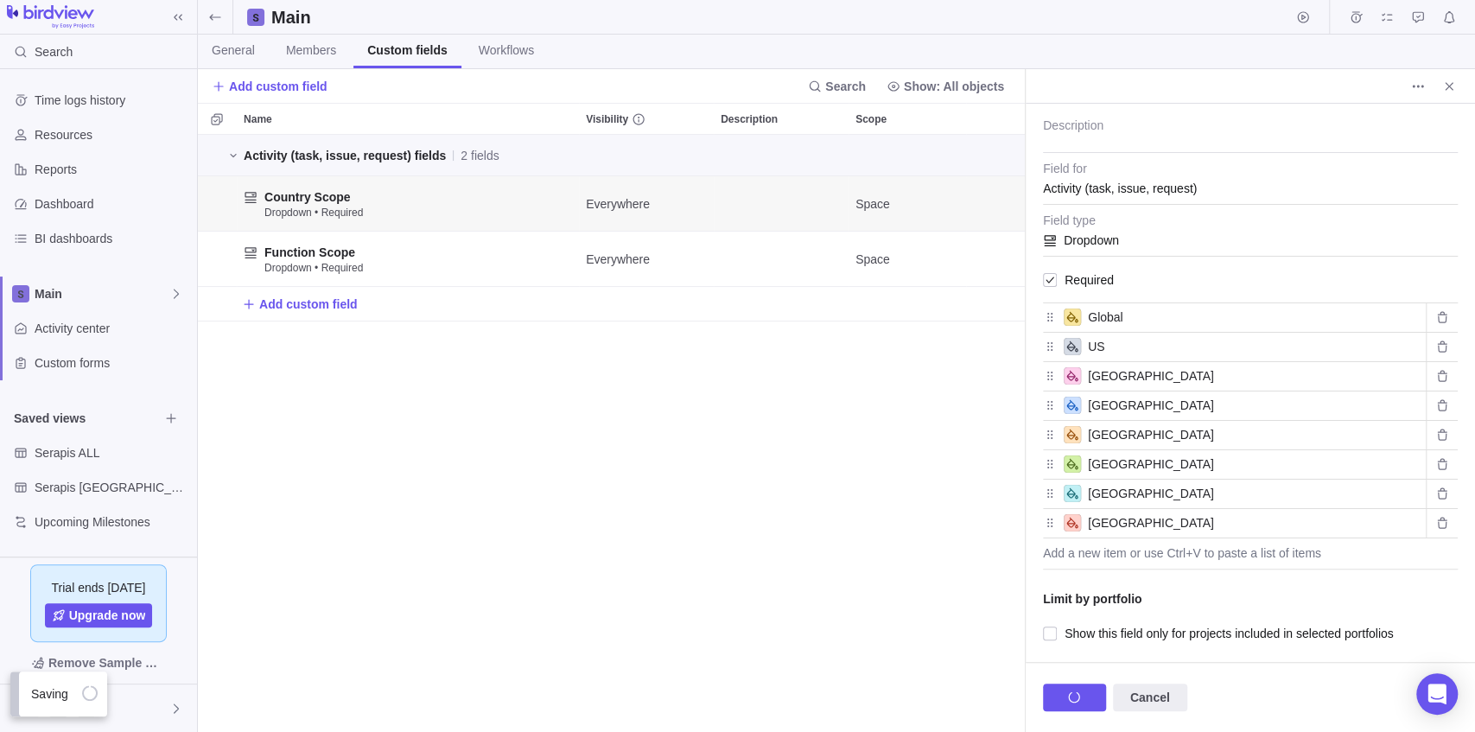
scroll to position [589, 1268]
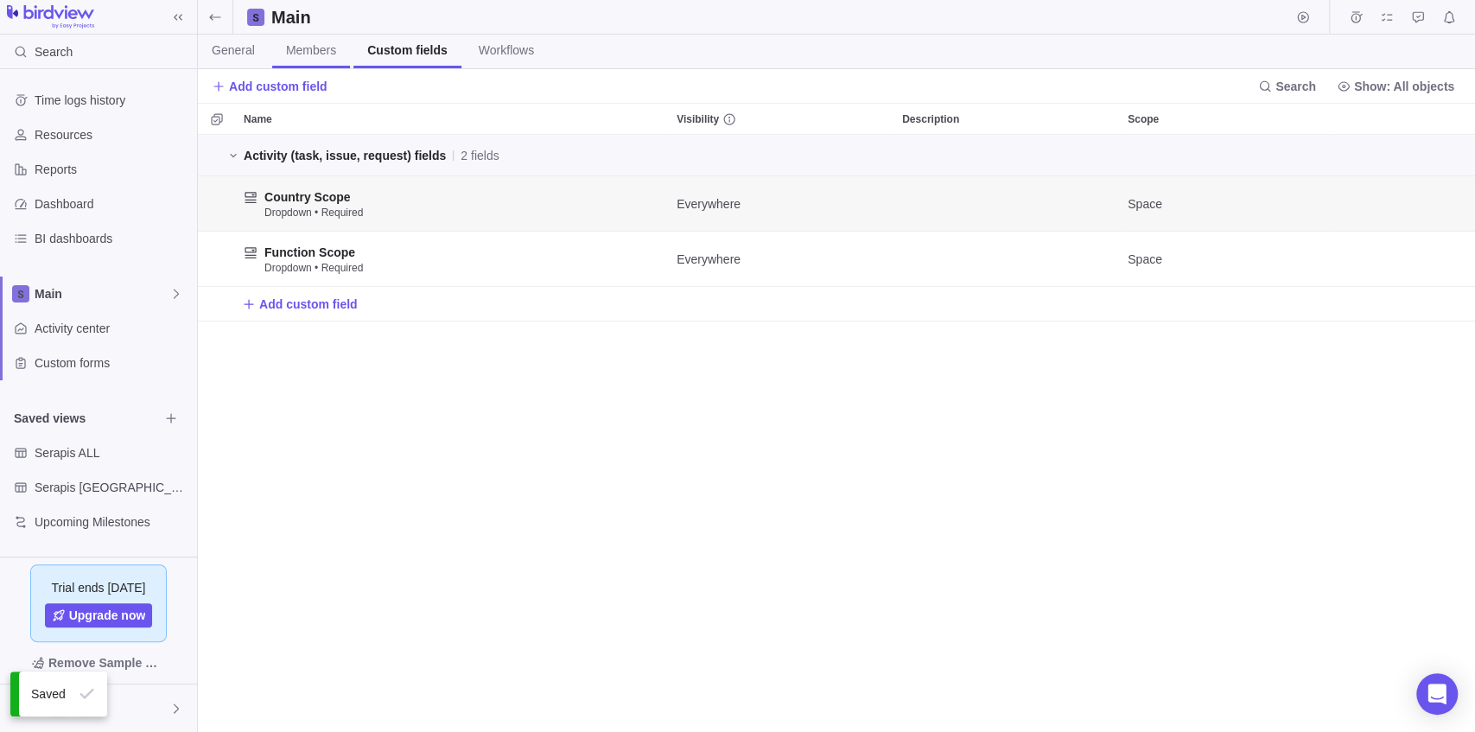
click at [297, 48] on span "Members" at bounding box center [311, 49] width 50 height 17
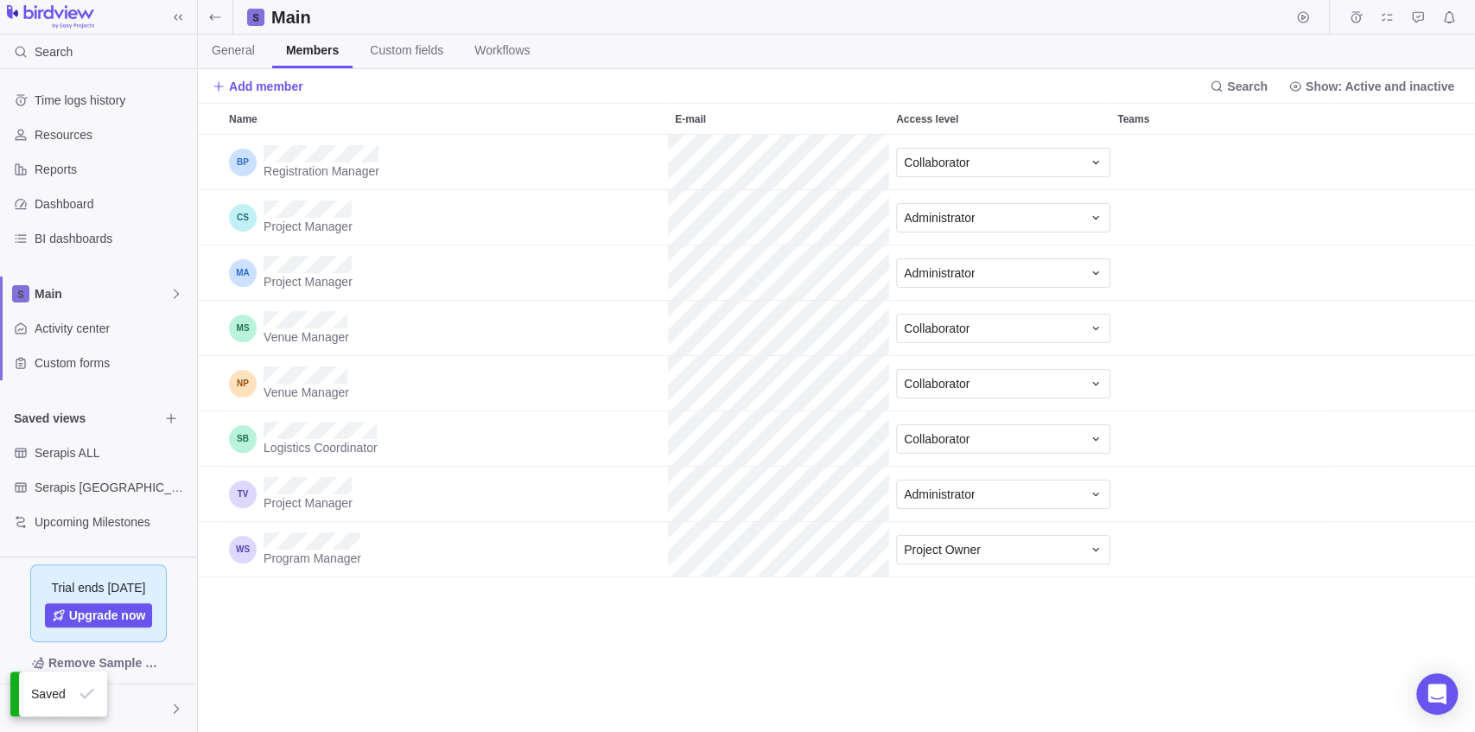
scroll to position [589, 1268]
click at [1436, 435] on icon "Remove" at bounding box center [1437, 439] width 14 height 14
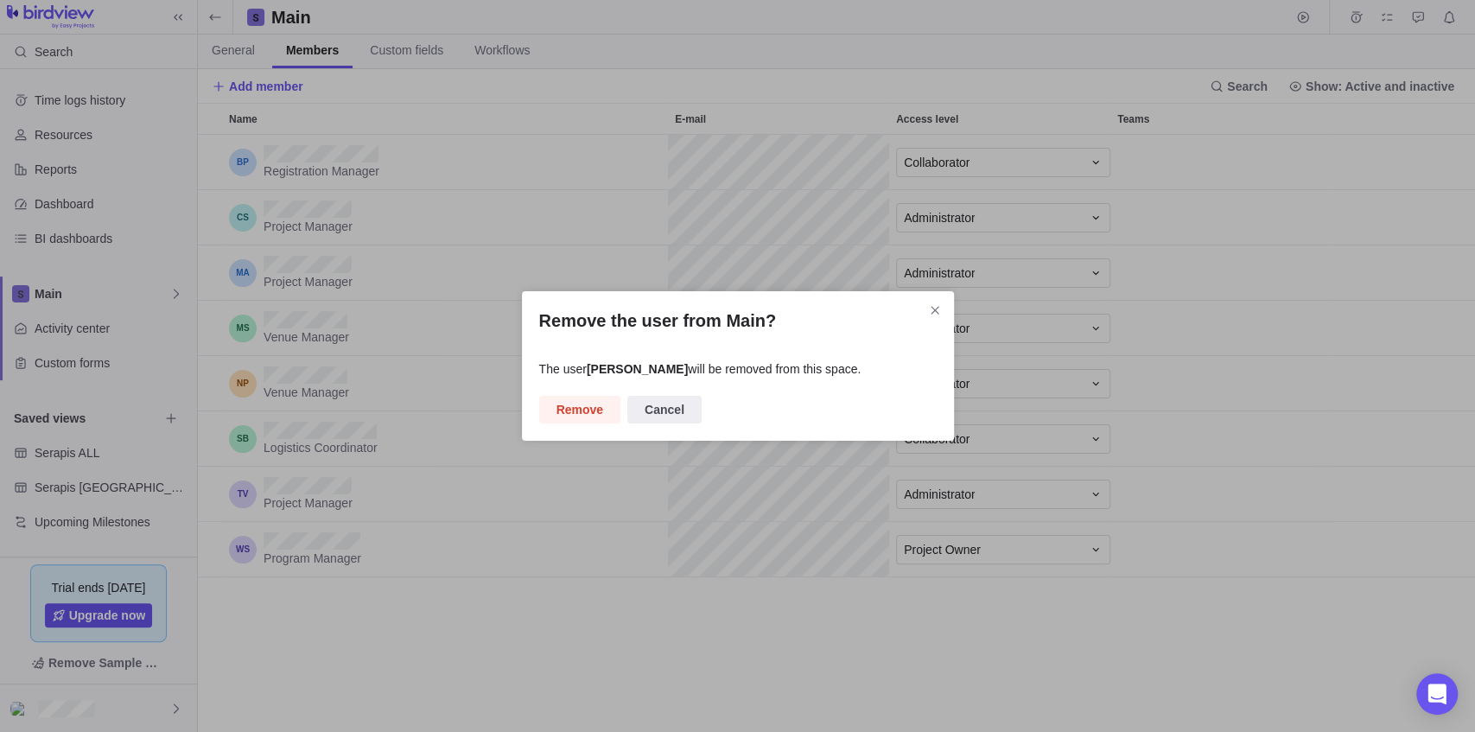
click at [594, 407] on span "Remove" at bounding box center [579, 409] width 47 height 21
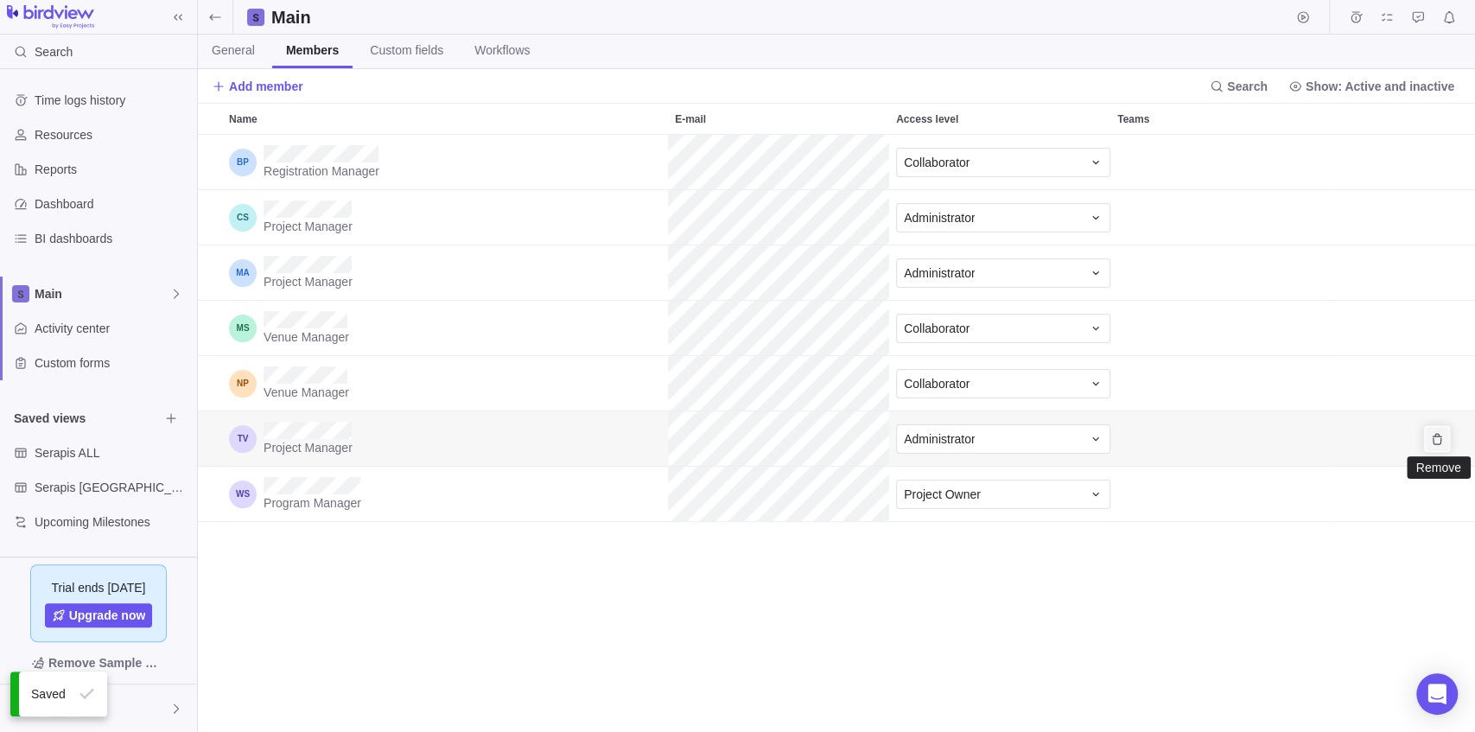
click at [1438, 440] on icon "Remove" at bounding box center [1437, 439] width 14 height 14
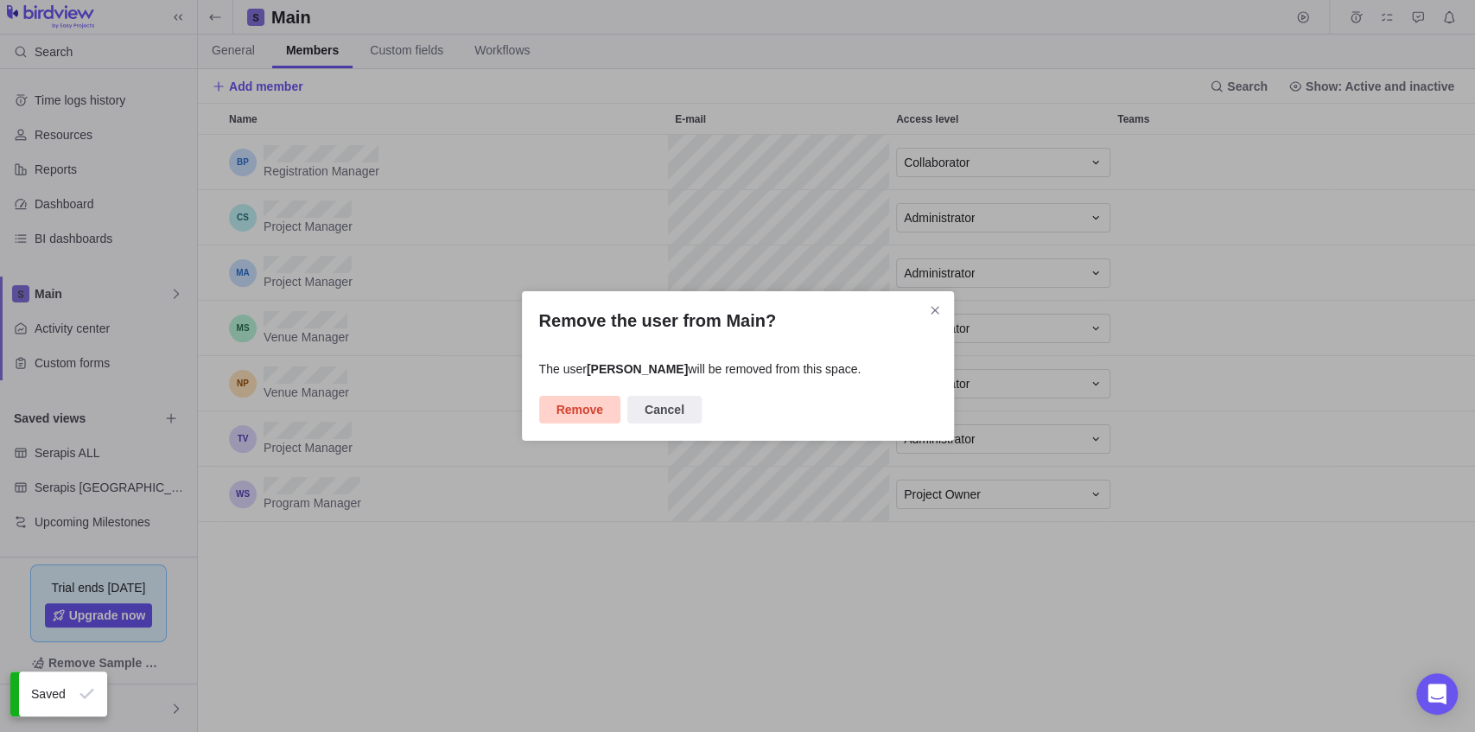
click at [574, 411] on span "Remove" at bounding box center [579, 409] width 47 height 21
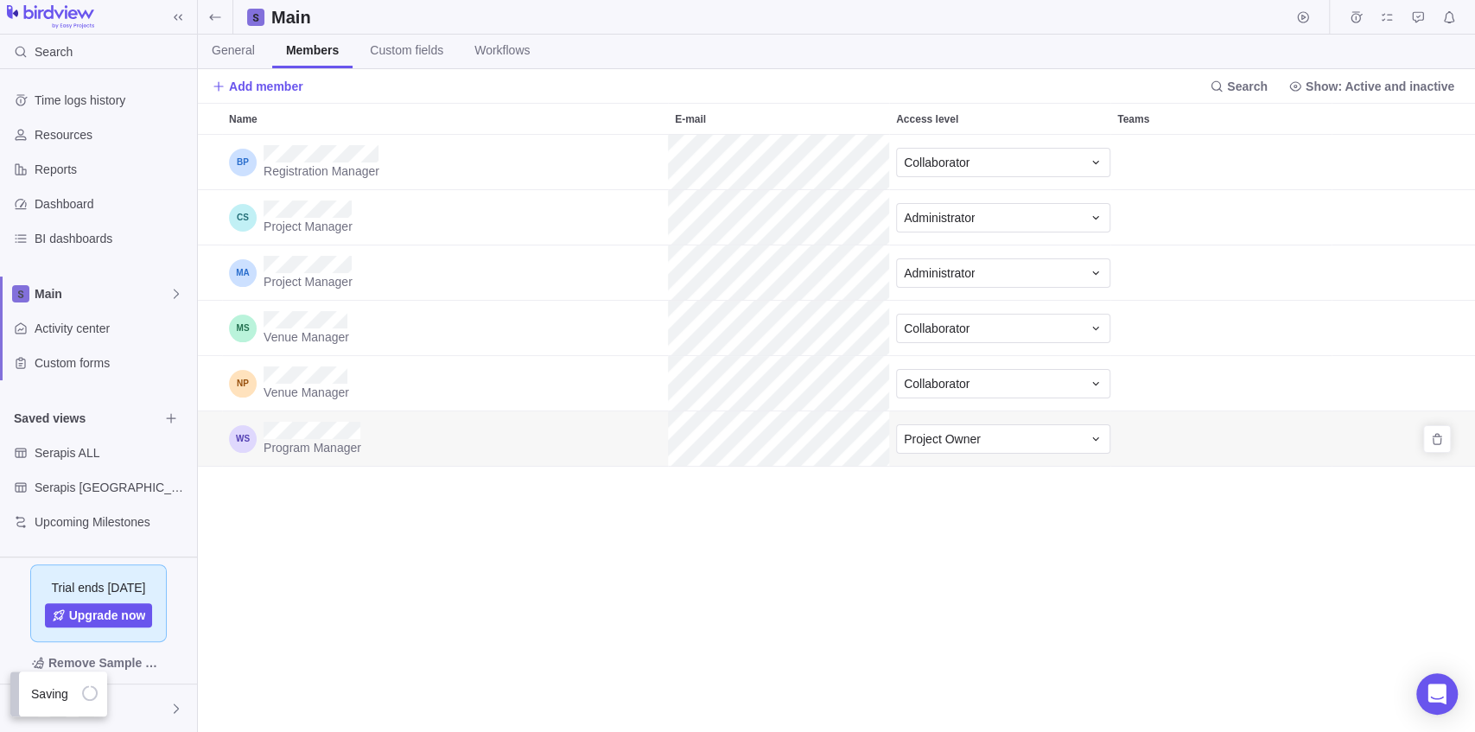
click at [574, 411] on div "Program Manager" at bounding box center [445, 438] width 446 height 54
click at [251, 83] on span "Add member" at bounding box center [266, 86] width 74 height 17
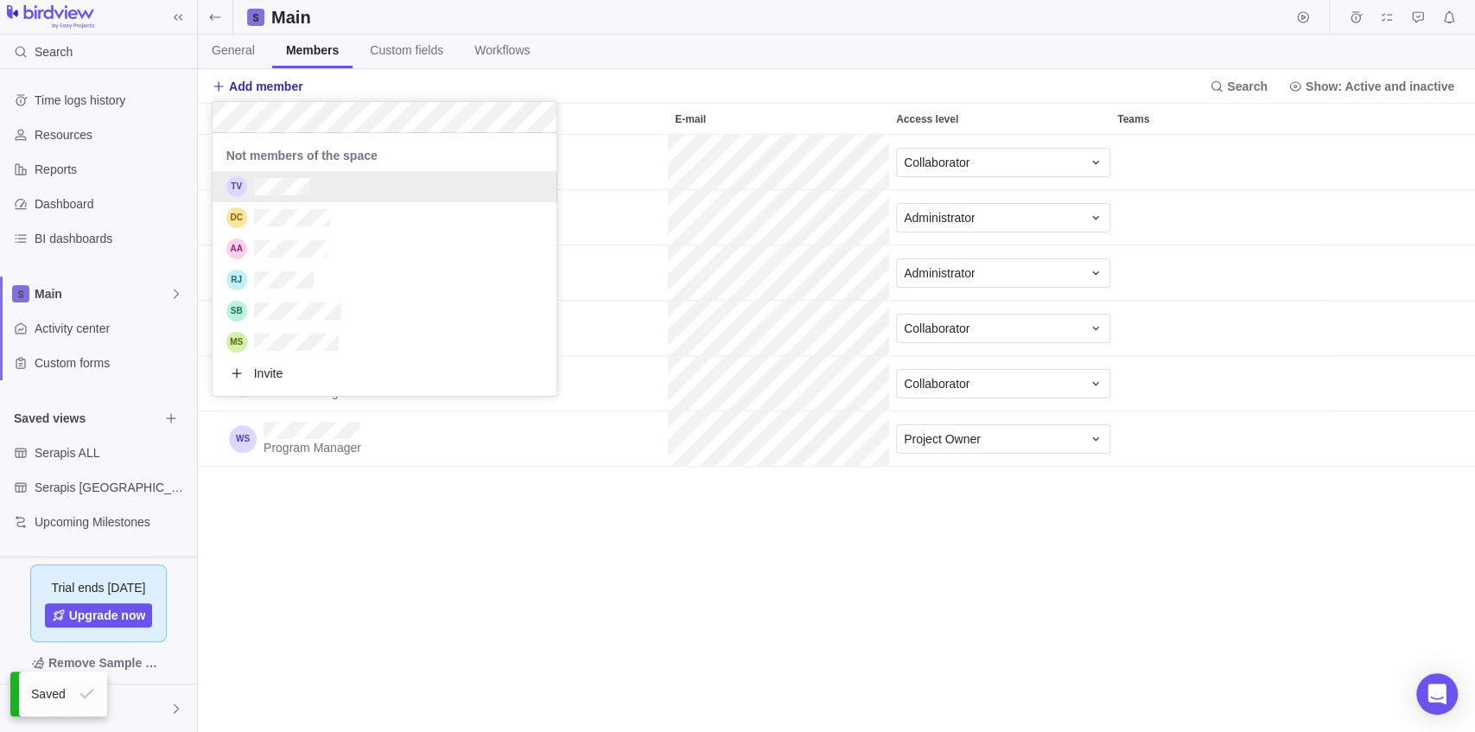
scroll to position [254, 335]
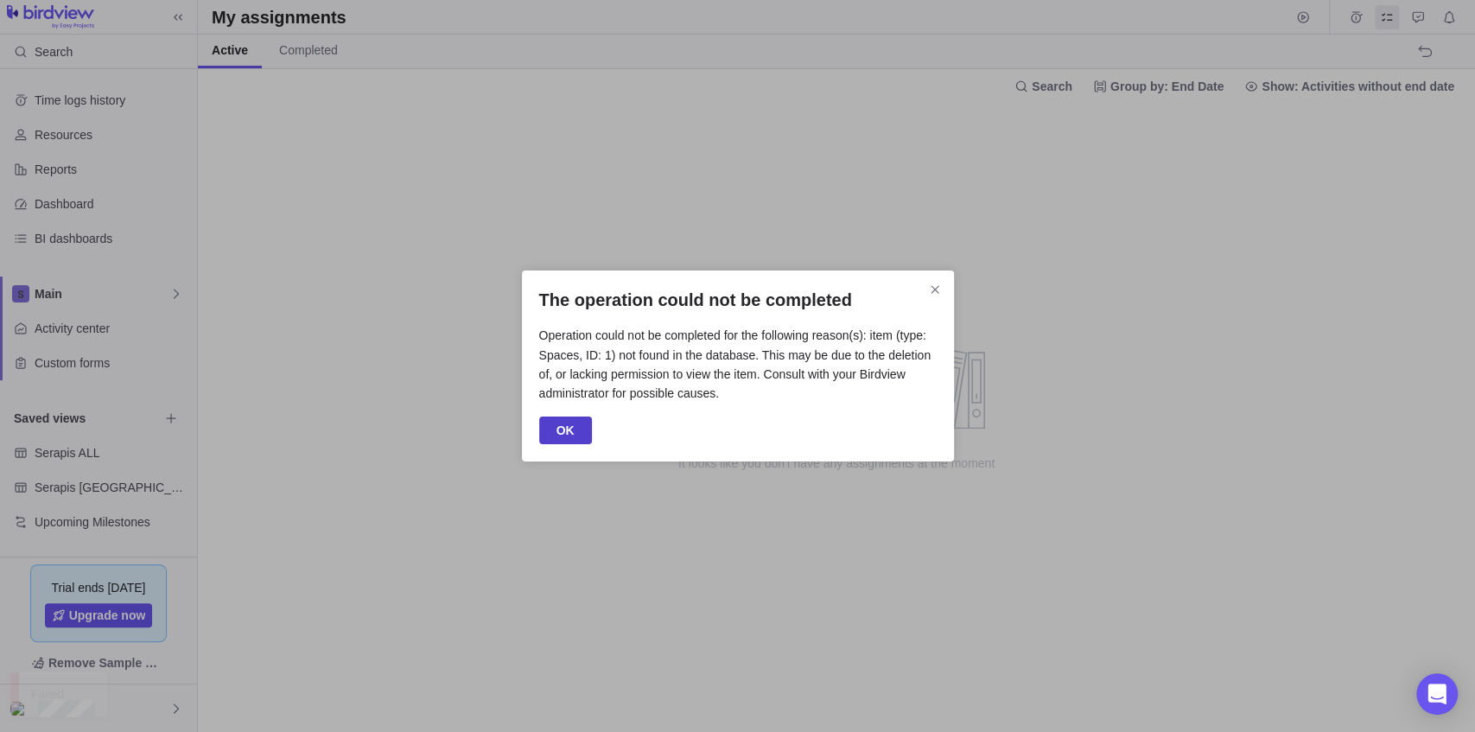
click at [569, 428] on span "OK" at bounding box center [565, 430] width 18 height 21
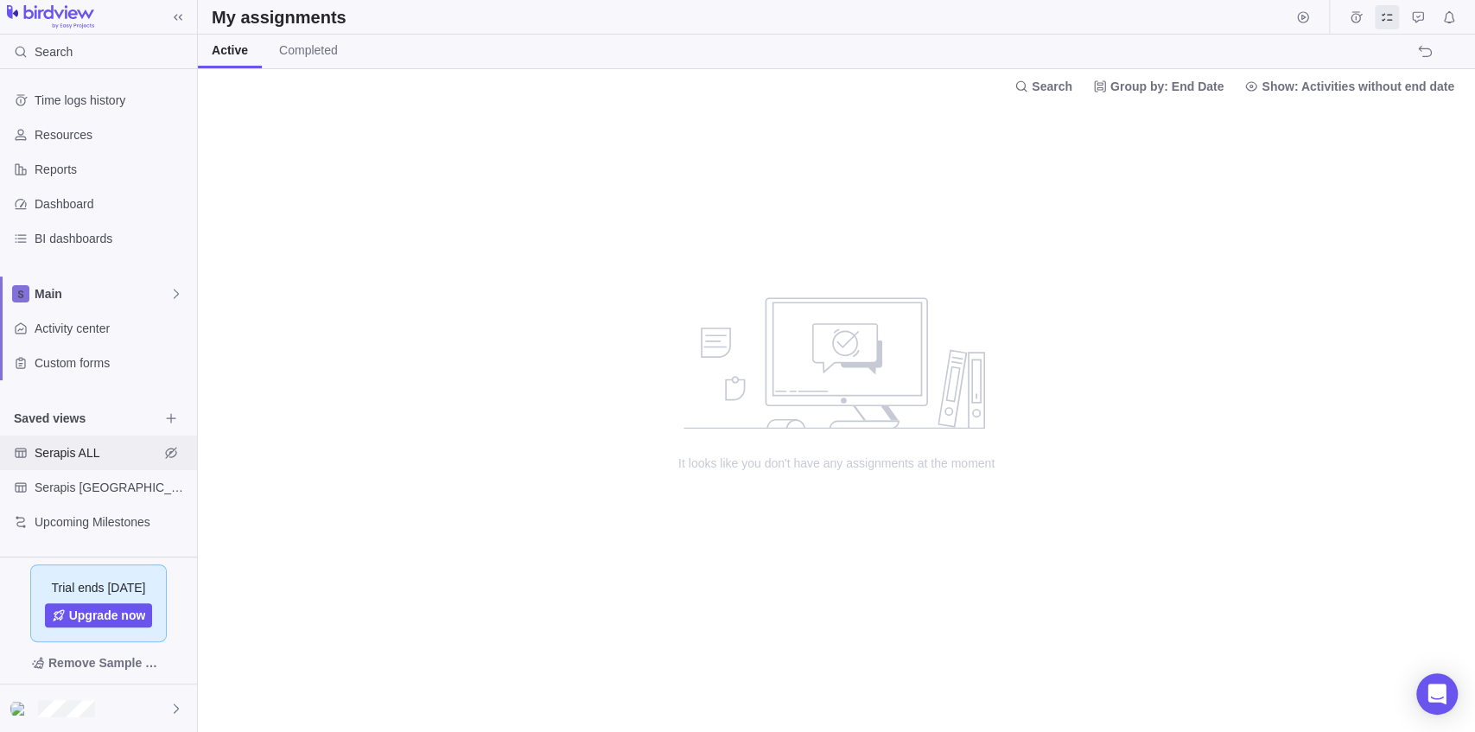
click at [79, 444] on span "Serapis ALL" at bounding box center [97, 452] width 124 height 17
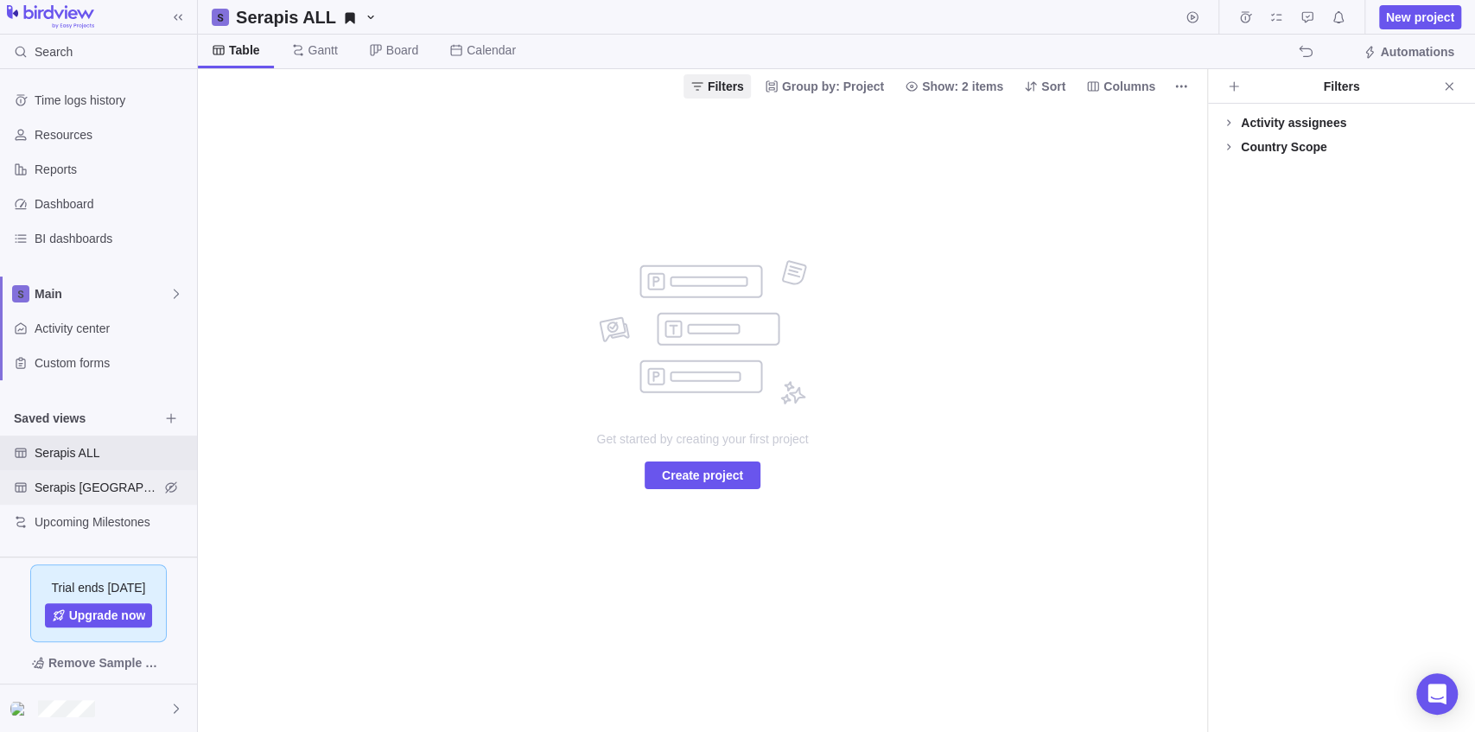
click at [94, 490] on span "Serapis [GEOGRAPHIC_DATA]" at bounding box center [97, 487] width 124 height 17
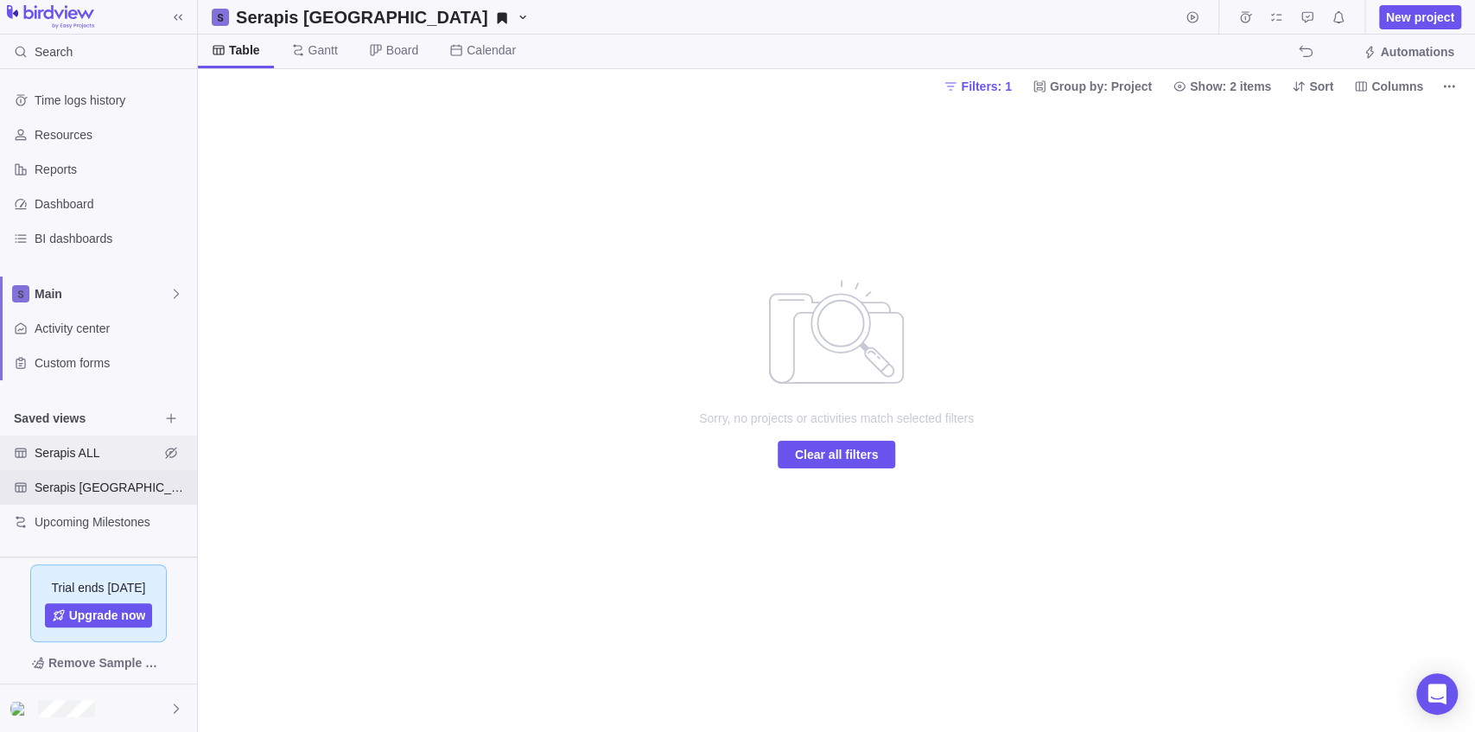
click at [92, 460] on span "Serapis ALL" at bounding box center [97, 452] width 124 height 17
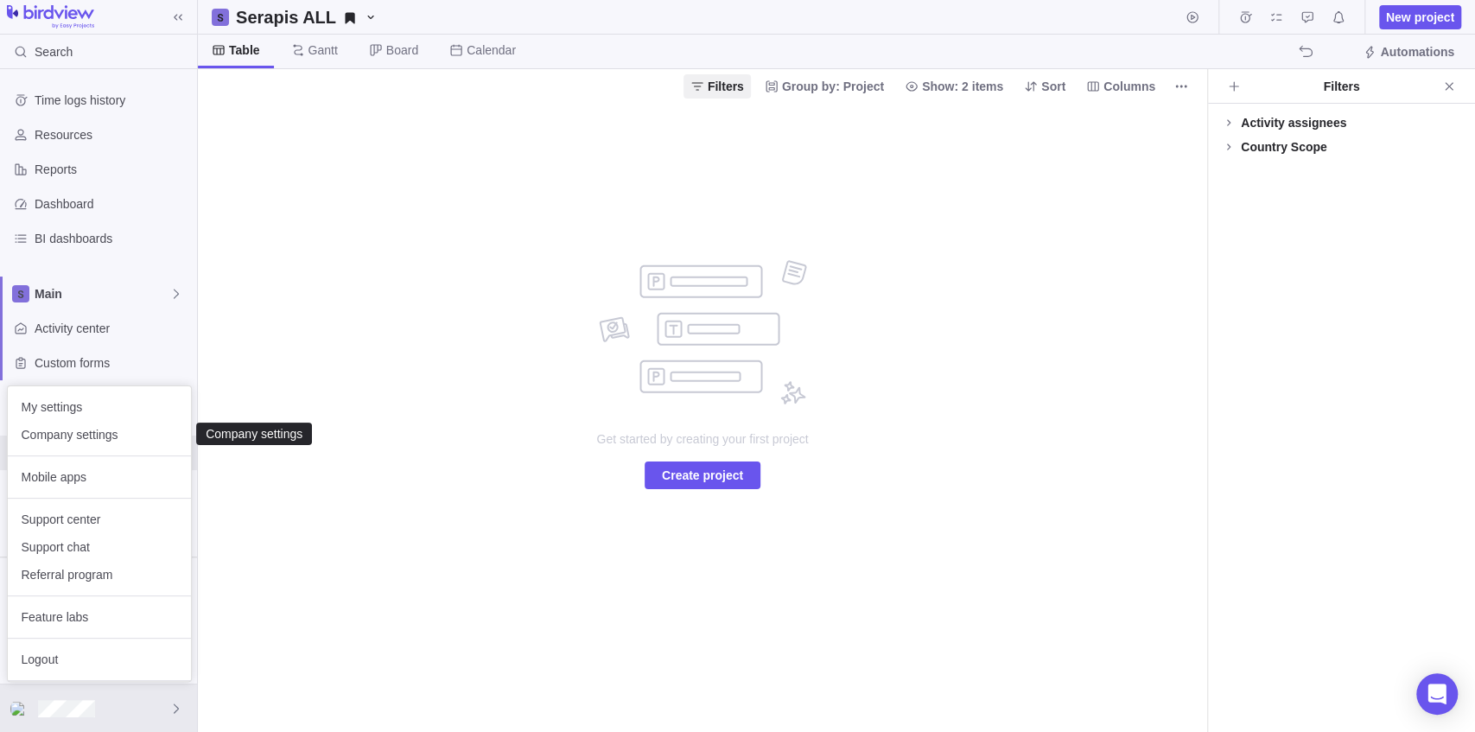
click at [406, 316] on body "Search Time logs history Resources Reports Dashboard BI dashboards Main Activit…" at bounding box center [737, 366] width 1475 height 732
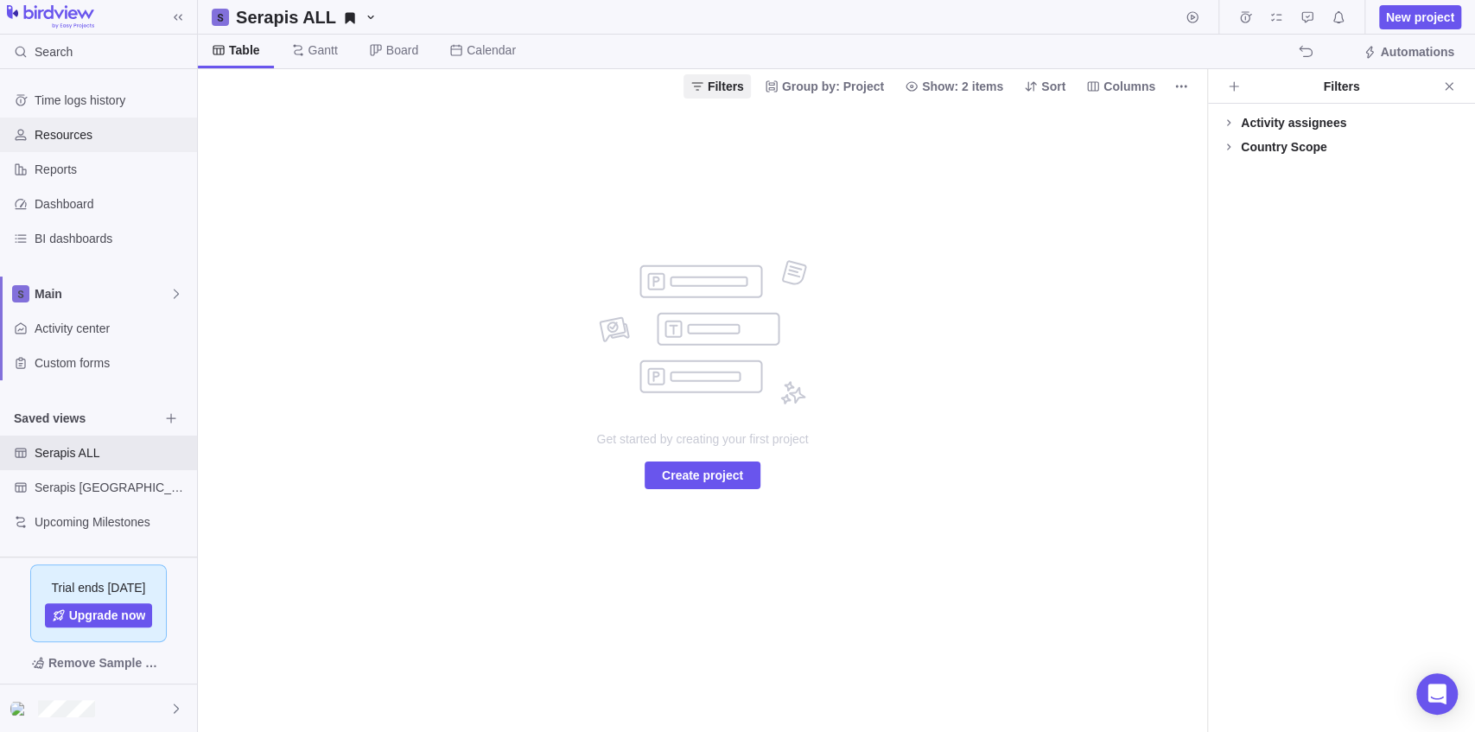
click at [100, 137] on span "Resources" at bounding box center [113, 134] width 156 height 17
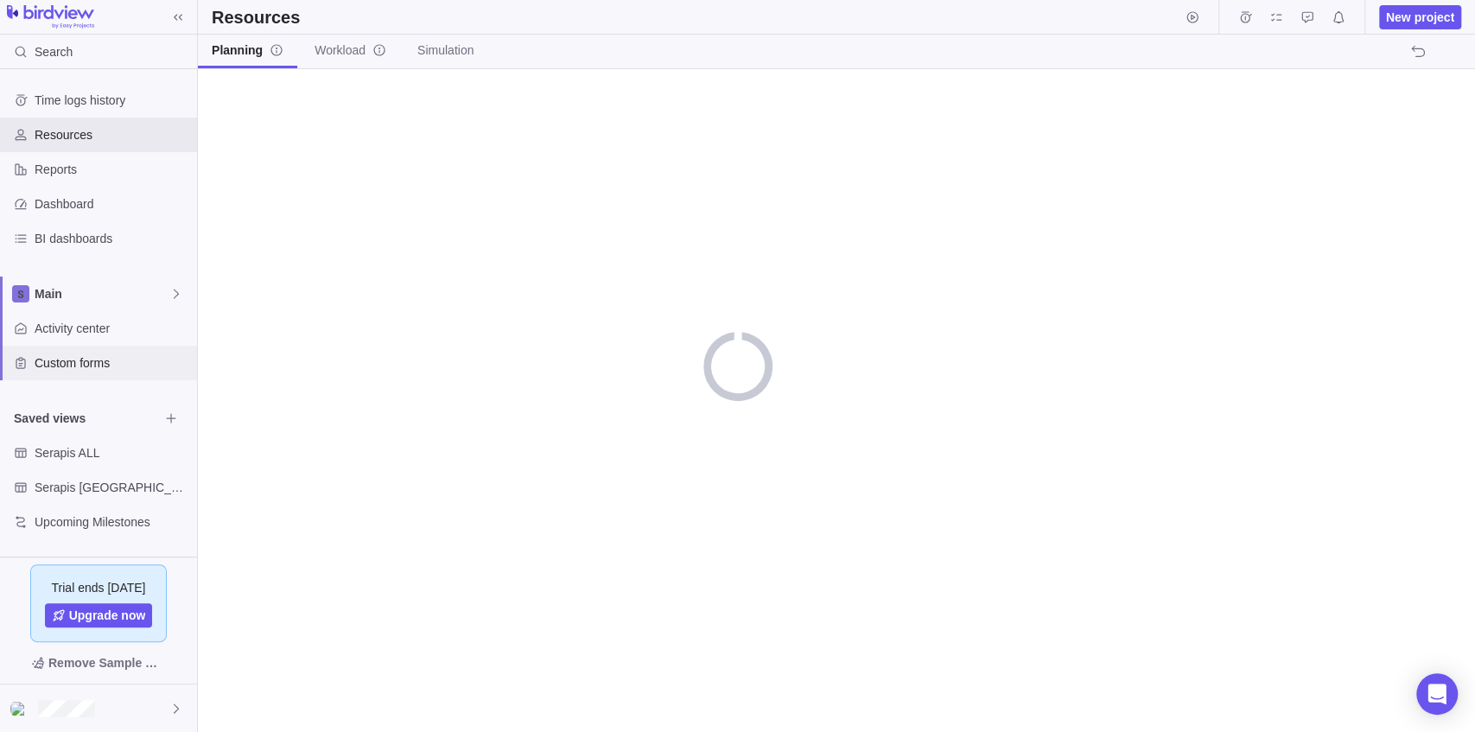
click at [78, 349] on div "Custom forms" at bounding box center [98, 363] width 197 height 35
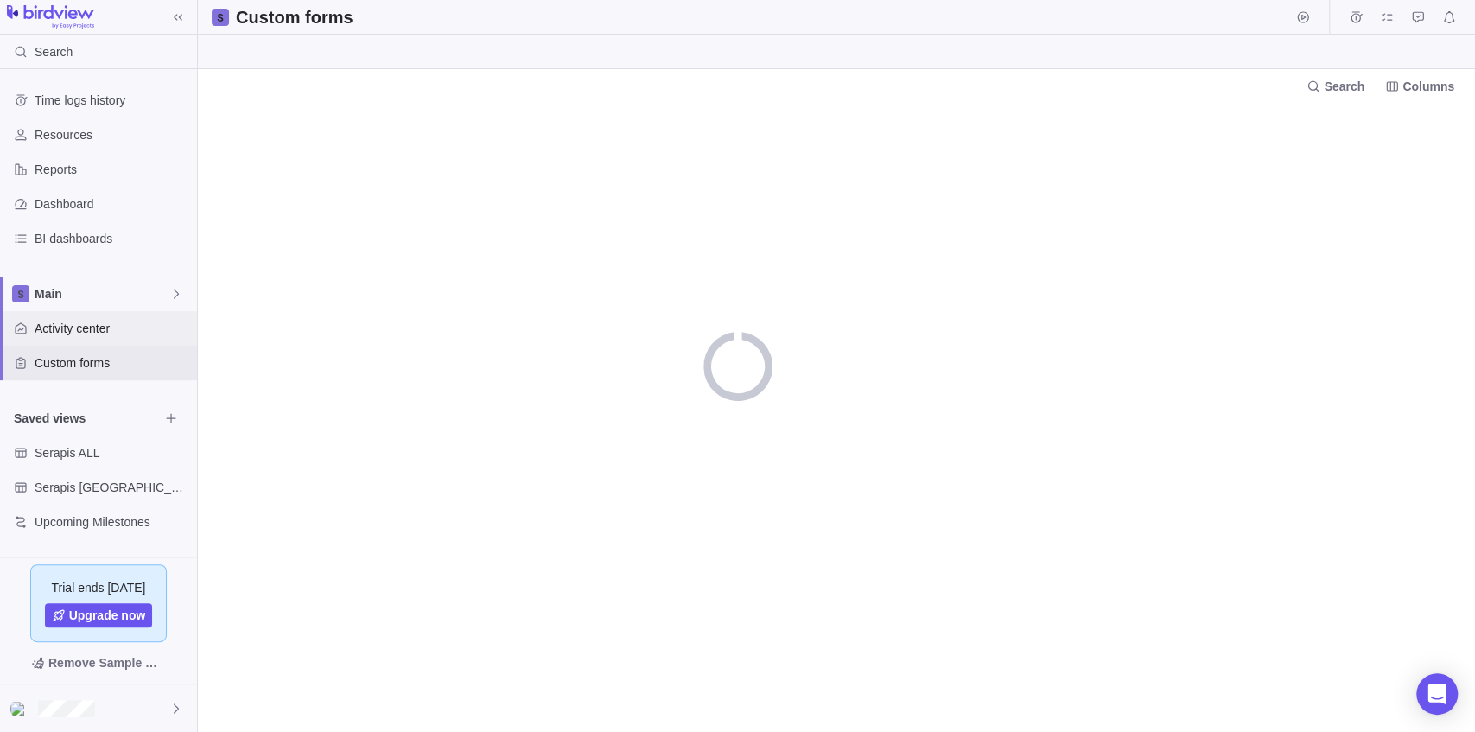
click at [84, 330] on span "Activity center" at bounding box center [113, 328] width 156 height 17
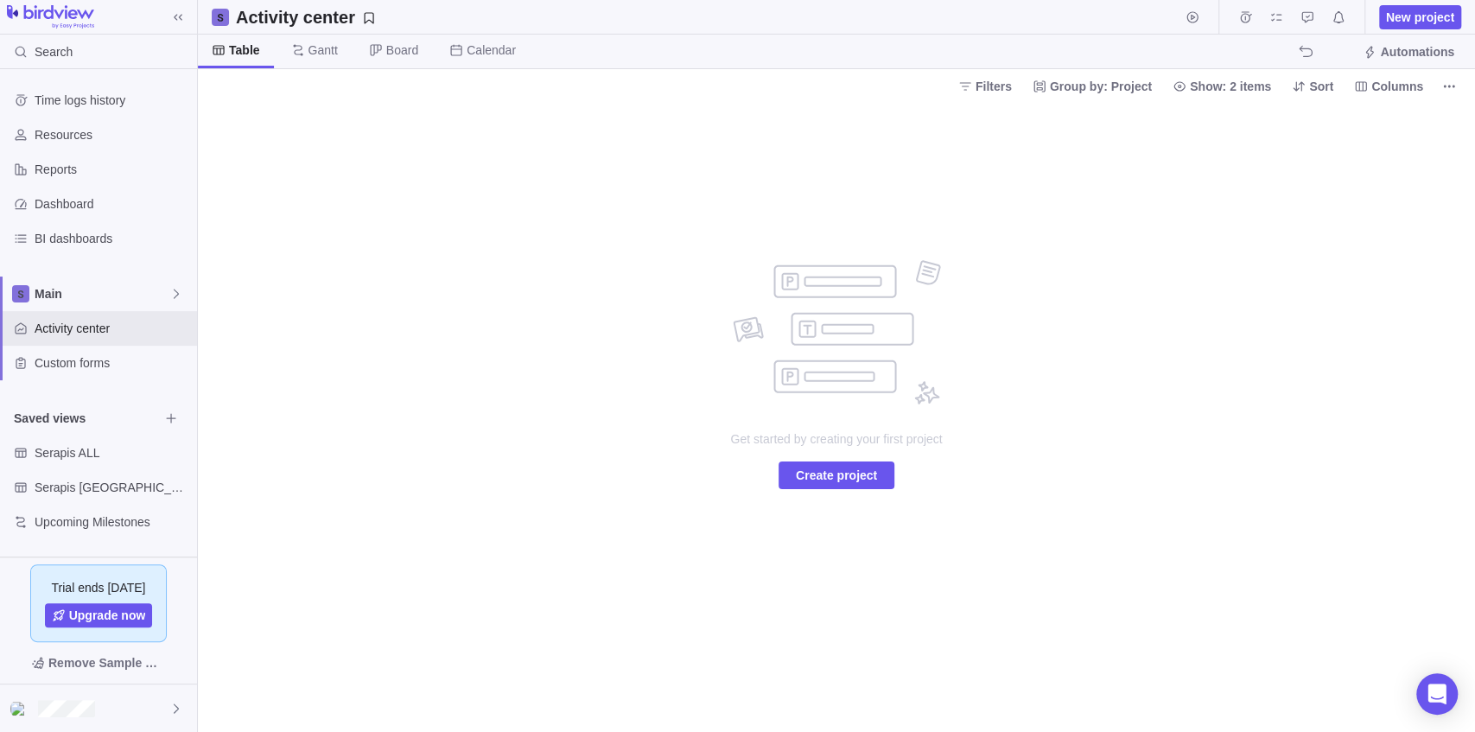
click at [544, 252] on div "Get started by creating your first project Create project" at bounding box center [836, 417] width 1277 height 629
click at [337, 294] on div "Get started by creating your first project Create project" at bounding box center [836, 417] width 1277 height 629
click at [84, 456] on span "Serapis ALL" at bounding box center [97, 452] width 124 height 17
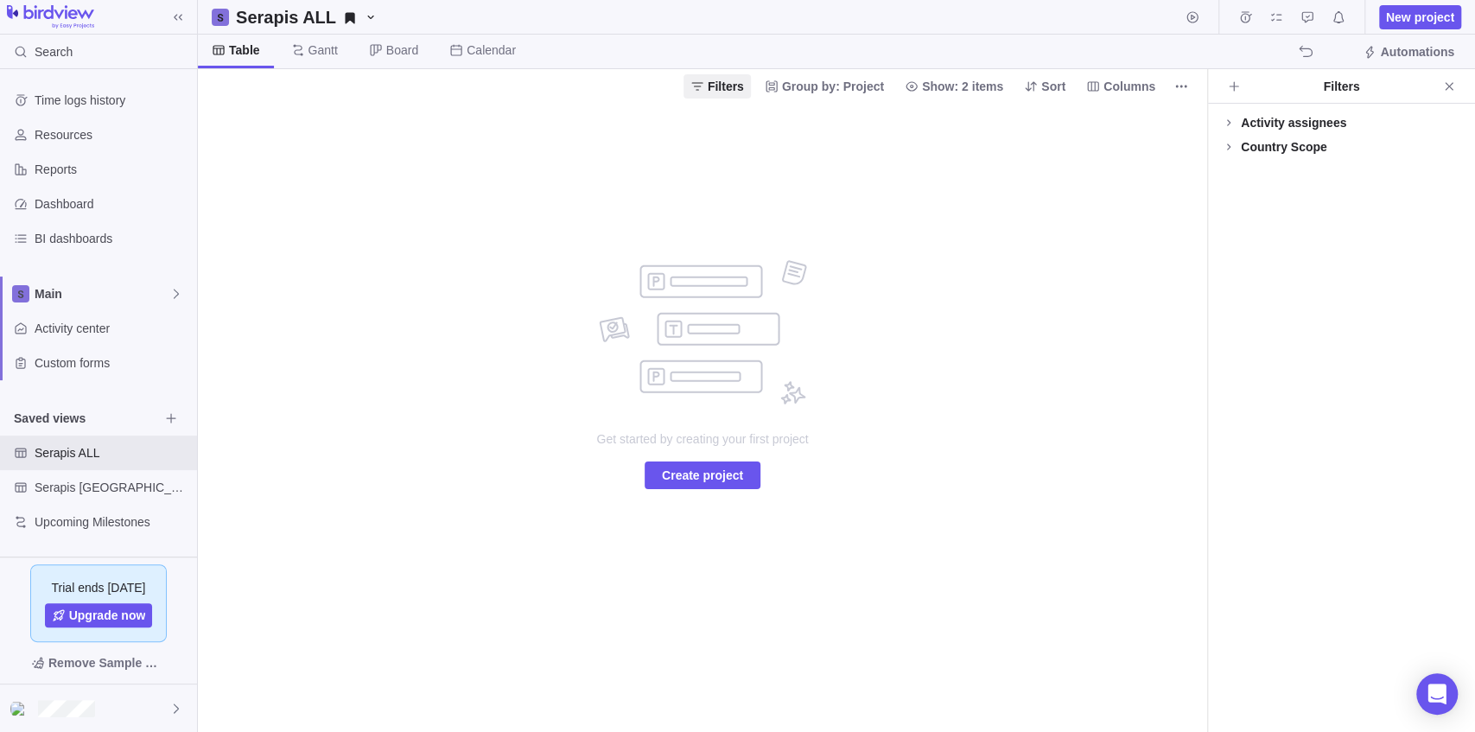
click at [892, 228] on div "Get started by creating your first project Create project" at bounding box center [702, 417] width 1009 height 629
click at [1244, 118] on div "Activity assignees" at bounding box center [1293, 122] width 105 height 17
click at [1244, 123] on div "Activity assignees" at bounding box center [1293, 122] width 105 height 17
click at [1255, 124] on div "Activity assignees" at bounding box center [1293, 122] width 105 height 17
click at [1261, 124] on div "Activity assignees" at bounding box center [1293, 122] width 105 height 17
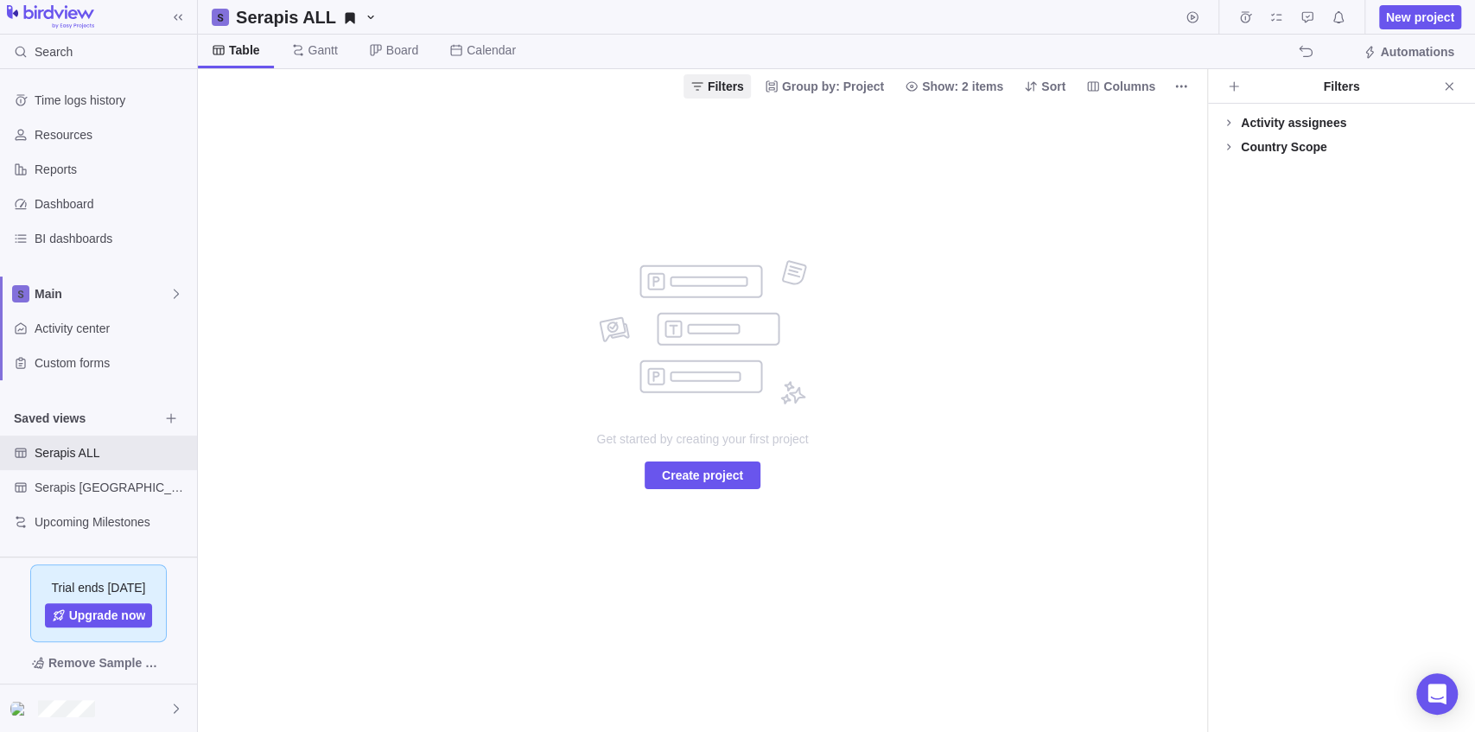
click at [1280, 160] on div "Activity assignees More Country Scope More" at bounding box center [1341, 418] width 267 height 628
click at [1284, 151] on div "Country Scope" at bounding box center [1284, 146] width 86 height 17
click at [1284, 150] on div "Country Scope" at bounding box center [1284, 146] width 86 height 17
click at [456, 276] on div "Get started by creating your first project Create project" at bounding box center [702, 417] width 1009 height 629
click at [90, 137] on span "Resources" at bounding box center [113, 134] width 156 height 17
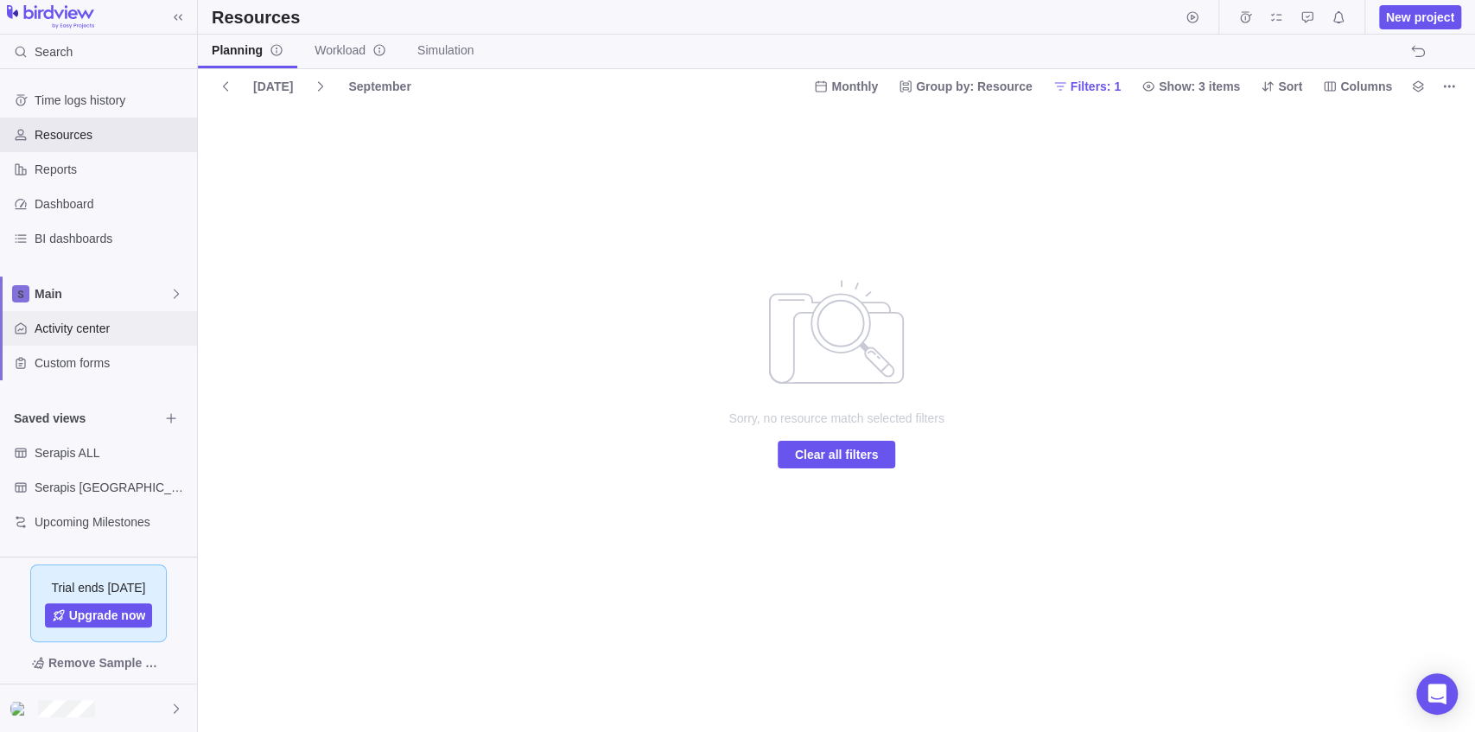
click at [126, 327] on span "Activity center" at bounding box center [113, 328] width 156 height 17
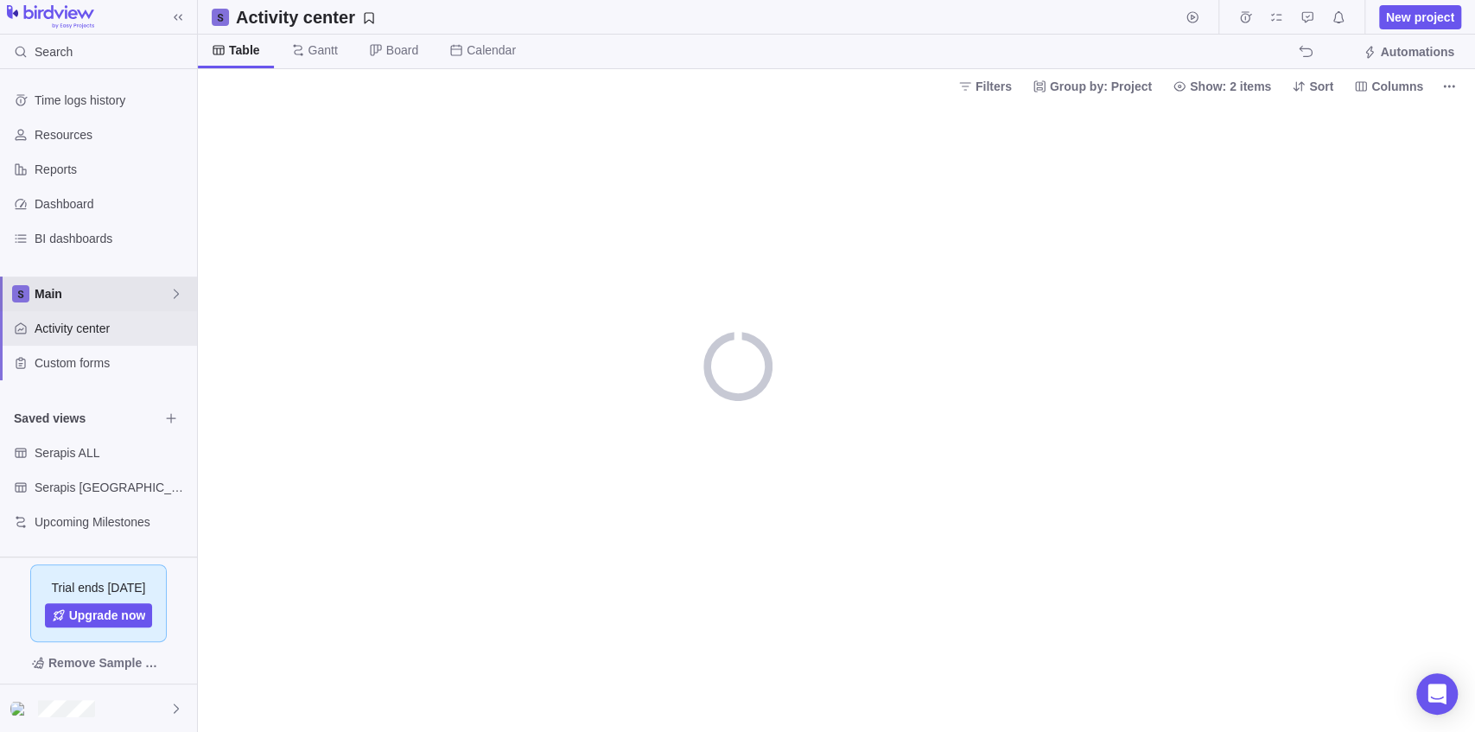
click at [133, 294] on span "Main" at bounding box center [102, 293] width 135 height 17
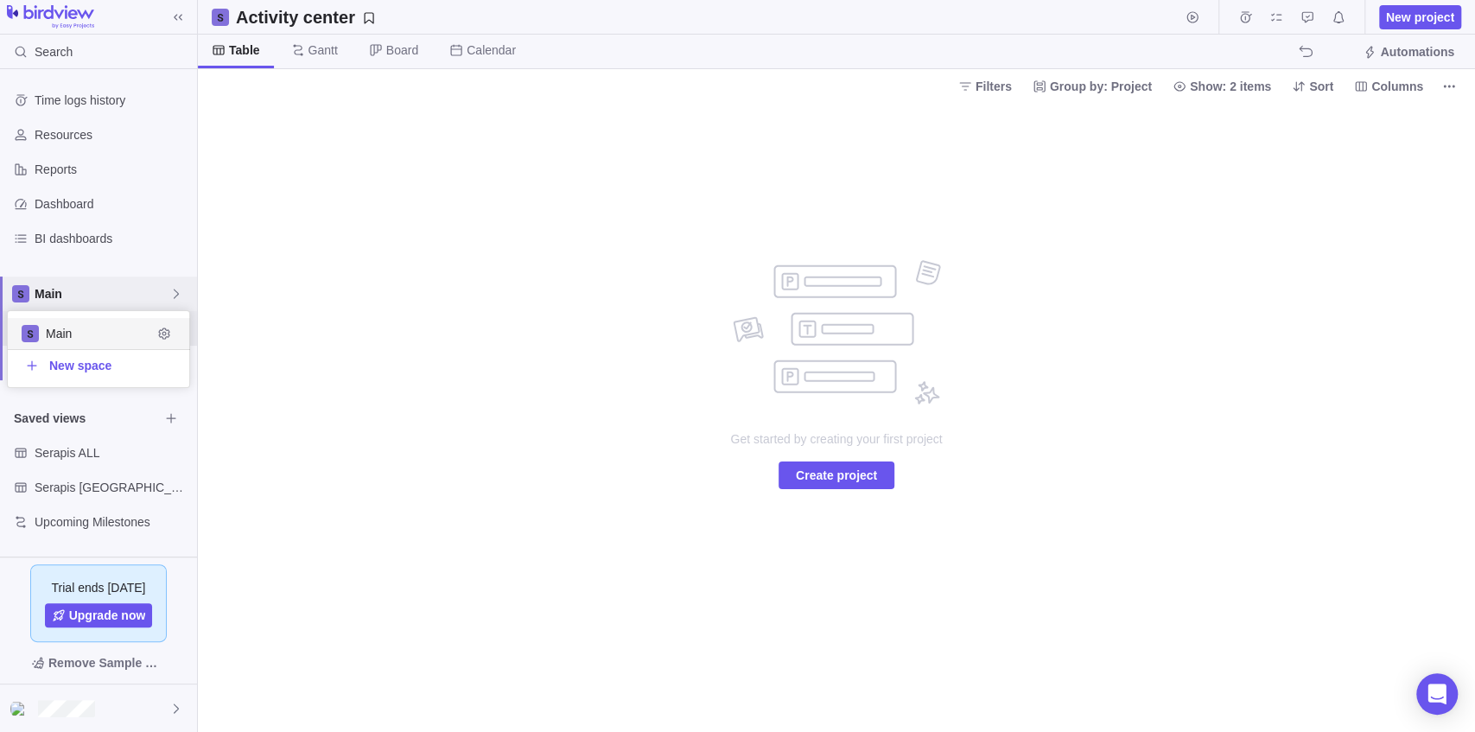
scroll to position [67, 173]
click at [686, 245] on body "Search Time logs history Resources Reports Dashboard BI dashboards Main Activit…" at bounding box center [737, 366] width 1475 height 732
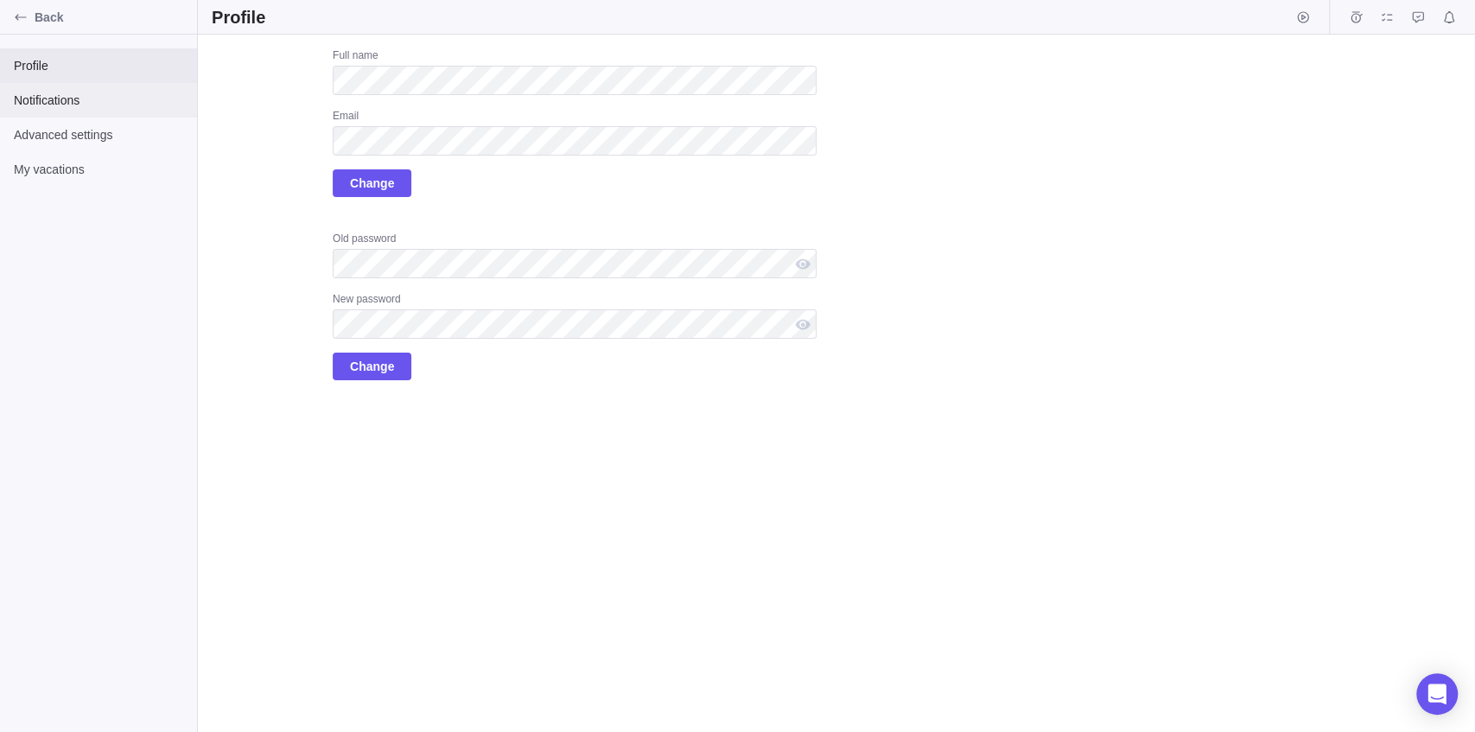
click at [50, 101] on span "Notifications" at bounding box center [98, 100] width 169 height 17
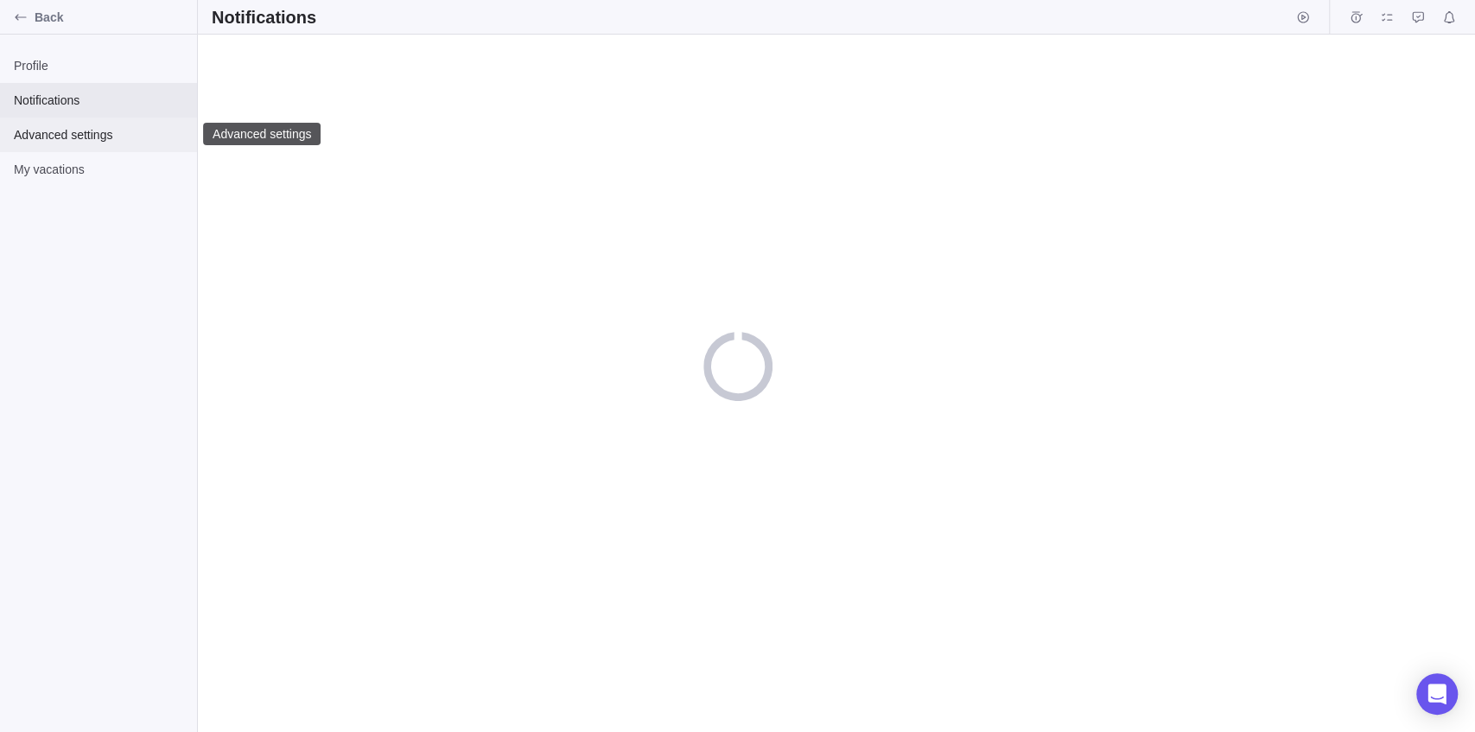
click at [51, 140] on span "Advanced settings" at bounding box center [98, 134] width 169 height 17
